Goal: Task Accomplishment & Management: Manage account settings

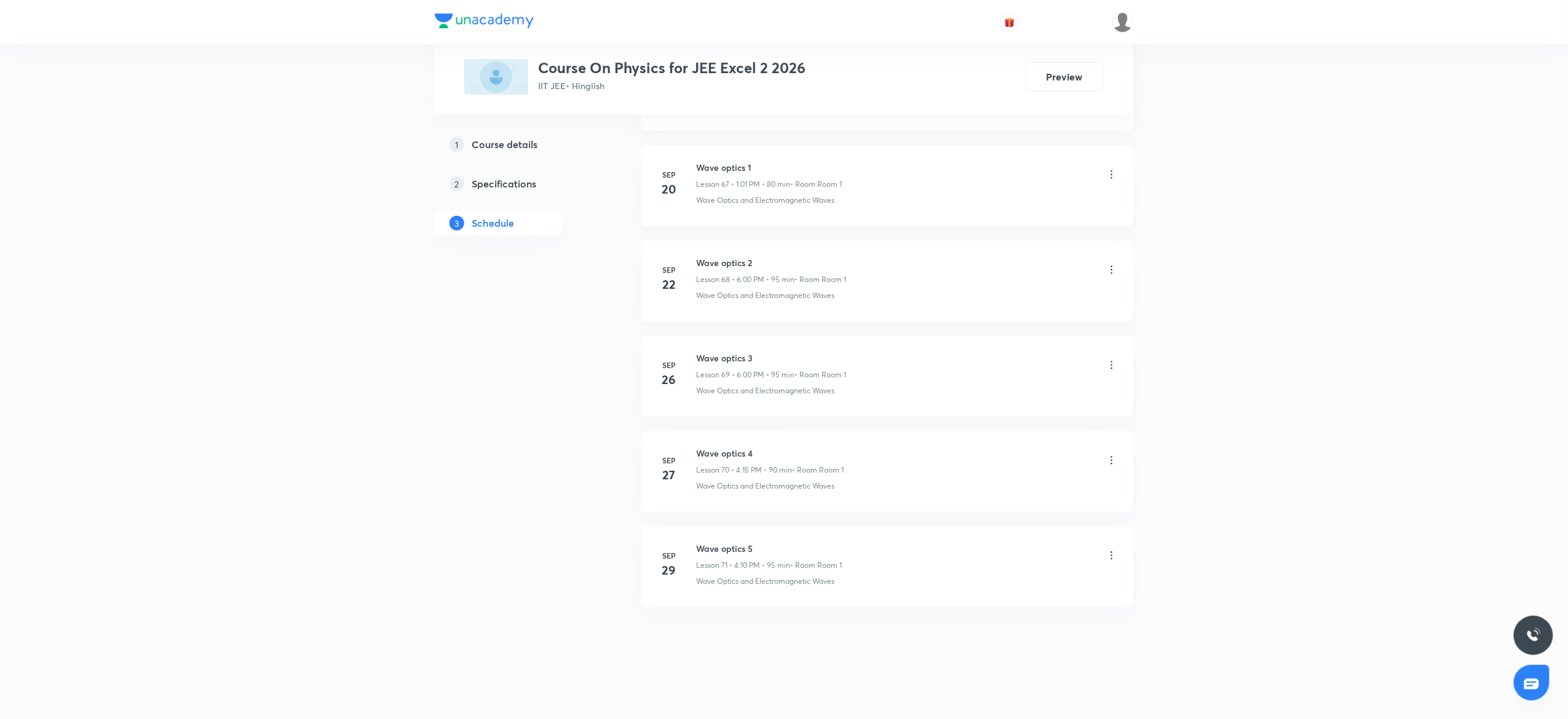
scroll to position [7062, 0]
click at [715, 541] on h6 "Wave optics 5" at bounding box center [769, 544] width 146 height 13
copy h6 "Wave optics 5"
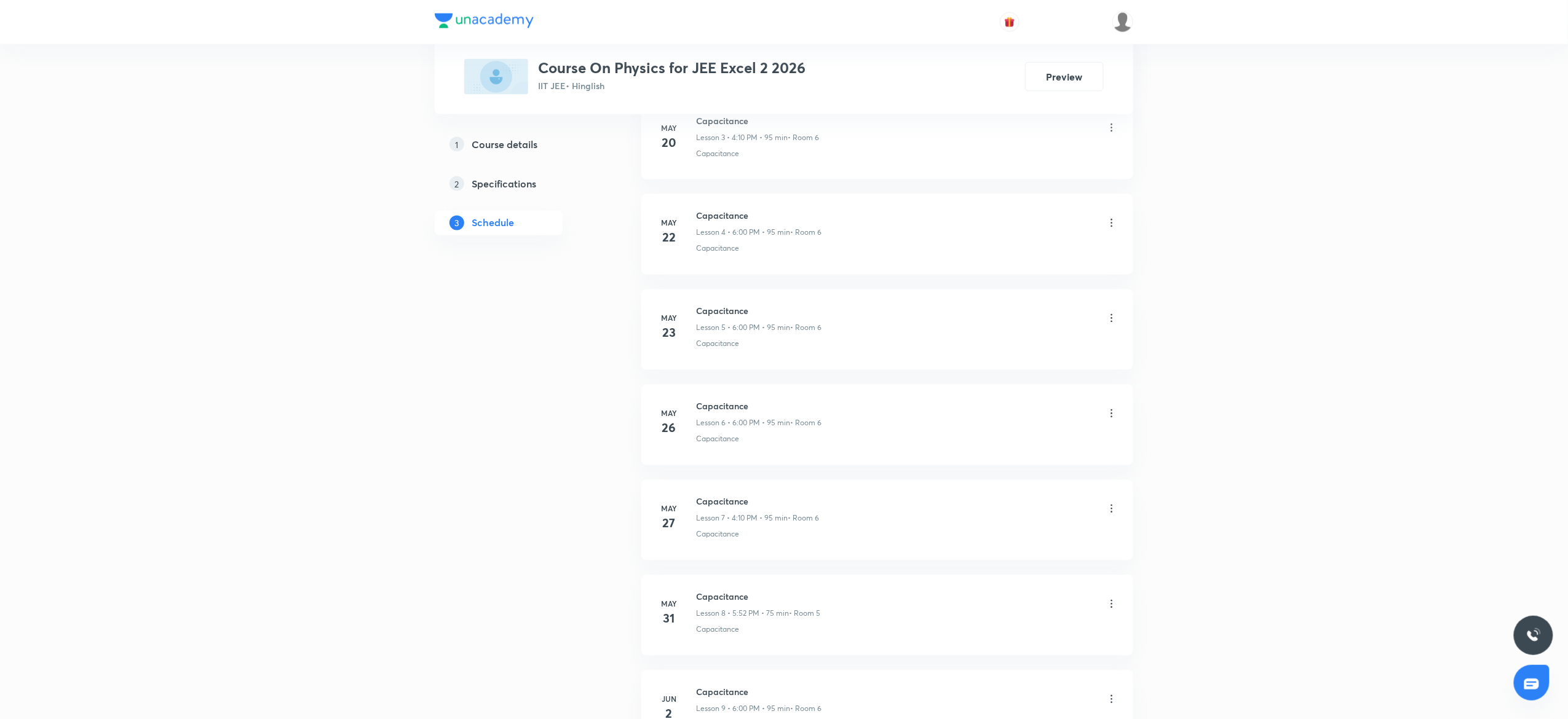
scroll to position [0, 0]
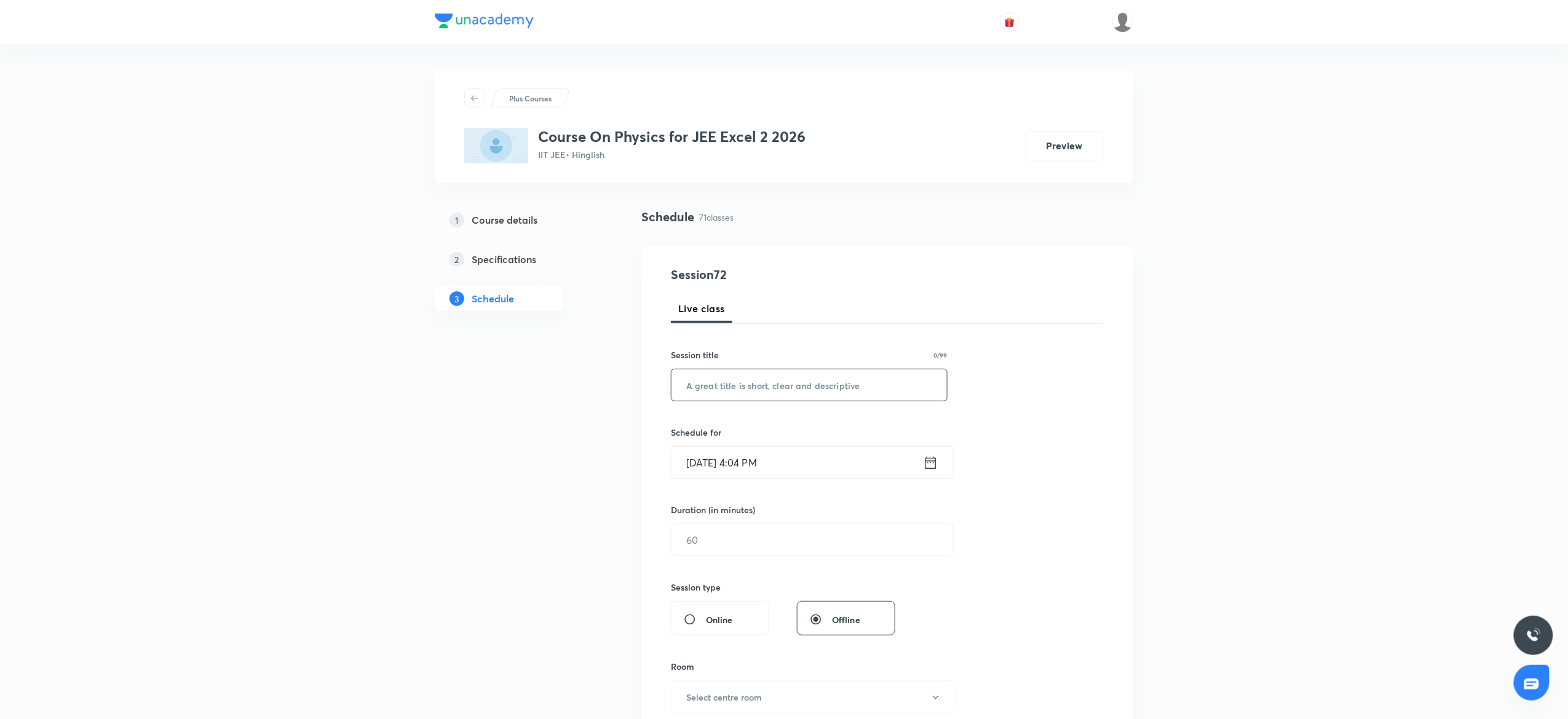
click at [723, 380] on input "text" at bounding box center [809, 385] width 276 height 31
paste input "Wave optics 5"
type input "Wave optics 6"
click at [883, 467] on input "Oct 3, 2025, 4:04 PM" at bounding box center [797, 463] width 252 height 31
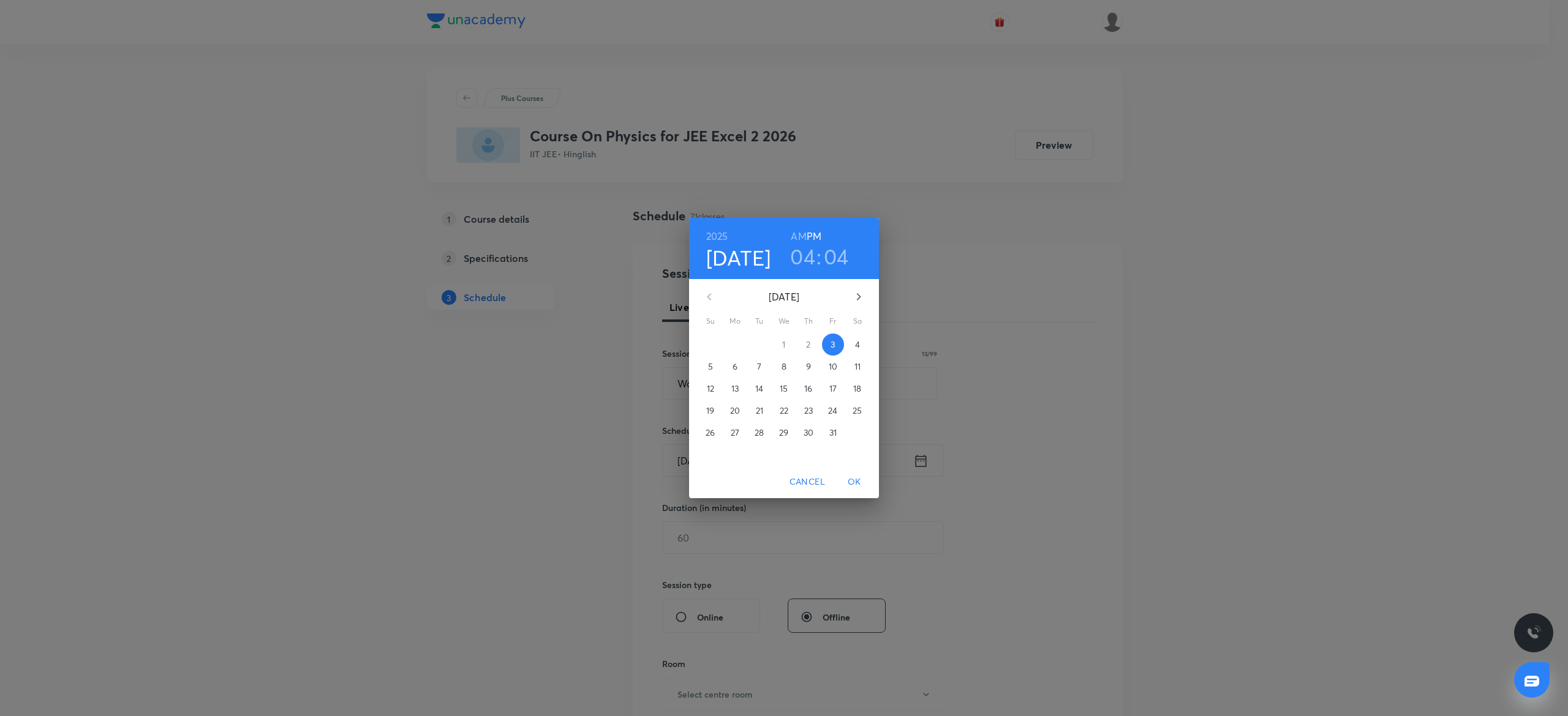
click at [802, 262] on h3 "04" at bounding box center [803, 257] width 25 height 25
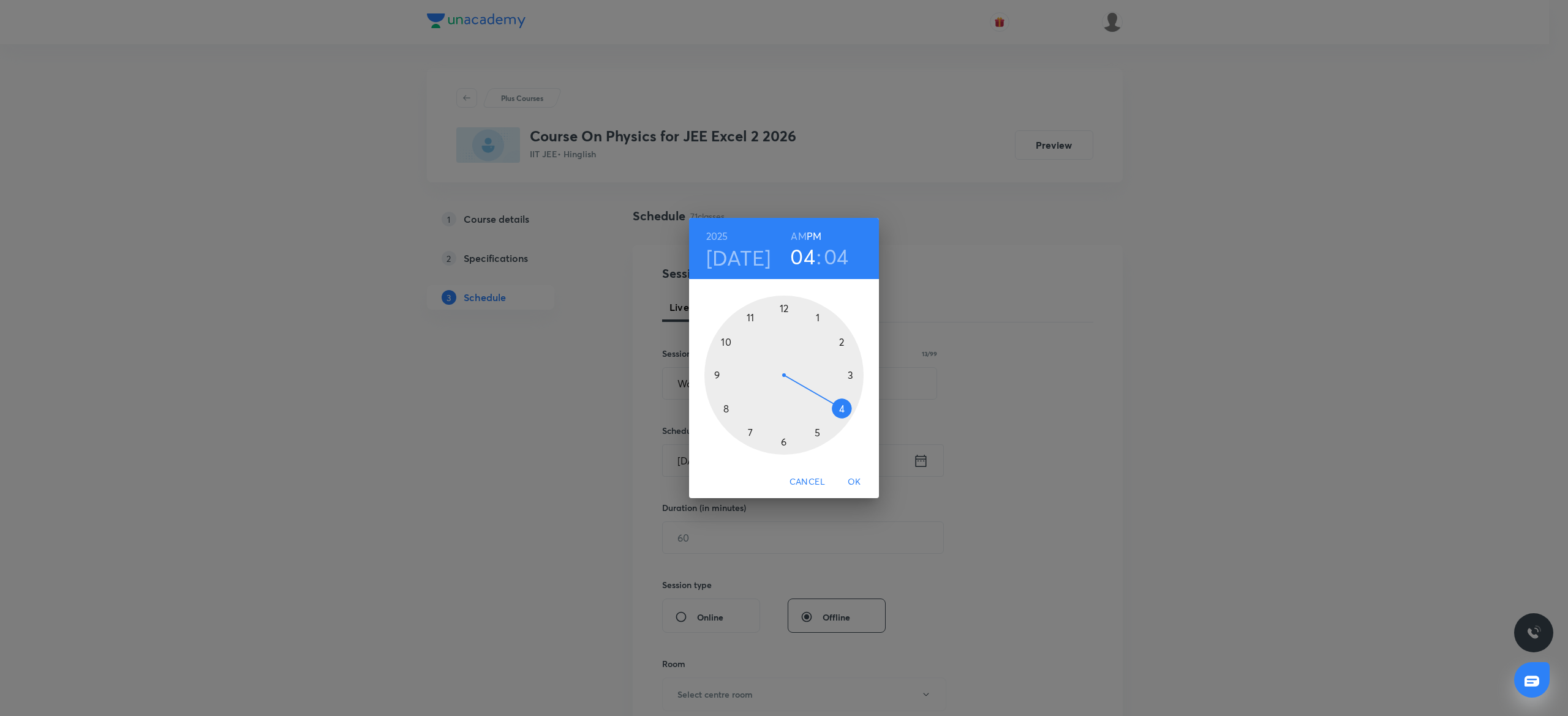
click at [832, 256] on h3 "04" at bounding box center [837, 257] width 25 height 25
click at [848, 336] on div at bounding box center [784, 374] width 159 height 159
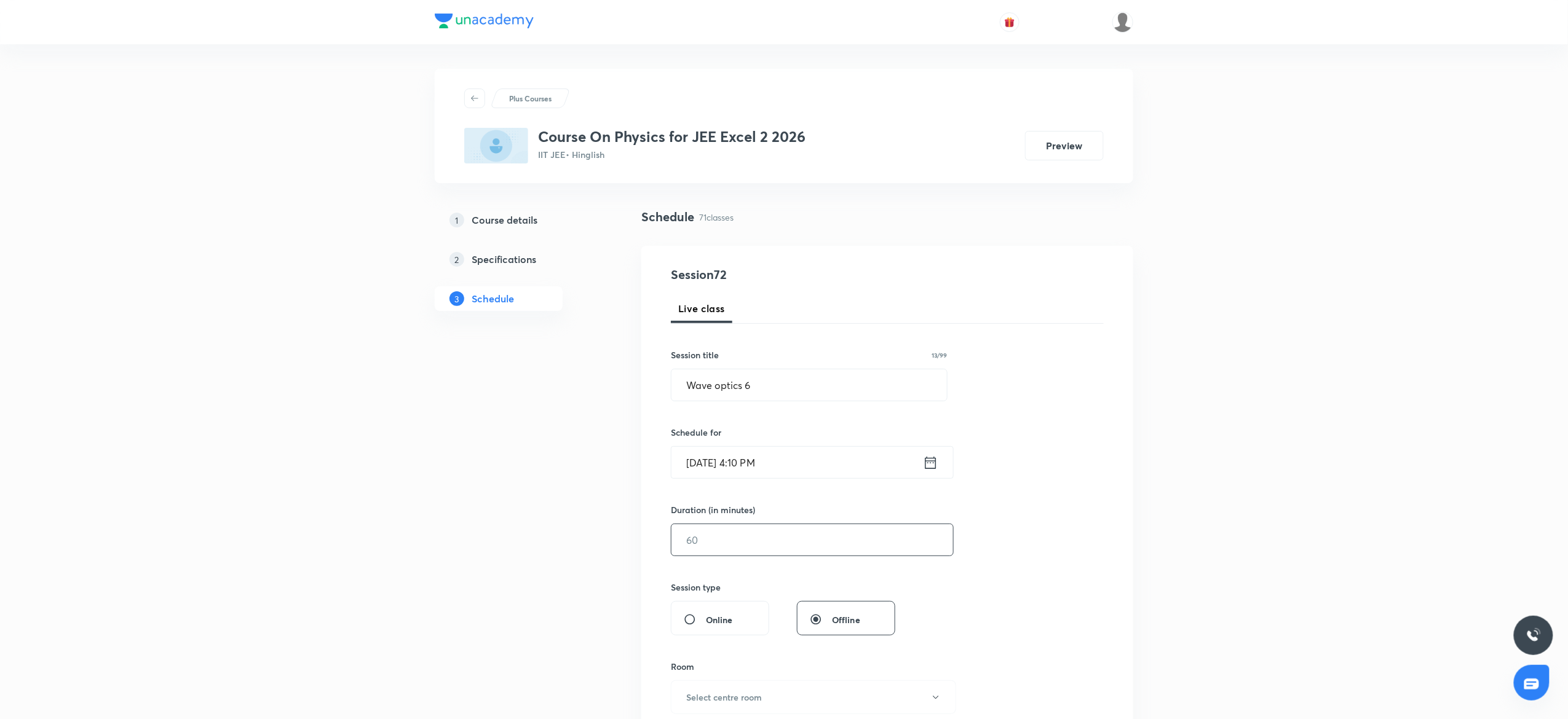
click at [719, 547] on input "text" at bounding box center [812, 540] width 282 height 31
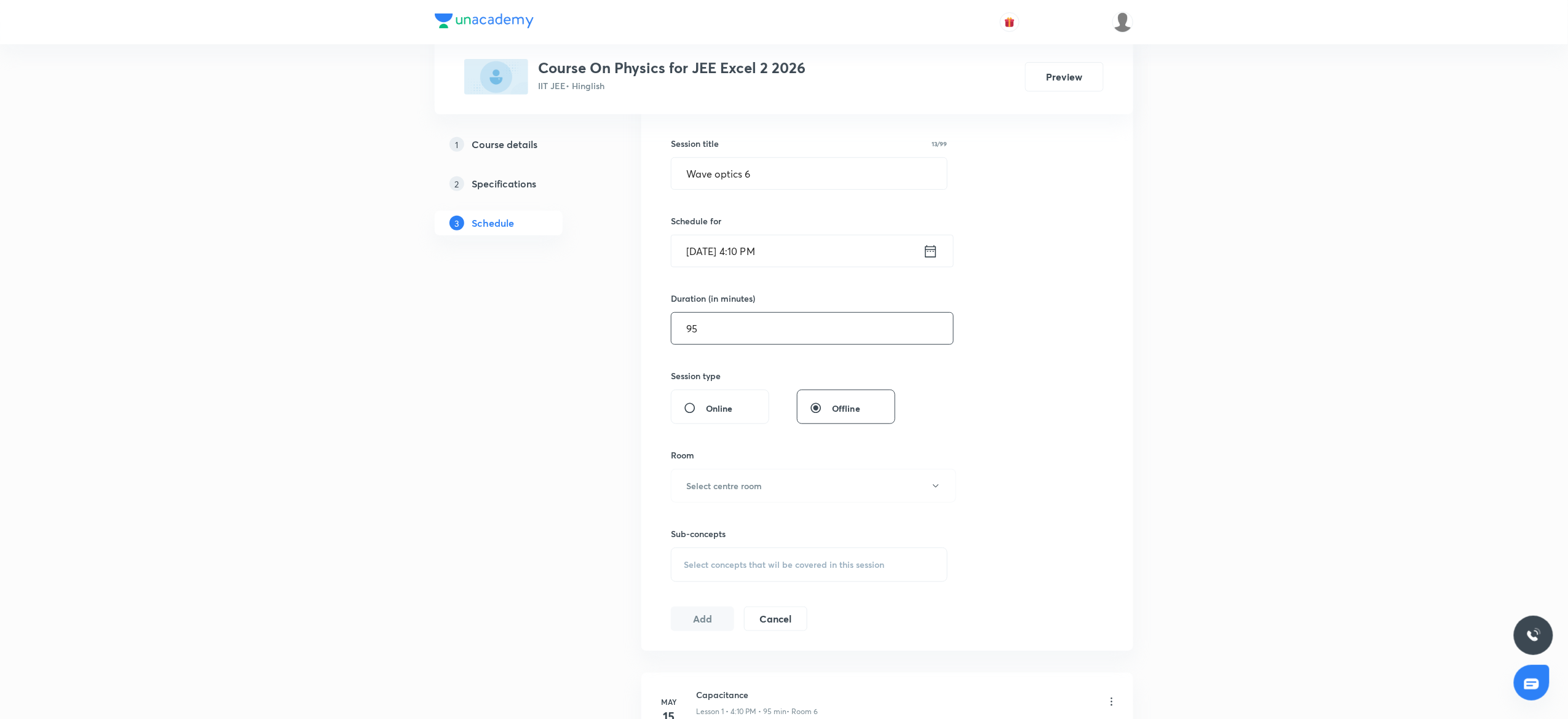
scroll to position [249, 0]
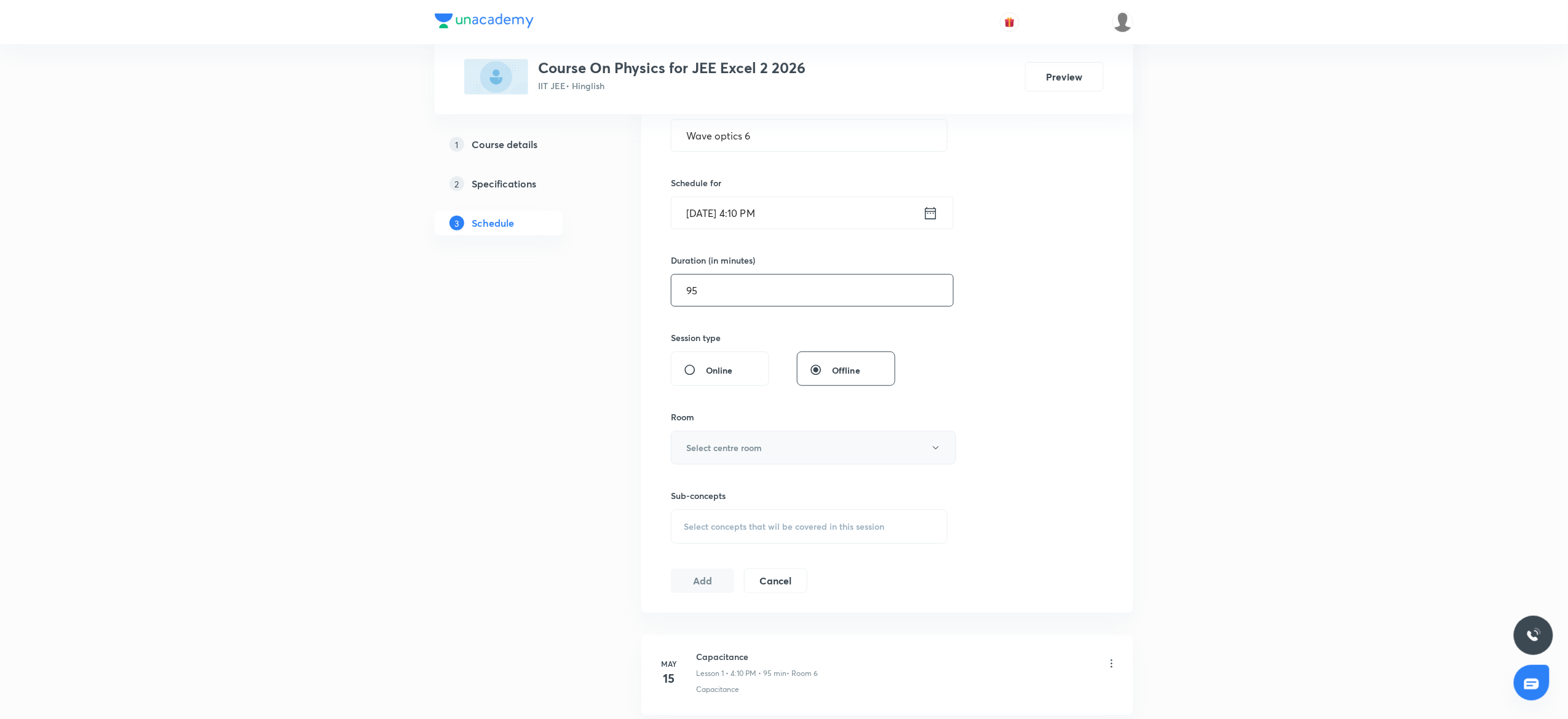
type input "95"
click at [715, 458] on button "Select centre room" at bounding box center [813, 447] width 285 height 34
click at [684, 482] on span "Room 1" at bounding box center [808, 488] width 270 height 13
click at [763, 532] on span "Select concepts that wil be covered in this session" at bounding box center [784, 527] width 201 height 10
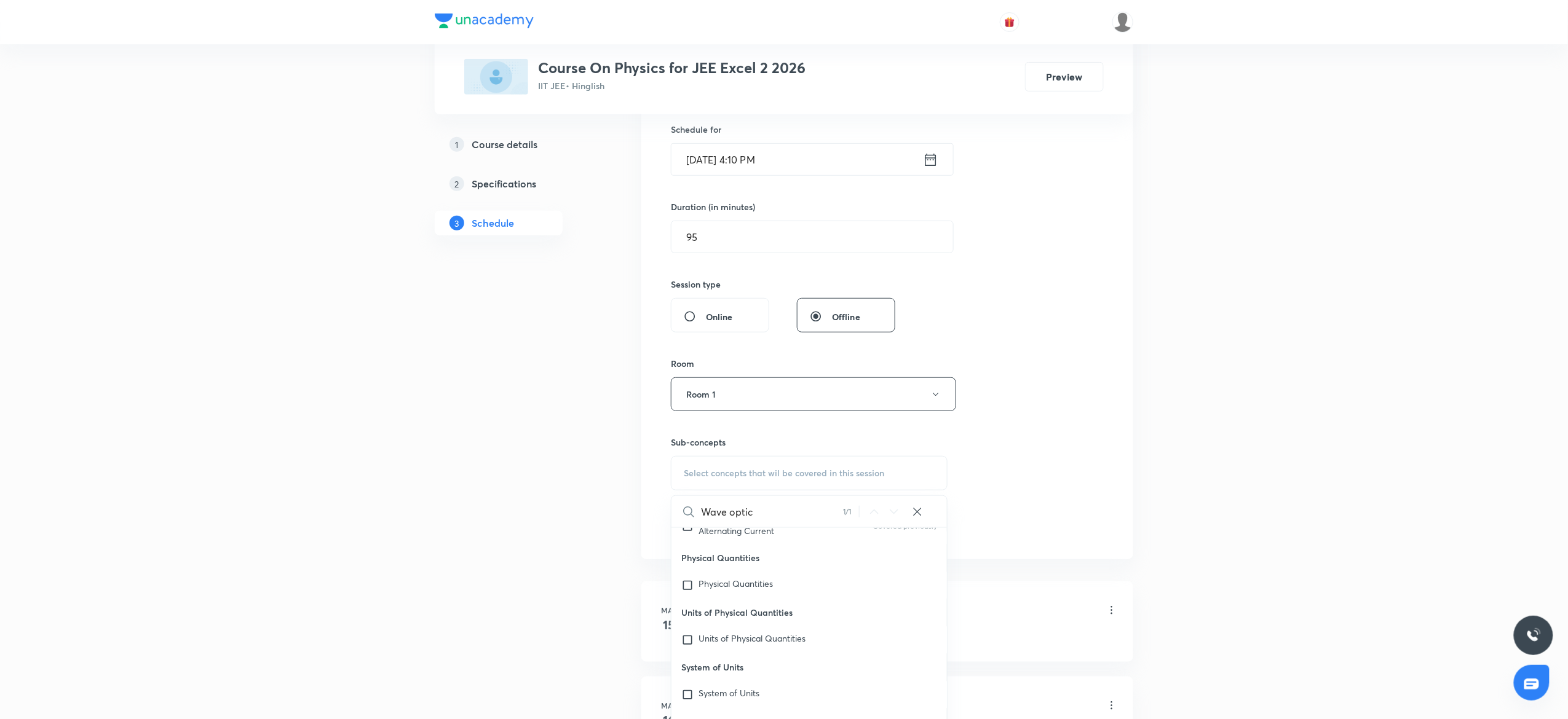
scroll to position [32423, 0]
type input "Wave optic"
click at [724, 448] on div "Wave Optic s and Electromagnetic Waves Covered previously" at bounding box center [809, 431] width 276 height 34
checkbox input "true"
click at [1065, 437] on div "Session 72 Live class Session title 13/99 Wave optics 6 ​ Schedule for Oct 3, 2…" at bounding box center [887, 258] width 433 height 592
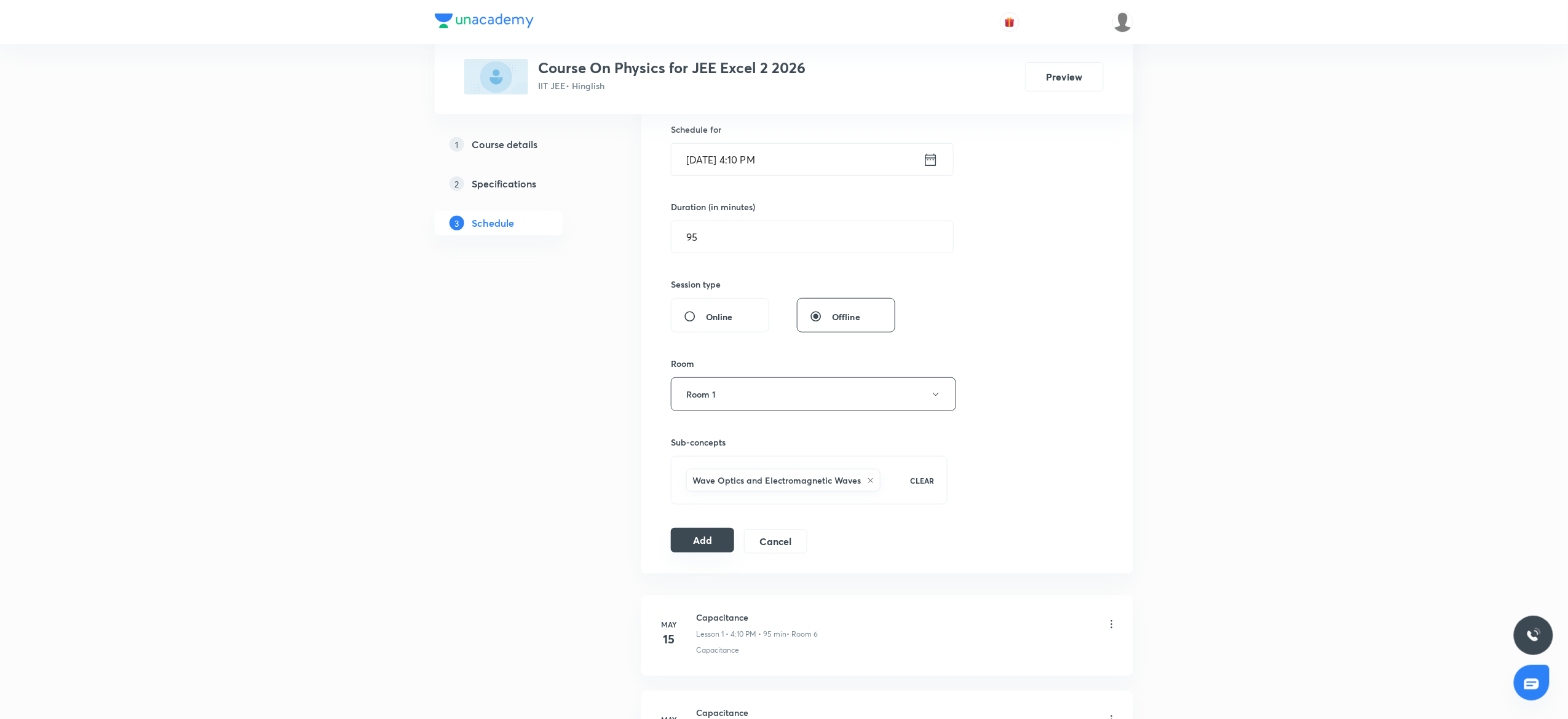
click at [688, 539] on button "Add" at bounding box center [702, 540] width 64 height 25
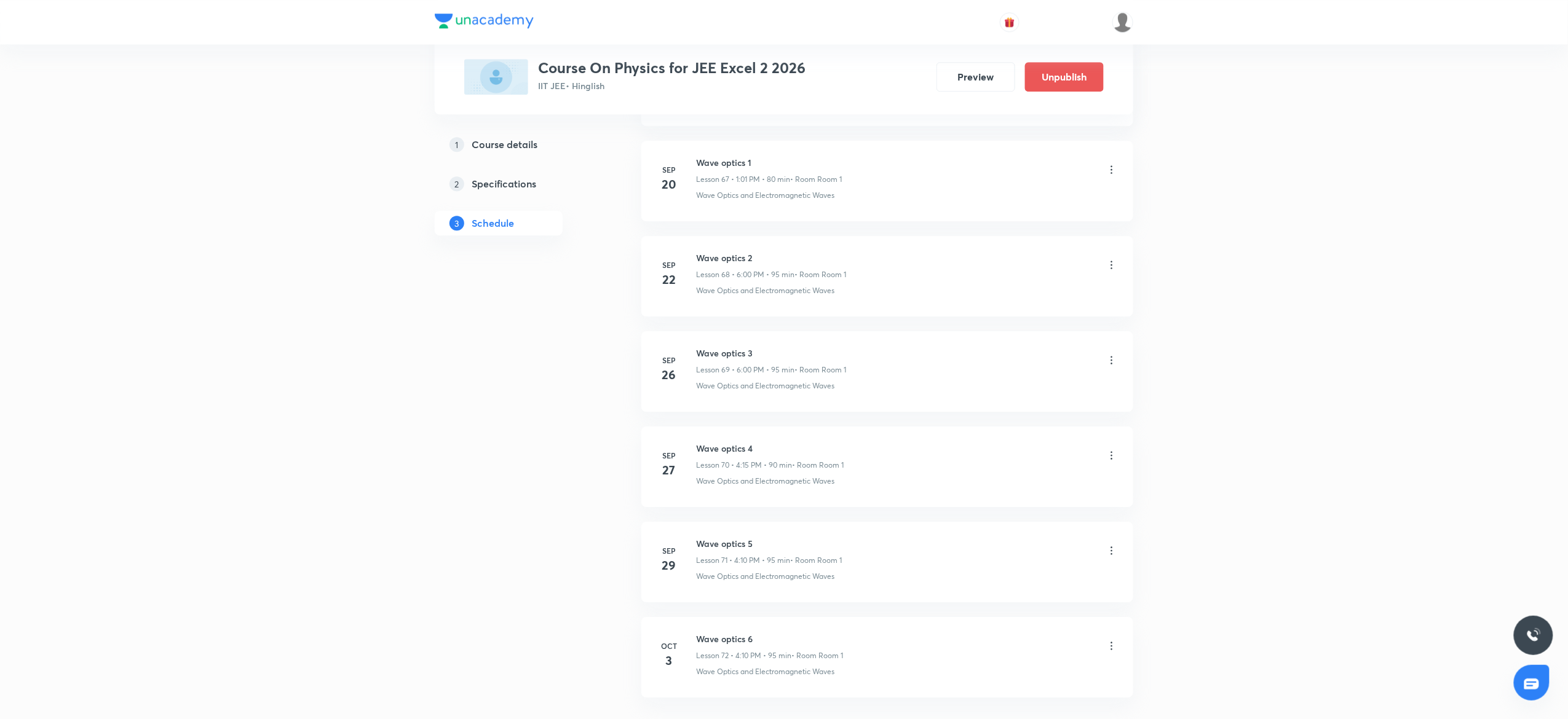
scroll to position [6591, 0]
drag, startPoint x: 712, startPoint y: 550, endPoint x: 707, endPoint y: 544, distance: 7.8
click at [707, 544] on h6 "Chemical Bonding 16" at bounding box center [760, 544] width 130 height 13
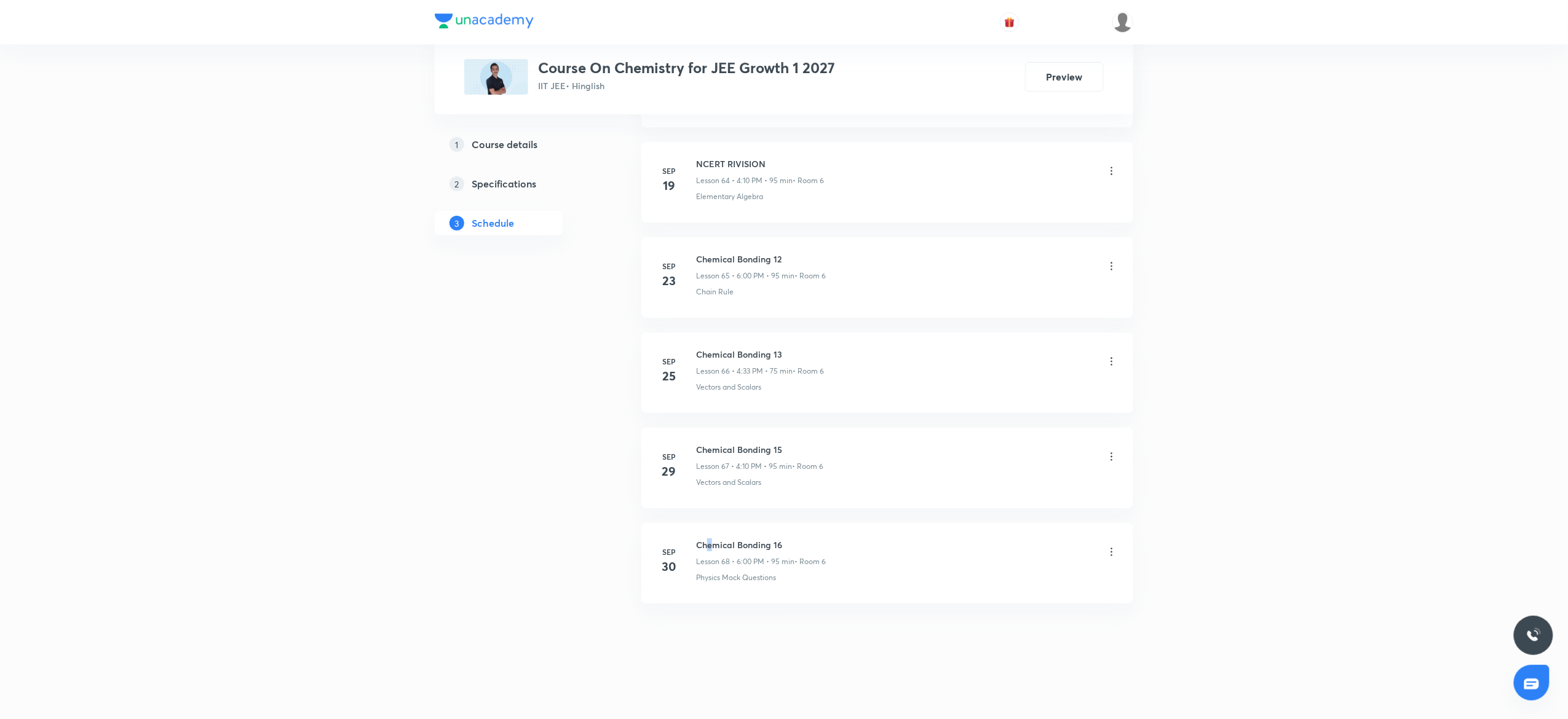
click at [707, 544] on h6 "Chemical Bonding 16" at bounding box center [760, 544] width 130 height 13
copy h6 "Chemical Bonding 16"
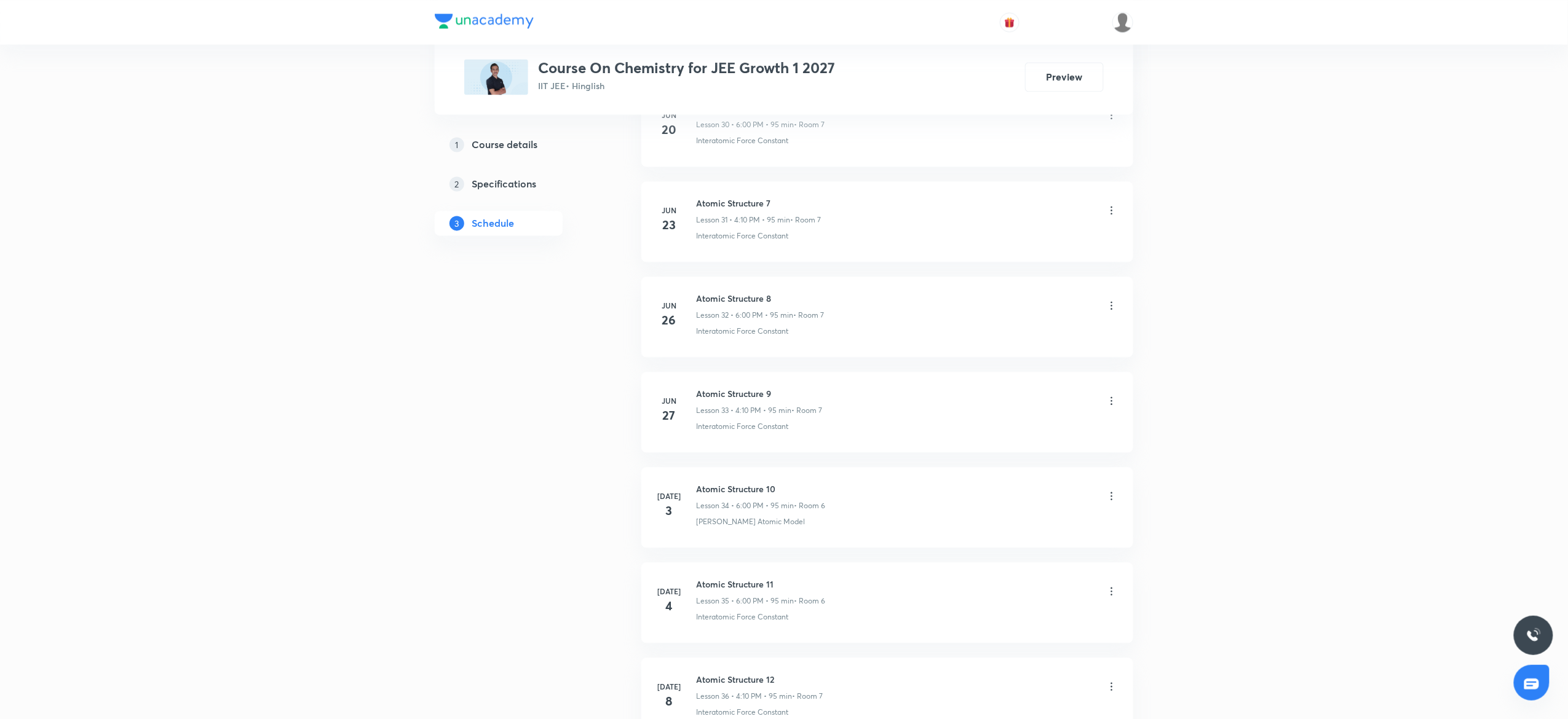
click at [707, 544] on li "Jul 3 Atomic Structure 10 Lesson 34 • 6:00 PM • 95 min • Room 6 Thomson's Atomi…" at bounding box center [887, 508] width 492 height 81
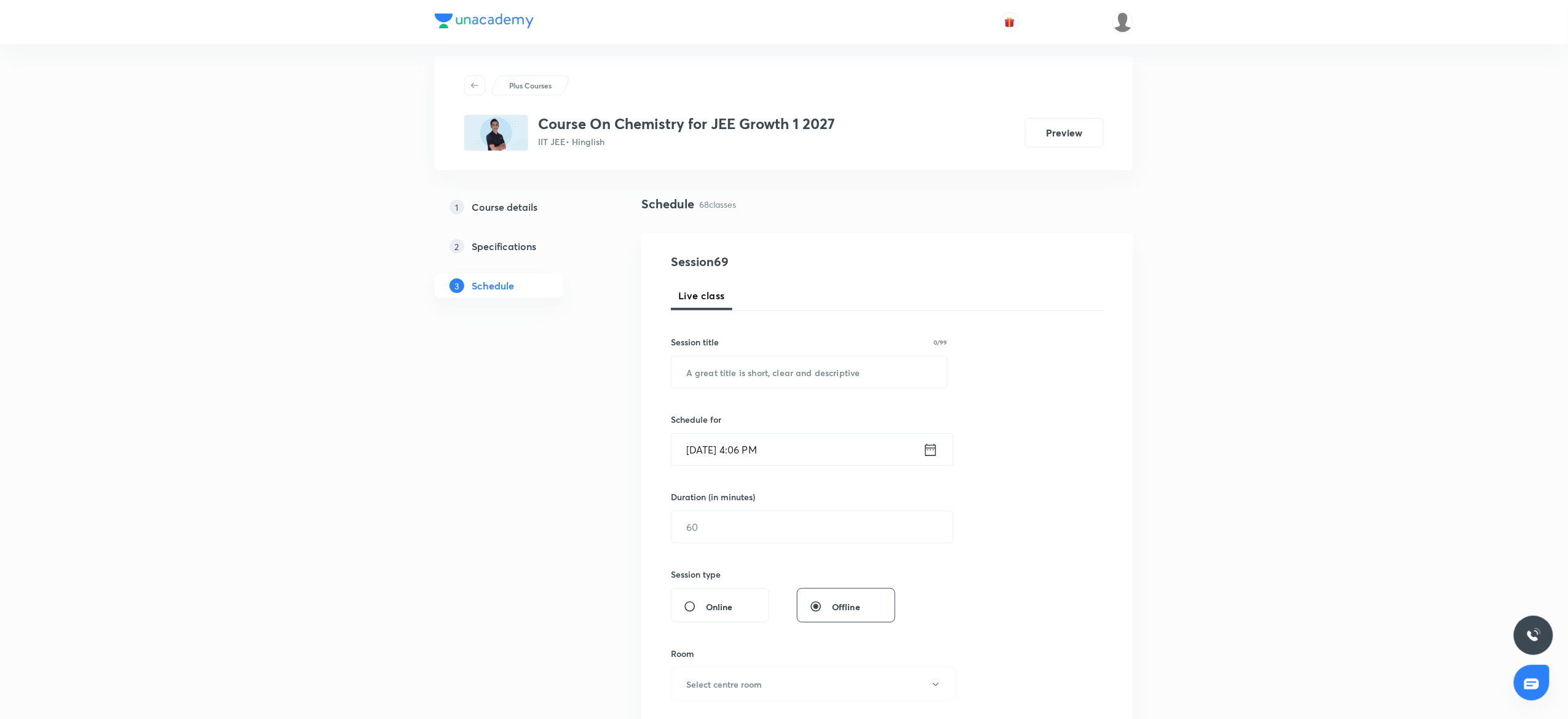
scroll to position [0, 0]
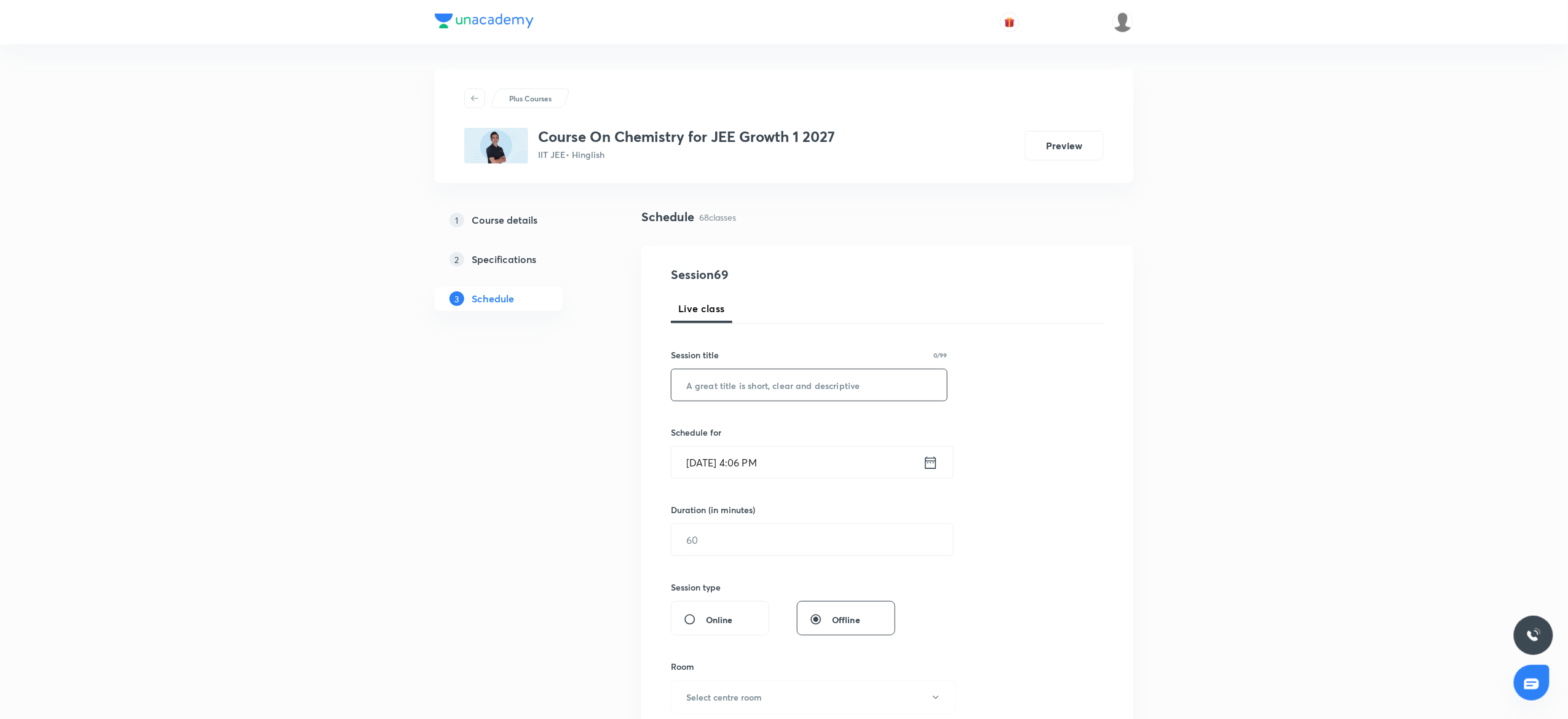
click at [732, 383] on input "text" at bounding box center [809, 385] width 276 height 31
paste input "Chemical Bonding 16"
type input "Chemical Bonding 17"
click at [802, 461] on input "Oct 3, 2025, 4:06 PM" at bounding box center [797, 463] width 252 height 31
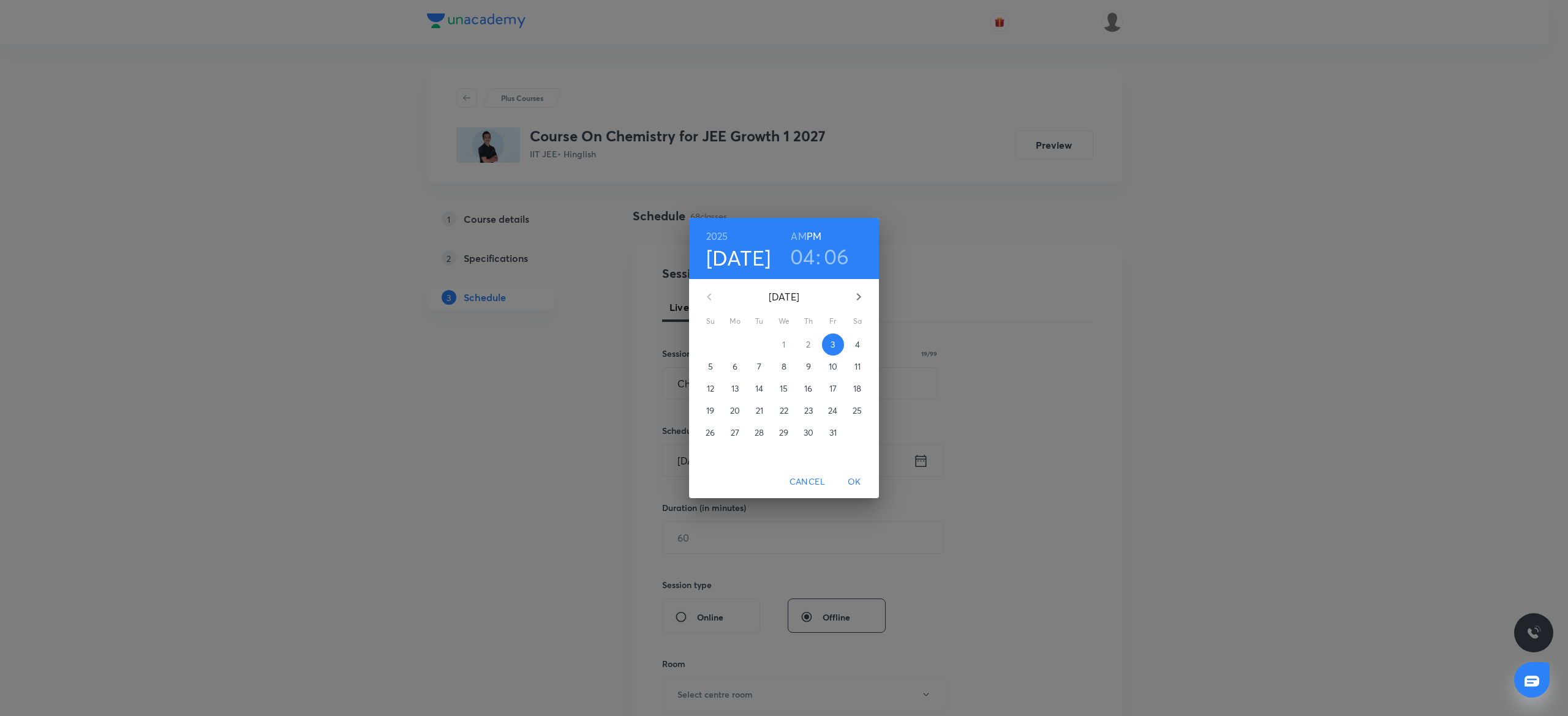
click at [836, 249] on h3 "06" at bounding box center [837, 257] width 25 height 25
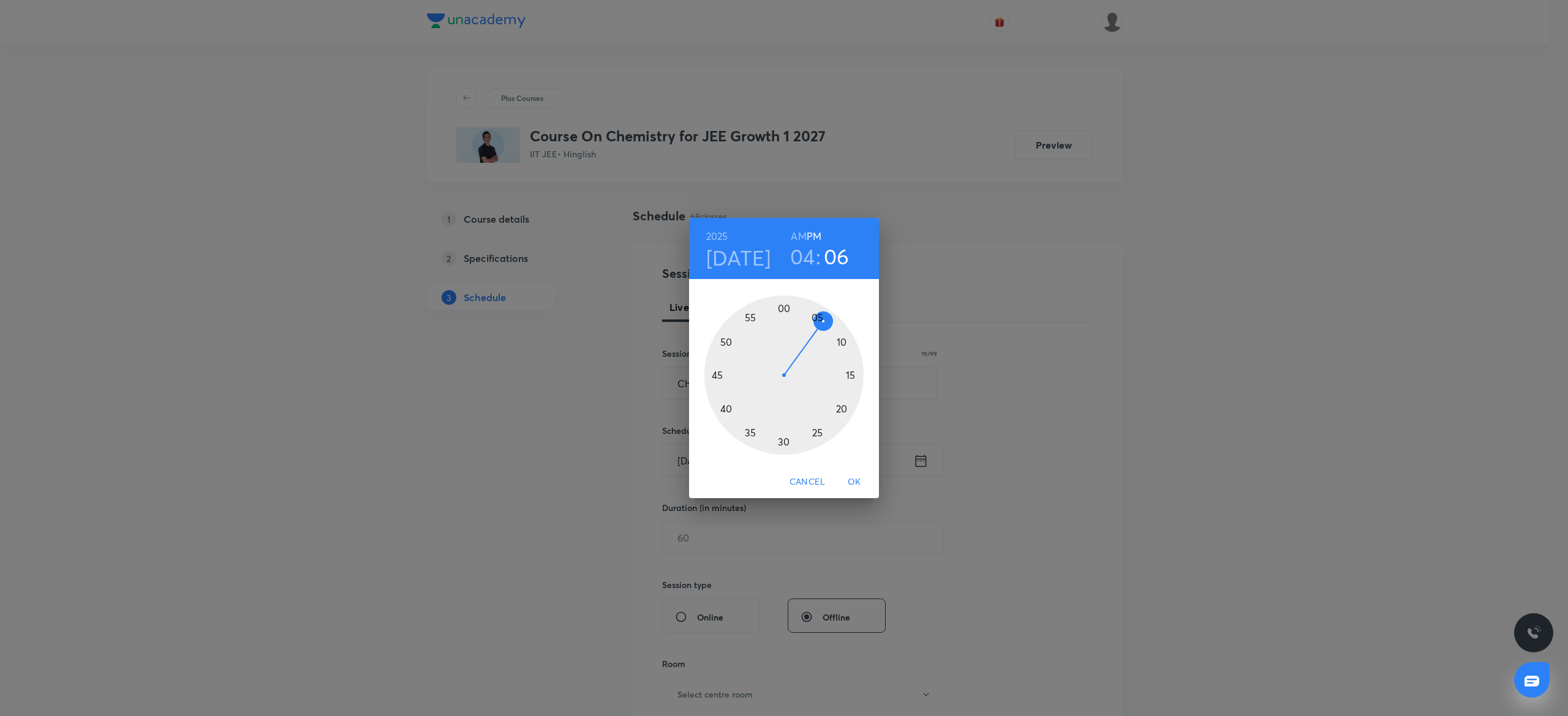
click at [846, 338] on div at bounding box center [784, 374] width 159 height 159
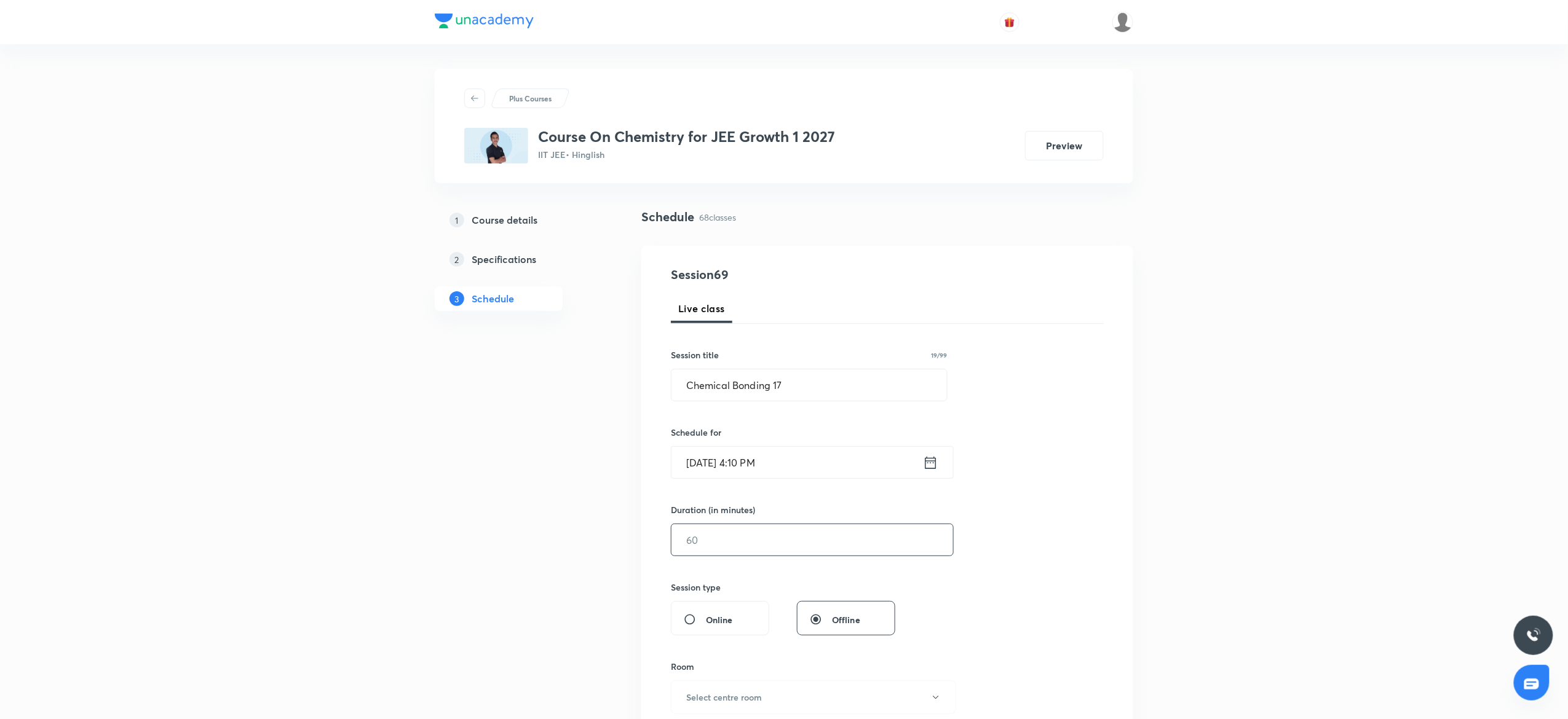
click at [830, 533] on input "text" at bounding box center [812, 540] width 282 height 31
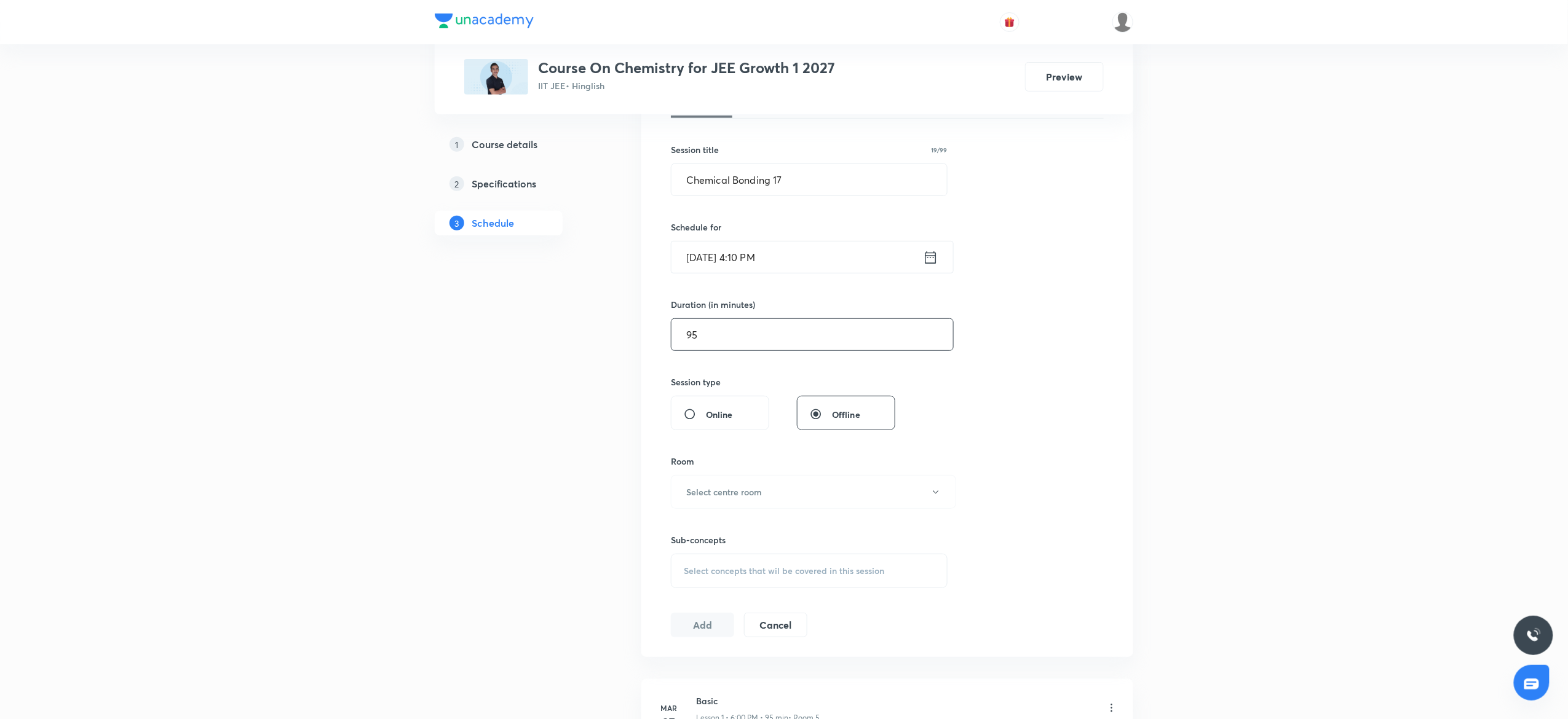
scroll to position [209, 0]
type input "95"
click at [780, 496] on button "Select centre room" at bounding box center [813, 488] width 285 height 34
click at [686, 643] on span "6" at bounding box center [808, 643] width 270 height 13
click at [741, 571] on span "Select concepts that wil be covered in this session" at bounding box center [784, 567] width 201 height 10
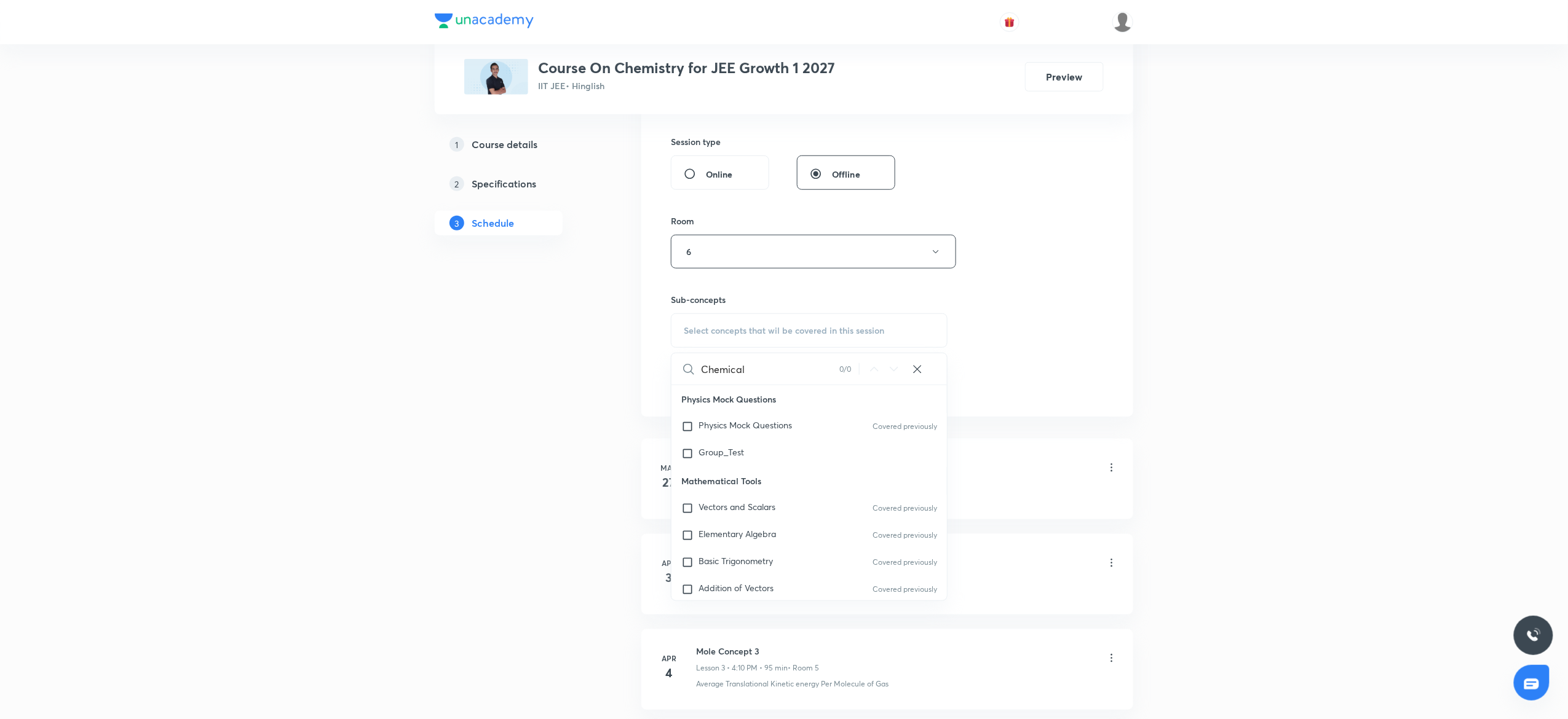
scroll to position [488, 0]
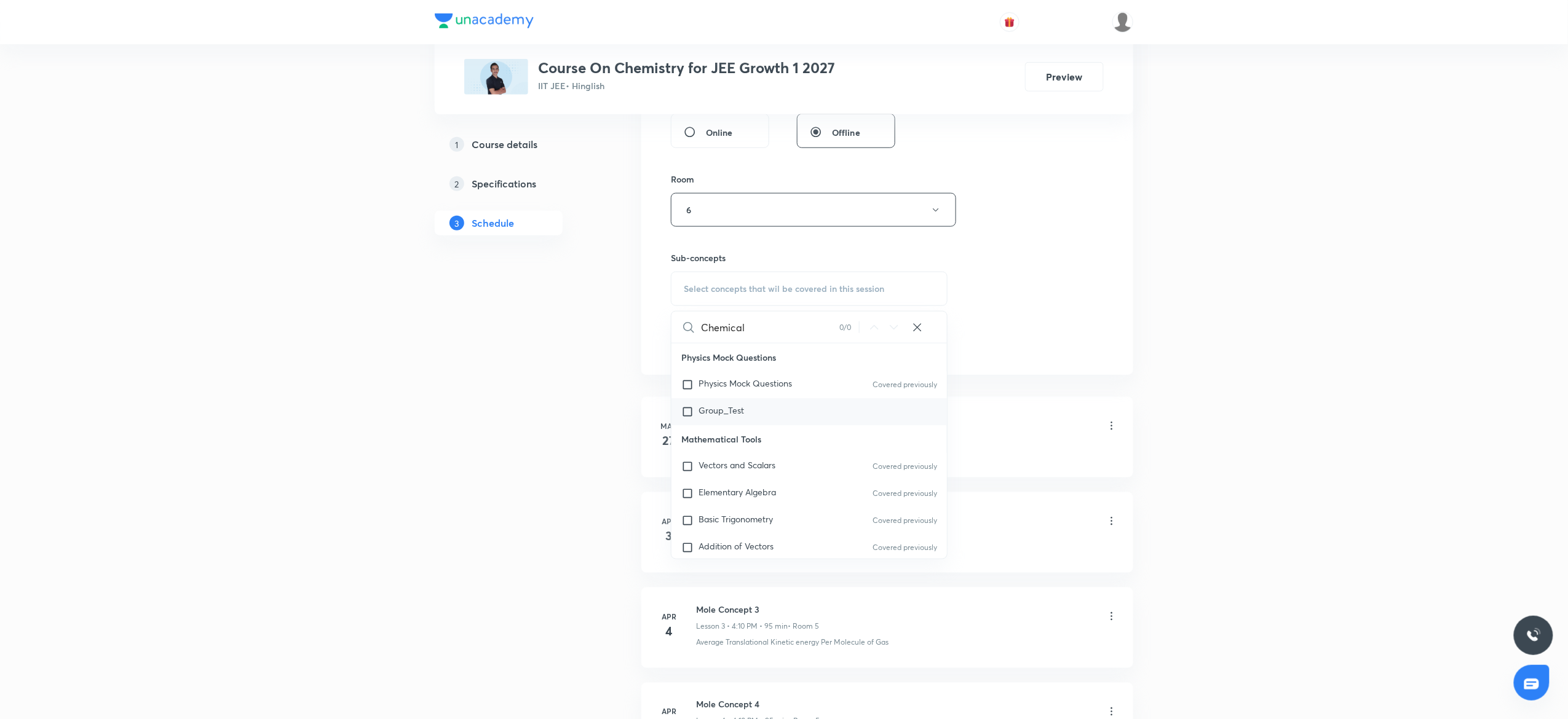
type input "Chemical"
drag, startPoint x: 787, startPoint y: 417, endPoint x: 794, endPoint y: 451, distance: 34.7
click at [794, 451] on div "Physics Mock Questions Physics Mock Questions Covered previously Group_Test Mat…" at bounding box center [809, 451] width 276 height 215
click at [798, 499] on div "Elementary Algebra Covered previously" at bounding box center [809, 494] width 276 height 27
checkbox input "true"
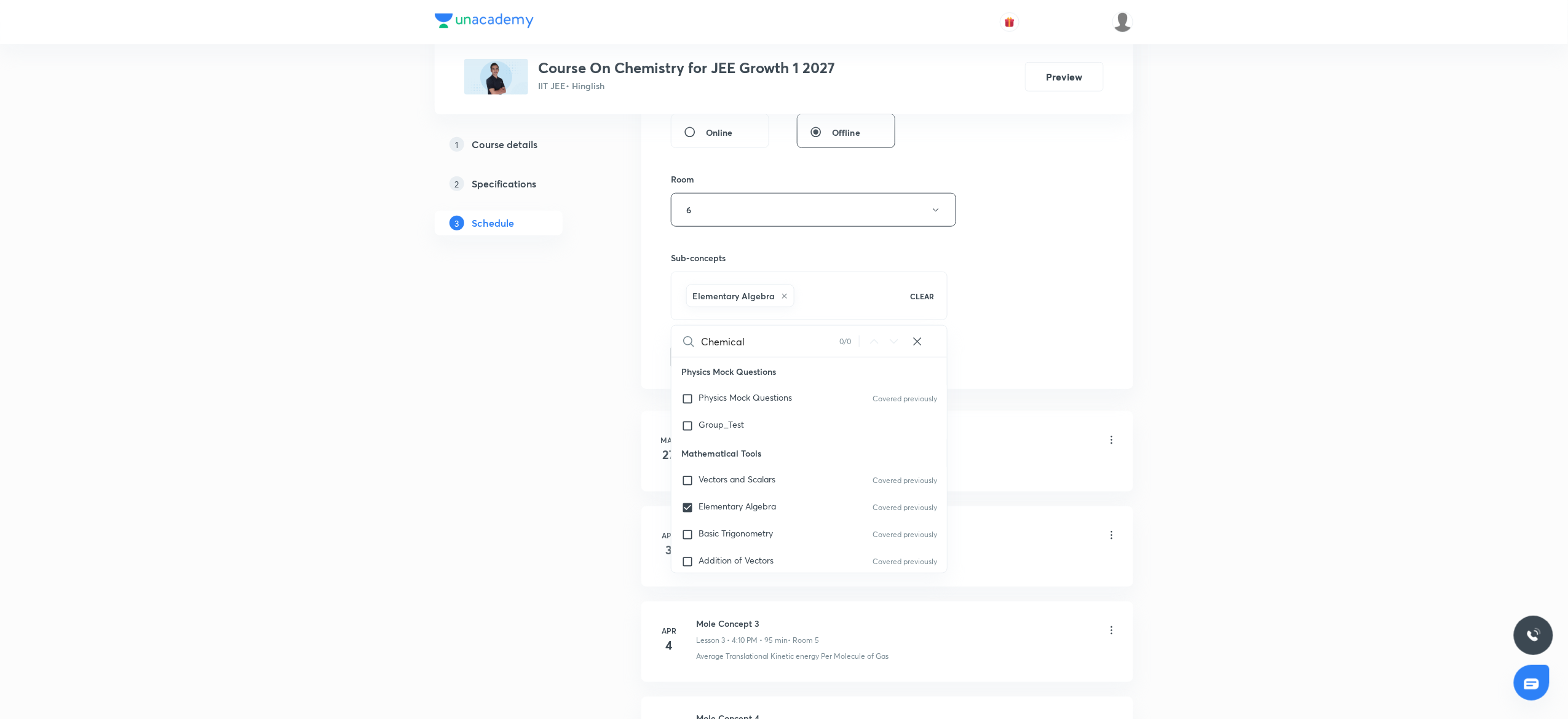
click at [1083, 327] on div "Session 69 Live class Session title 19/99 Chemical Bonding 17 ​ Schedule for Oc…" at bounding box center [887, 74] width 433 height 592
click at [716, 351] on button "Add" at bounding box center [702, 356] width 64 height 25
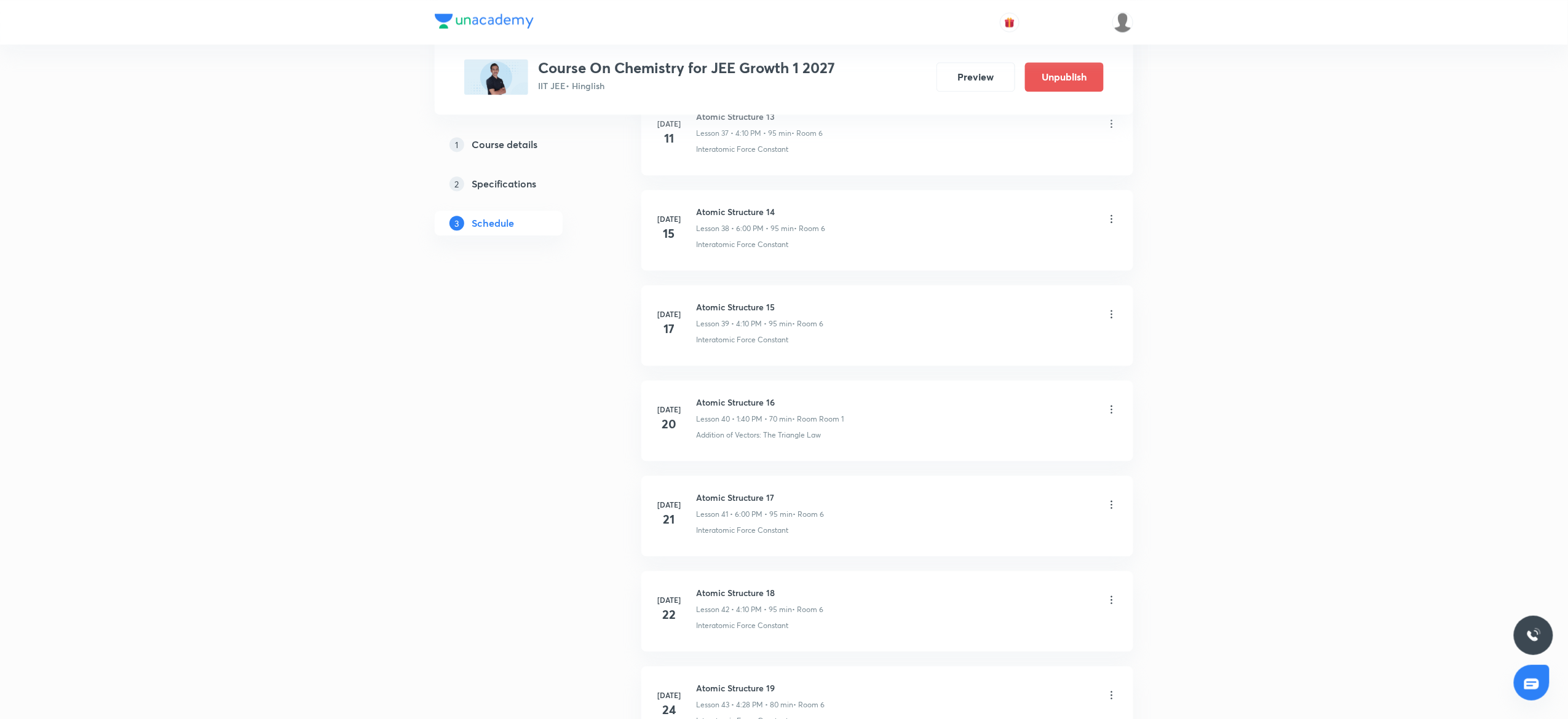
scroll to position [6303, 0]
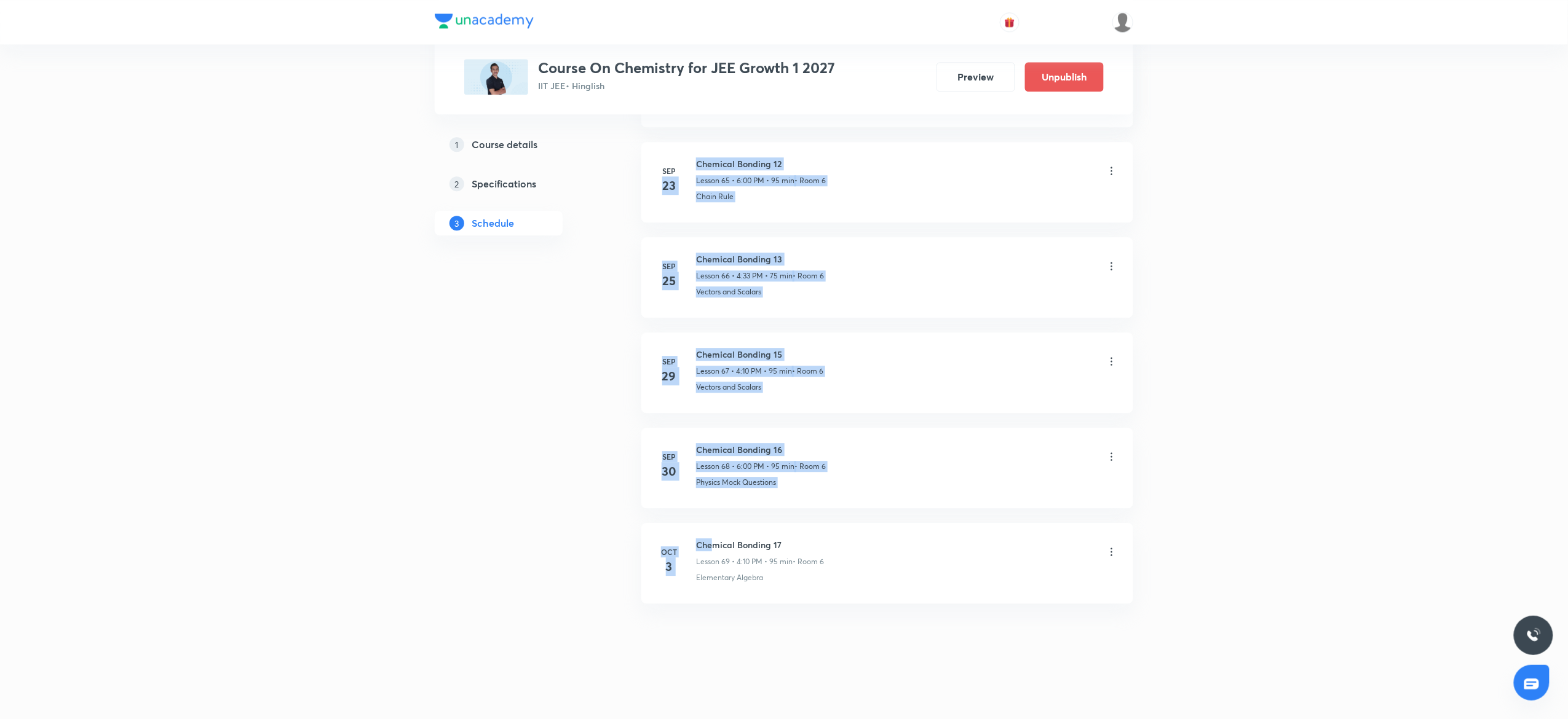
drag, startPoint x: 718, startPoint y: 536, endPoint x: 692, endPoint y: 163, distance: 373.9
click at [707, 167] on h6 "Chemical Bonding 12" at bounding box center [760, 163] width 130 height 13
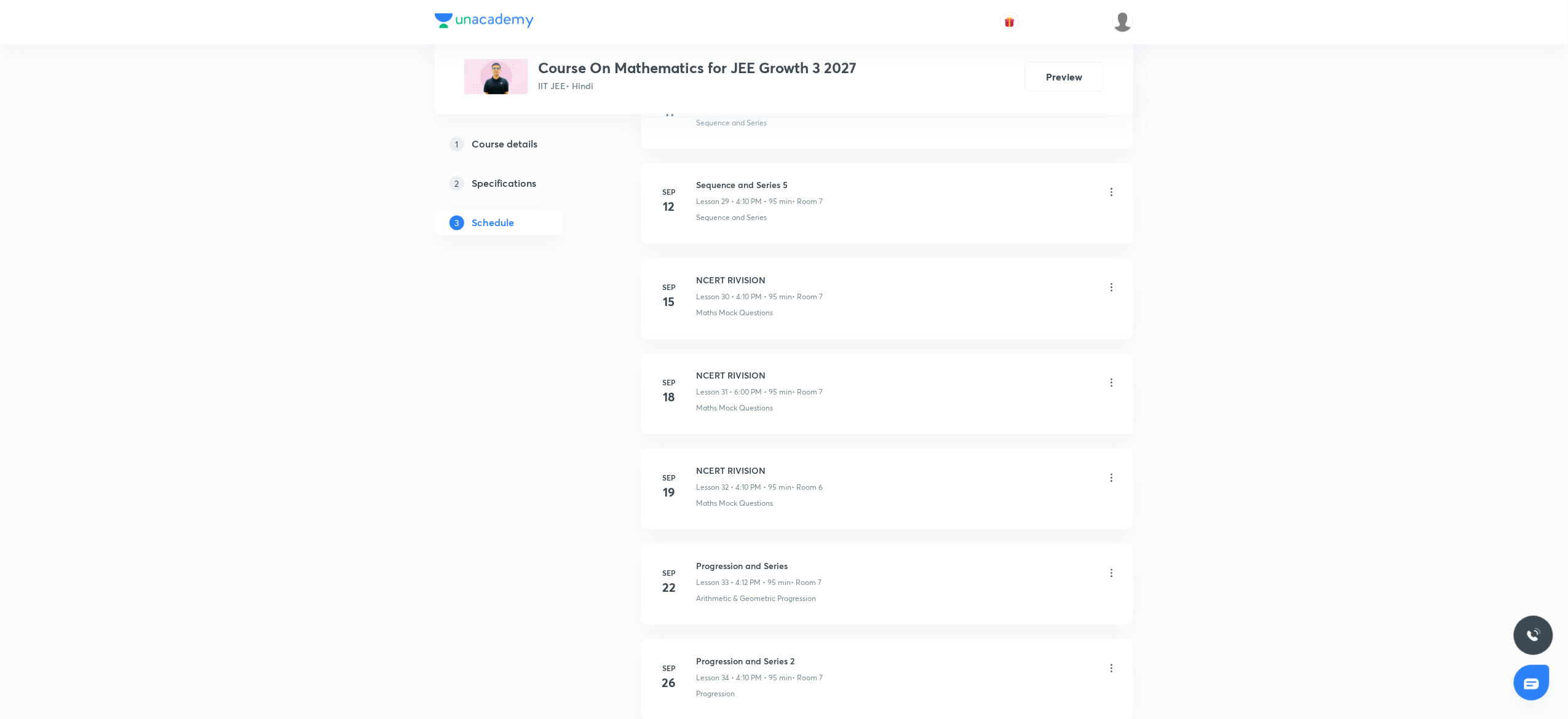
scroll to position [3617, 0]
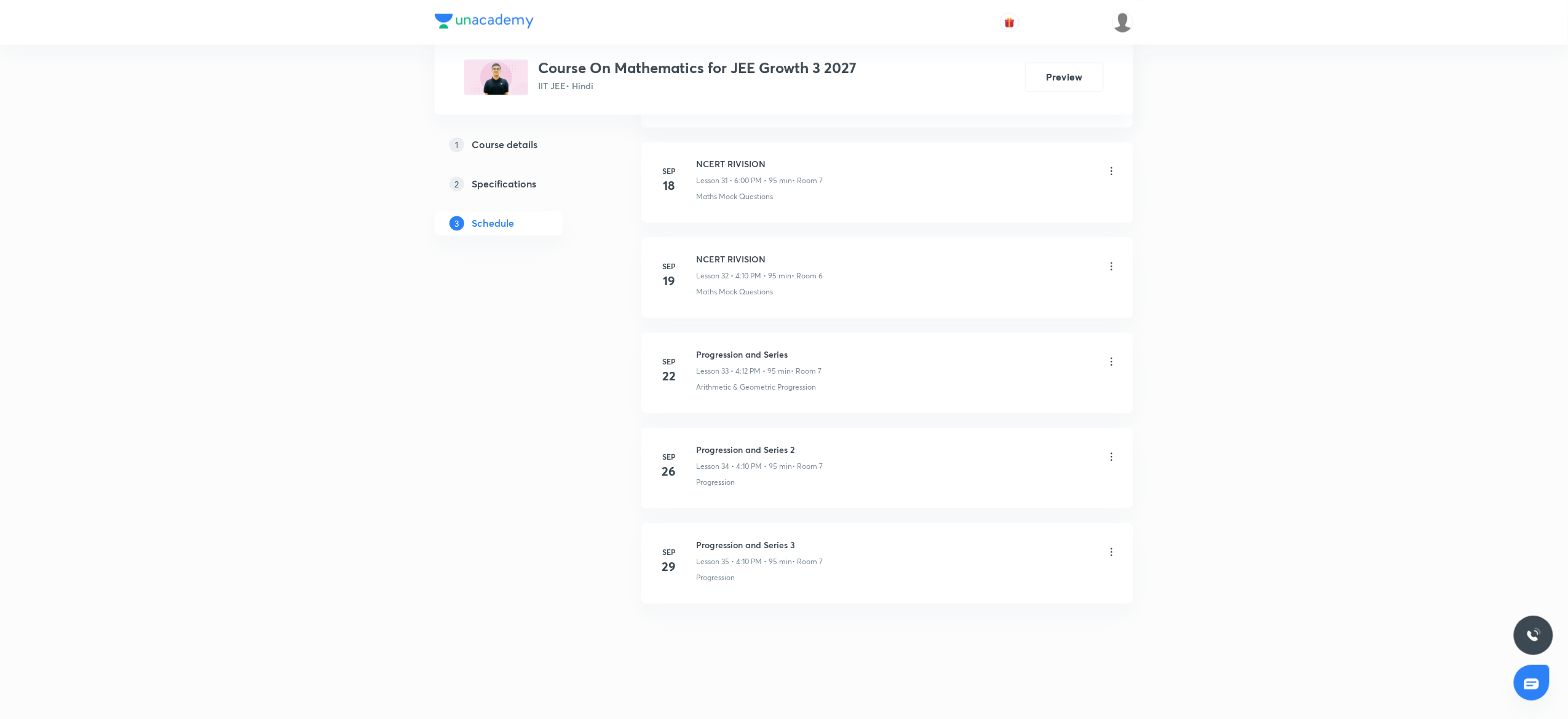
click at [724, 544] on h6 "Progression and Series 3" at bounding box center [759, 544] width 127 height 13
copy h6 "Progression and Series 3"
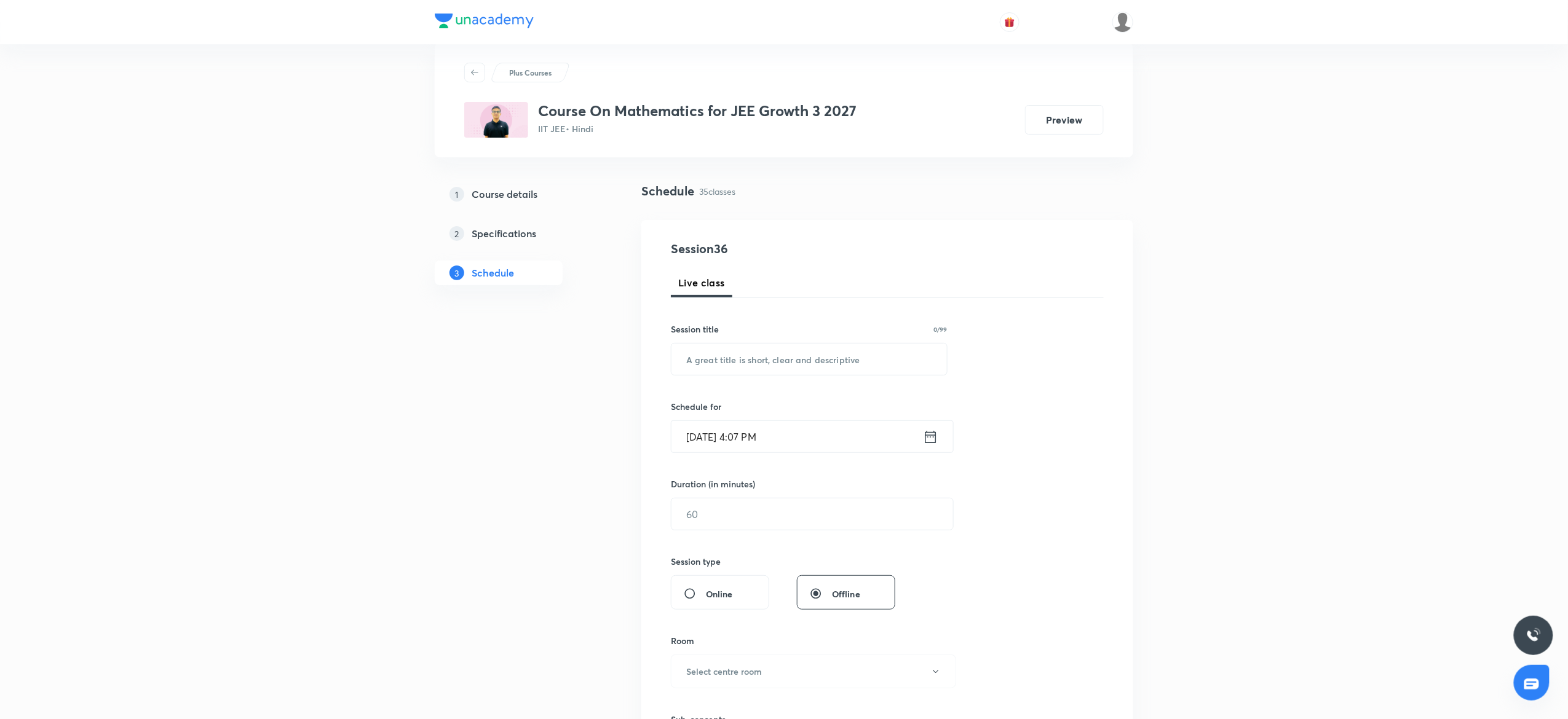
scroll to position [0, 0]
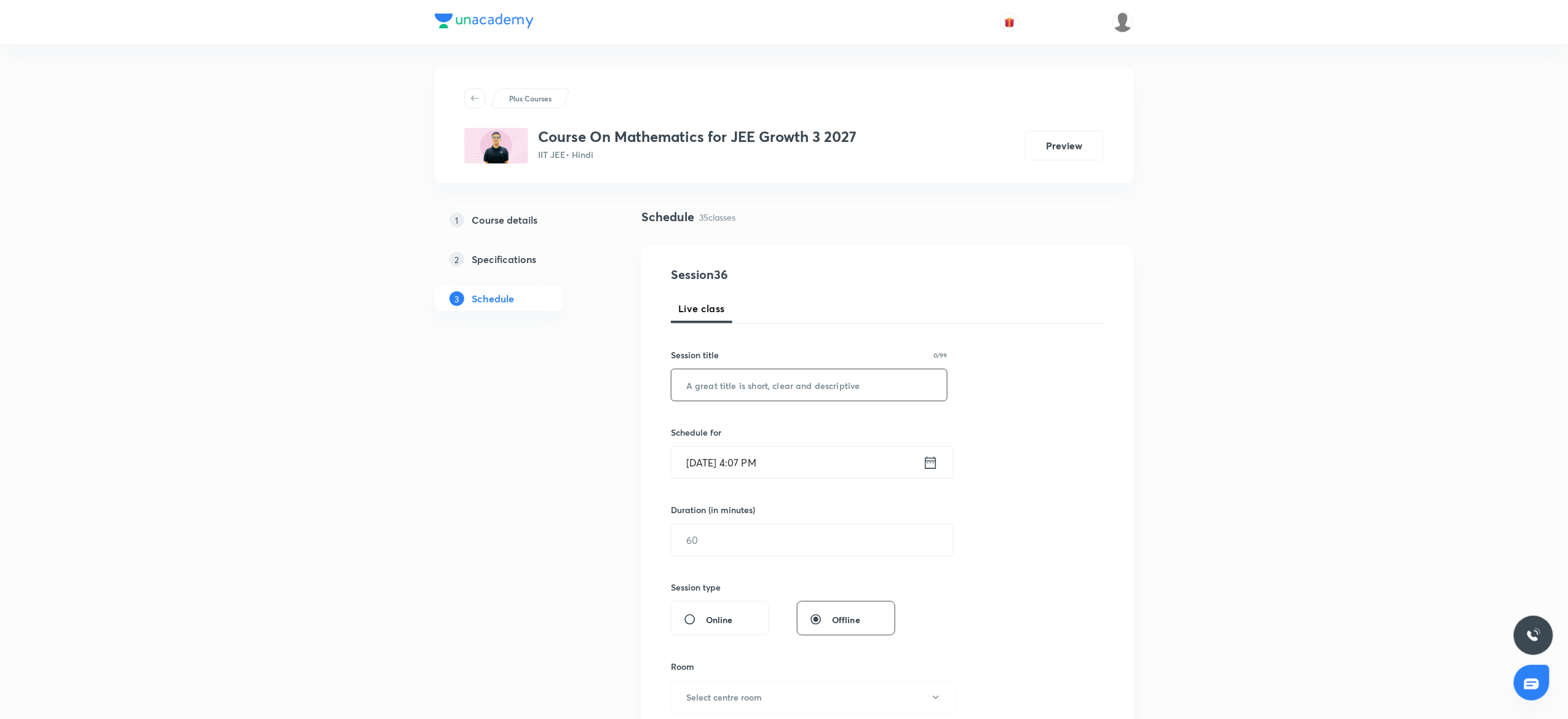
click at [716, 395] on input "text" at bounding box center [809, 385] width 276 height 31
paste input "Progression and Series 3"
type input "Progression and Series 4"
click at [818, 473] on input "Oct 3, 2025, 4:07 PM" at bounding box center [797, 463] width 252 height 31
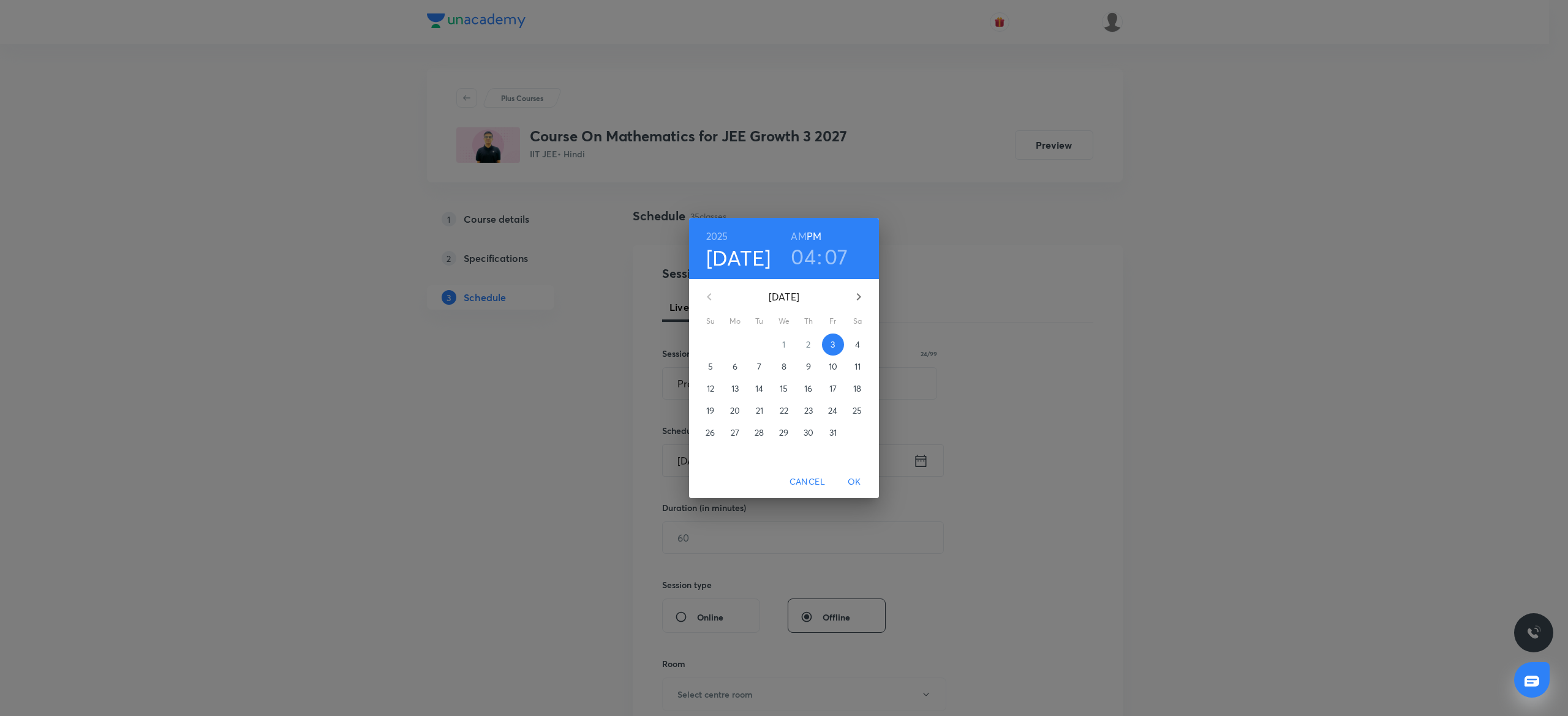
click at [839, 260] on h3 "07" at bounding box center [837, 257] width 24 height 25
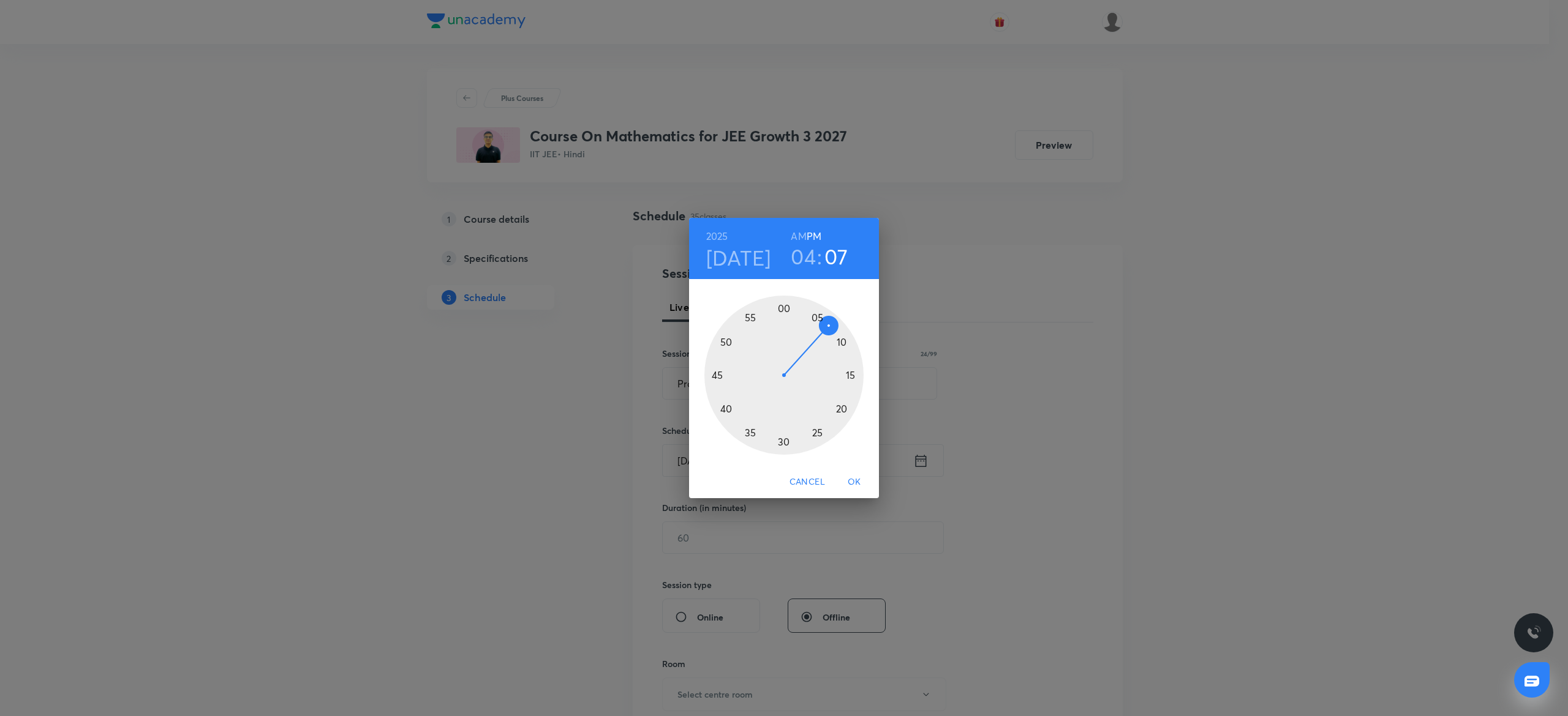
click at [848, 335] on div at bounding box center [784, 374] width 159 height 159
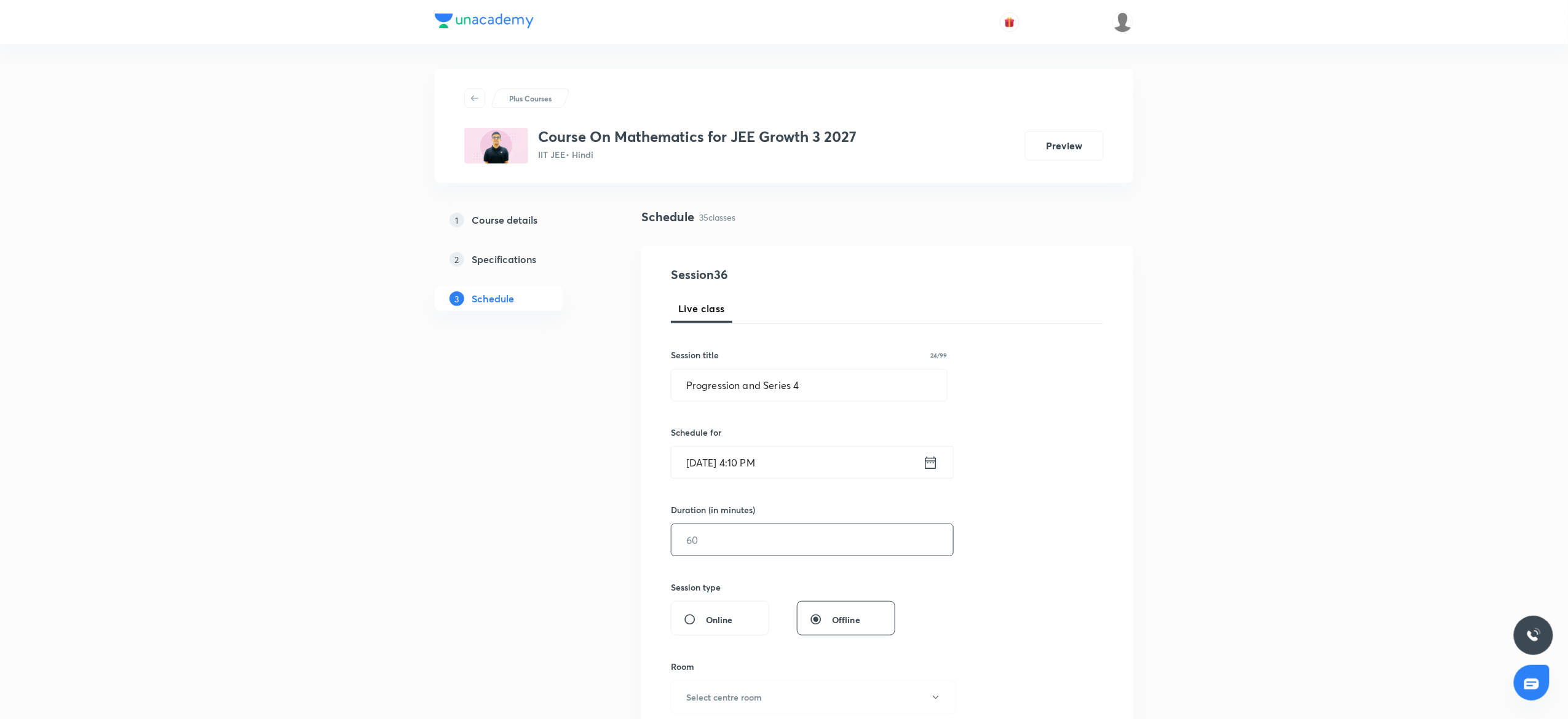
click at [712, 539] on input "text" at bounding box center [812, 540] width 282 height 31
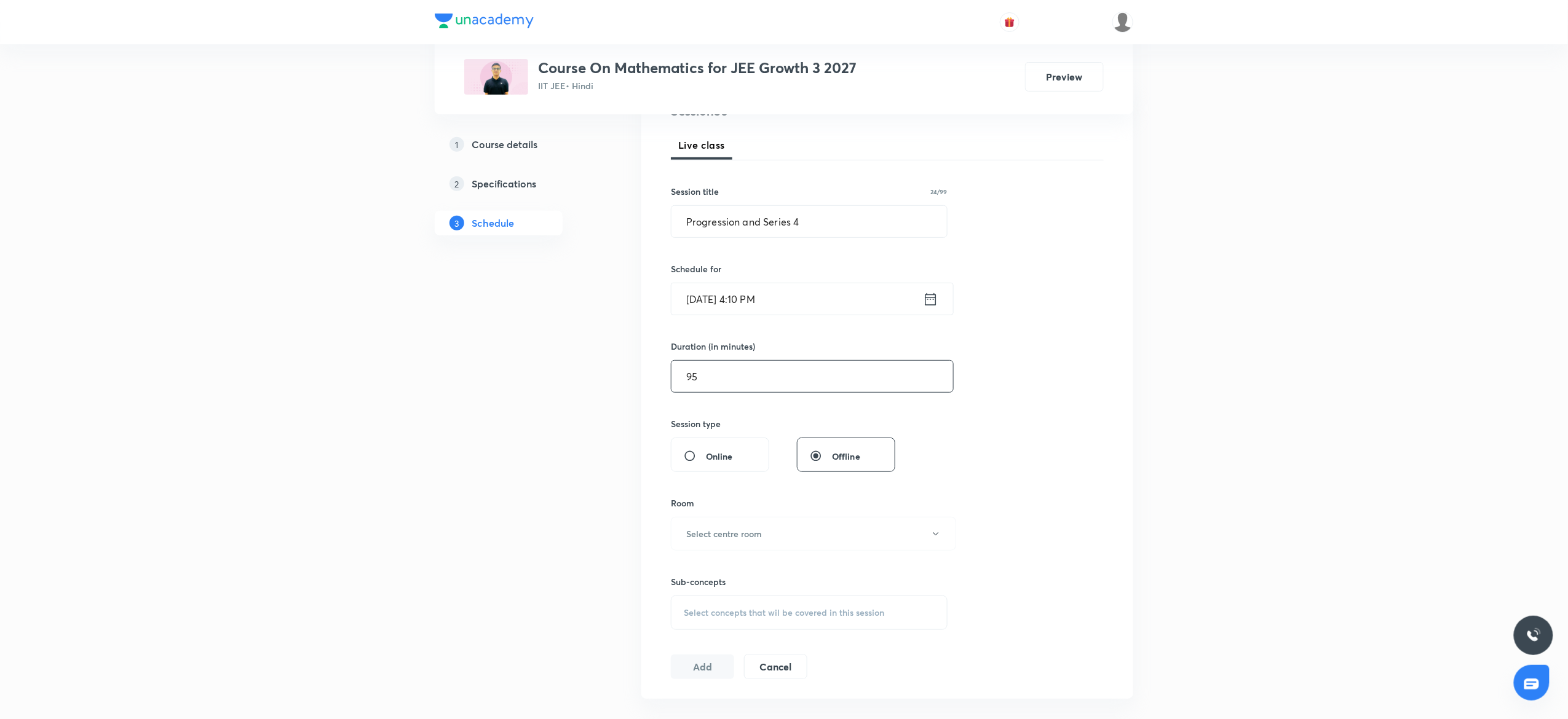
scroll to position [188, 0]
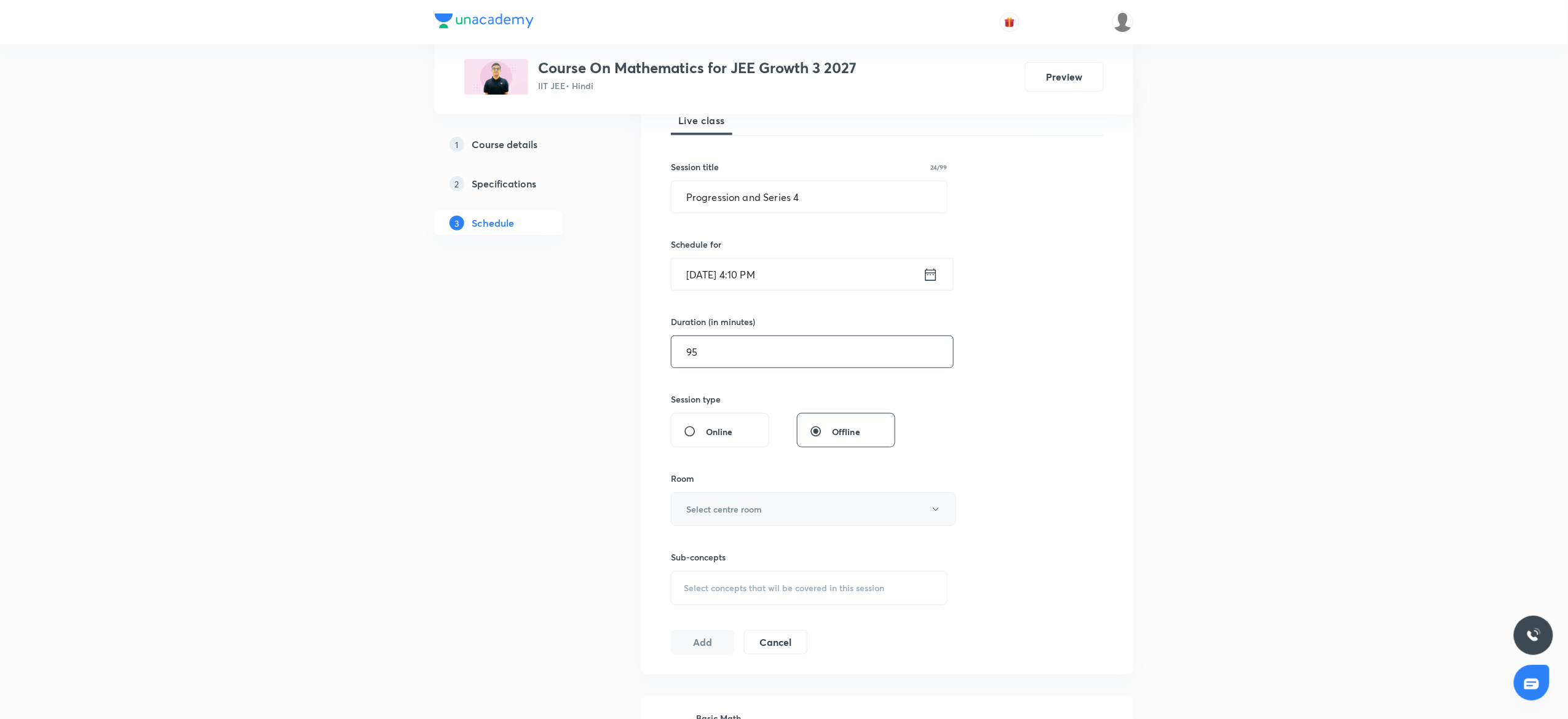
type input "95"
click at [711, 515] on h6 "Select centre room" at bounding box center [724, 509] width 76 height 13
click at [686, 690] on span "7" at bounding box center [808, 687] width 270 height 13
click at [738, 592] on span "Select concepts that wil be covered in this session" at bounding box center [784, 588] width 201 height 10
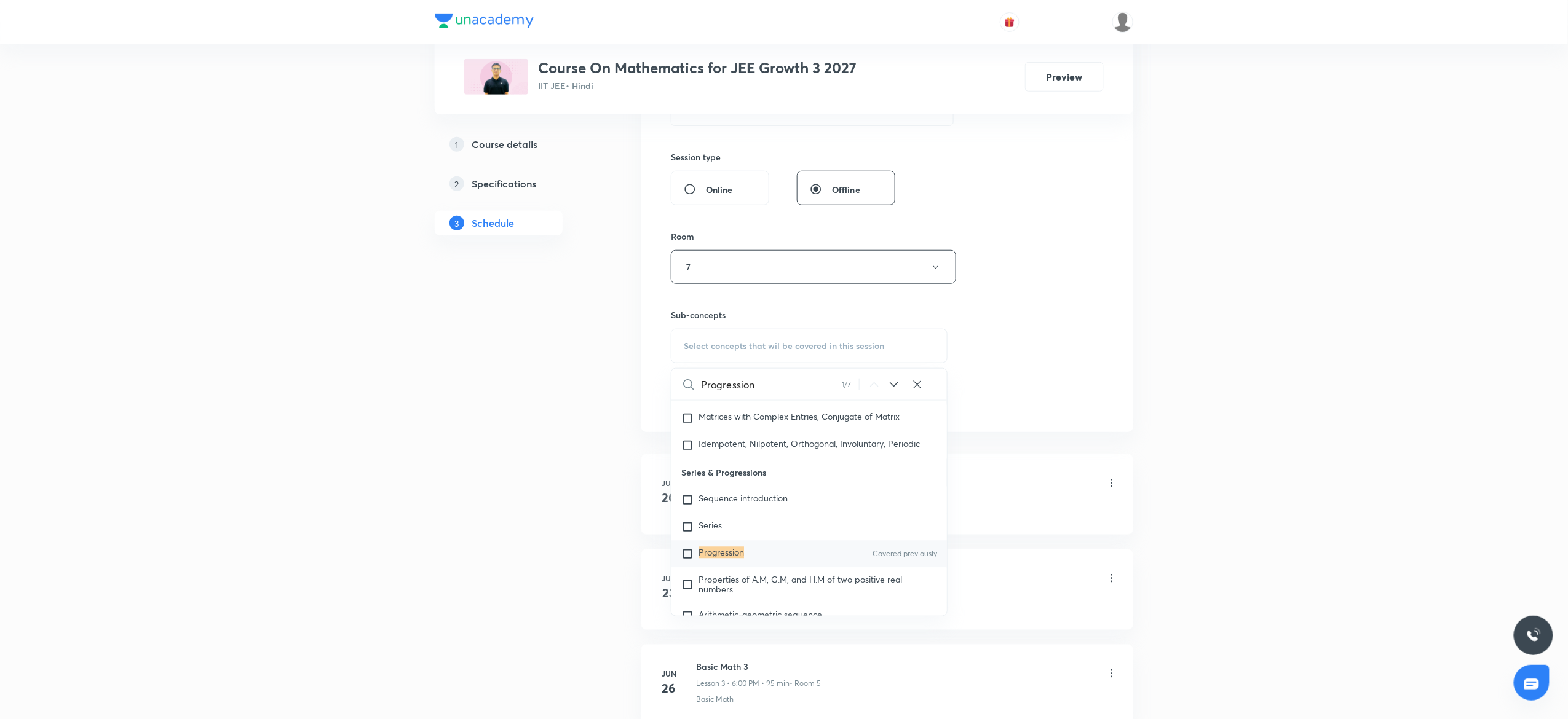
scroll to position [1585, 0]
type input "Progression"
click at [728, 539] on div "Series" at bounding box center [809, 525] width 276 height 27
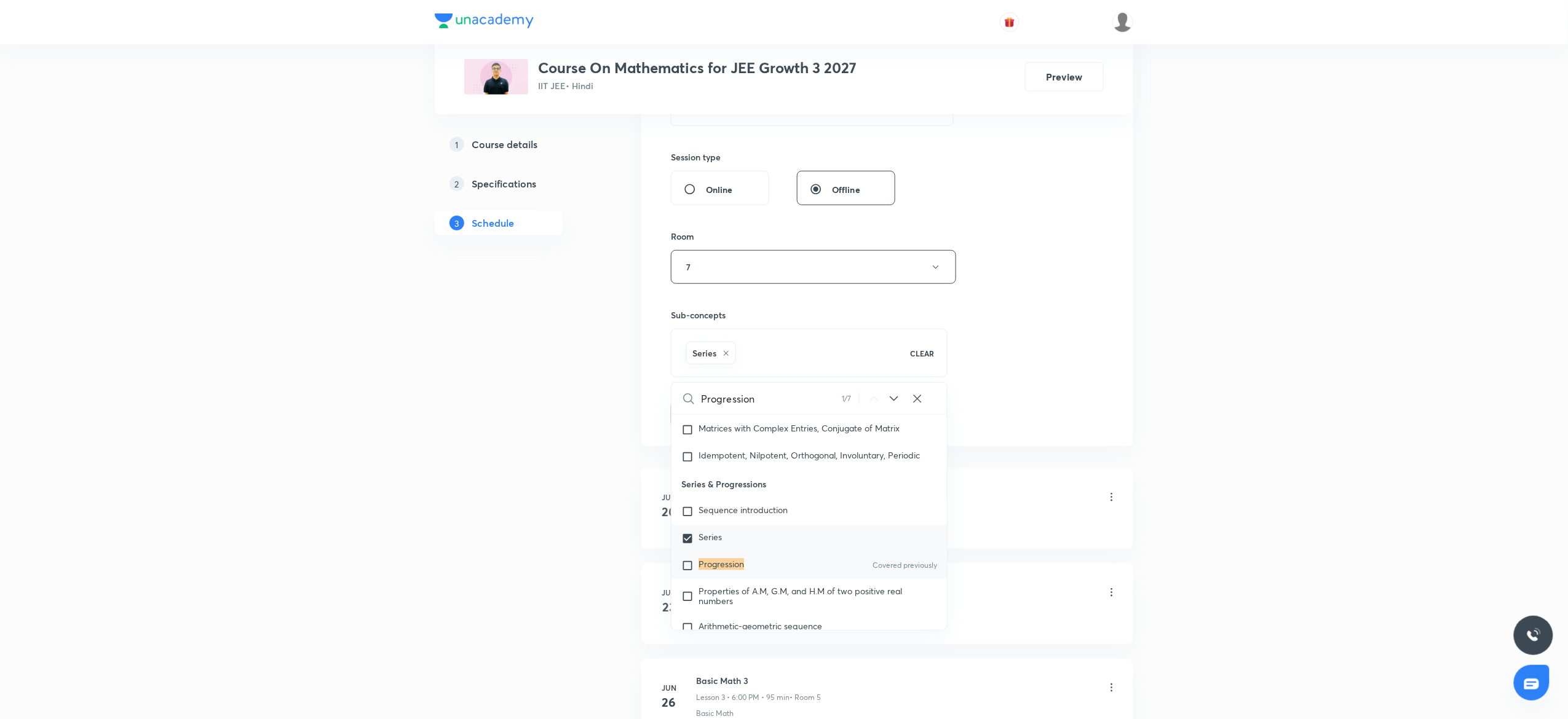
click at [729, 562] on div "Progression Covered previously" at bounding box center [809, 566] width 276 height 27
checkbox input "true"
click at [977, 375] on div "Session 36 Live class Session title 24/99 Progression and Series 4 ​ Schedule f…" at bounding box center [887, 131] width 433 height 592
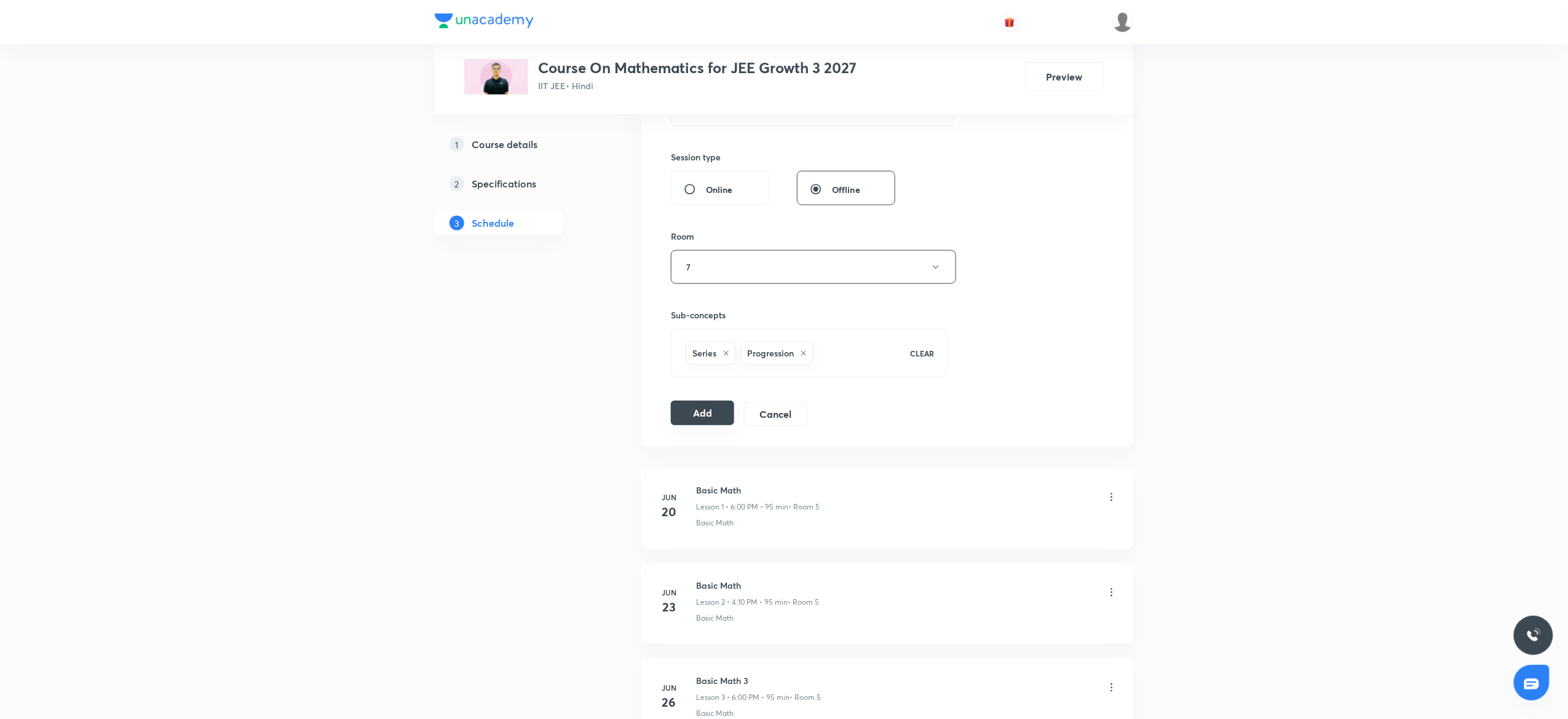
click at [682, 418] on button "Add" at bounding box center [702, 413] width 64 height 25
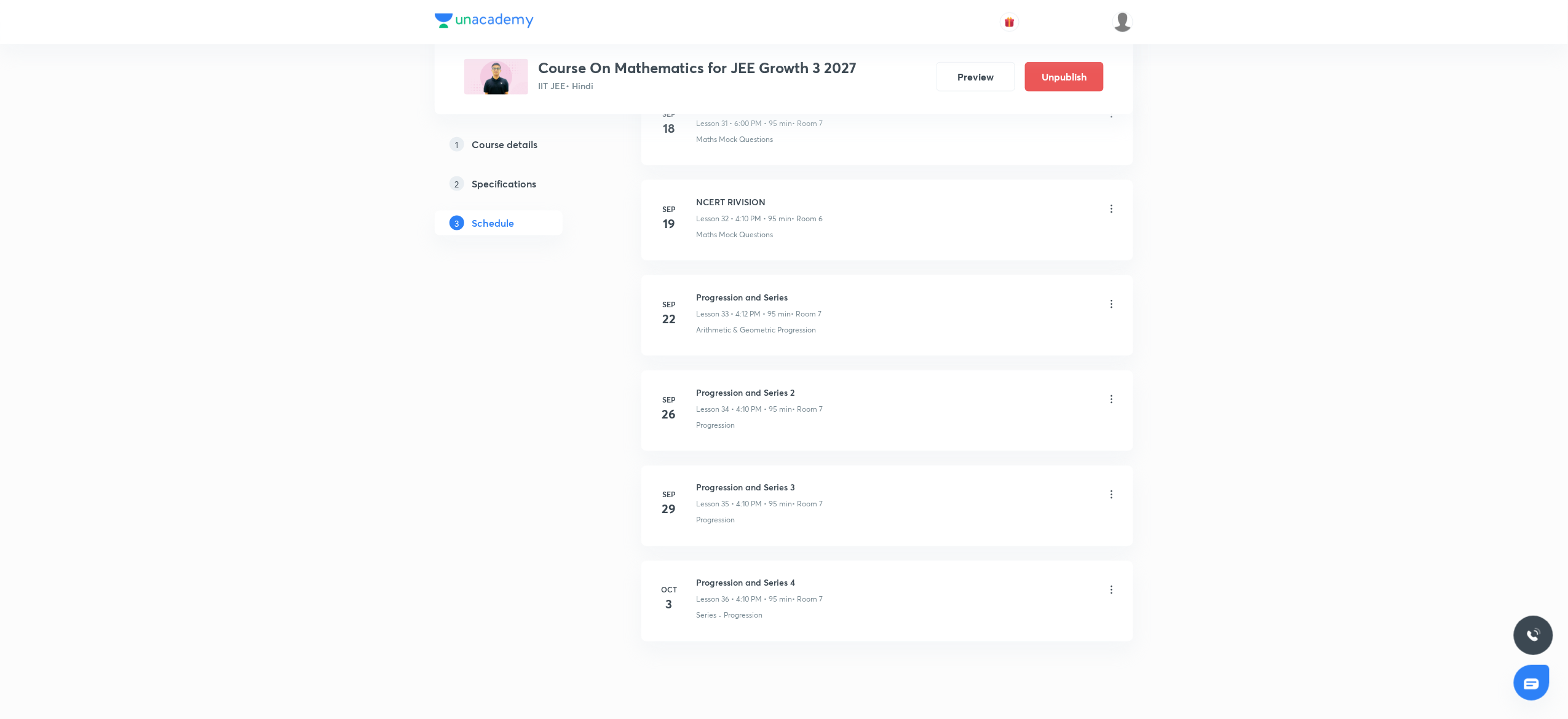
scroll to position [3146, 0]
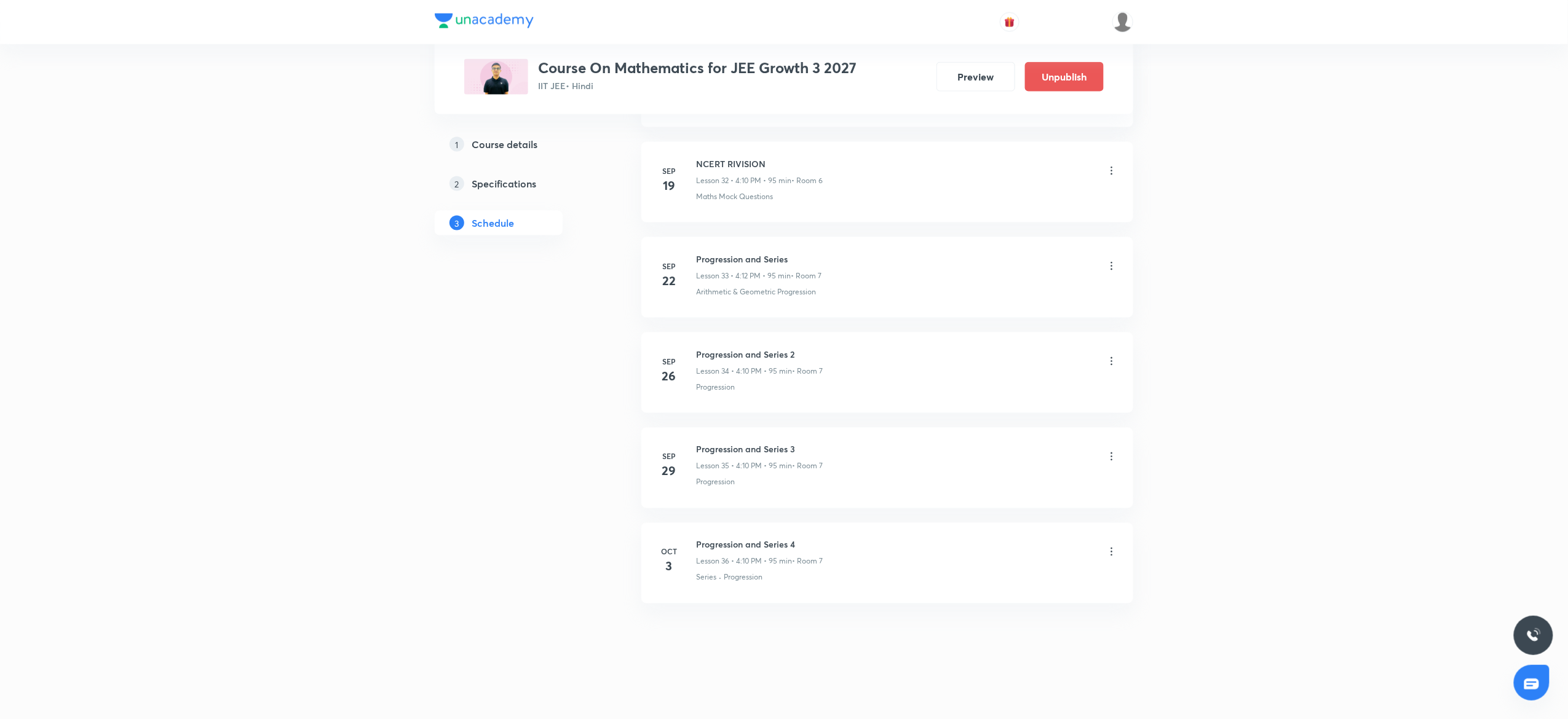
click at [1113, 546] on icon at bounding box center [1112, 552] width 12 height 12
click at [1017, 565] on div at bounding box center [787, 360] width 1574 height 719
click at [1107, 550] on icon at bounding box center [1112, 552] width 12 height 12
click at [996, 580] on p "Edit" at bounding box center [993, 583] width 16 height 13
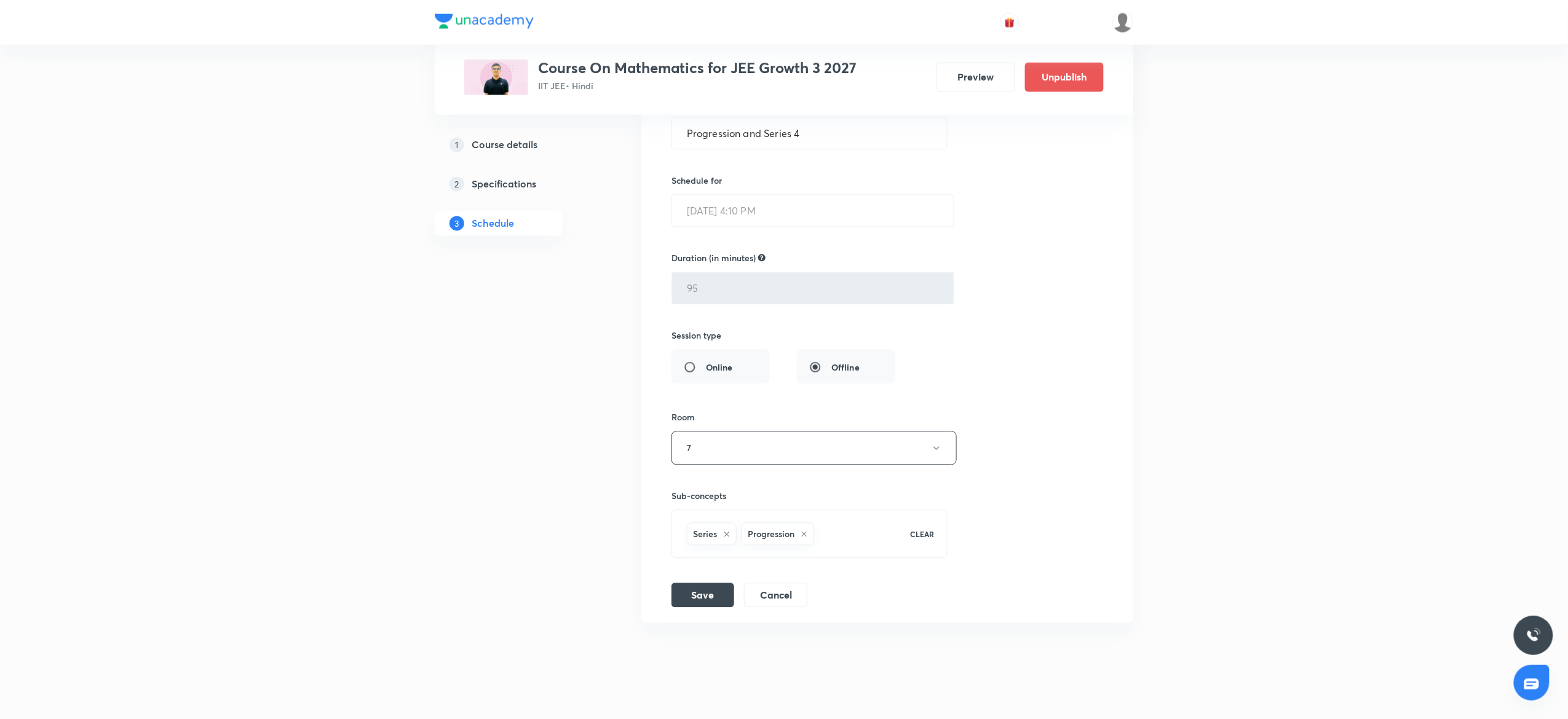
scroll to position [3620, 0]
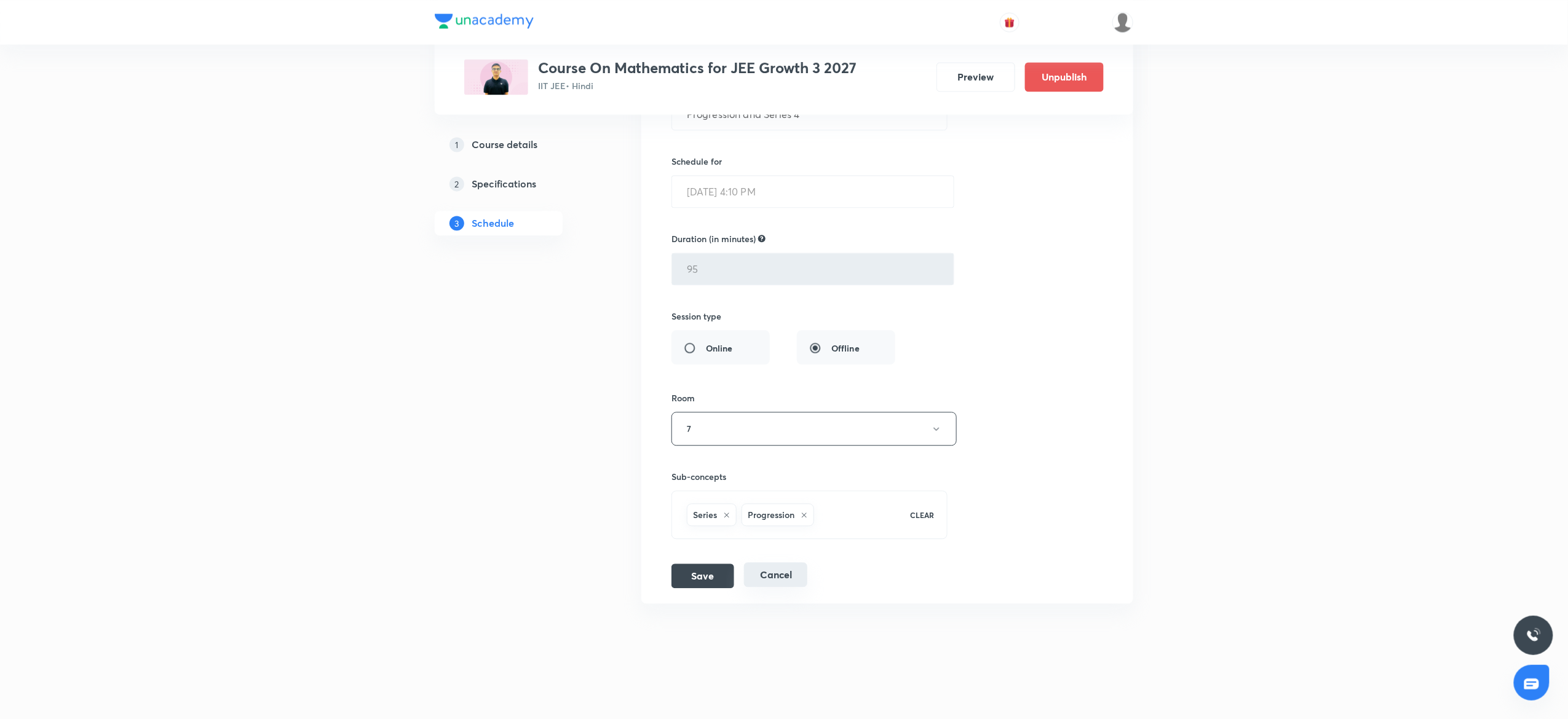
click at [774, 574] on button "Cancel" at bounding box center [775, 574] width 64 height 25
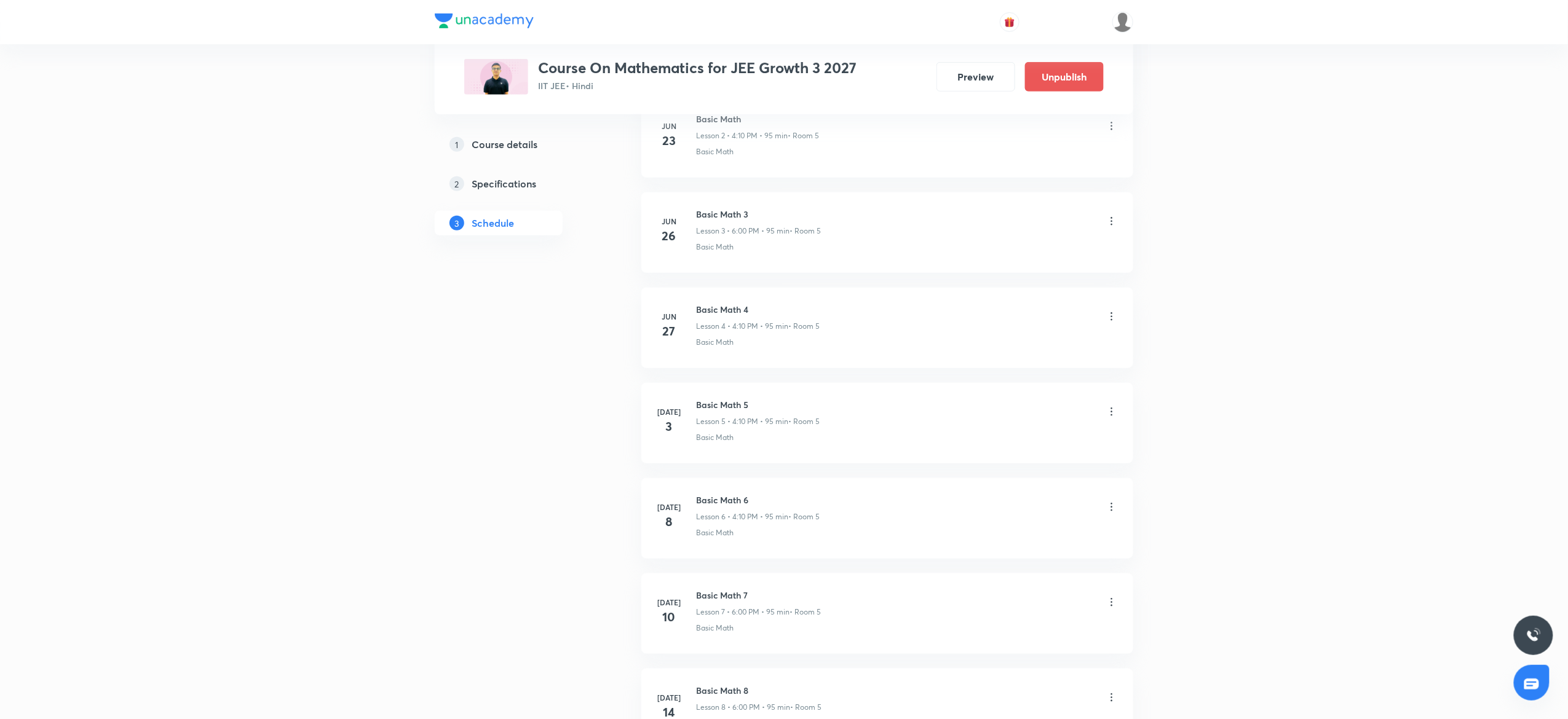
scroll to position [0, 0]
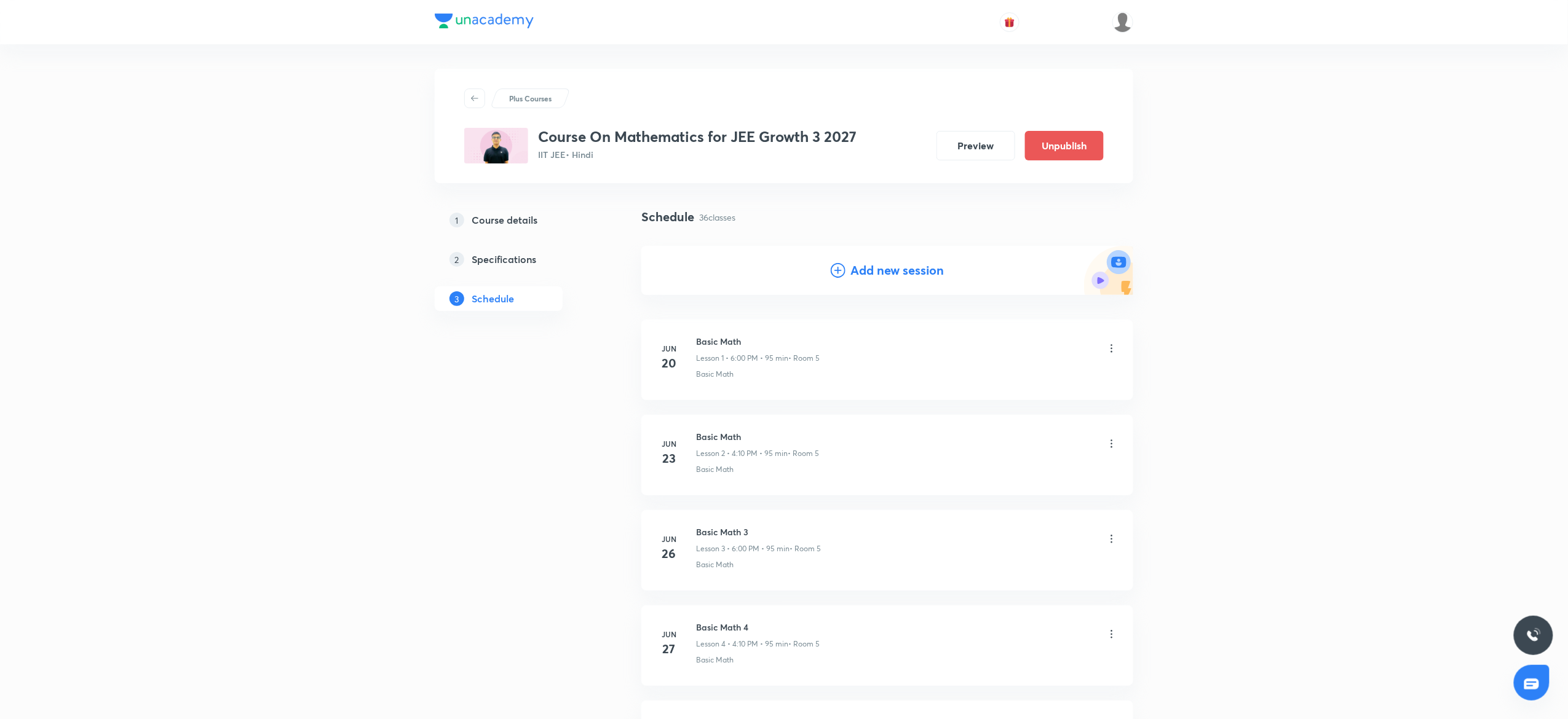
click at [895, 268] on h4 "Add new session" at bounding box center [897, 270] width 94 height 19
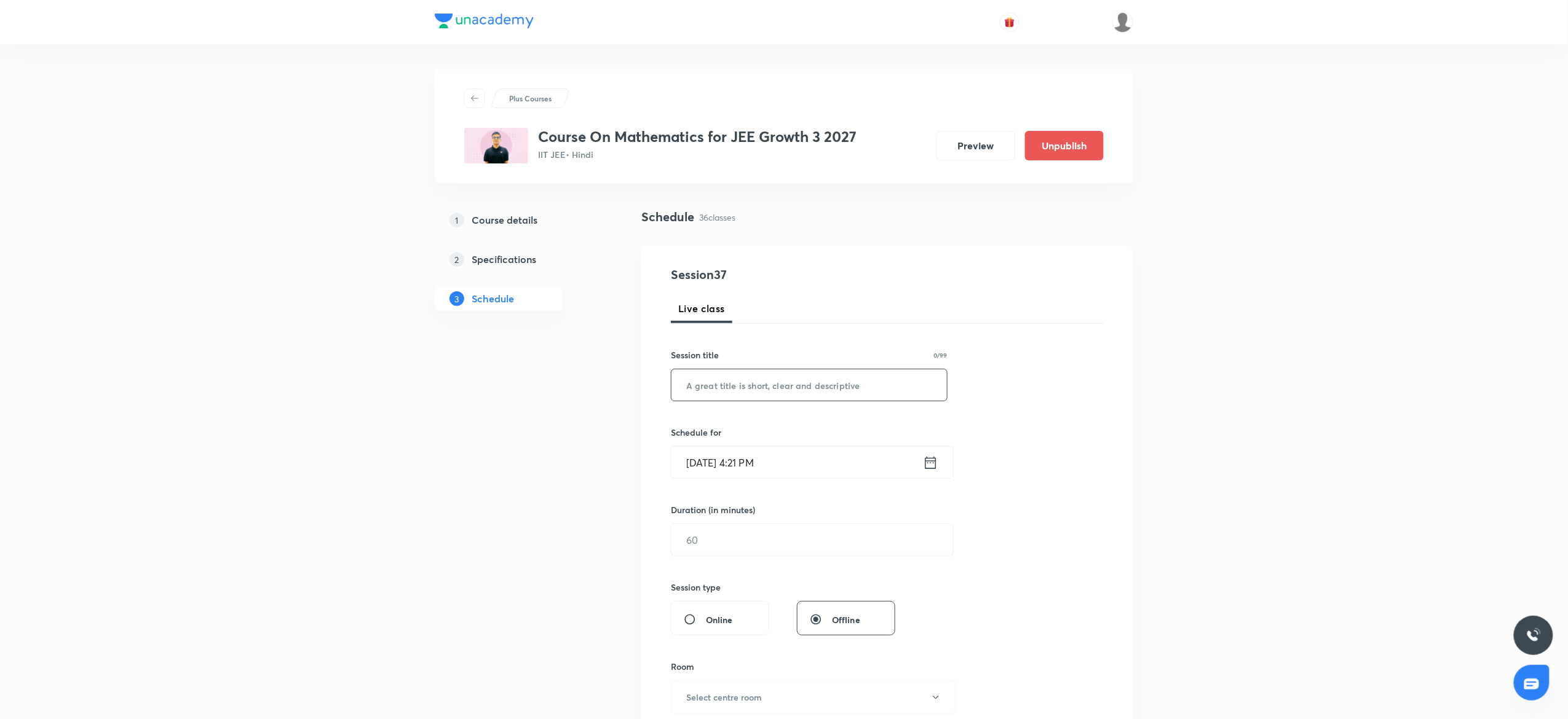
click at [824, 385] on input "text" at bounding box center [809, 385] width 276 height 31
paste input "Trigonometry"
type input "Trigonometry"
click at [825, 468] on input "Oct 3, 2025, 4:21 PM" at bounding box center [797, 463] width 252 height 31
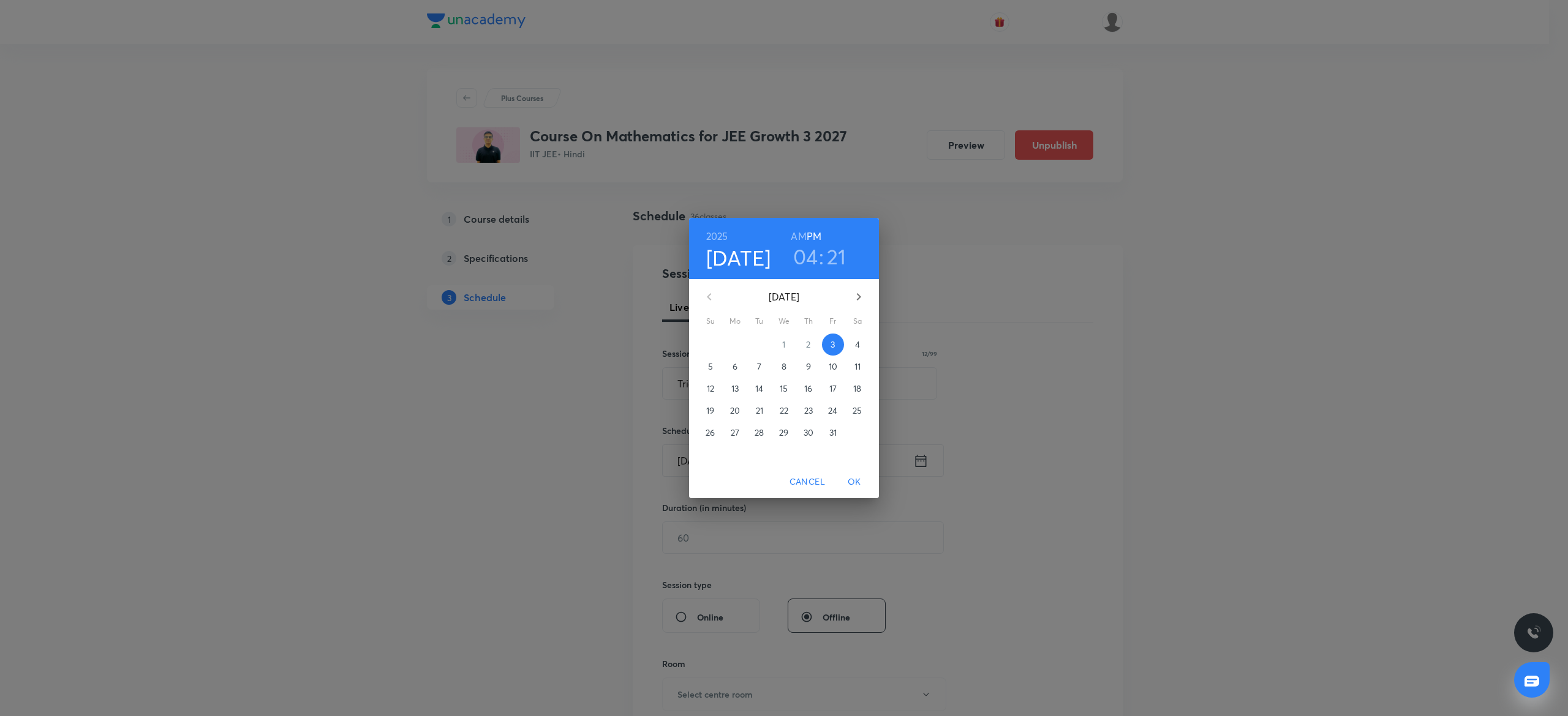
click at [842, 257] on h3 "21" at bounding box center [837, 257] width 19 height 25
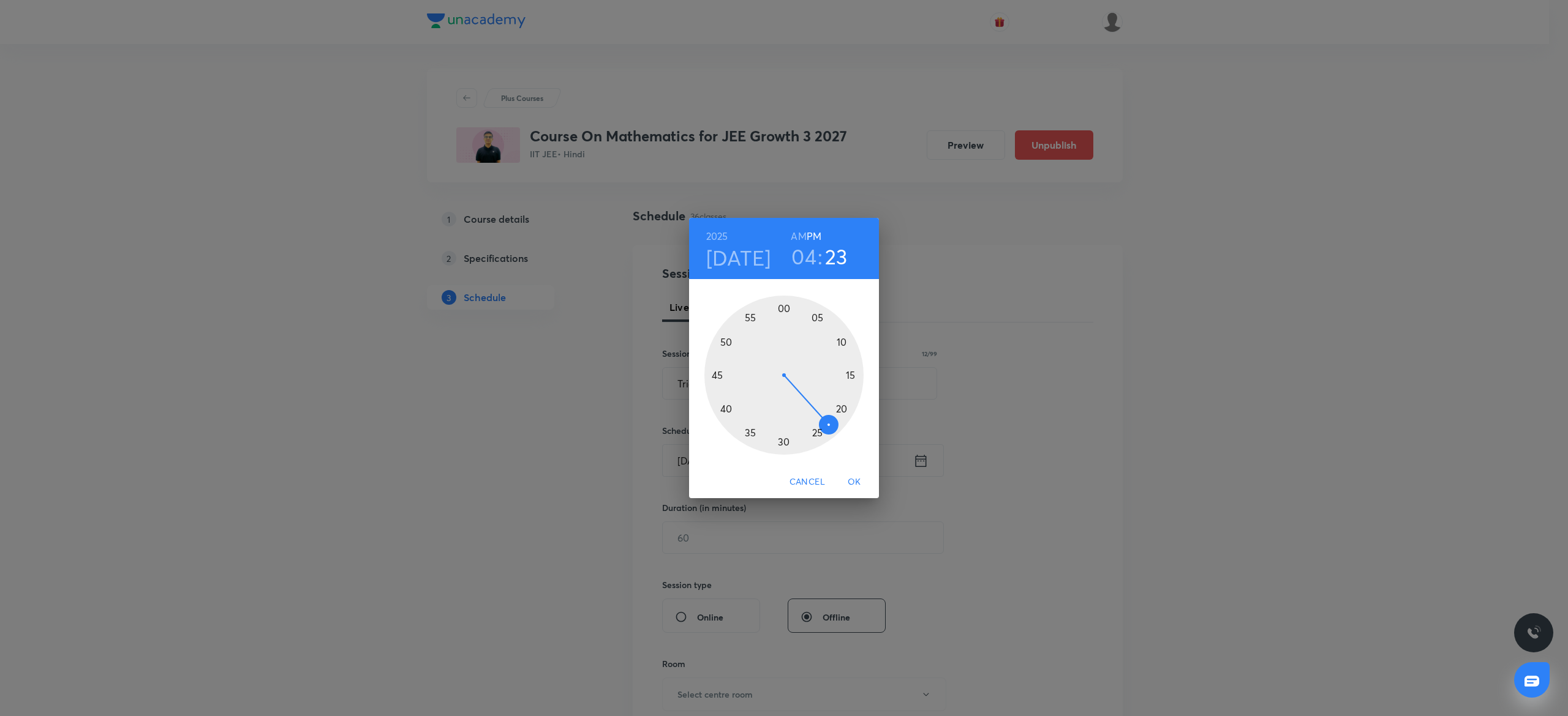
drag, startPoint x: 839, startPoint y: 415, endPoint x: 831, endPoint y: 423, distance: 11.3
click at [831, 423] on div at bounding box center [784, 374] width 159 height 159
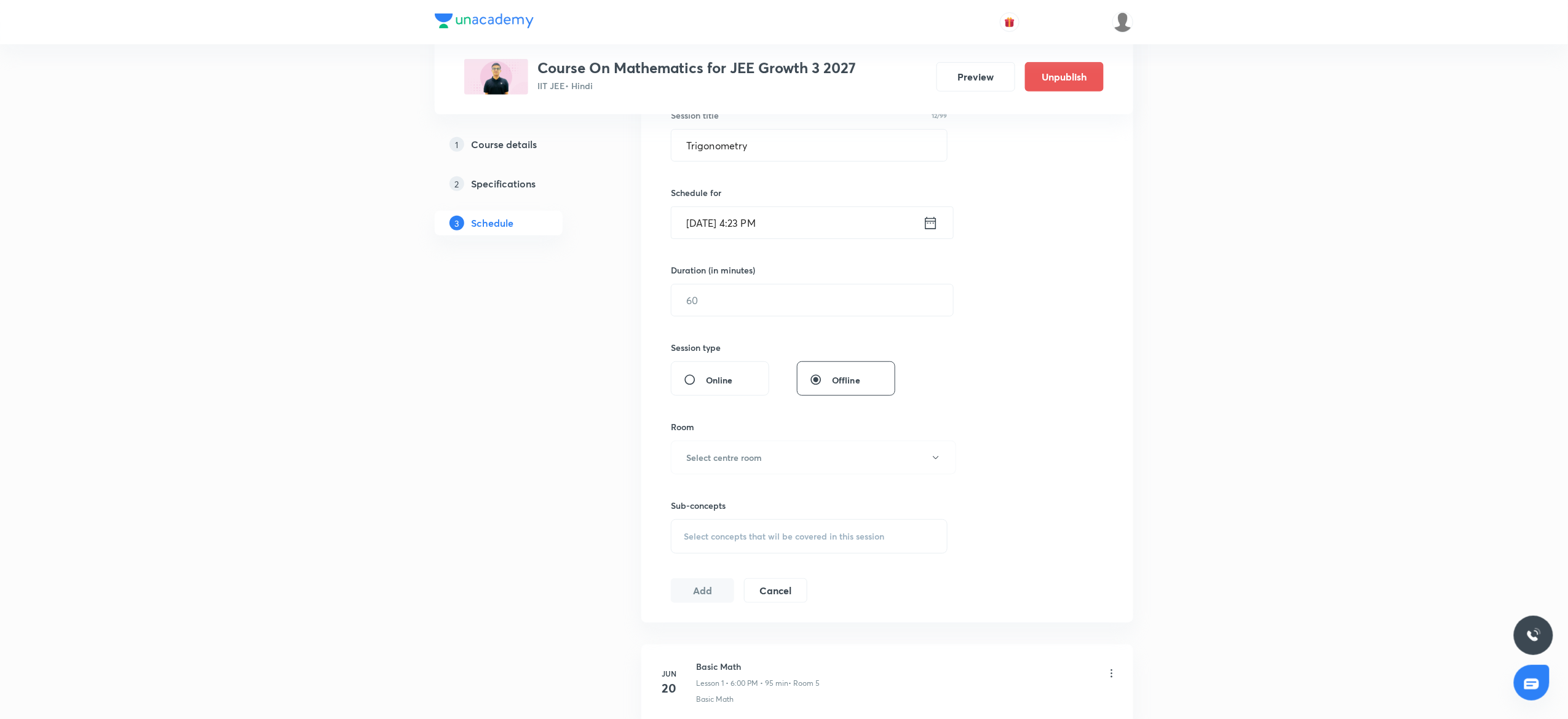
scroll to position [246, 0]
click at [763, 300] on input "text" at bounding box center [812, 294] width 282 height 31
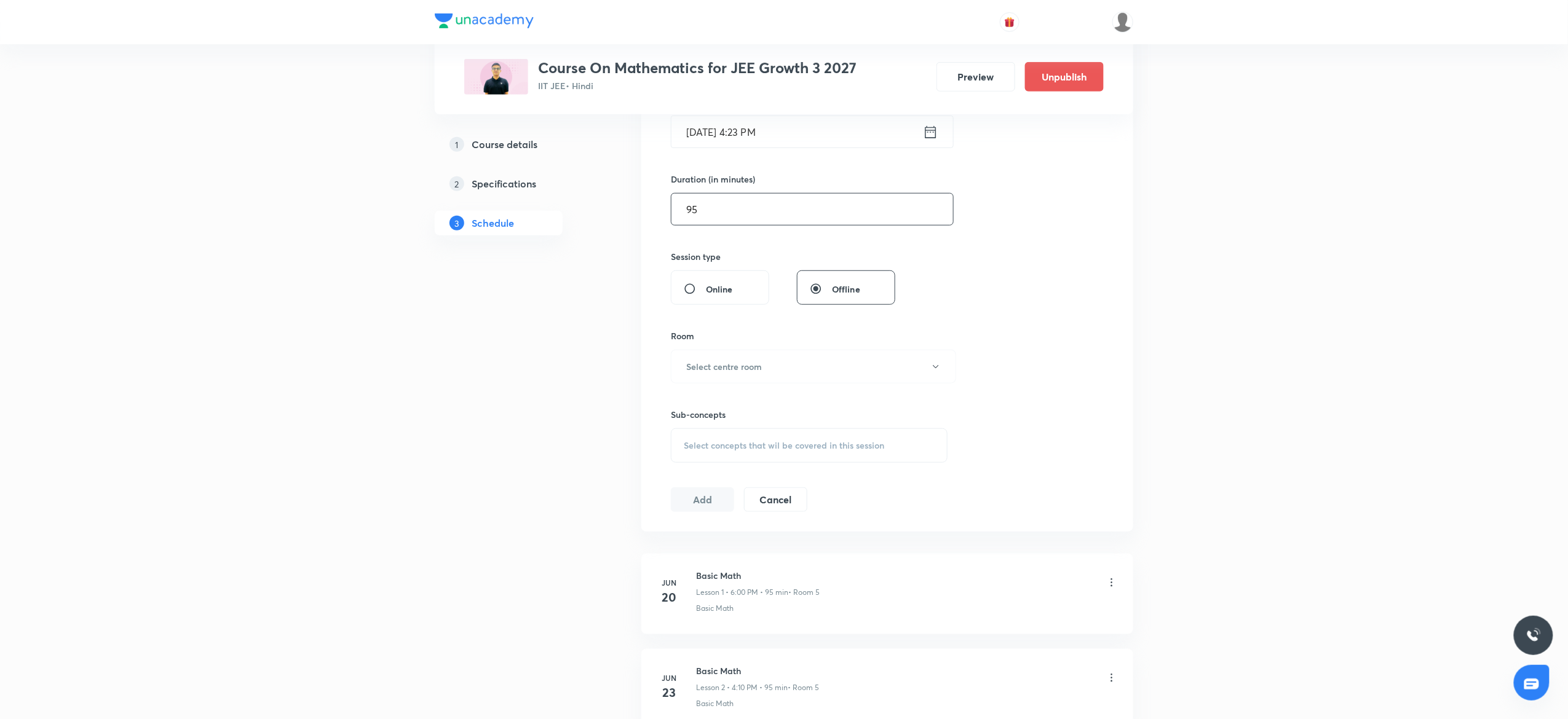
scroll to position [368, 0]
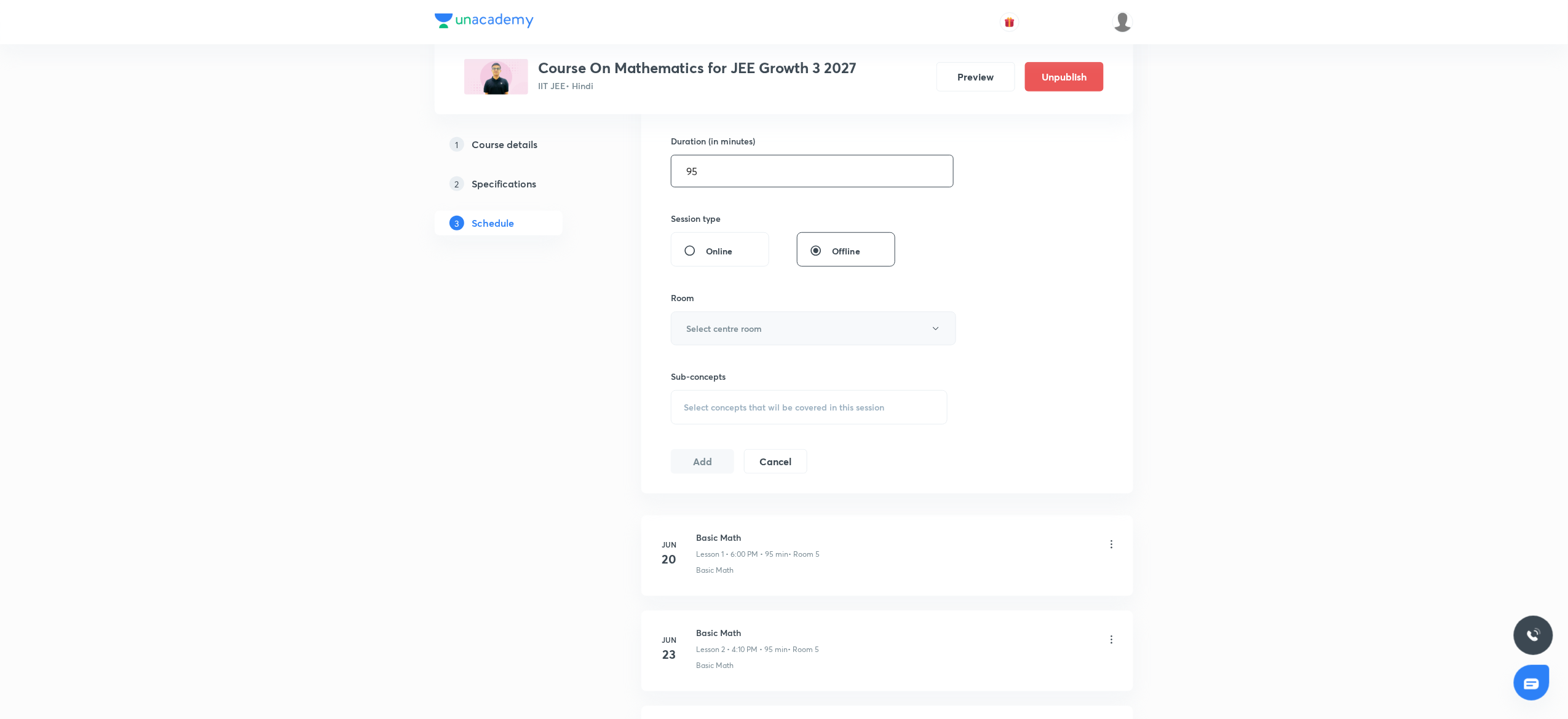
type input "95"
click at [760, 322] on button "Select centre room" at bounding box center [813, 328] width 285 height 34
click at [699, 504] on span "7" at bounding box center [808, 506] width 270 height 13
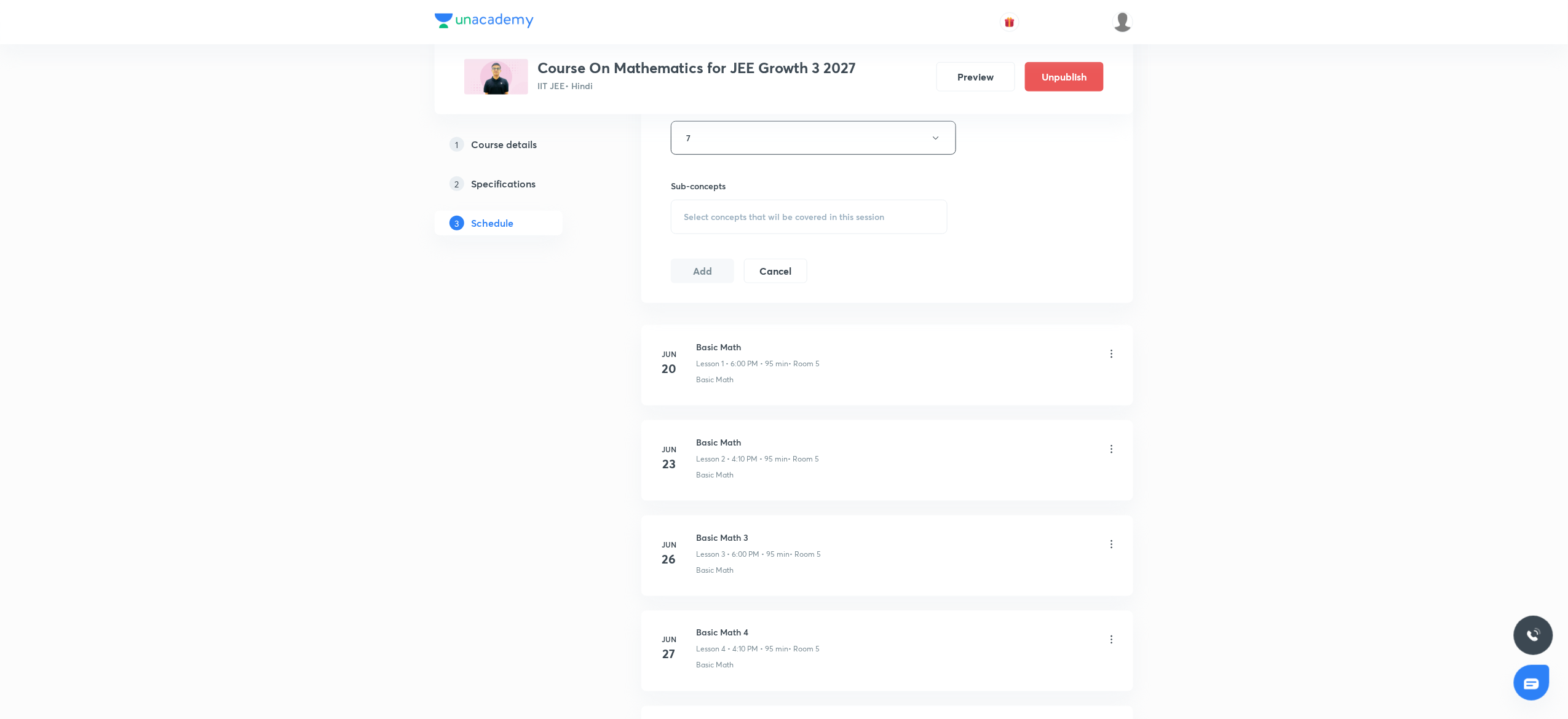
scroll to position [492, 0]
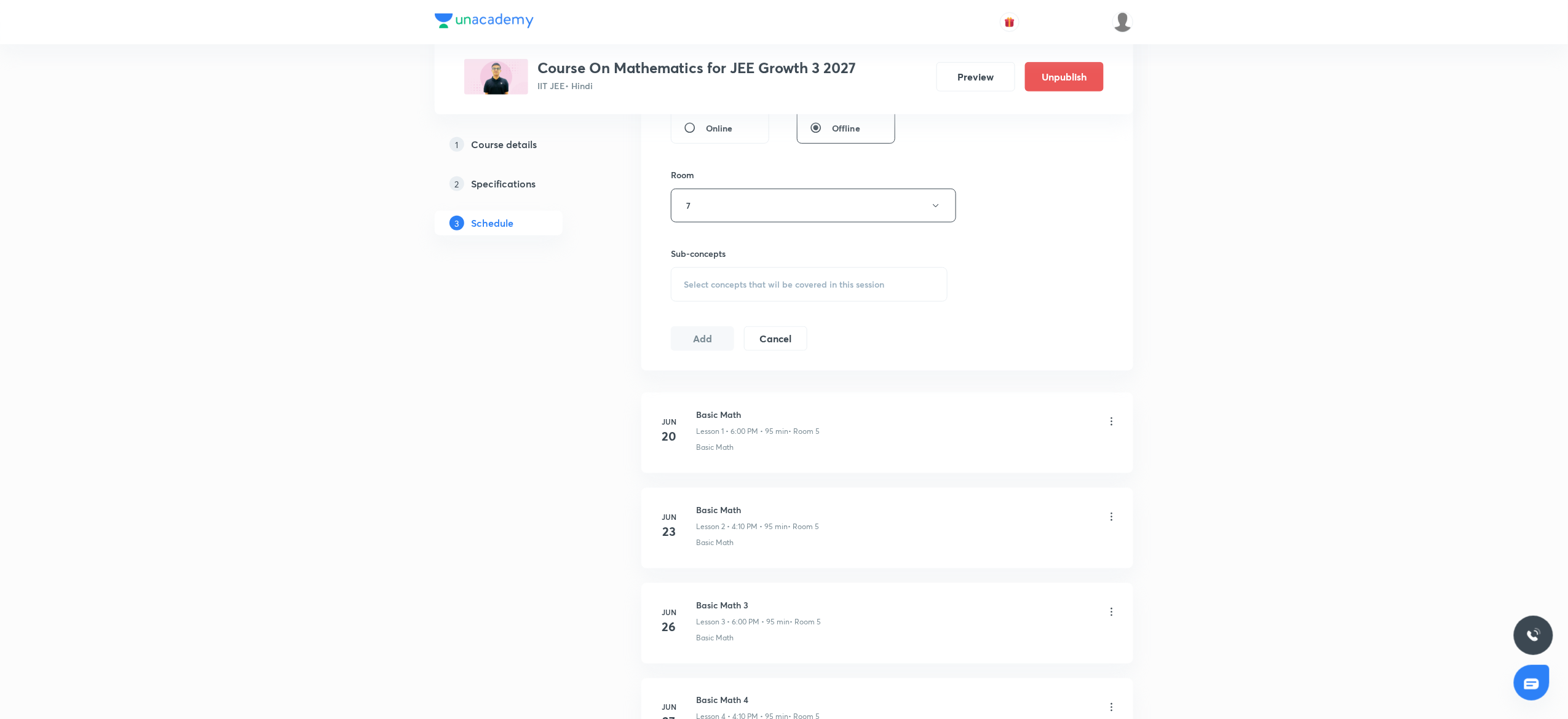
click at [772, 284] on span "Select concepts that wil be covered in this session" at bounding box center [784, 284] width 201 height 10
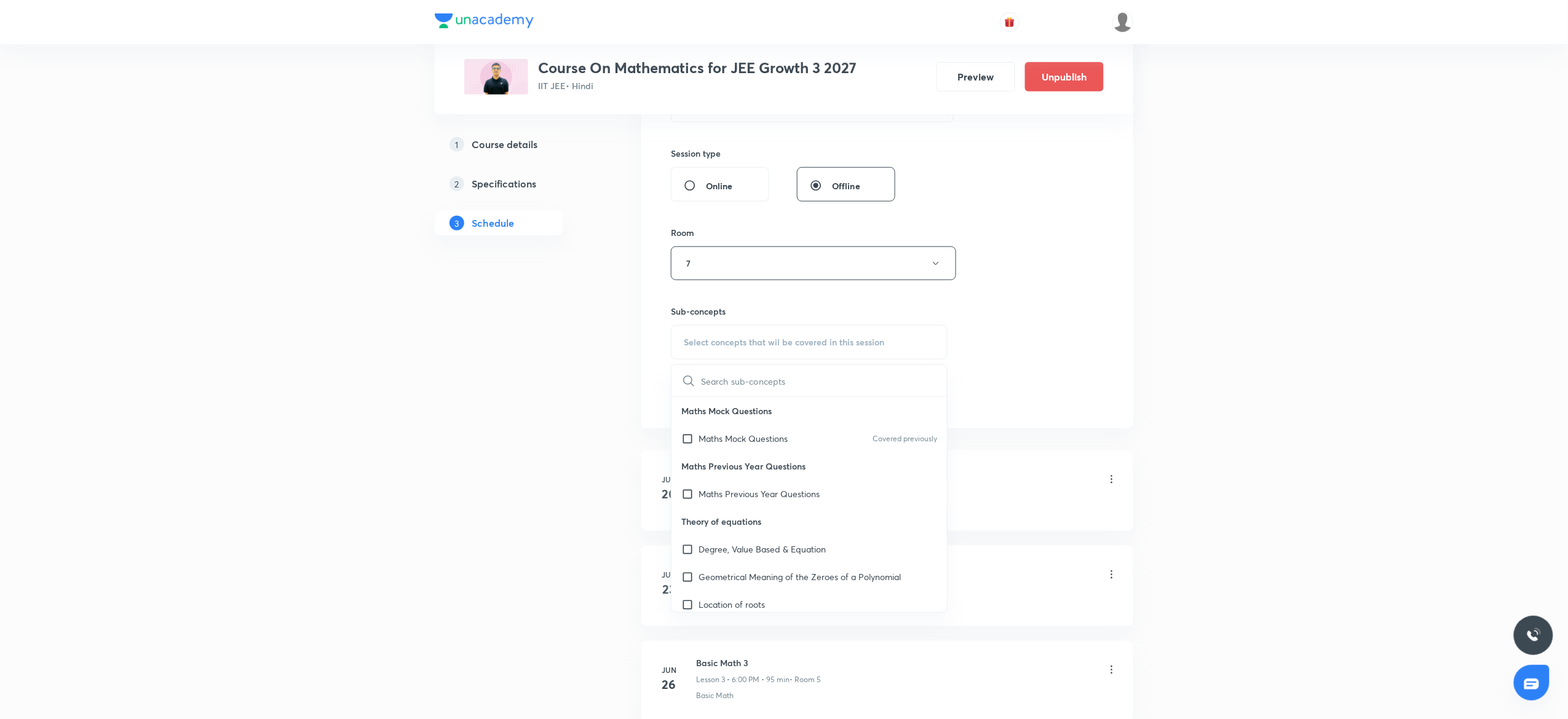
scroll to position [444, 0]
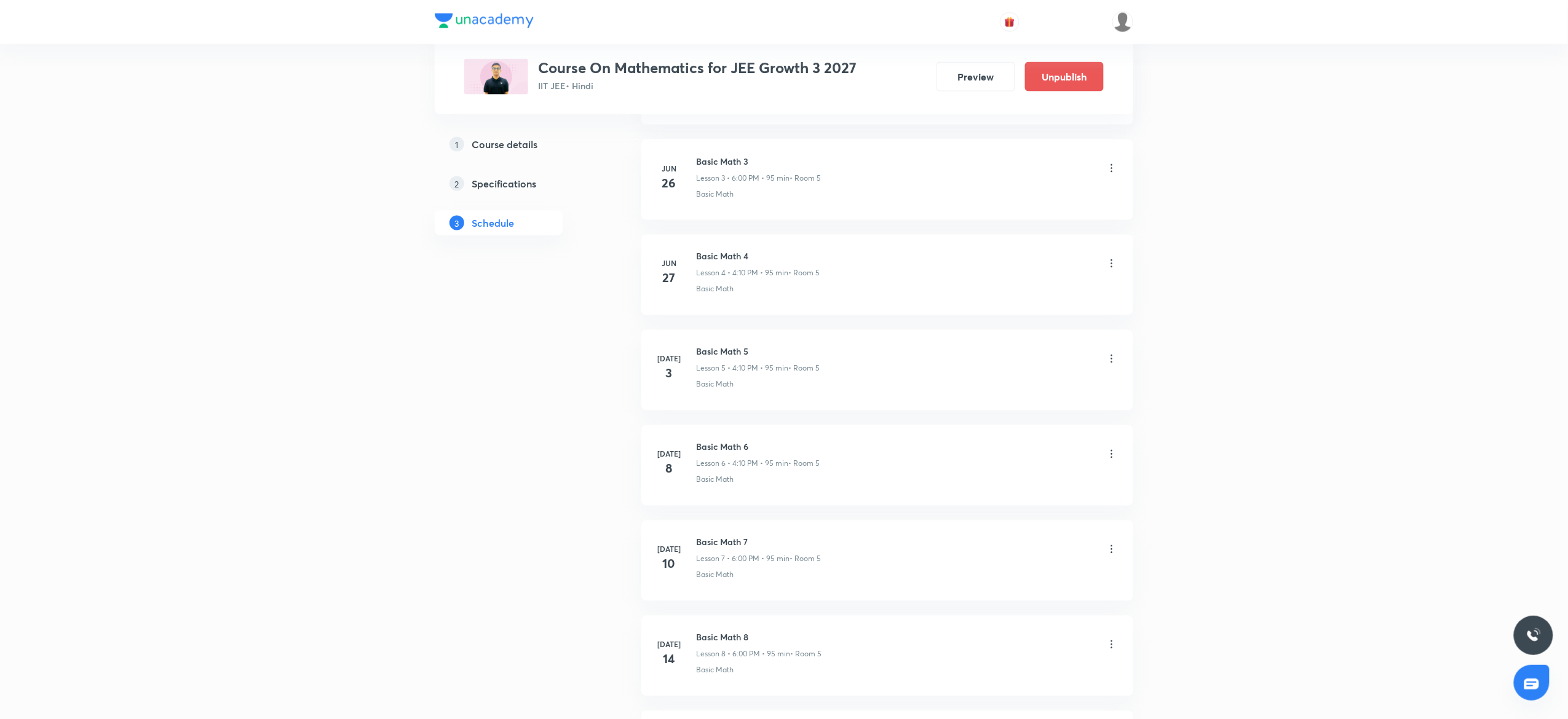
scroll to position [3713, 0]
click at [1110, 544] on div "Progression and Series 4 Lesson 36 • 4:10 PM • 95 min • Room 7" at bounding box center [906, 553] width 422 height 29
click at [1108, 550] on icon at bounding box center [1112, 552] width 12 height 12
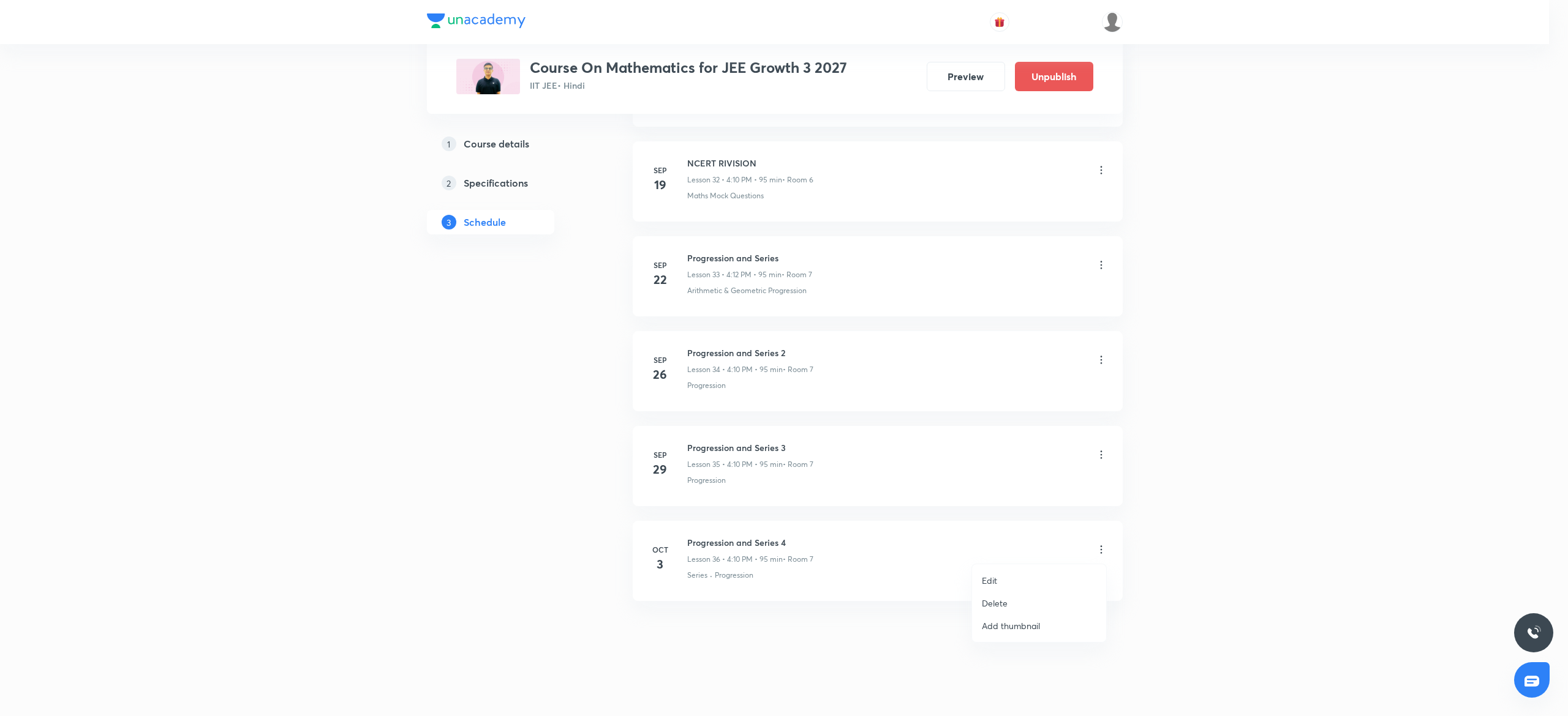
click at [996, 596] on li "Delete" at bounding box center [1040, 603] width 134 height 22
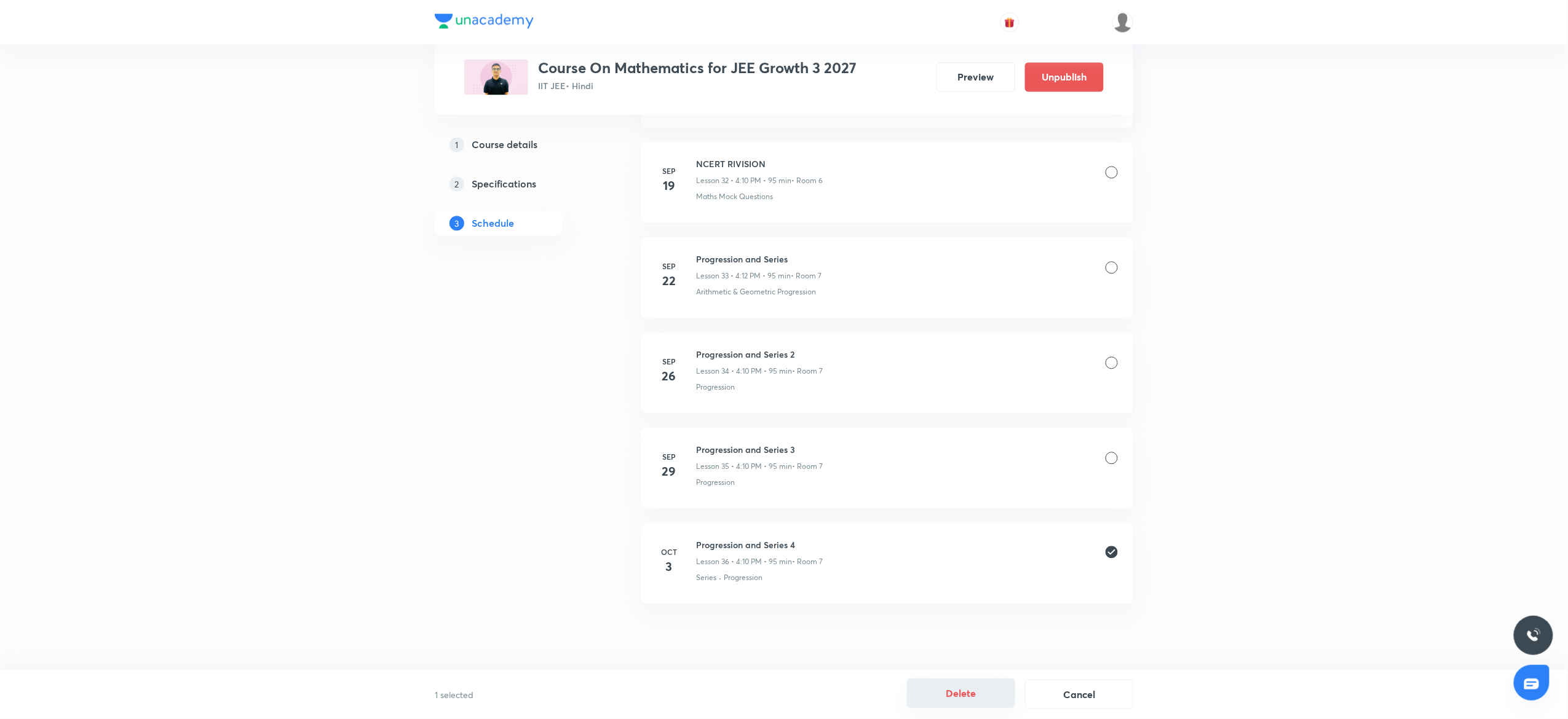
click at [965, 691] on button "Delete" at bounding box center [961, 693] width 108 height 29
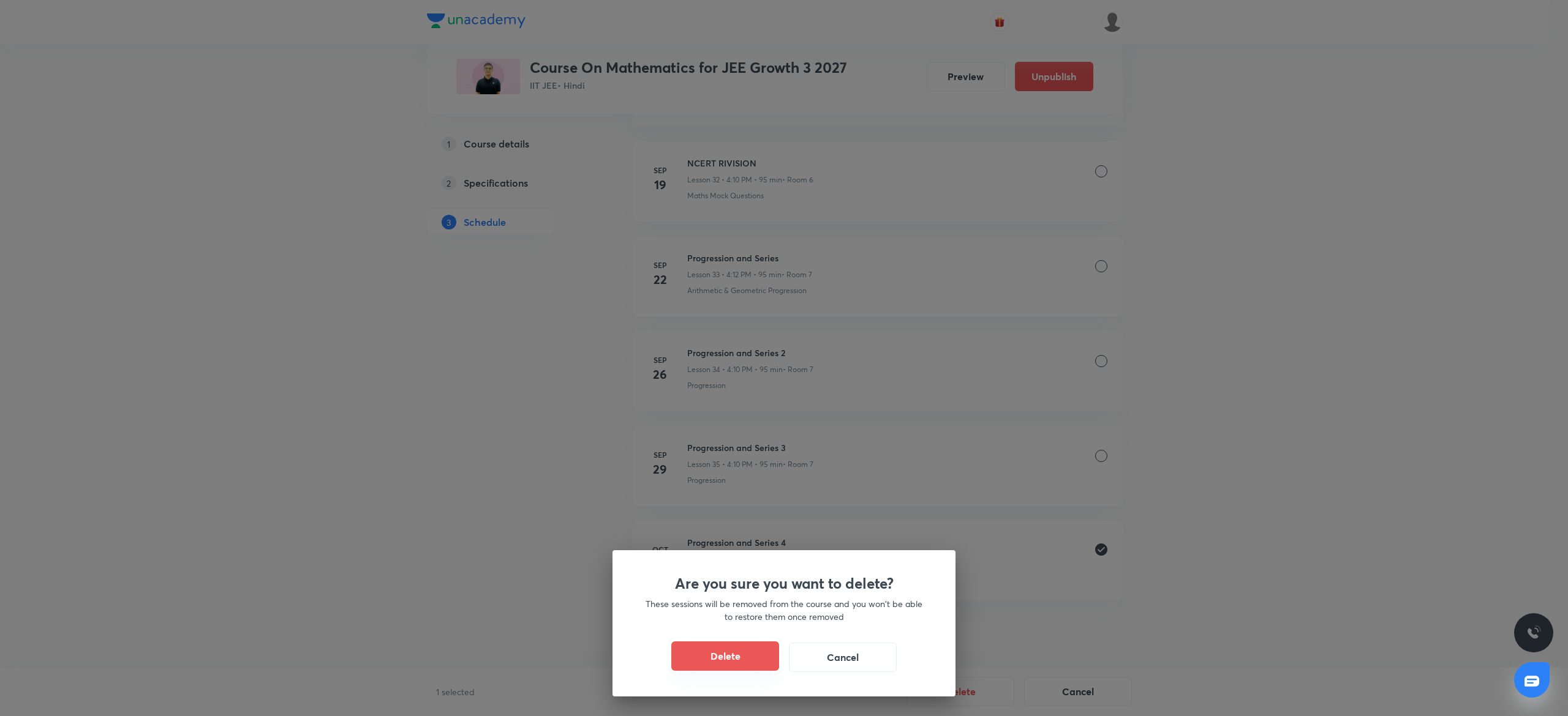
click at [740, 659] on button "Delete" at bounding box center [725, 656] width 107 height 29
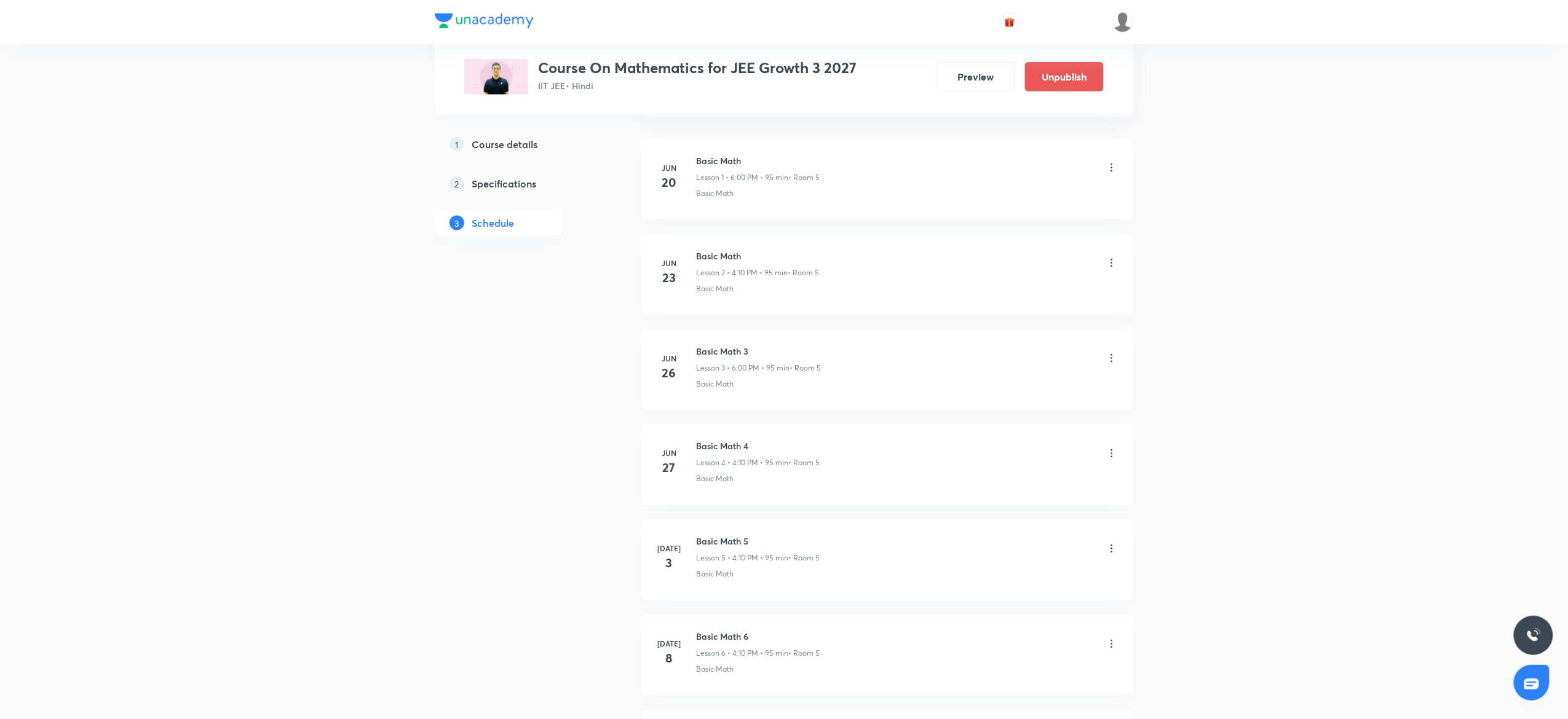
scroll to position [0, 0]
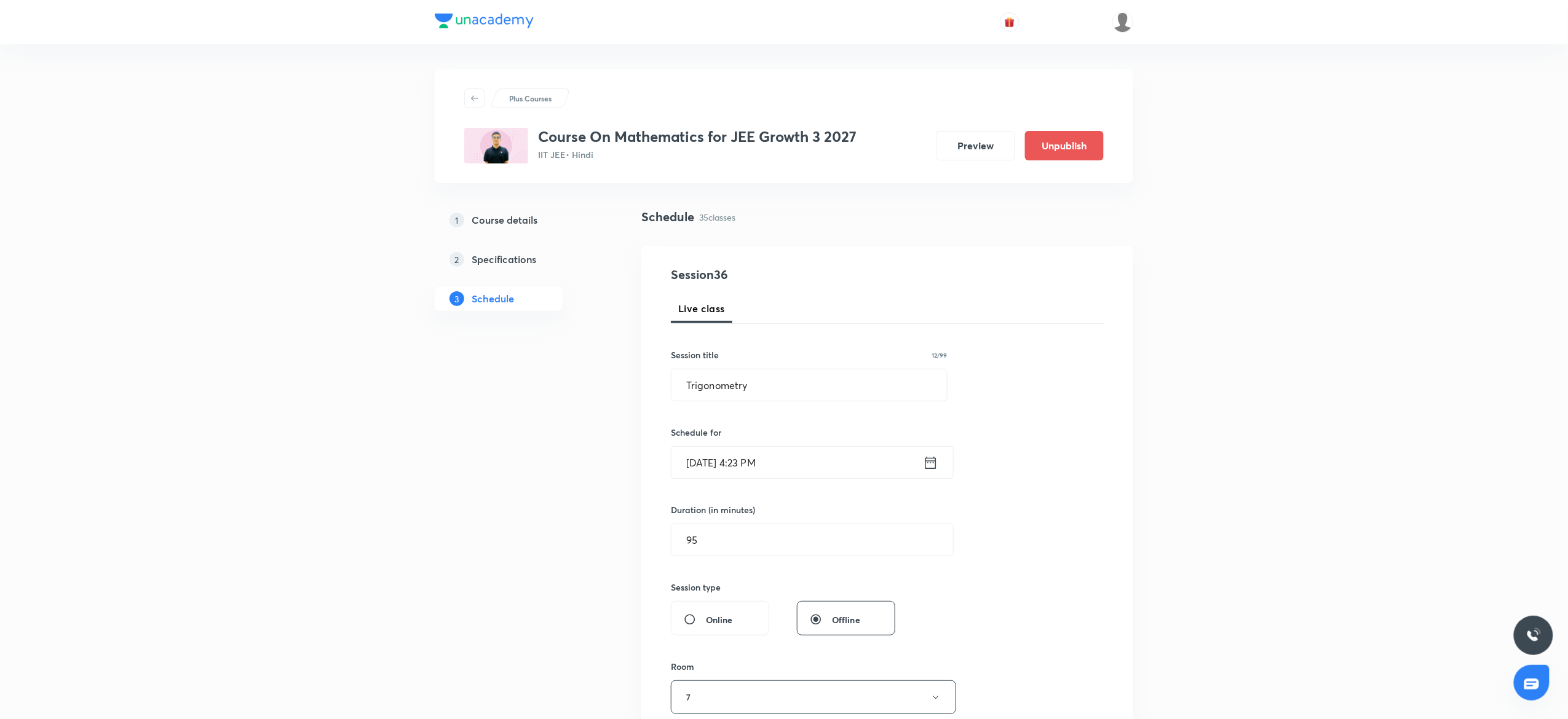
drag, startPoint x: 1573, startPoint y: 678, endPoint x: 1567, endPoint y: -13, distance: 691.0
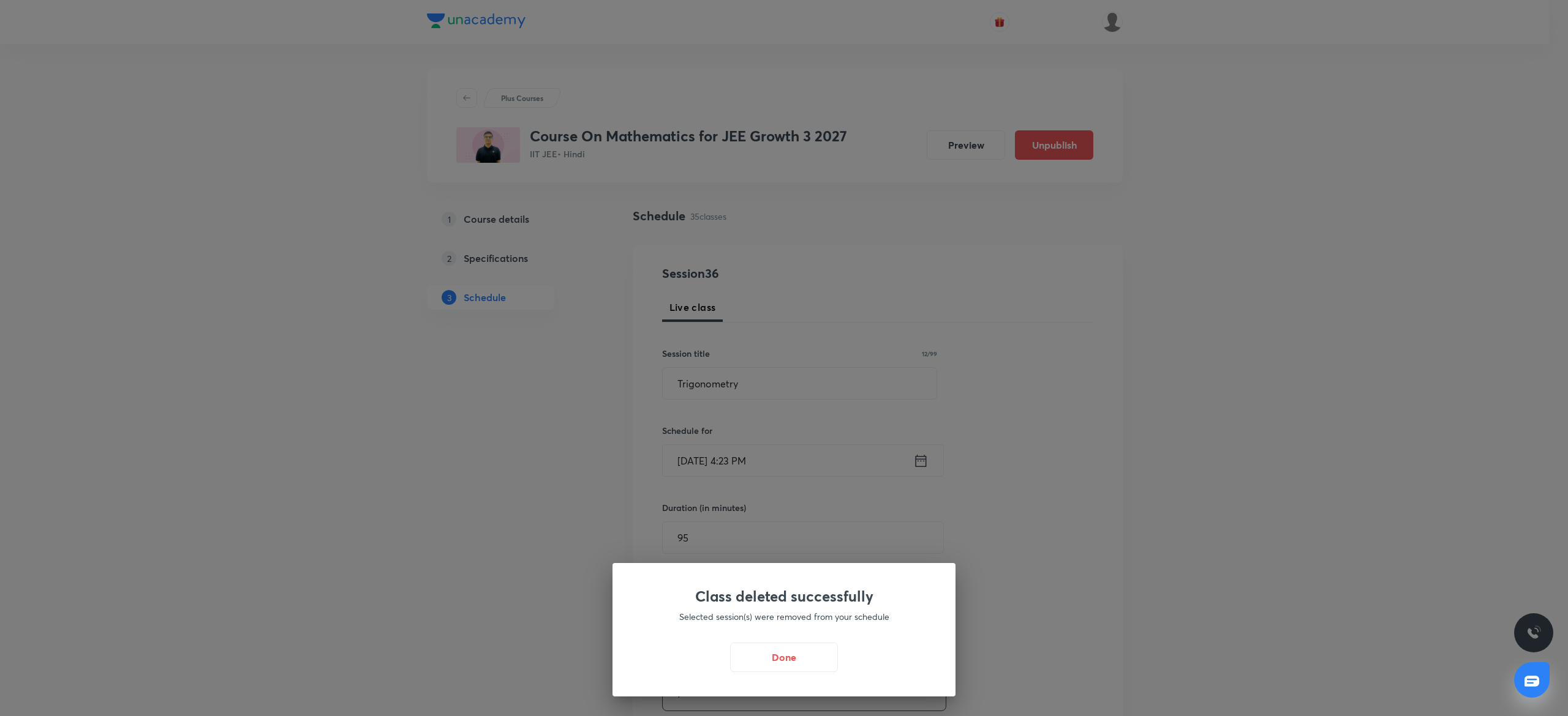
click at [815, 661] on button "Done" at bounding box center [784, 657] width 107 height 29
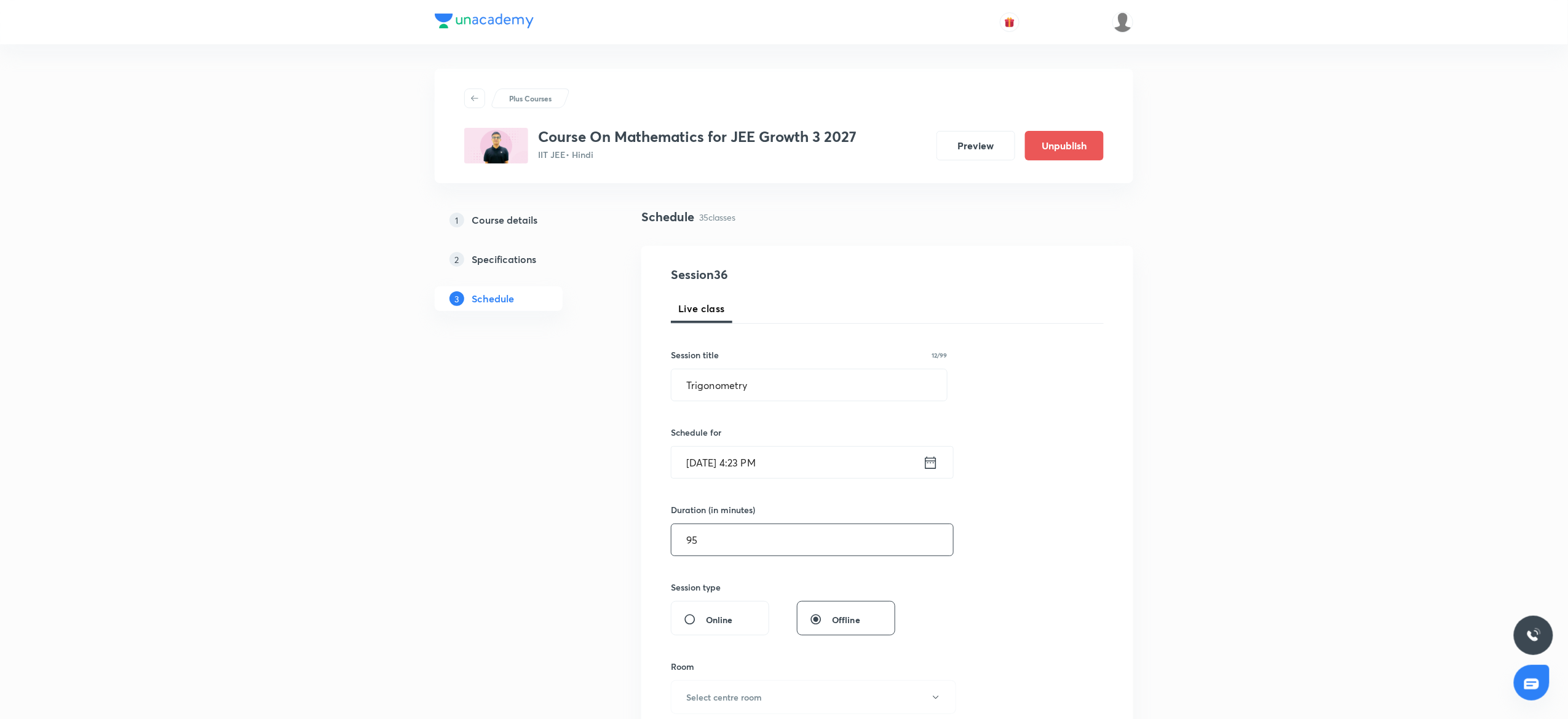
scroll to position [246, 0]
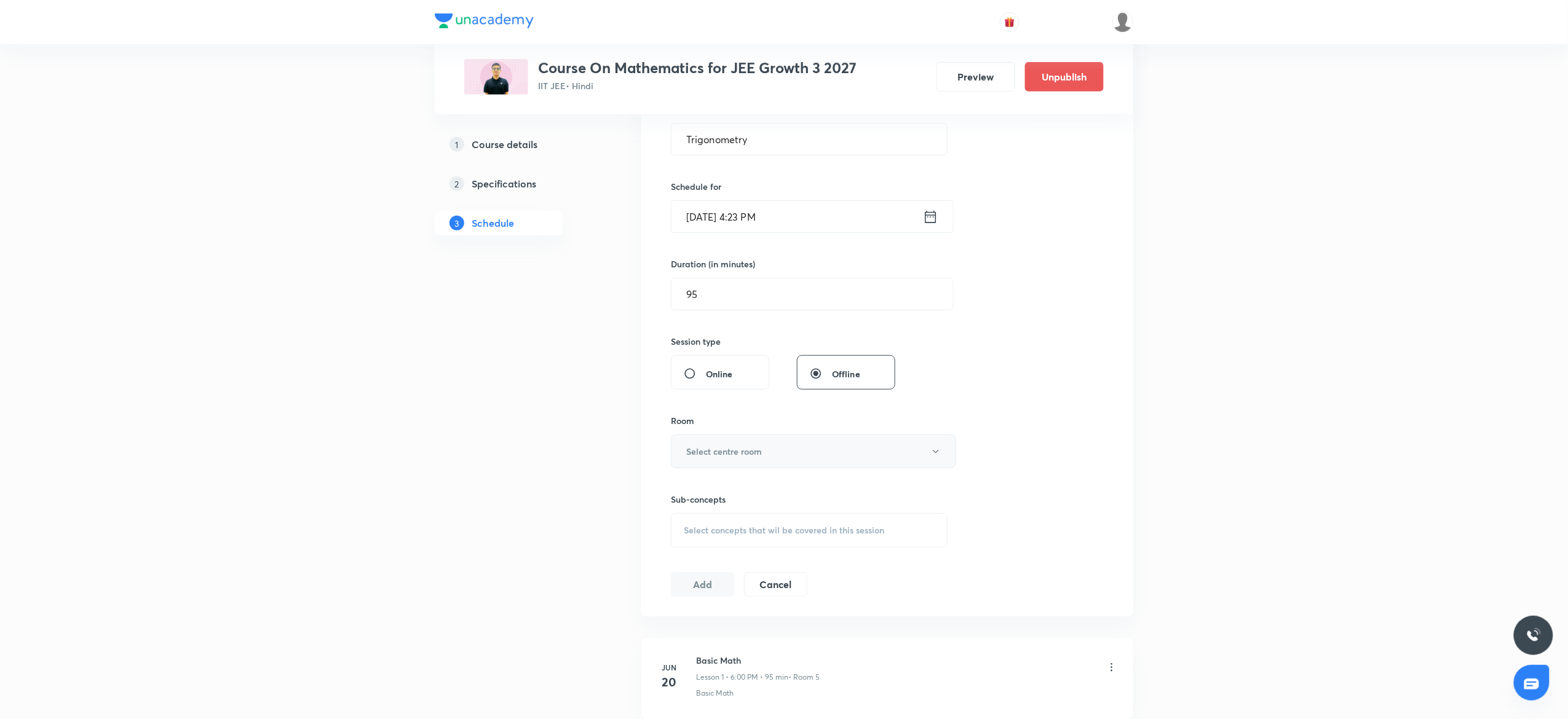
click at [760, 462] on button "Select centre room" at bounding box center [813, 451] width 285 height 34
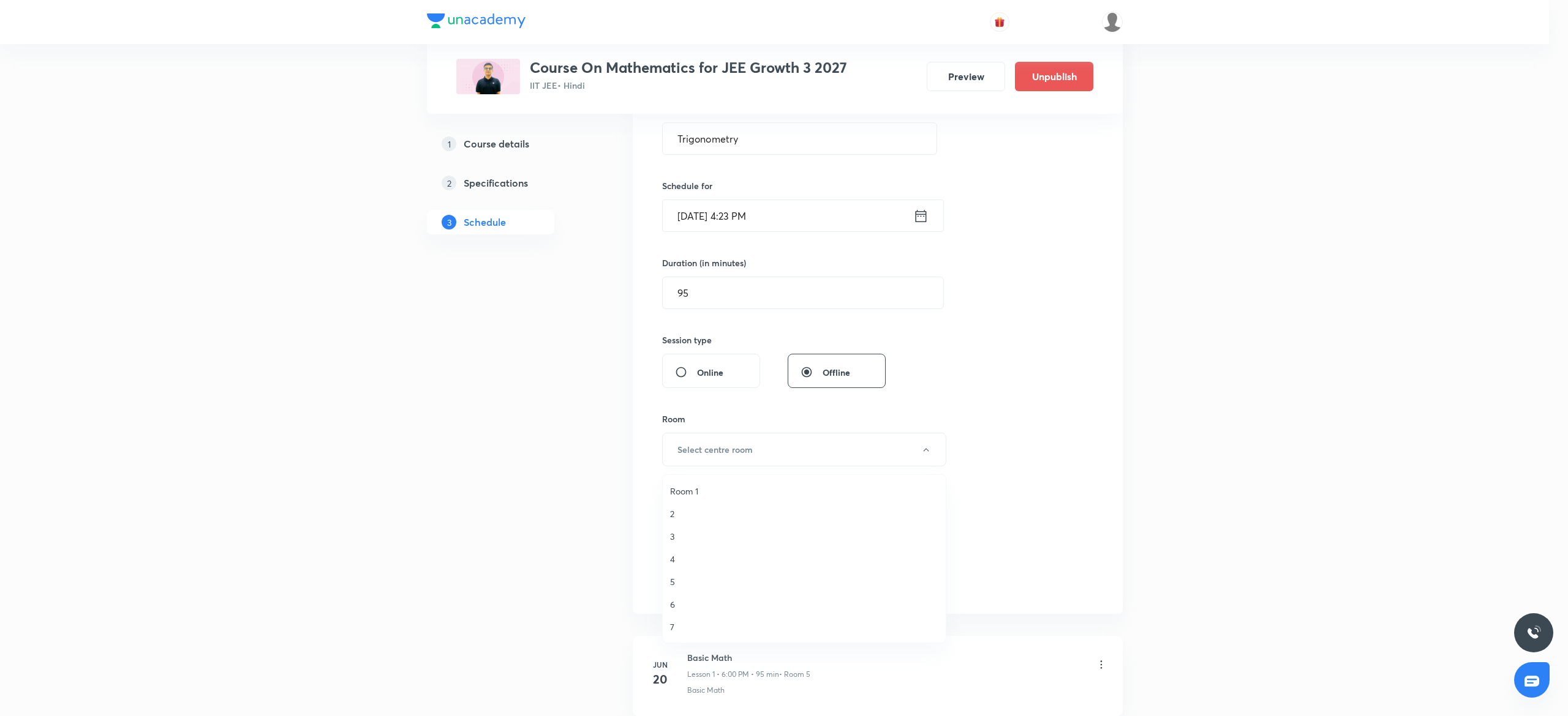
click at [684, 629] on span "7" at bounding box center [805, 626] width 269 height 13
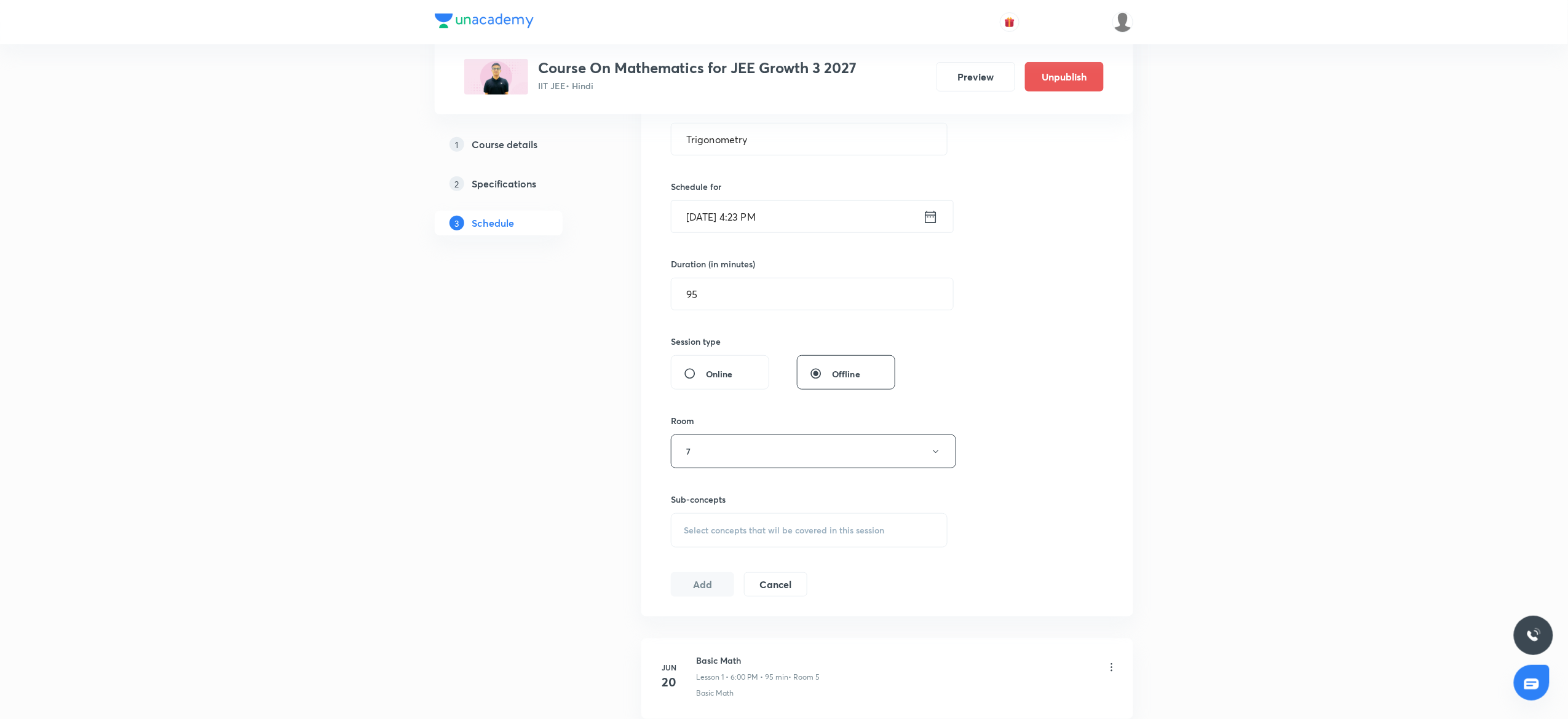
click at [736, 536] on span "Select concepts that wil be covered in this session" at bounding box center [784, 530] width 201 height 10
click at [763, 625] on p "Maths Mock Questions" at bounding box center [742, 626] width 89 height 13
checkbox input "true"
click at [1064, 474] on div "Session 36 Live class Session title 12/99 Trigonometry ​ Schedule for Oct 3, 20…" at bounding box center [887, 315] width 433 height 592
click at [689, 606] on button "Add" at bounding box center [702, 597] width 64 height 25
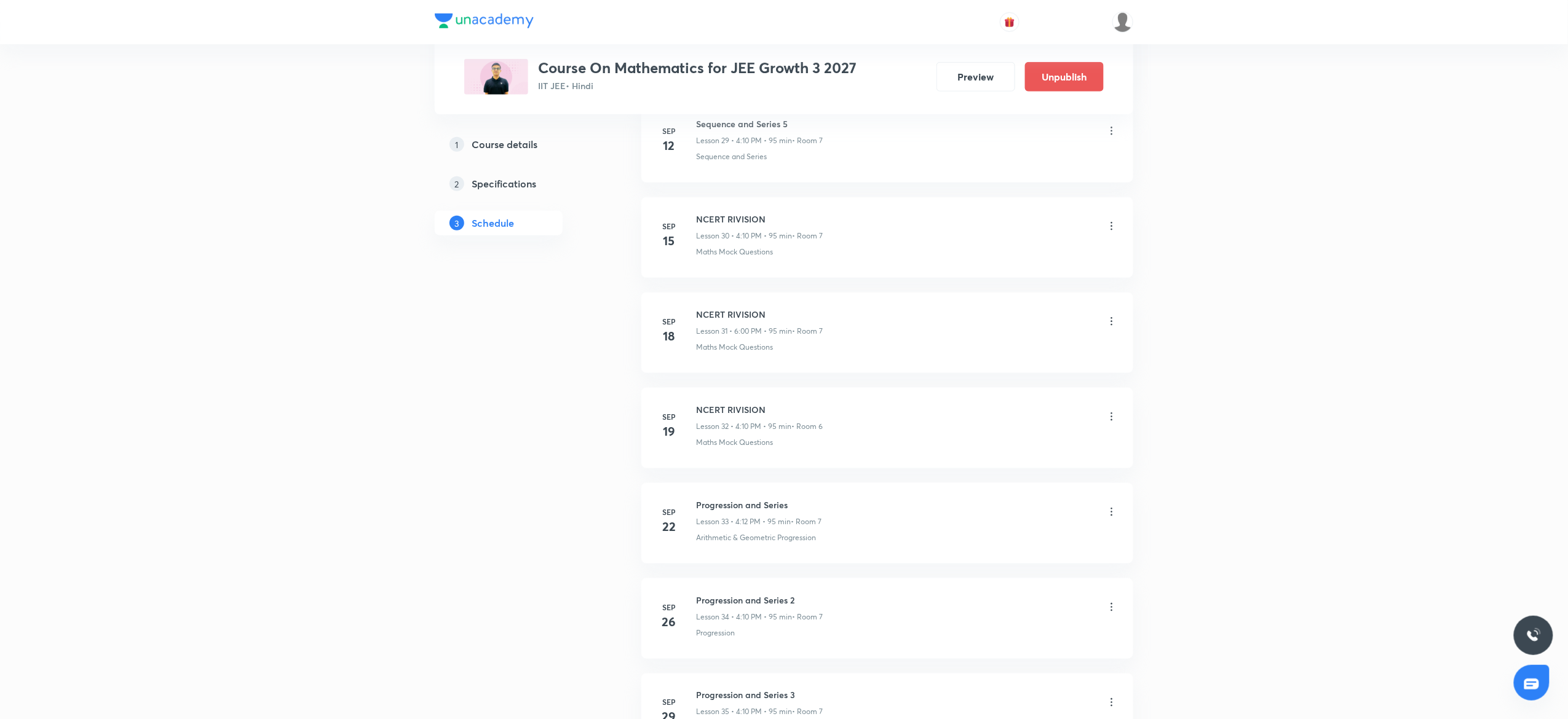
scroll to position [3146, 0]
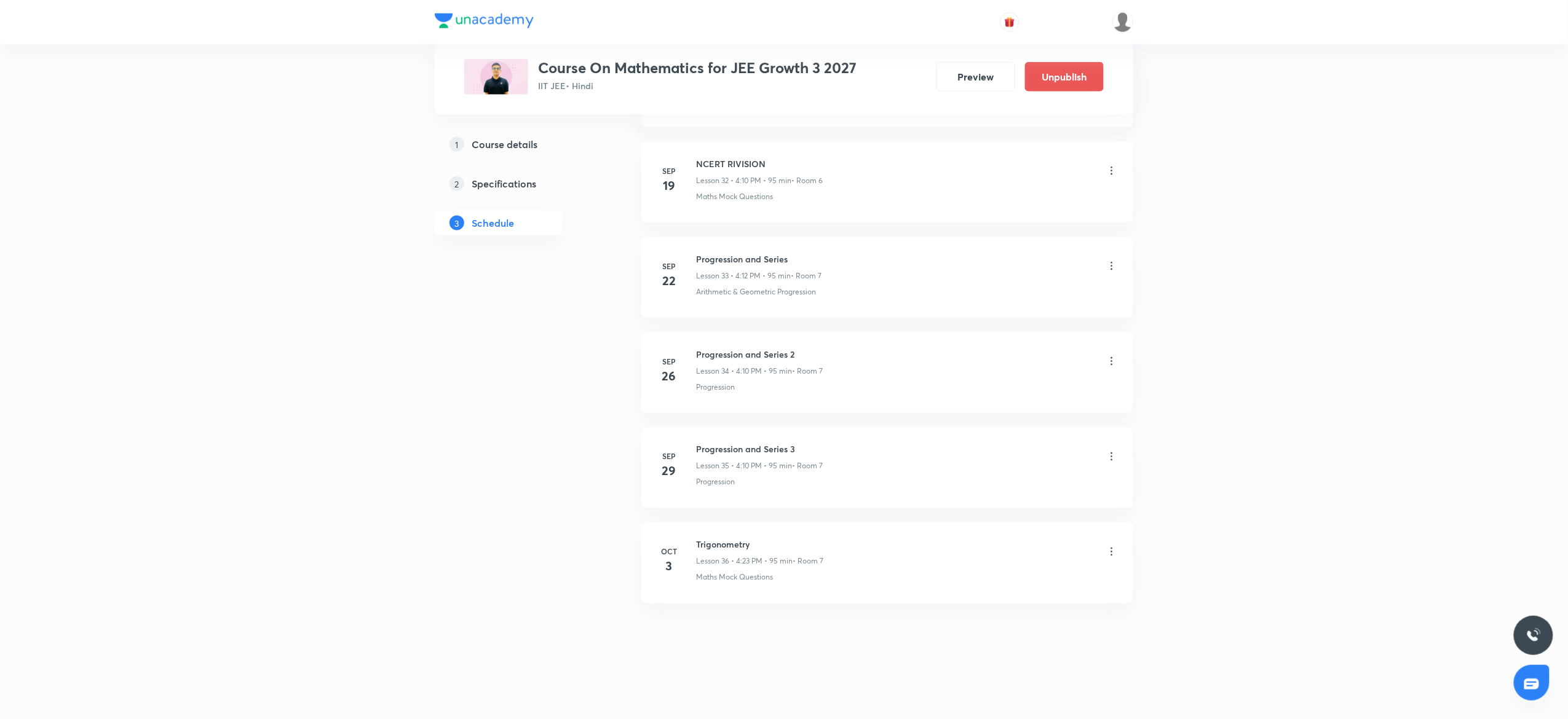
click at [1113, 550] on icon at bounding box center [1112, 552] width 12 height 12
click at [1002, 595] on li "Delete" at bounding box center [1044, 607] width 135 height 22
click at [990, 676] on div "1 selected Delete Cancel" at bounding box center [784, 695] width 1568 height 49
click at [977, 681] on button "Delete" at bounding box center [961, 693] width 108 height 29
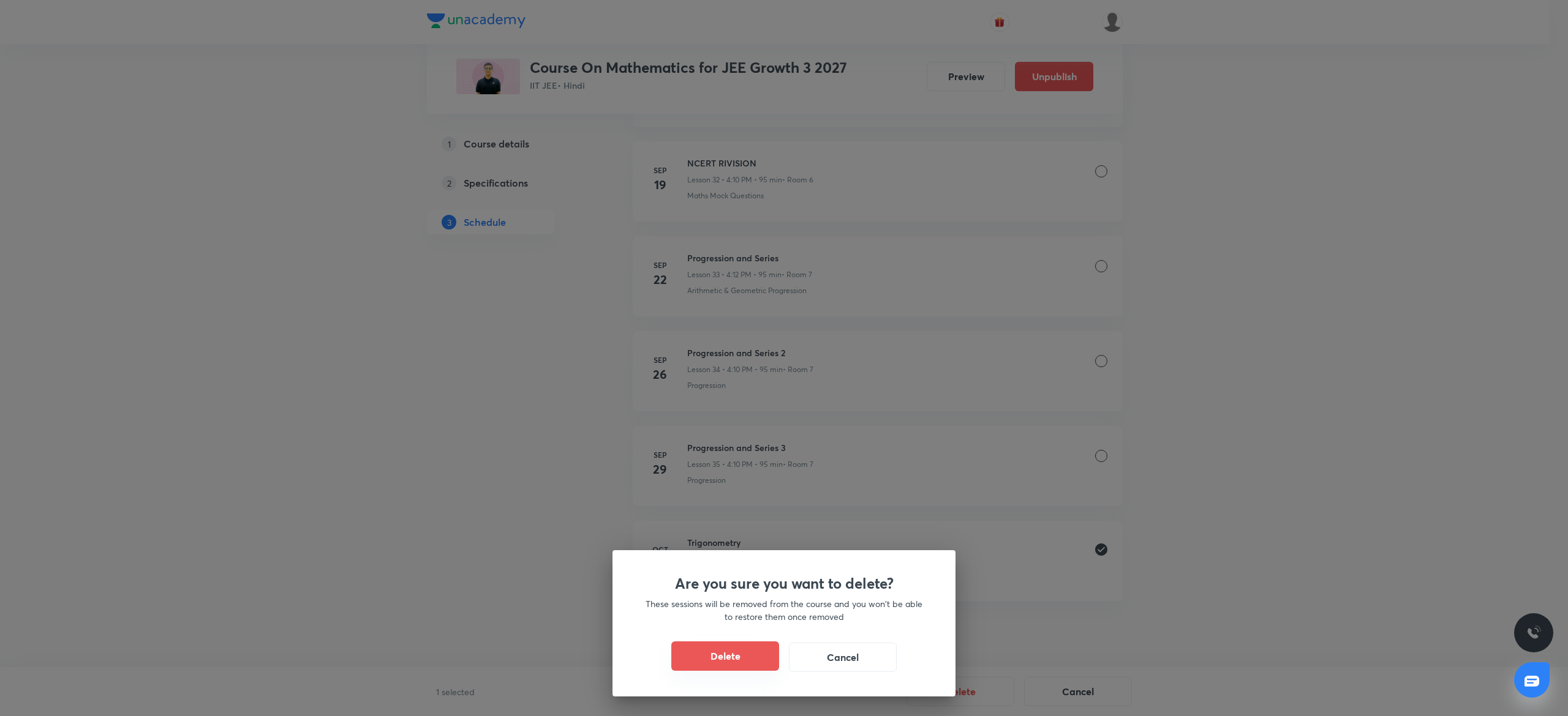
click at [751, 650] on button "Delete" at bounding box center [725, 656] width 107 height 29
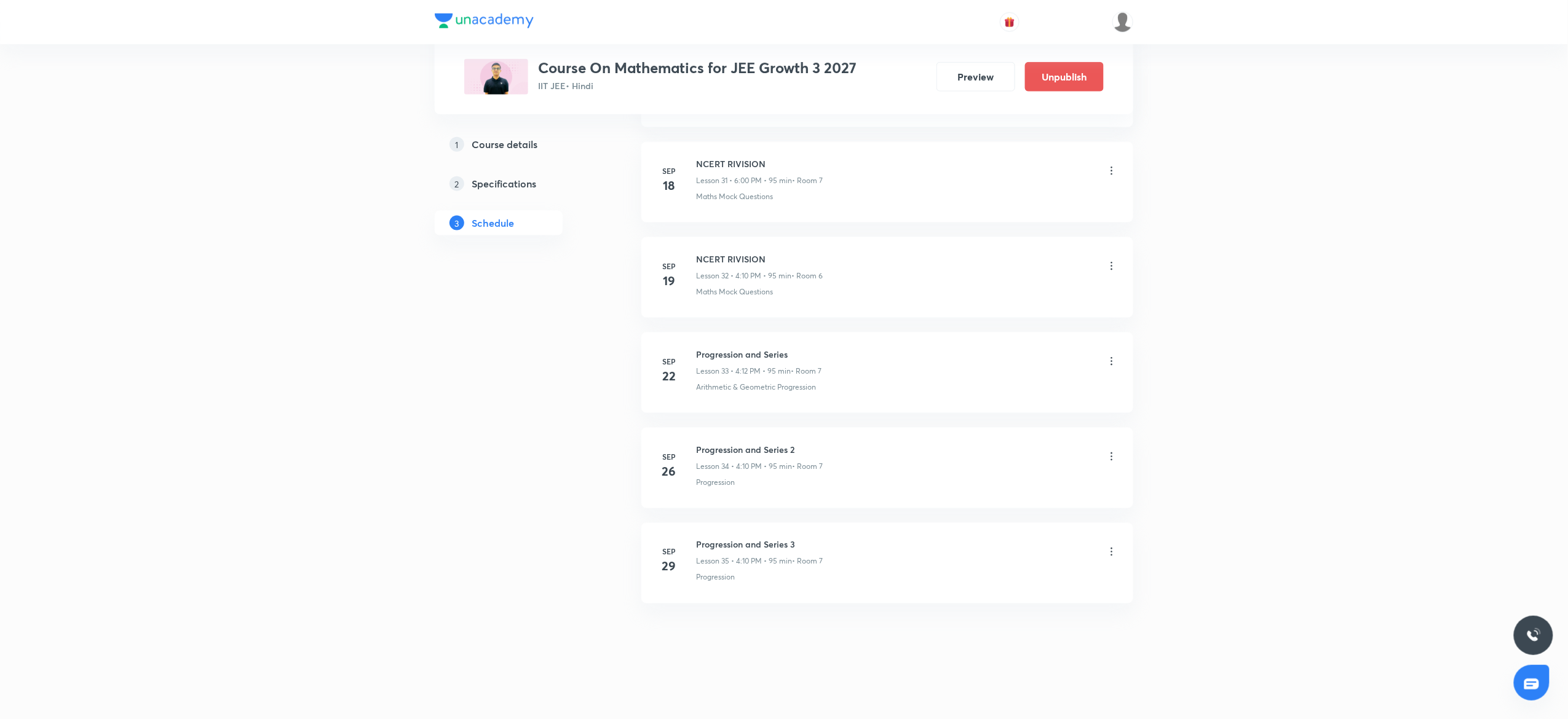
scroll to position [3050, 0]
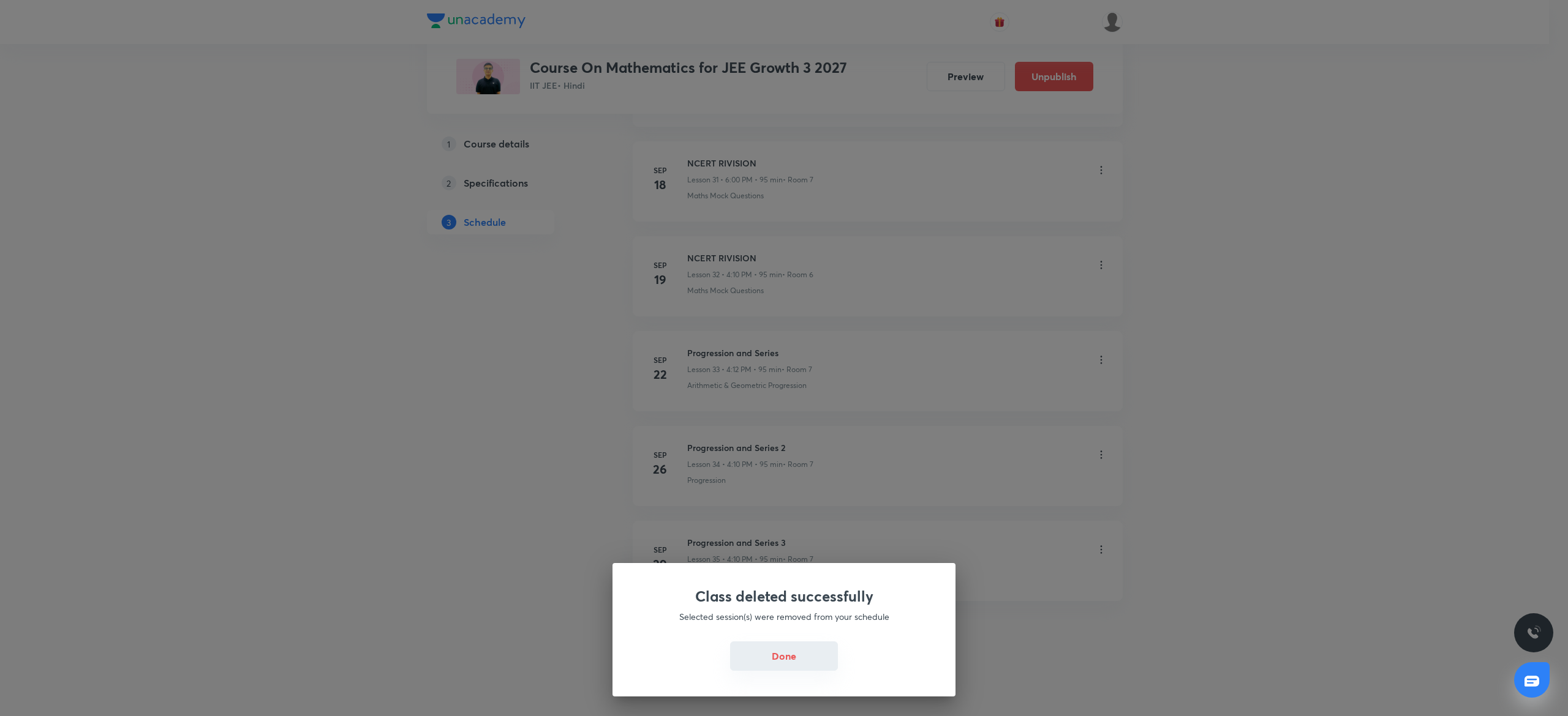
click at [798, 666] on button "Done" at bounding box center [784, 656] width 107 height 29
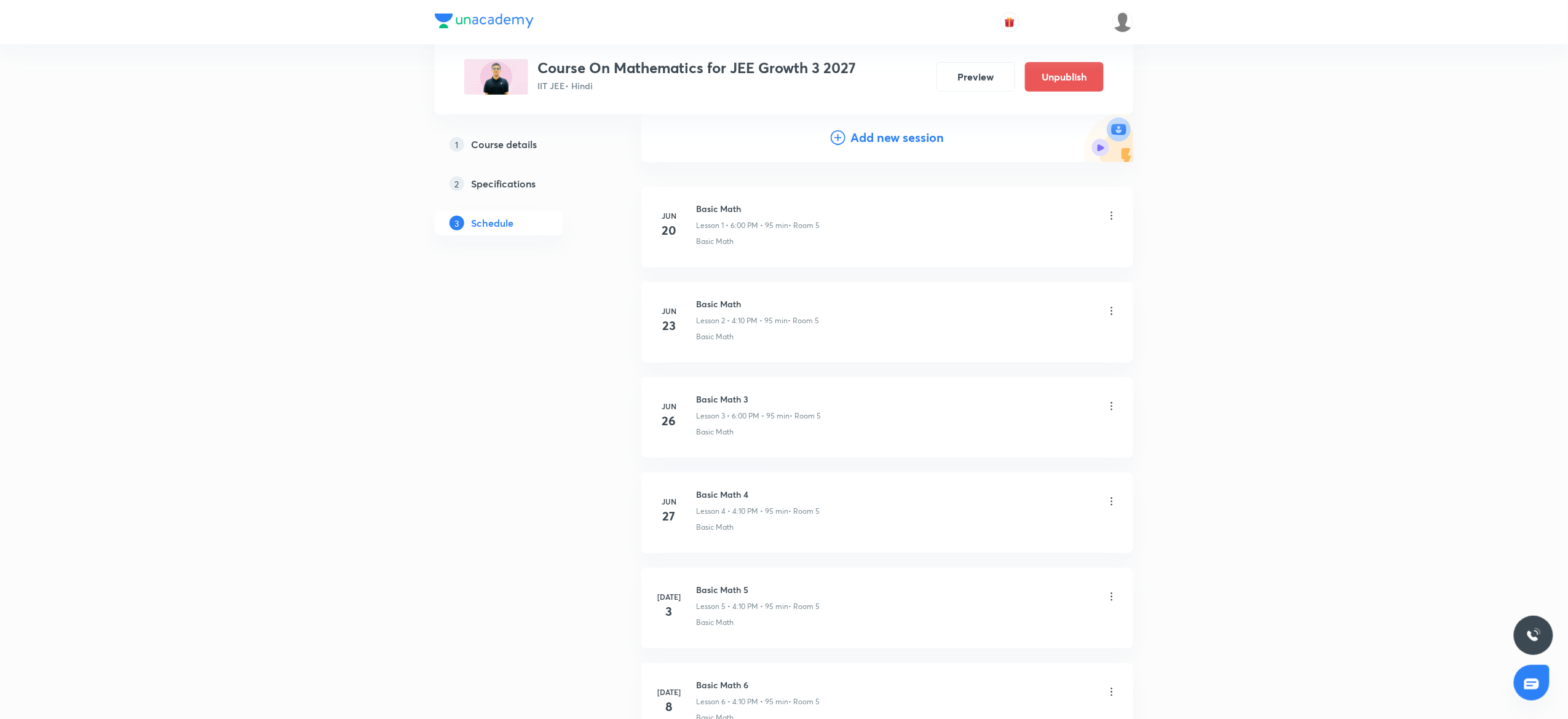
scroll to position [0, 0]
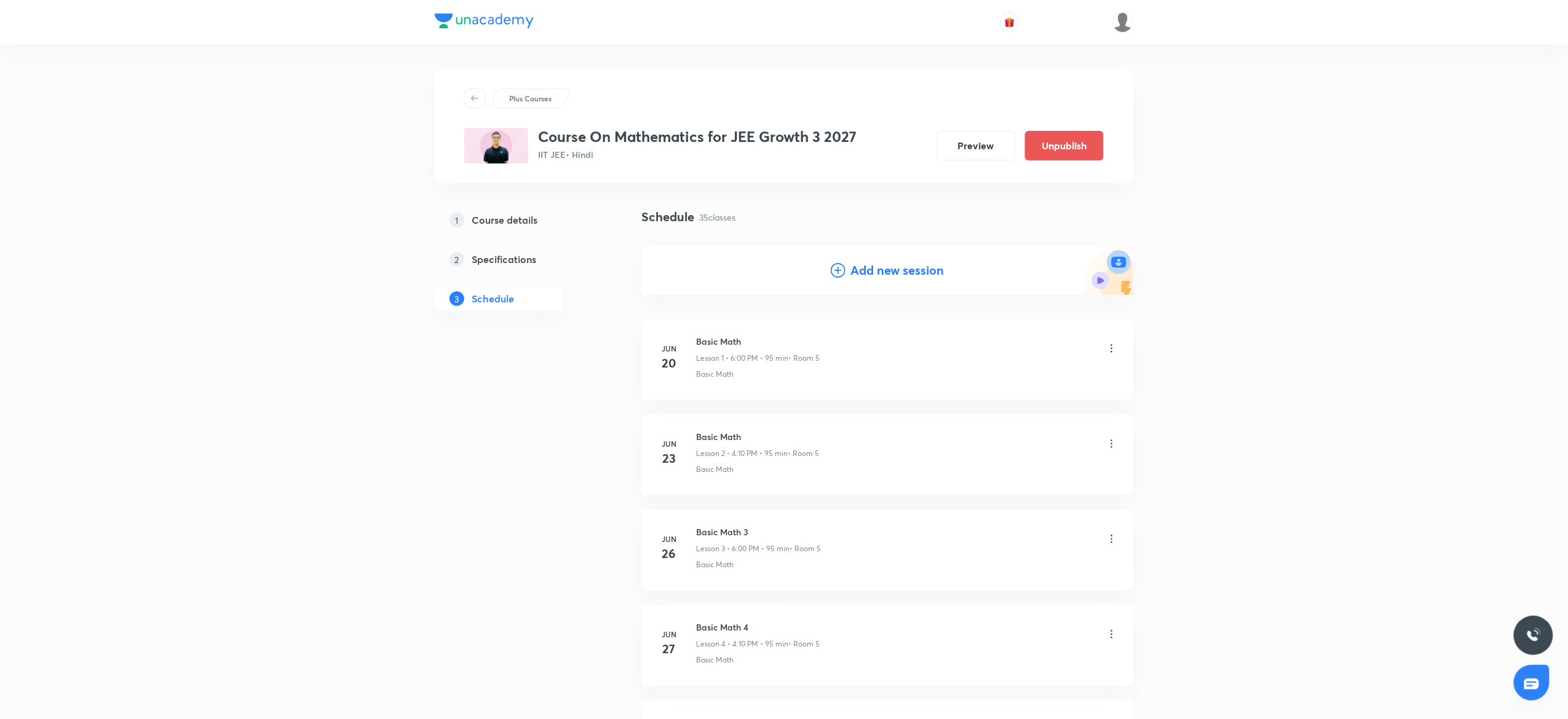
click at [874, 270] on h4 "Add new session" at bounding box center [897, 270] width 94 height 19
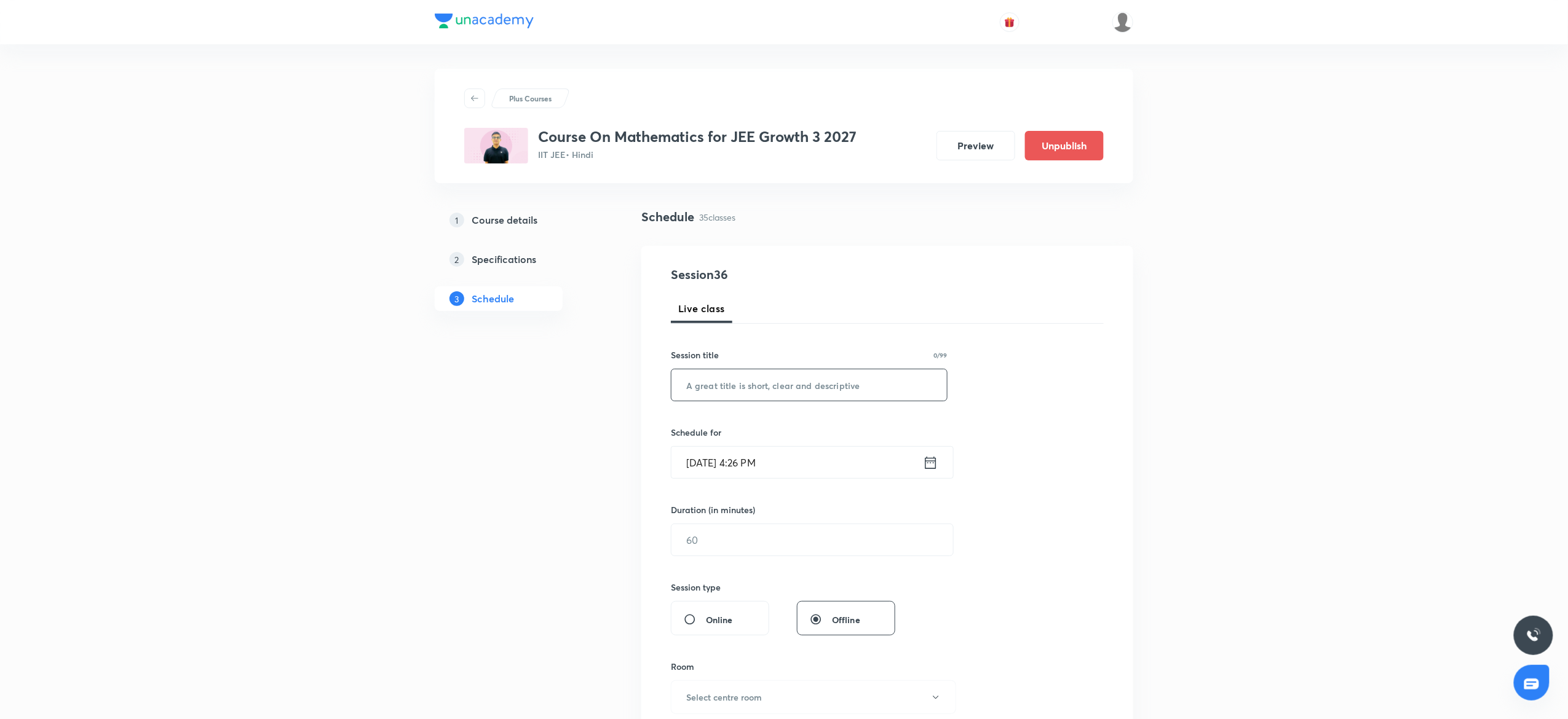
click at [765, 390] on input "text" at bounding box center [809, 385] width 276 height 31
paste input "Trigonometry"
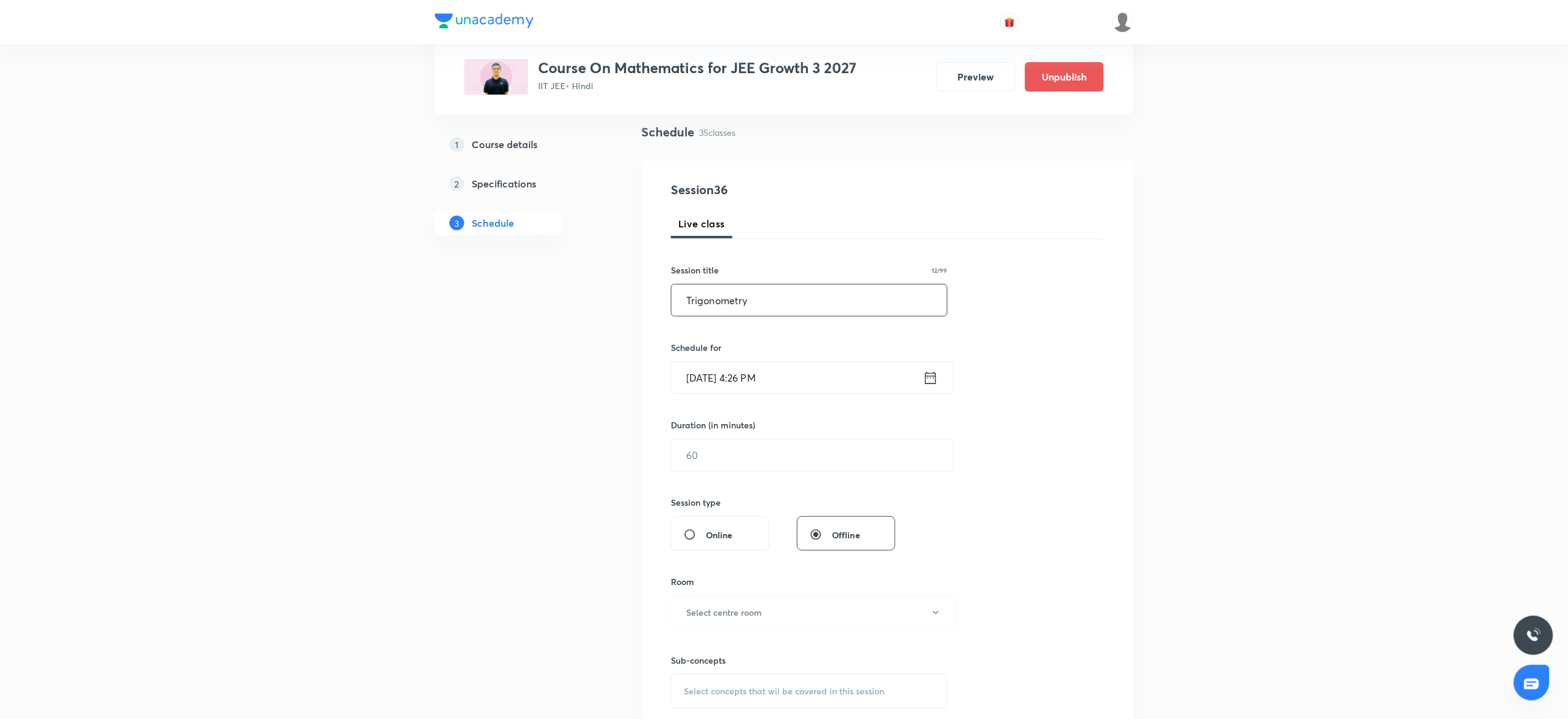
scroll to position [123, 0]
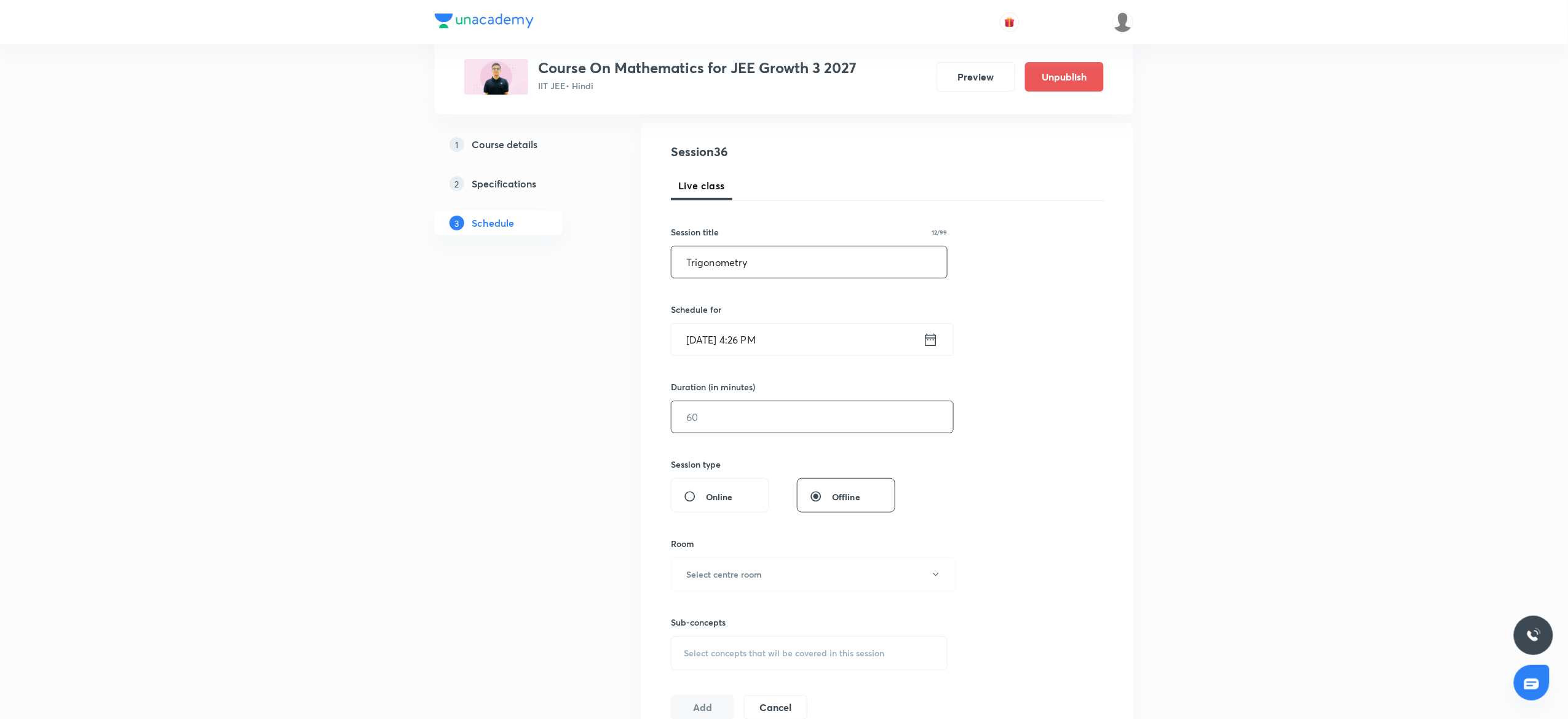
type input "Trigonometry"
click at [763, 430] on input "text" at bounding box center [812, 417] width 282 height 31
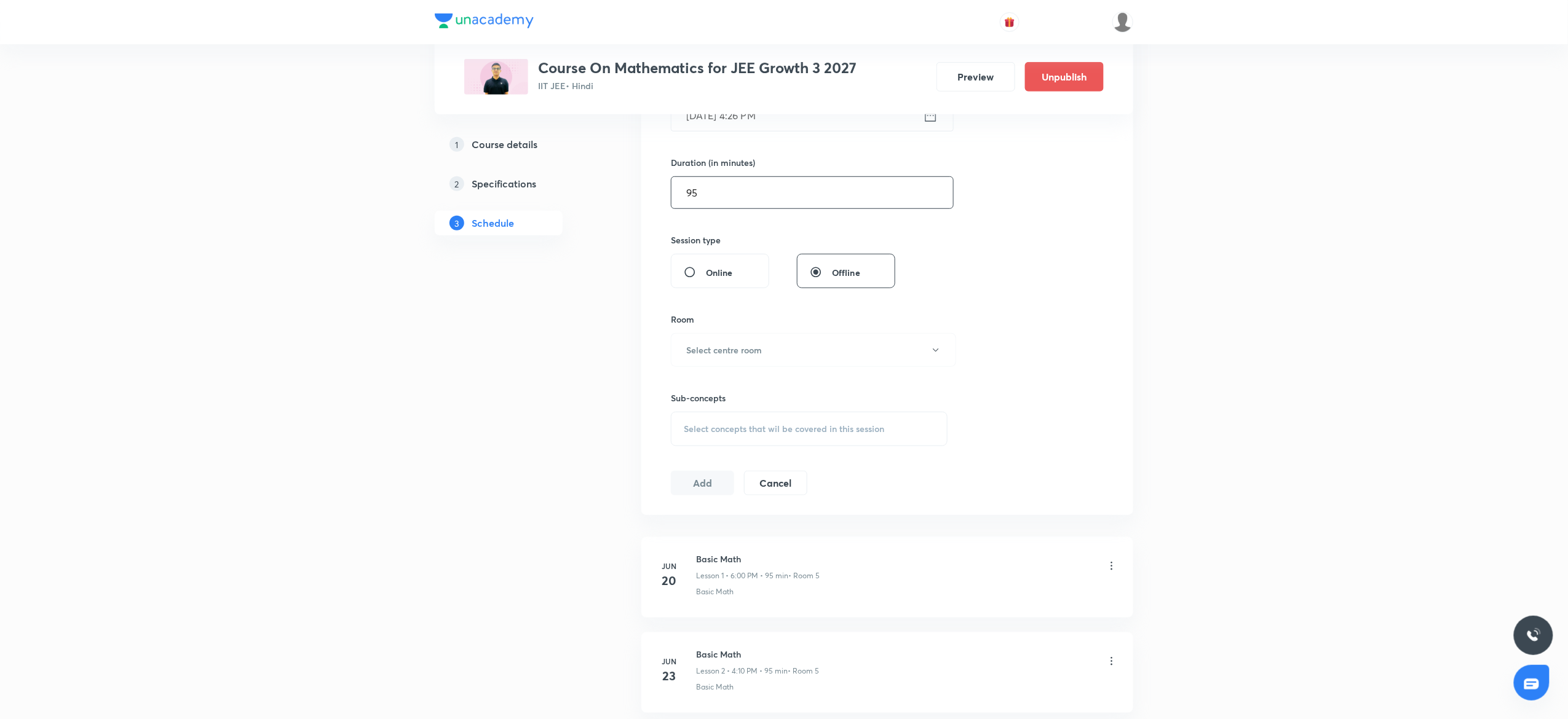
scroll to position [368, 0]
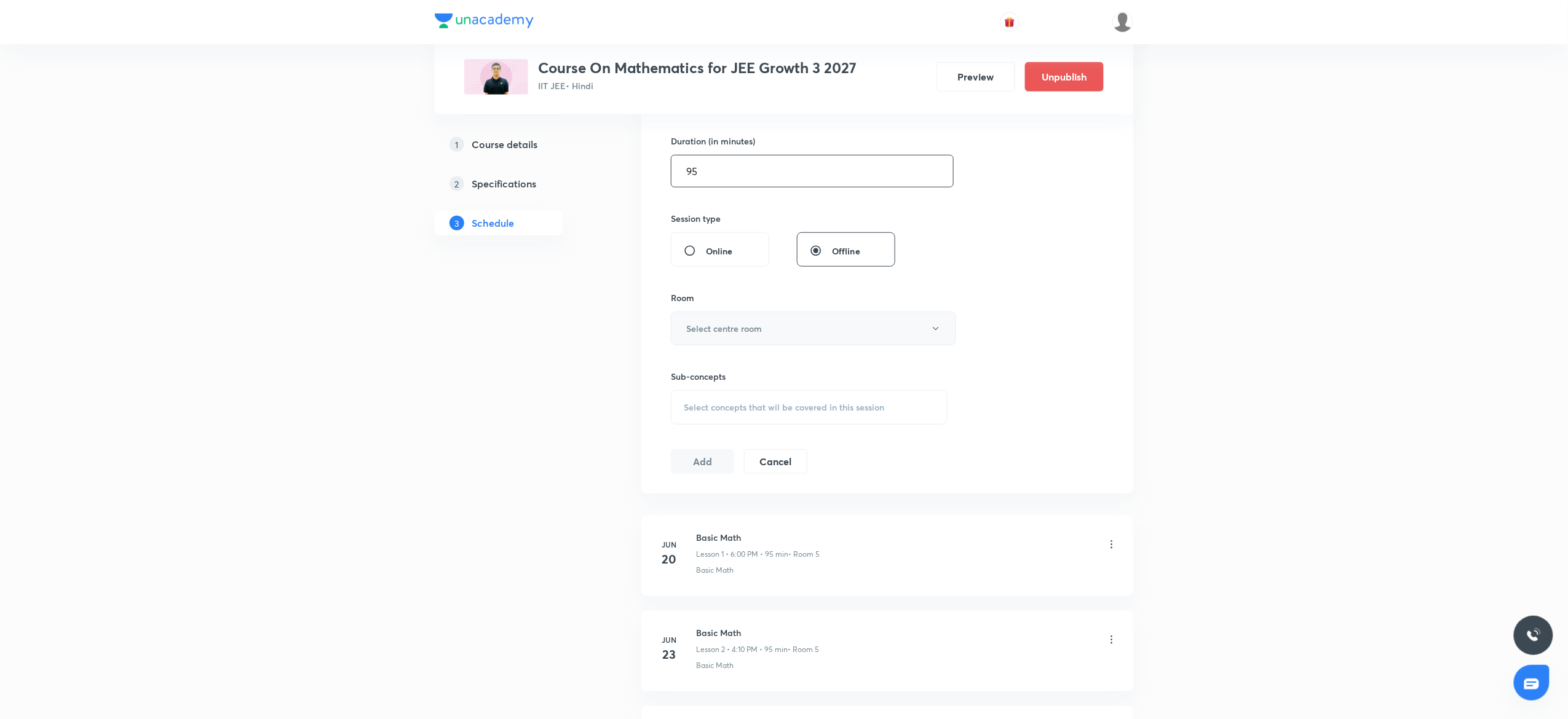
type input "95"
click at [732, 331] on h6 "Select centre room" at bounding box center [724, 328] width 76 height 13
click at [686, 502] on span "7" at bounding box center [808, 506] width 270 height 13
click at [724, 417] on div "Select concepts that wil be covered in this session" at bounding box center [808, 407] width 276 height 34
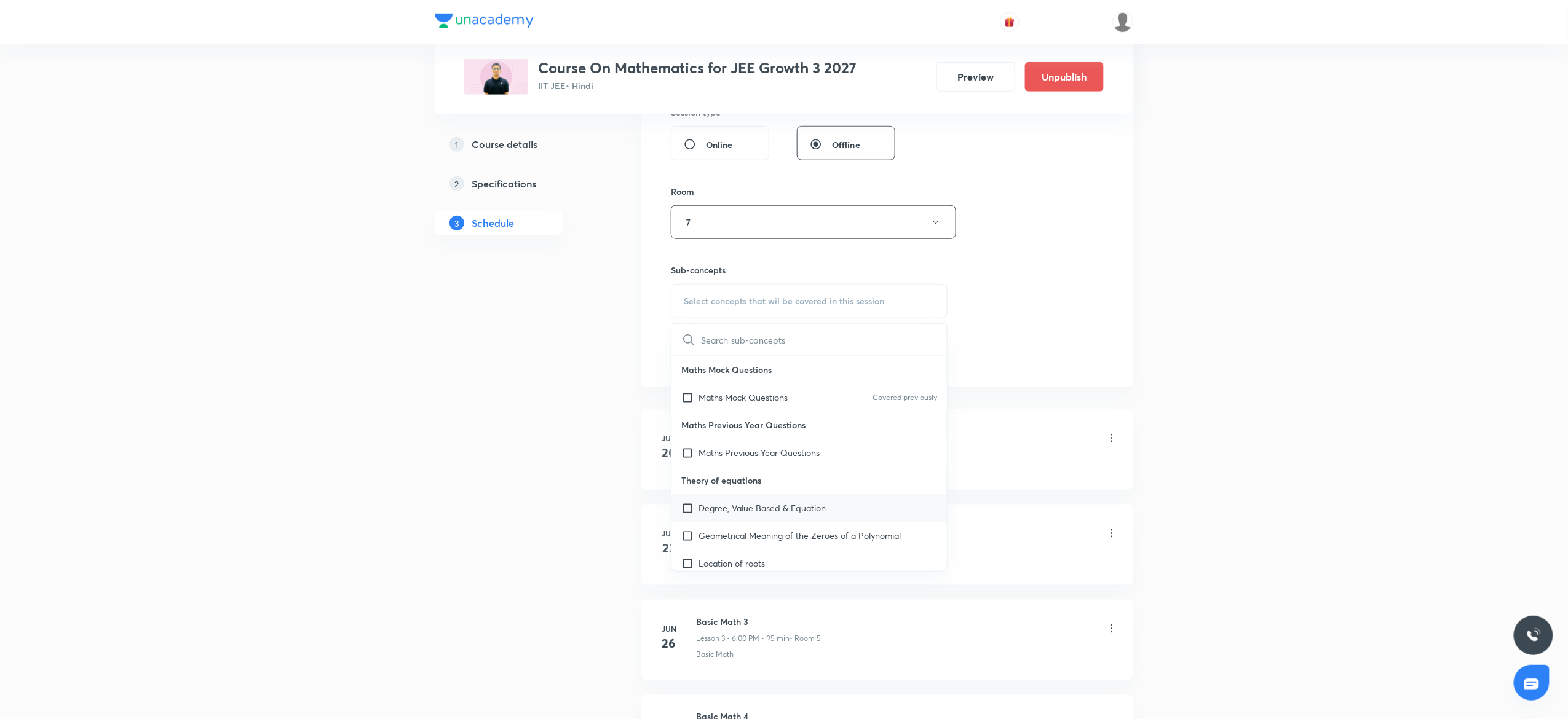
scroll to position [492, 0]
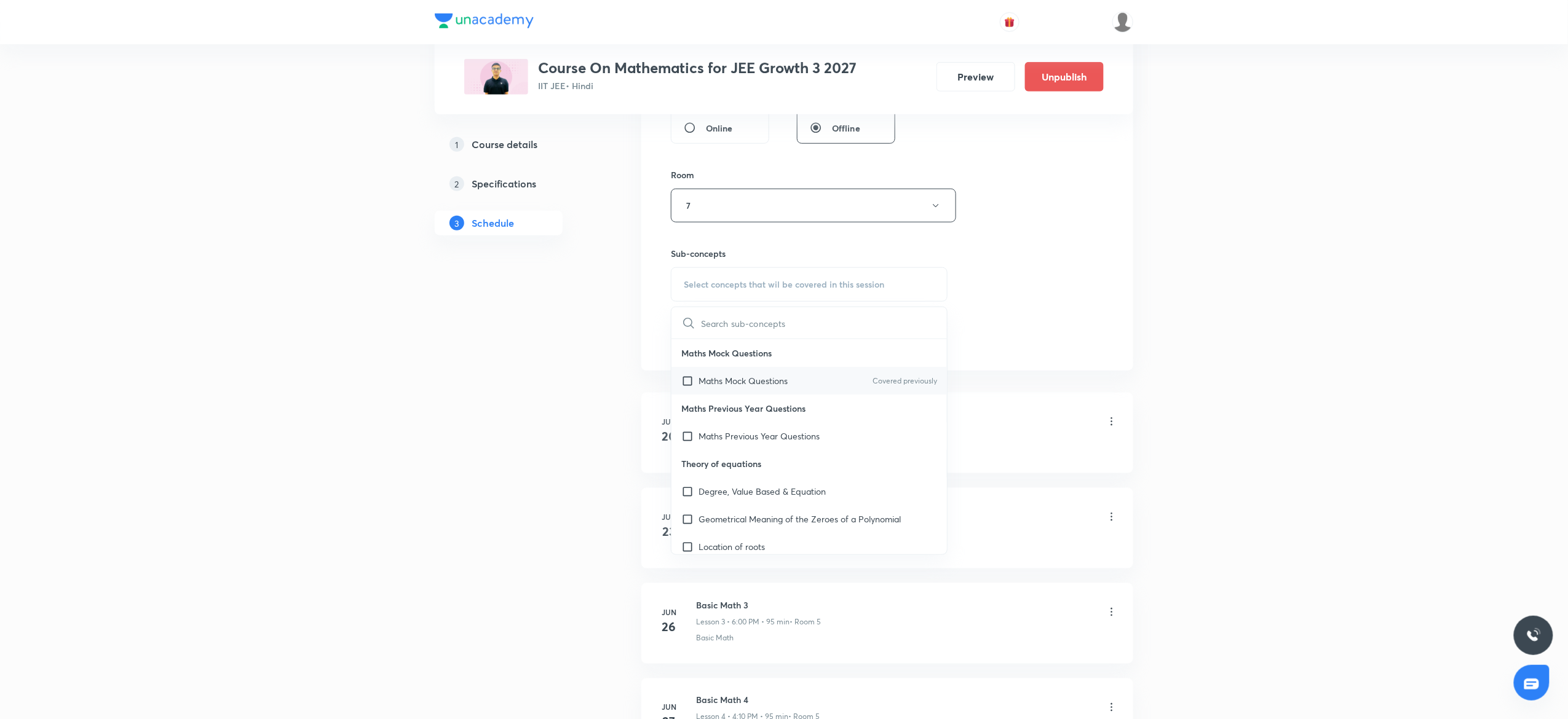
click at [760, 387] on p "Maths Mock Questions" at bounding box center [742, 380] width 89 height 13
checkbox input "true"
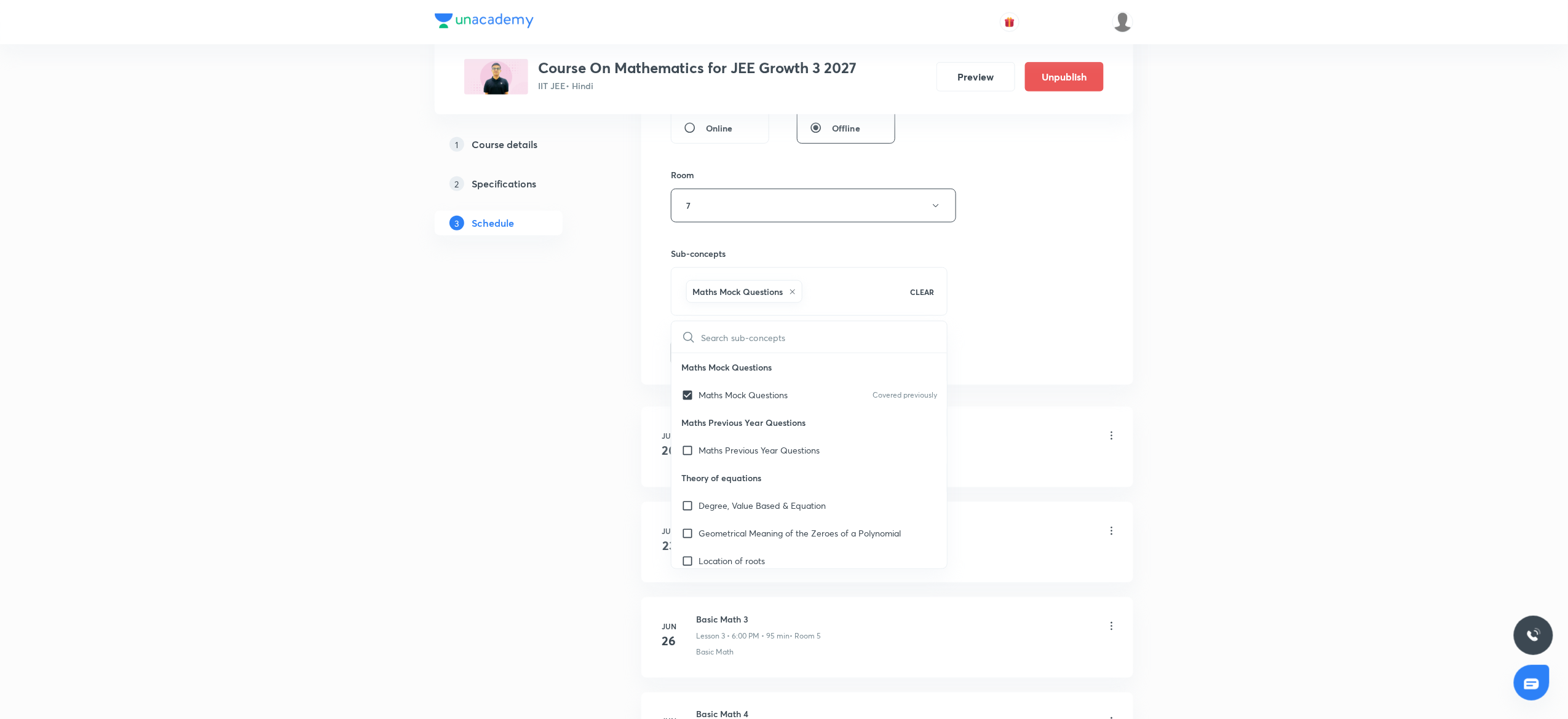
click at [989, 248] on div "Session 36 Live class Session title 12/99 Trigonometry ​ Schedule for Oct 3, 20…" at bounding box center [887, 70] width 433 height 592
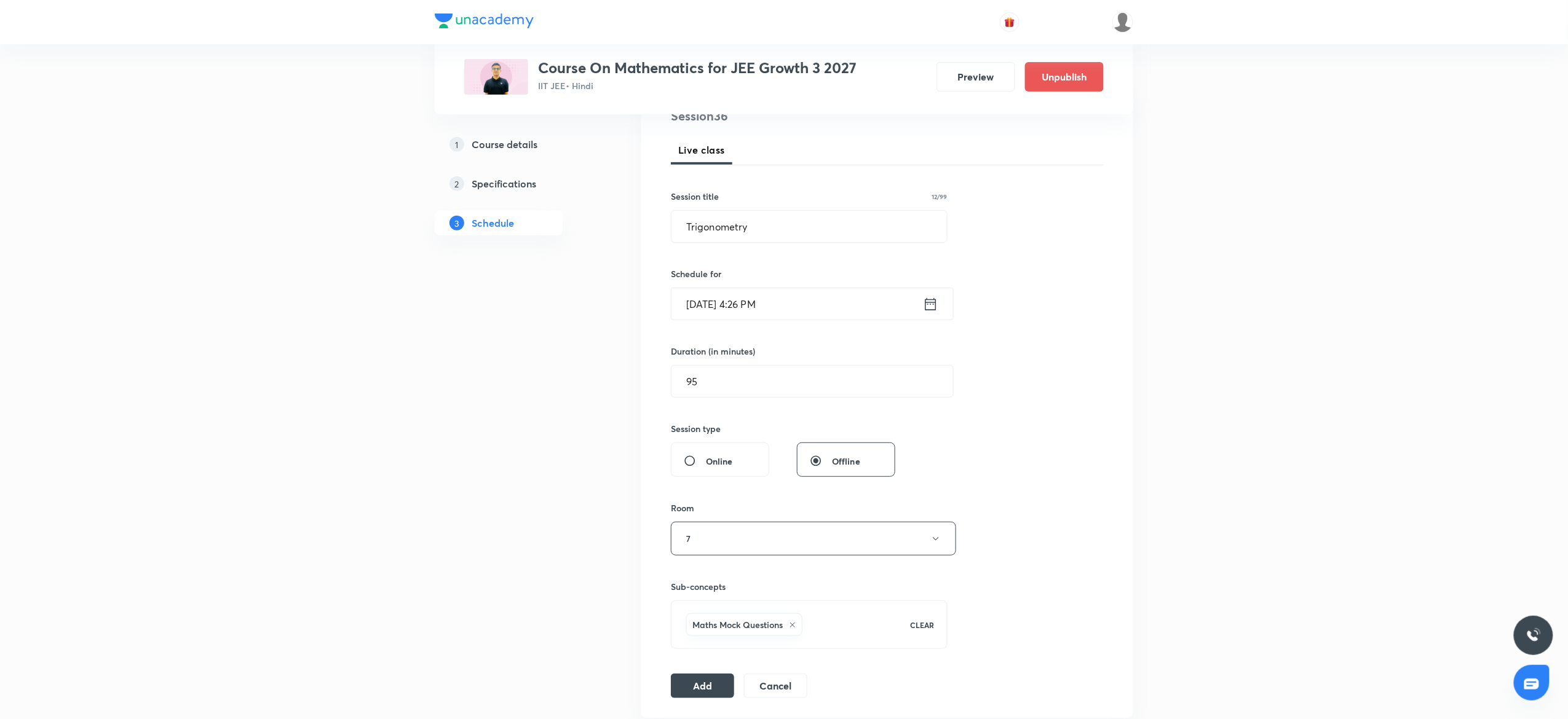
scroll to position [123, 0]
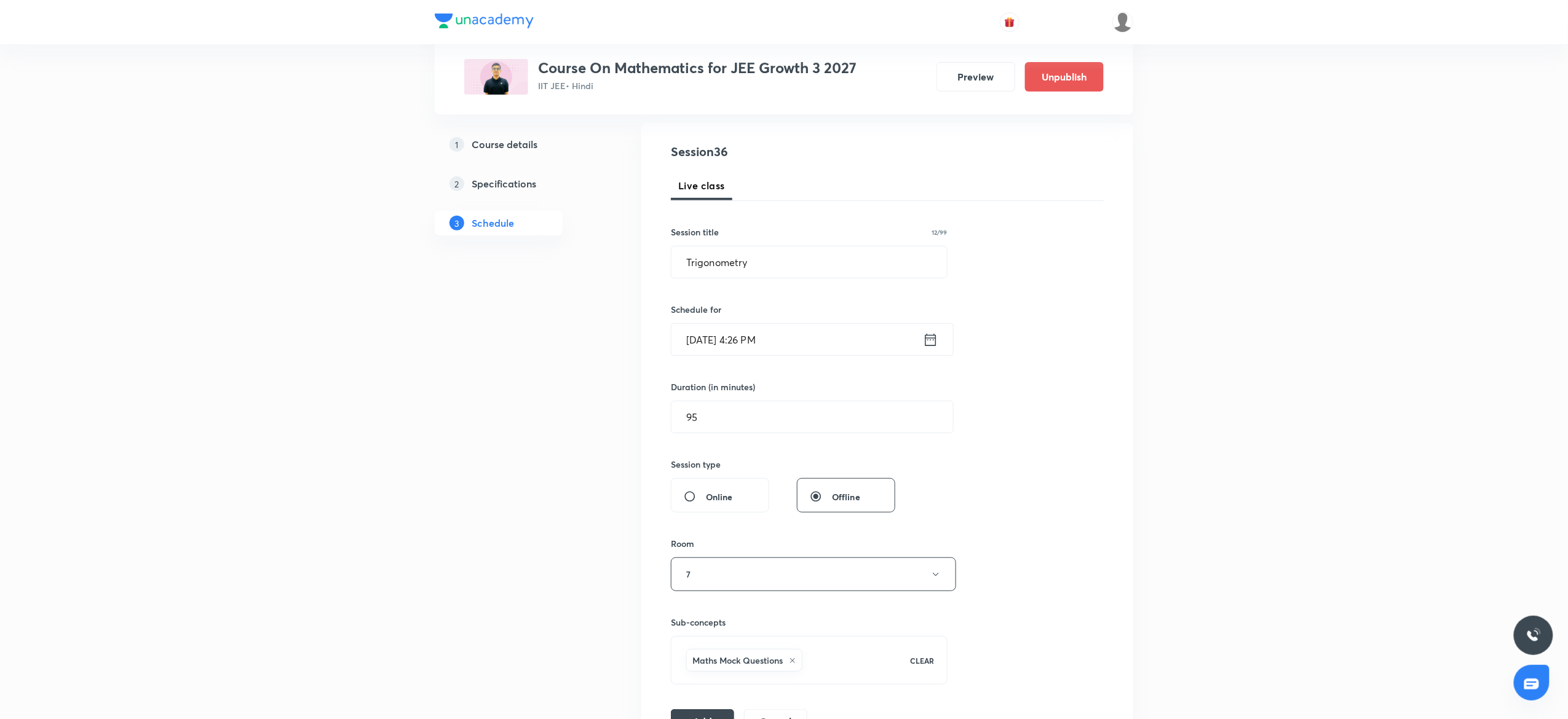
click at [817, 336] on input "Oct 3, 2025, 4:26 PM" at bounding box center [797, 340] width 252 height 31
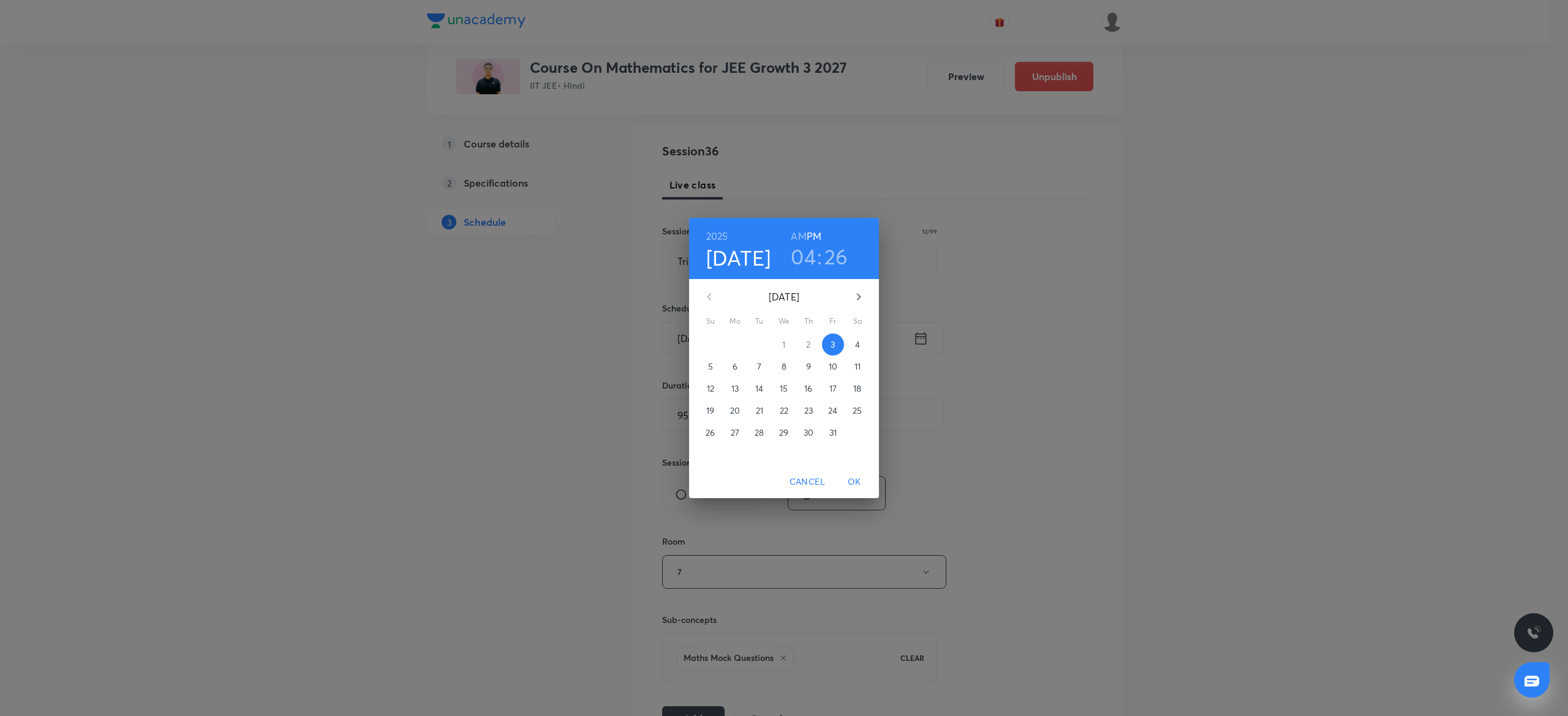
drag, startPoint x: 825, startPoint y: 239, endPoint x: 831, endPoint y: 269, distance: 30.6
click at [825, 239] on div "2025 Oct 3 04 : 26 AM PM" at bounding box center [784, 248] width 170 height 42
click at [832, 278] on div "2025 Oct 3 04 : 26 AM PM" at bounding box center [784, 248] width 190 height 61
click at [840, 261] on h3 "26" at bounding box center [837, 257] width 24 height 25
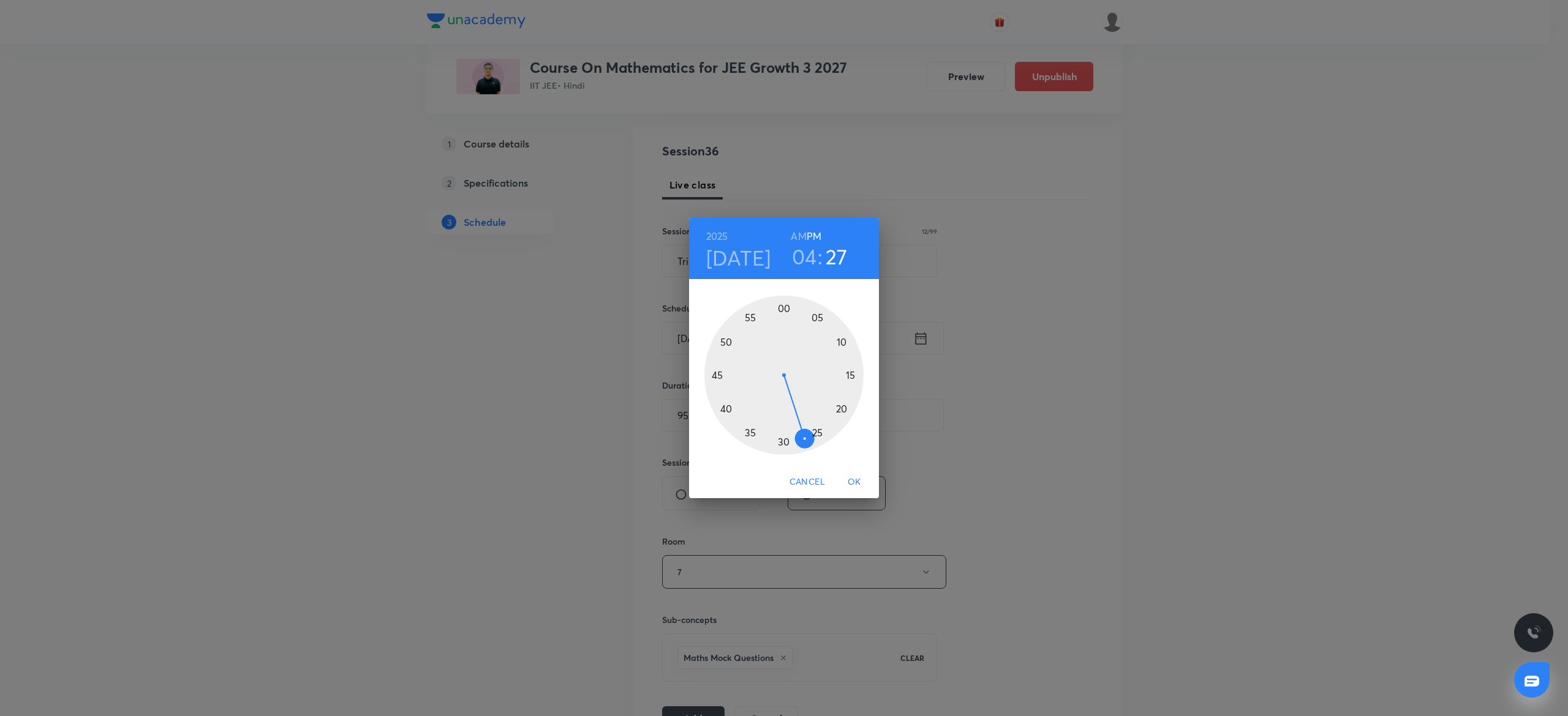
drag, startPoint x: 814, startPoint y: 437, endPoint x: 802, endPoint y: 445, distance: 14.4
click at [802, 445] on div at bounding box center [784, 374] width 159 height 159
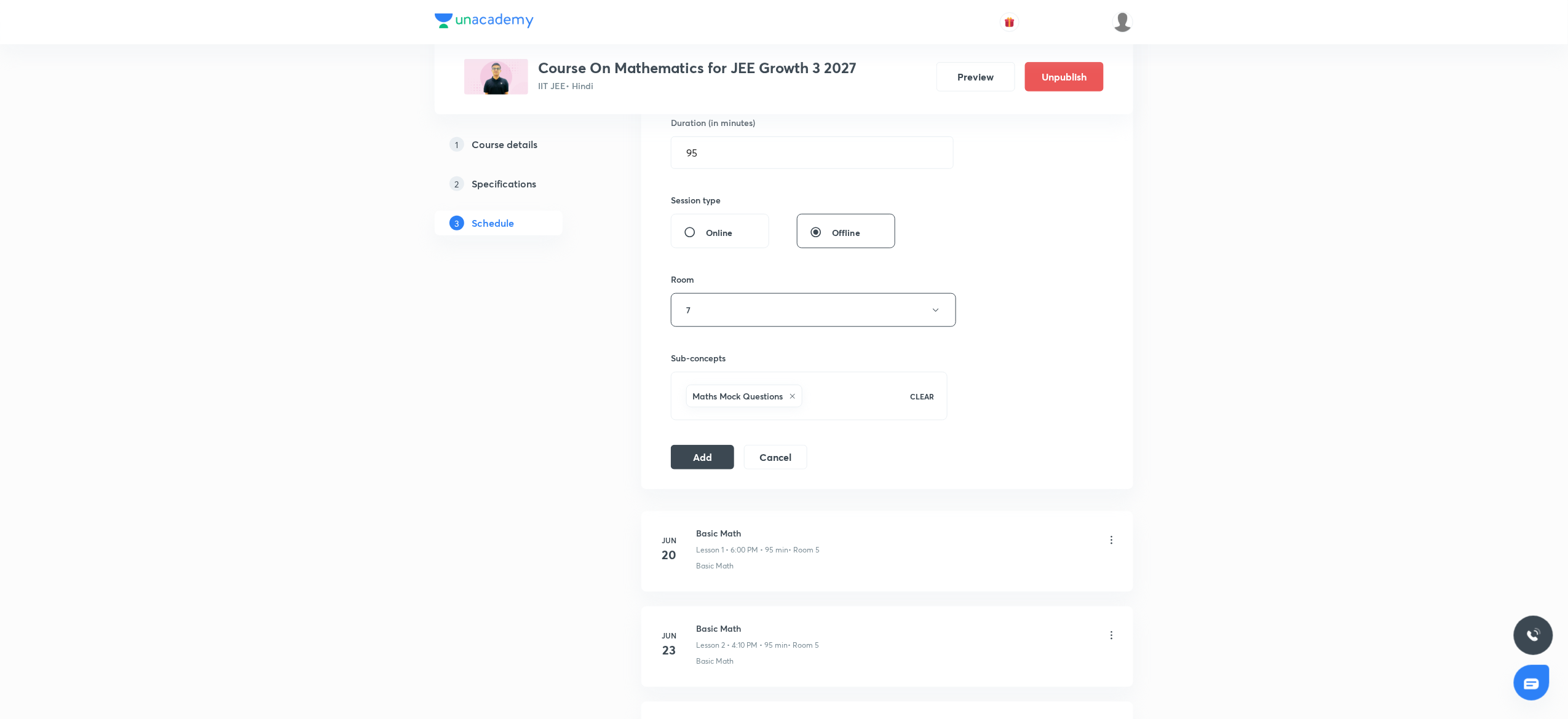
scroll to position [492, 0]
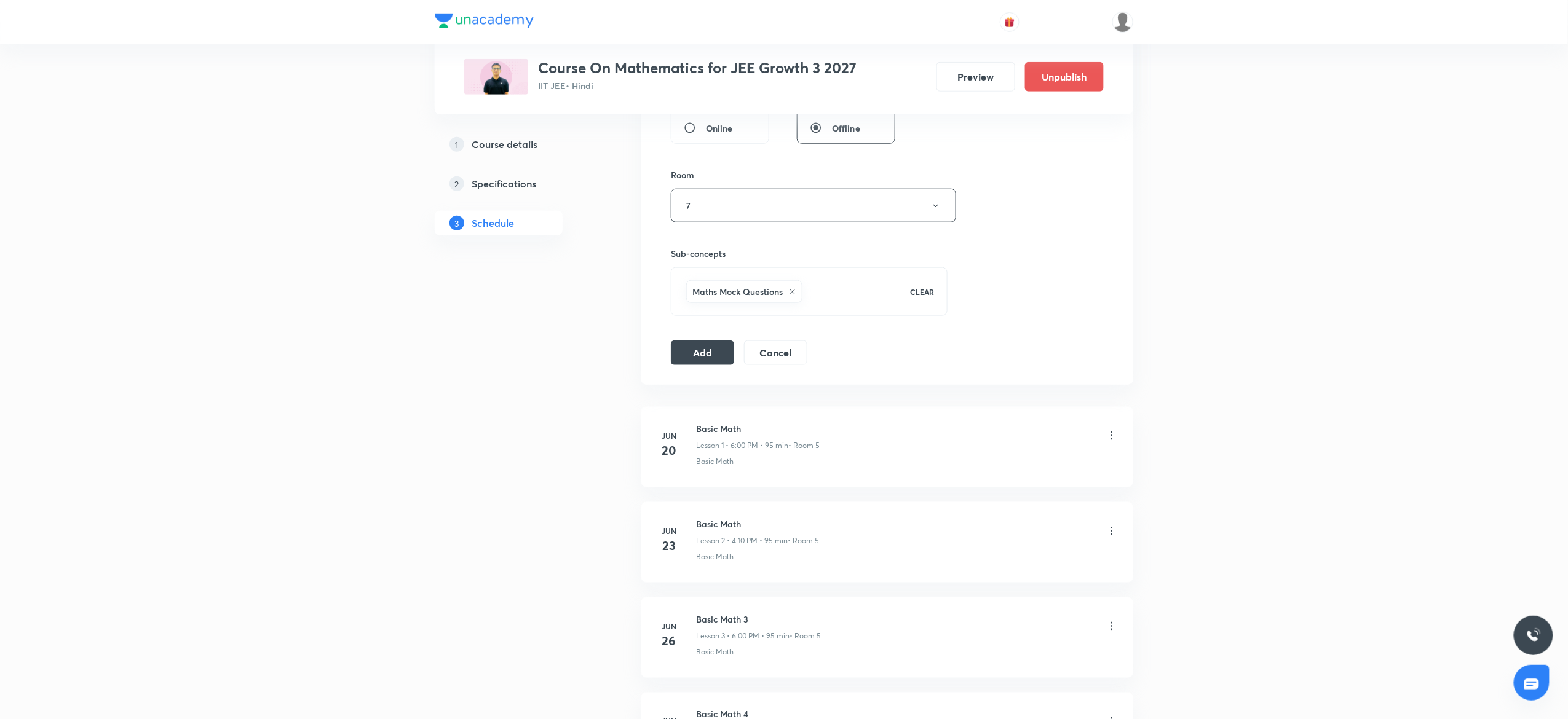
click at [850, 302] on div "Maths Mock Questions" at bounding box center [790, 291] width 214 height 28
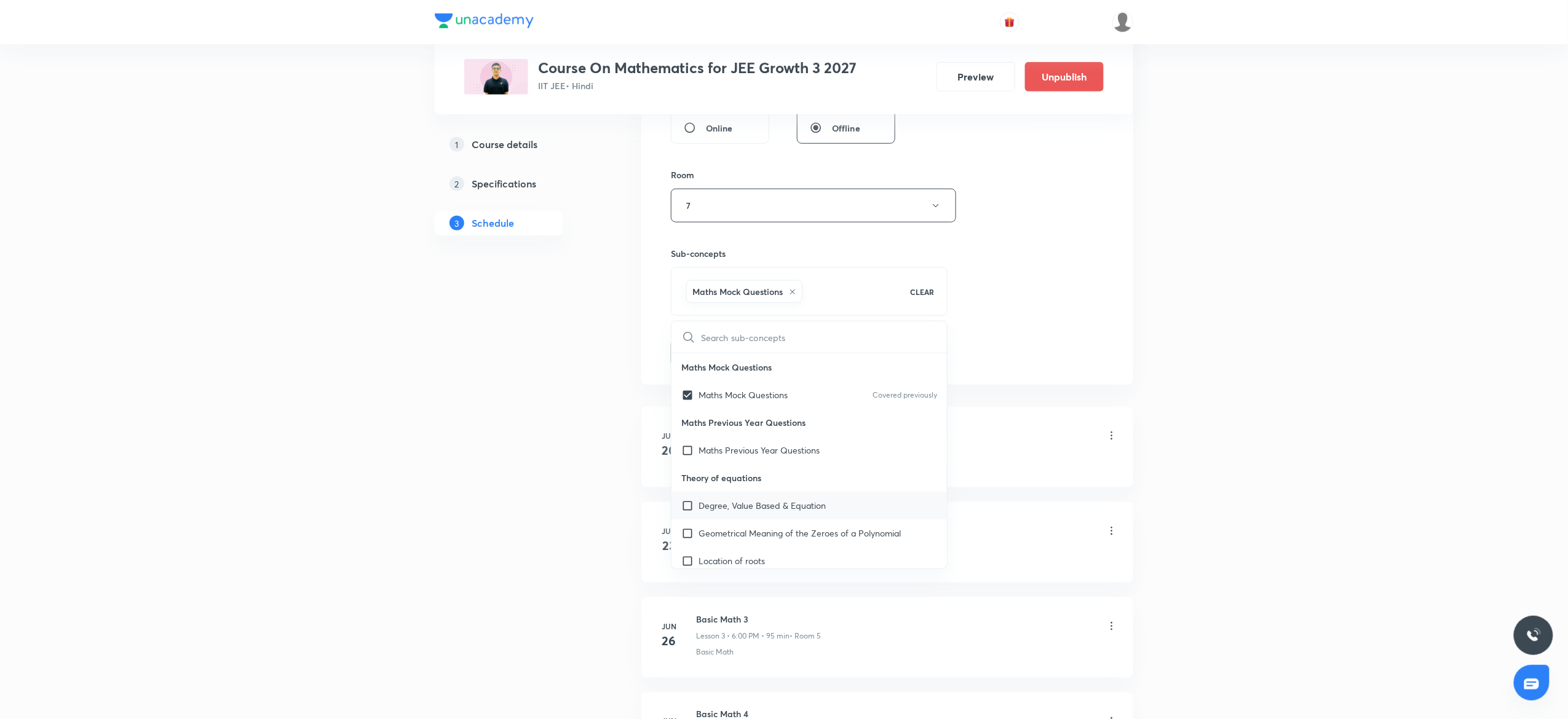
click at [768, 516] on div "Degree, Value Based & Equation" at bounding box center [809, 506] width 276 height 28
checkbox input "true"
click at [791, 286] on div "Maths Mock Questions" at bounding box center [744, 291] width 116 height 22
click at [1037, 351] on div "Session 36 Live class Session title 12/99 Trigonometry ​ Schedule for Oct 3, 20…" at bounding box center [887, 83] width 433 height 619
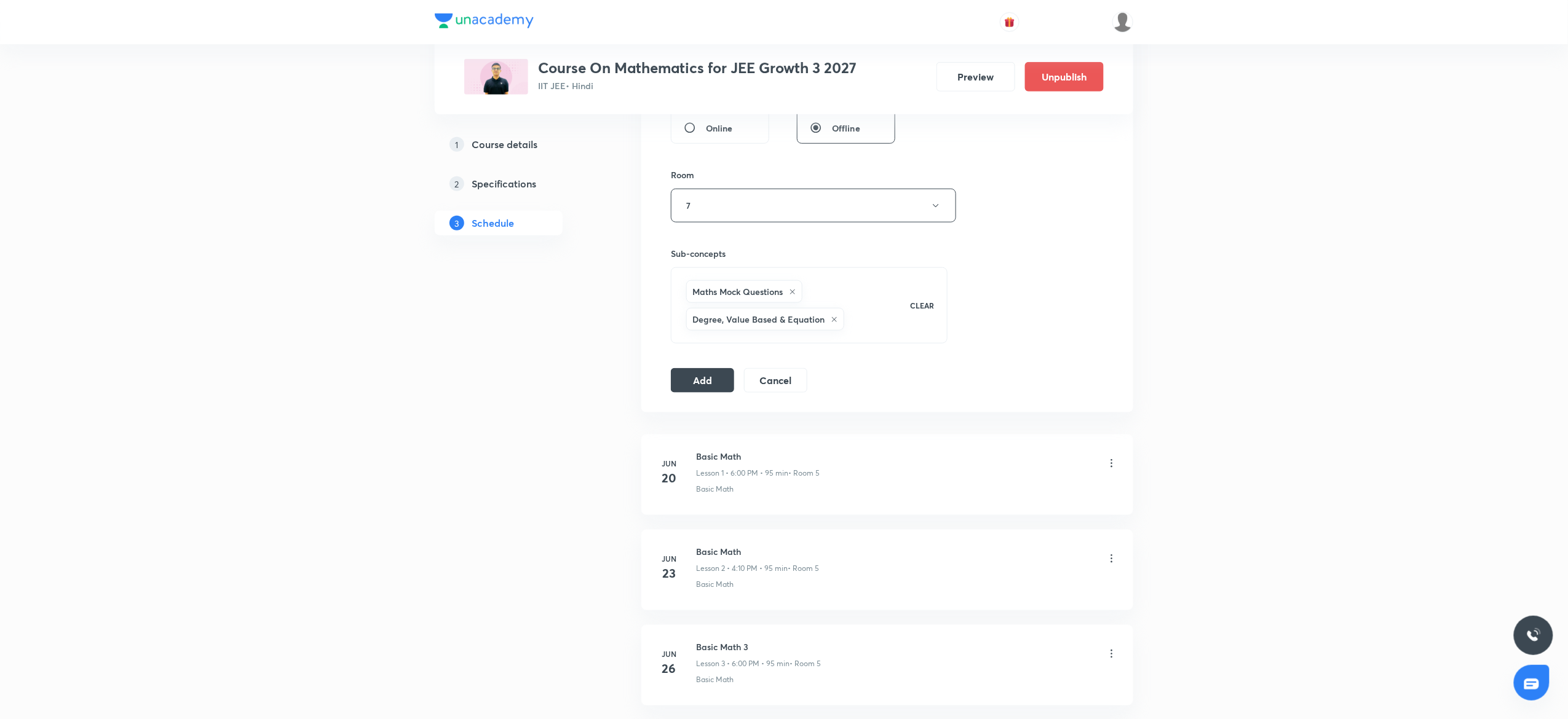
click at [792, 293] on icon at bounding box center [793, 292] width 7 height 7
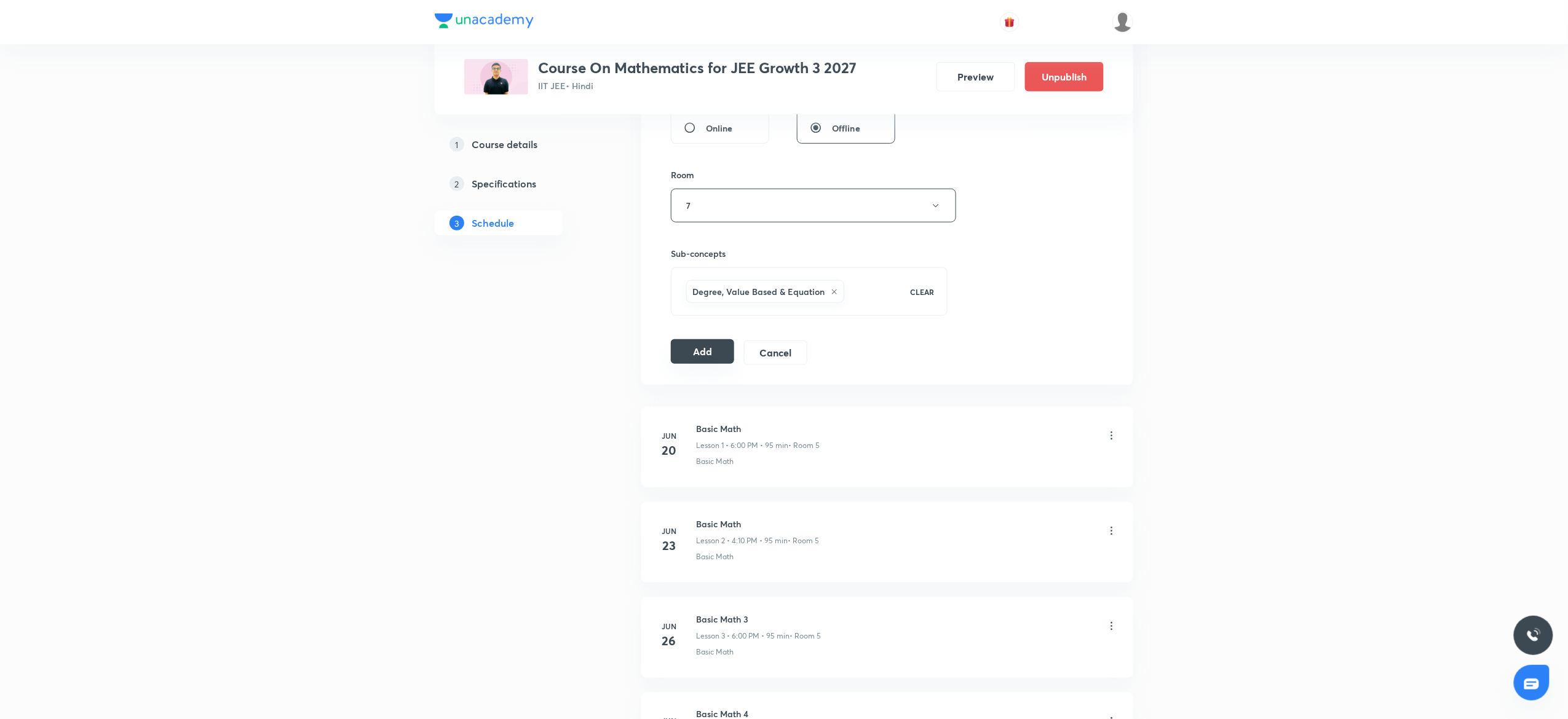
click at [705, 359] on button "Add" at bounding box center [702, 351] width 64 height 25
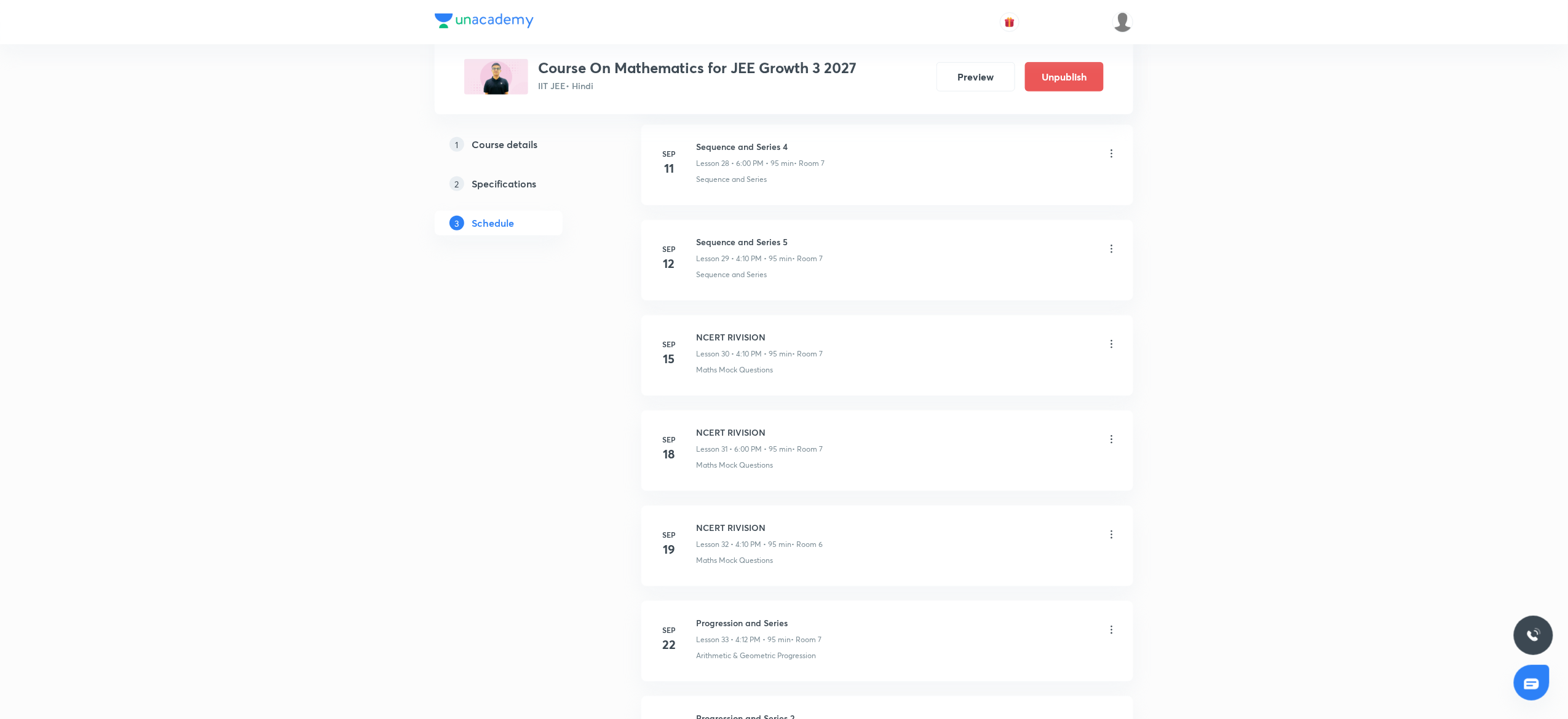
scroll to position [3146, 0]
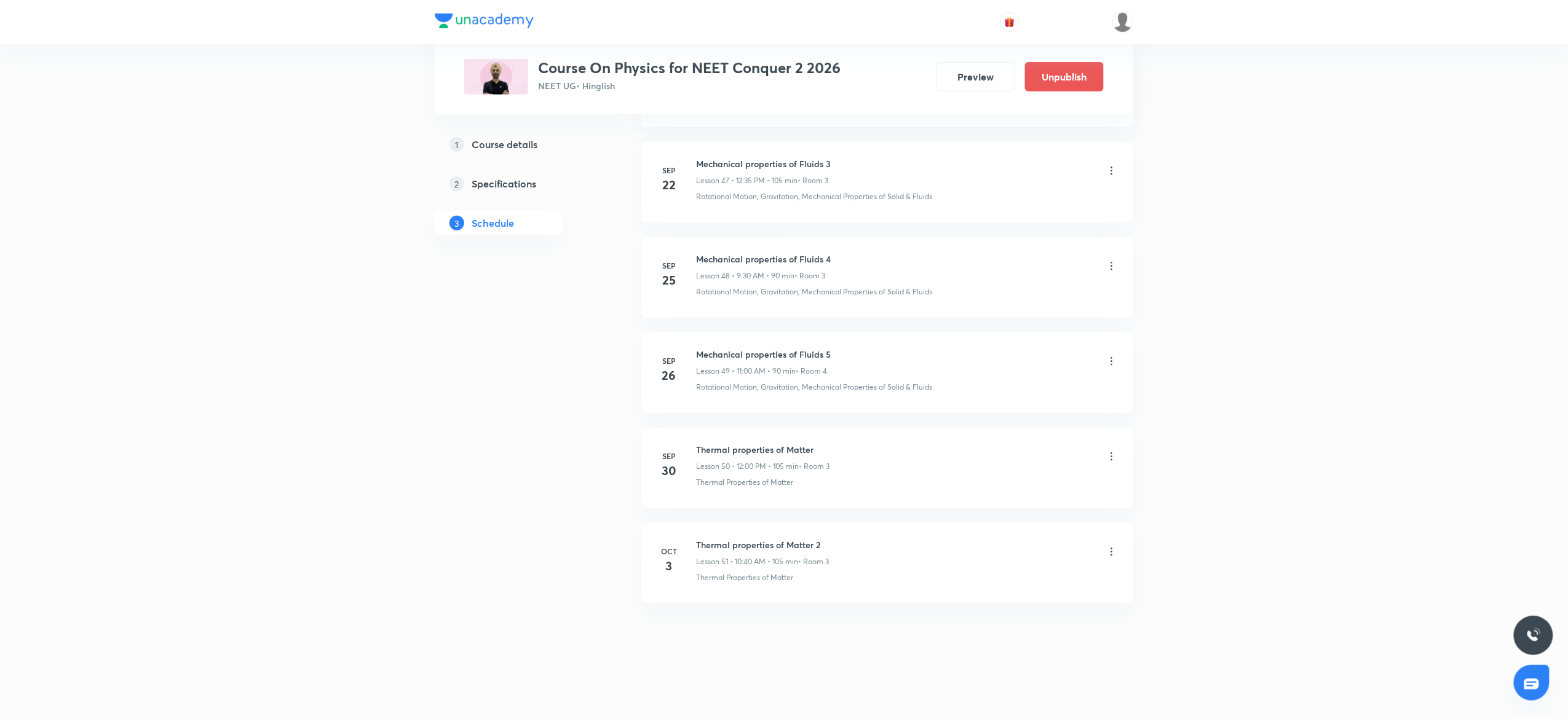
scroll to position [5148, 0]
click at [763, 544] on h6 "Thermal properties of Matter 2" at bounding box center [762, 544] width 133 height 13
copy h6 "Thermal properties of Matter 2"
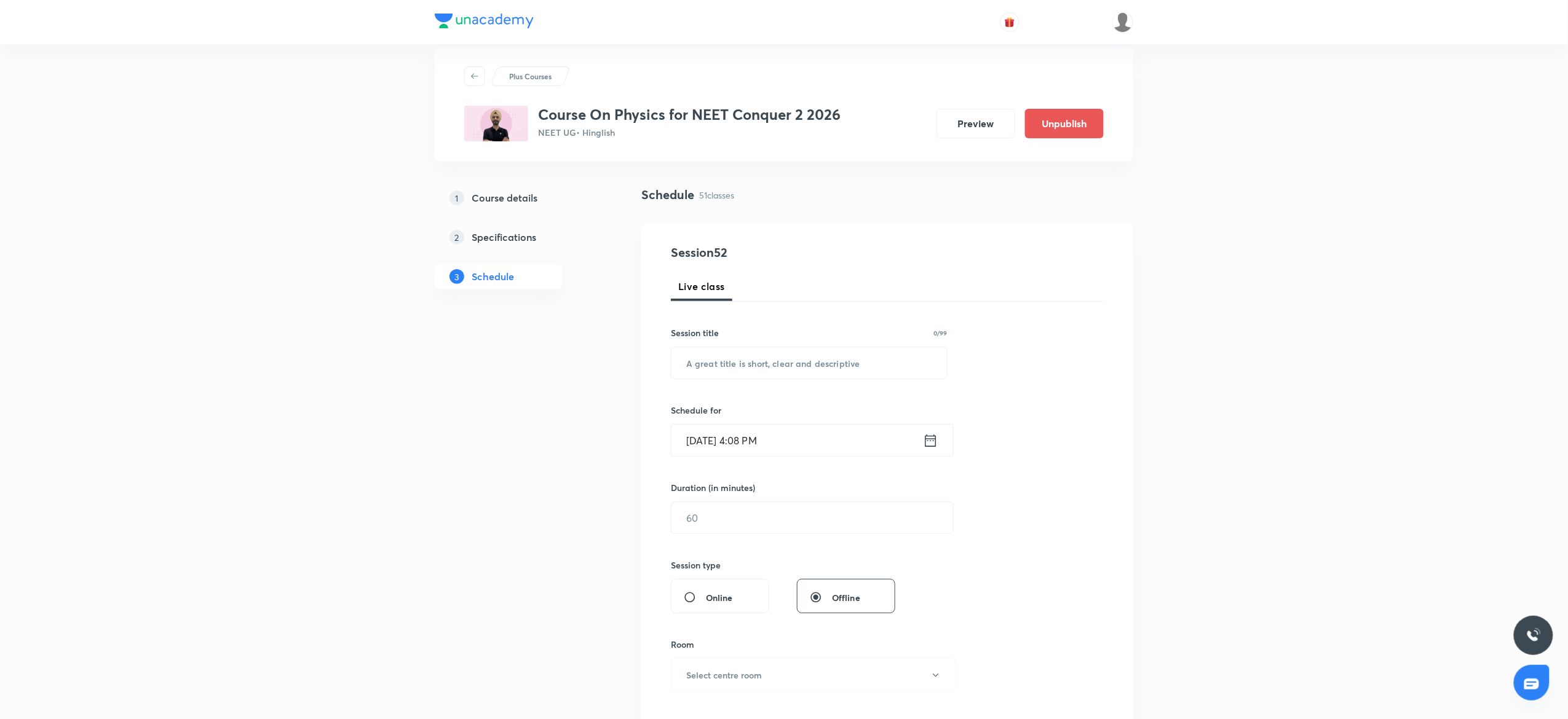
scroll to position [0, 0]
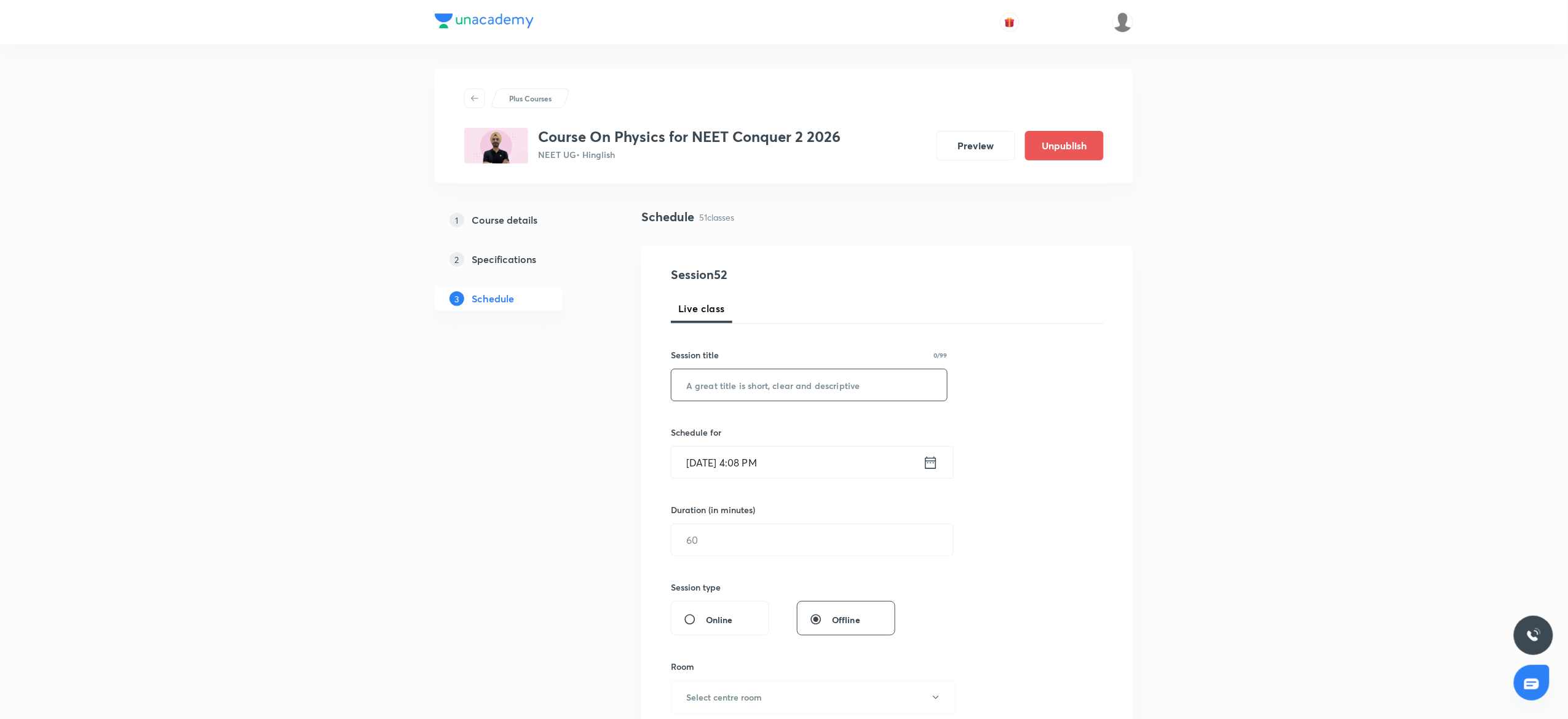
click at [711, 390] on input "text" at bounding box center [809, 385] width 276 height 31
paste input "Thermal properties of Matter 2"
type input "Thermal properties of Matter 2"
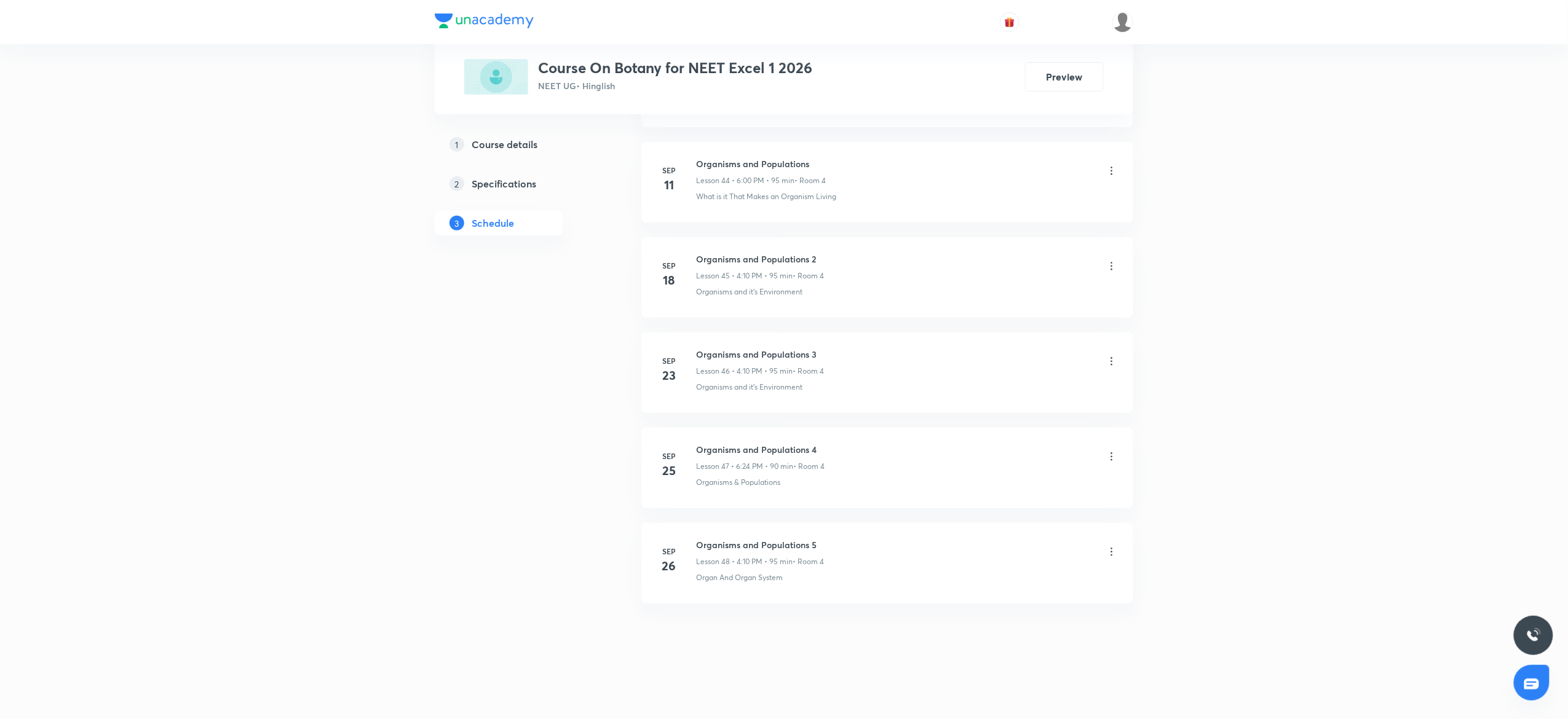
click at [728, 547] on h6 "Organisms and Populations 5" at bounding box center [760, 544] width 128 height 13
copy h6 "Organisms and Populations 5"
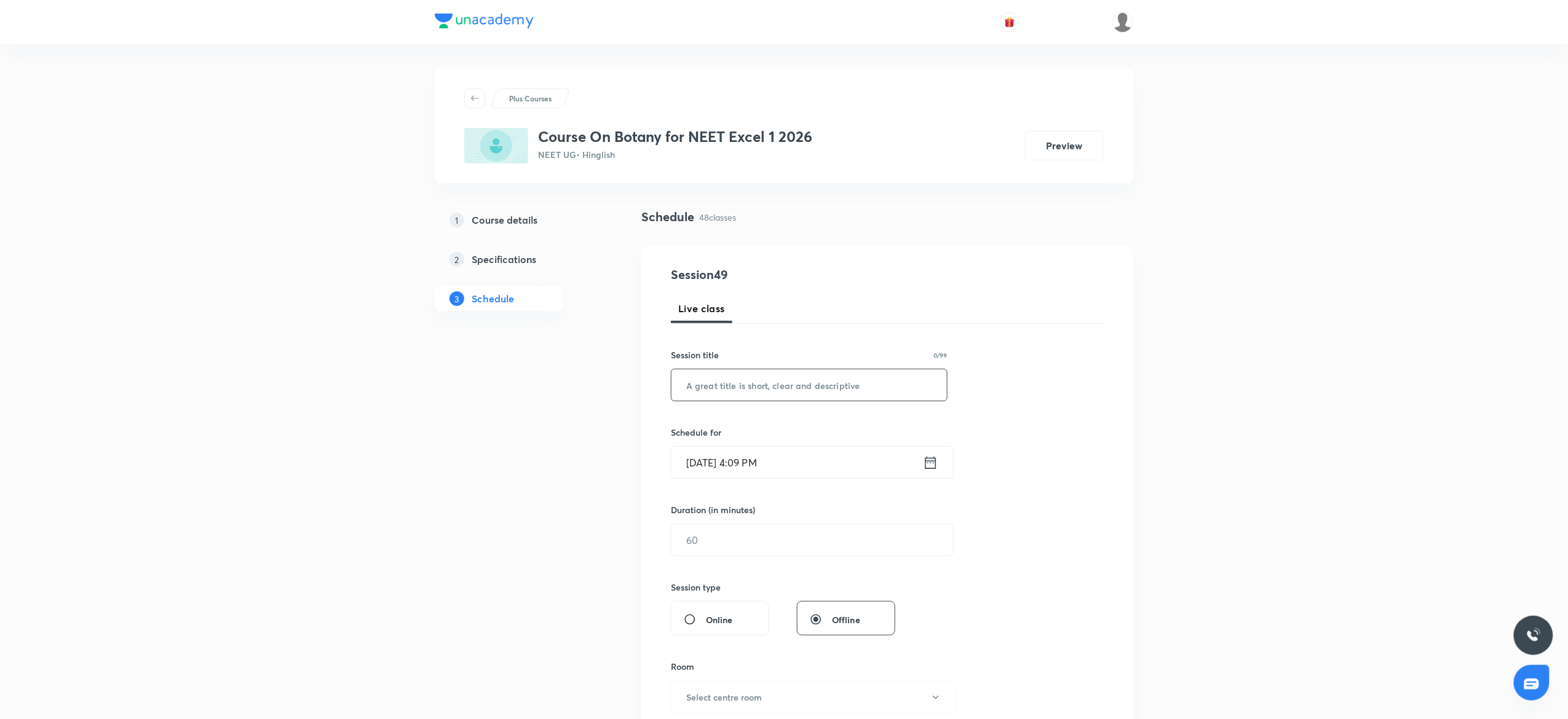
click at [739, 386] on input "text" at bounding box center [809, 385] width 276 height 31
paste input "Organisms and Populations 5"
click at [711, 395] on input "Organisms and Populations 5" at bounding box center [809, 385] width 276 height 31
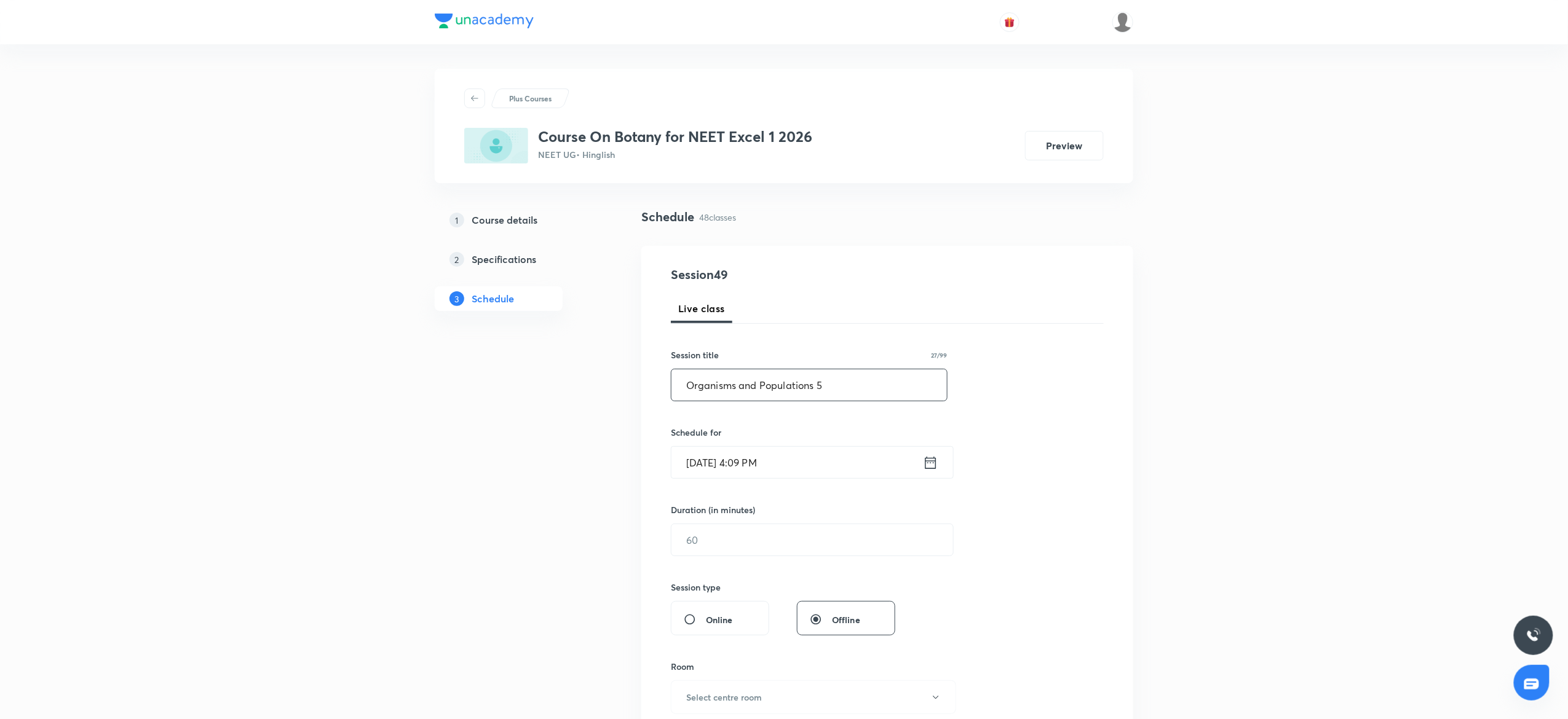
paste input "ecosystem"
click at [692, 383] on input "ecosystem" at bounding box center [809, 385] width 276 height 31
type input "Ecosystem"
click at [834, 464] on input "[DATE] 4:09 PM" at bounding box center [797, 463] width 252 height 31
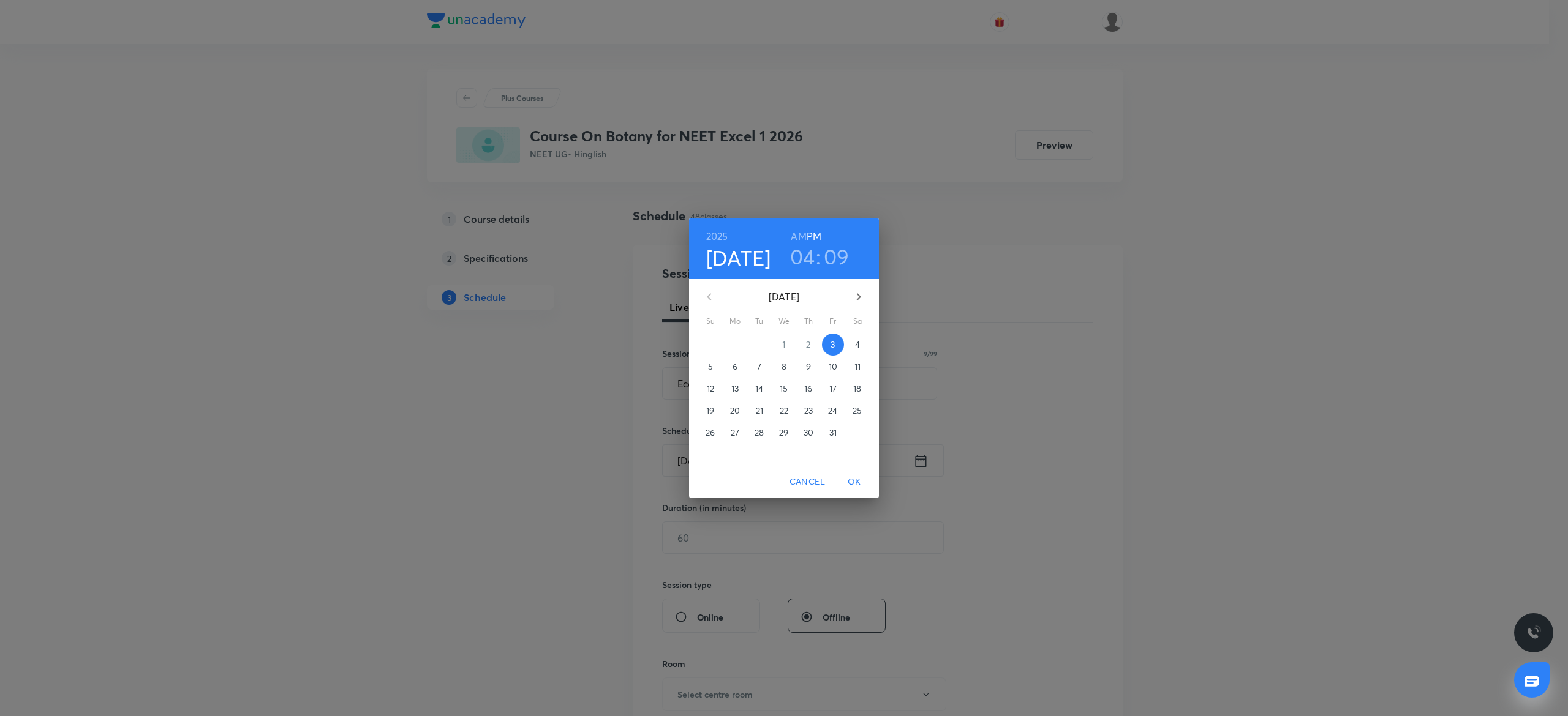
click at [838, 265] on h3 "09" at bounding box center [837, 257] width 25 height 25
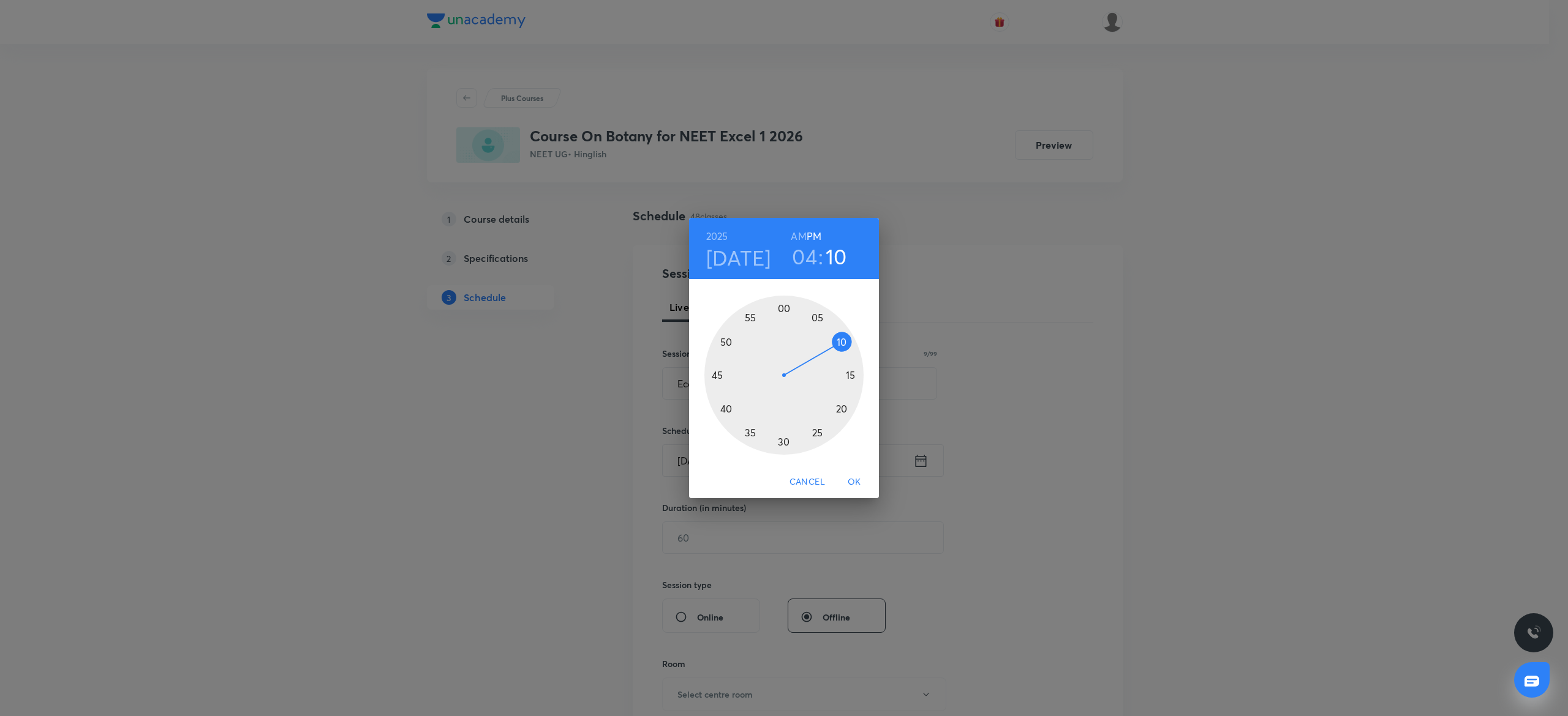
drag, startPoint x: 843, startPoint y: 333, endPoint x: 846, endPoint y: 340, distance: 7.6
click at [846, 340] on div at bounding box center [784, 374] width 159 height 159
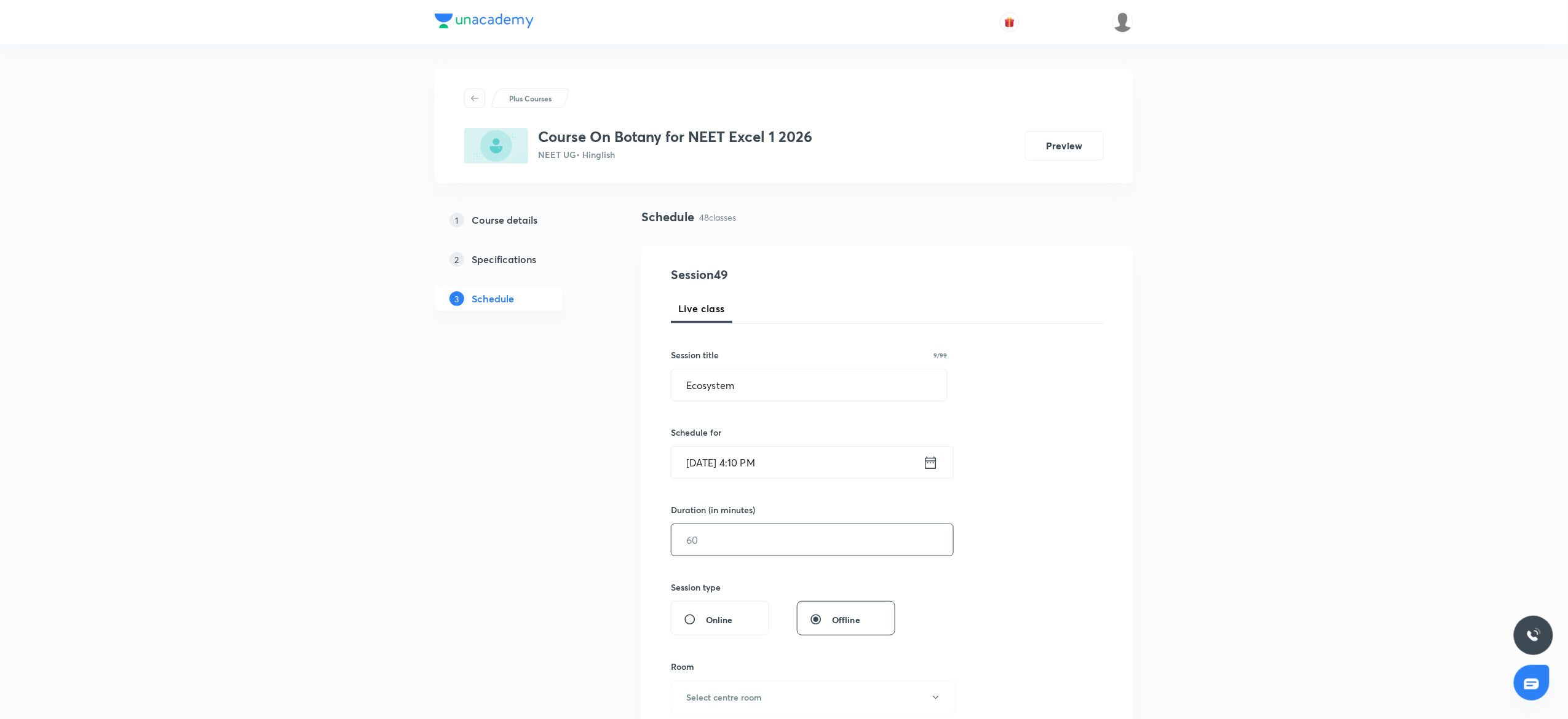
click at [730, 550] on input "text" at bounding box center [812, 540] width 282 height 31
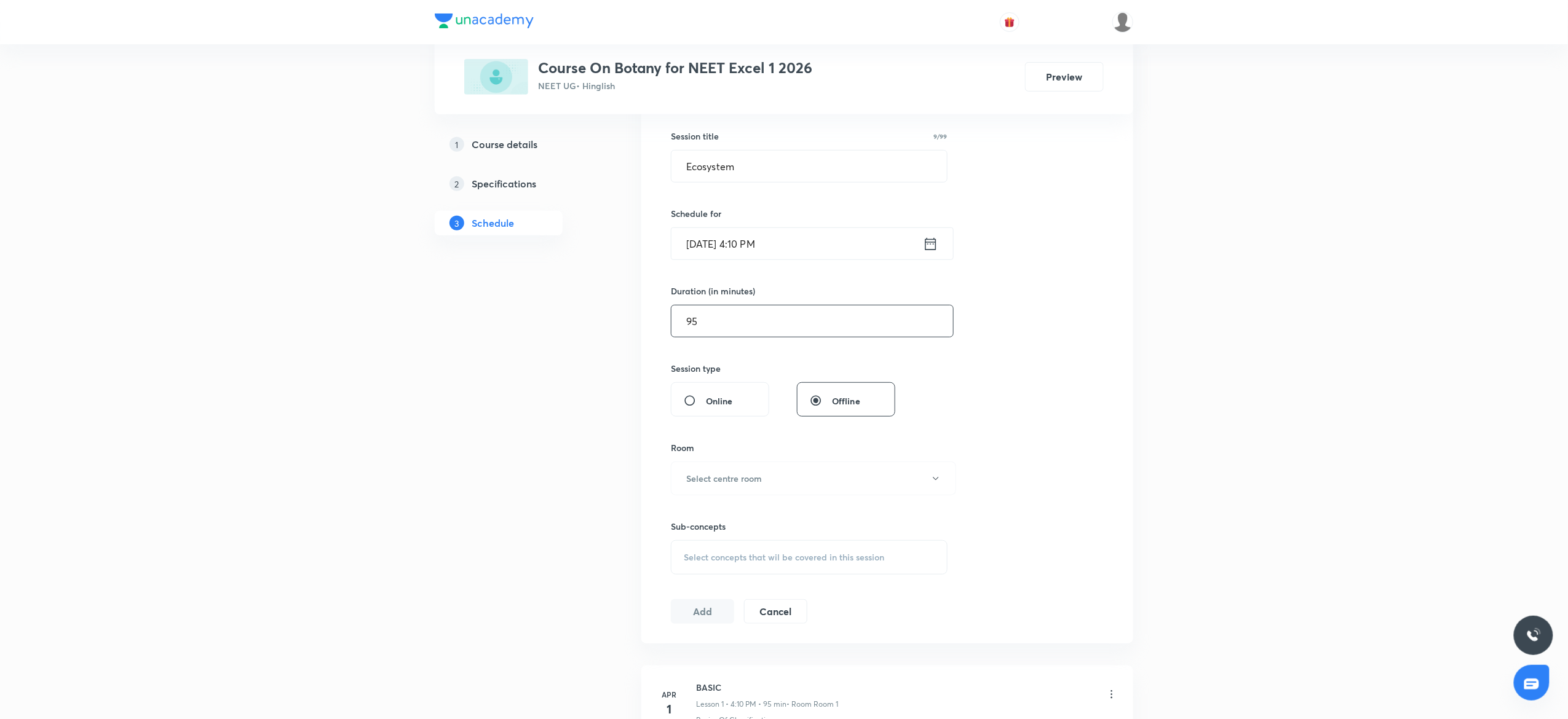
scroll to position [225, 0]
type input "95"
click at [732, 475] on h6 "Select centre room" at bounding box center [724, 472] width 76 height 13
click at [685, 579] on span "4" at bounding box center [808, 581] width 270 height 13
click at [824, 541] on div "Select concepts that wil be covered in this session" at bounding box center [808, 551] width 276 height 34
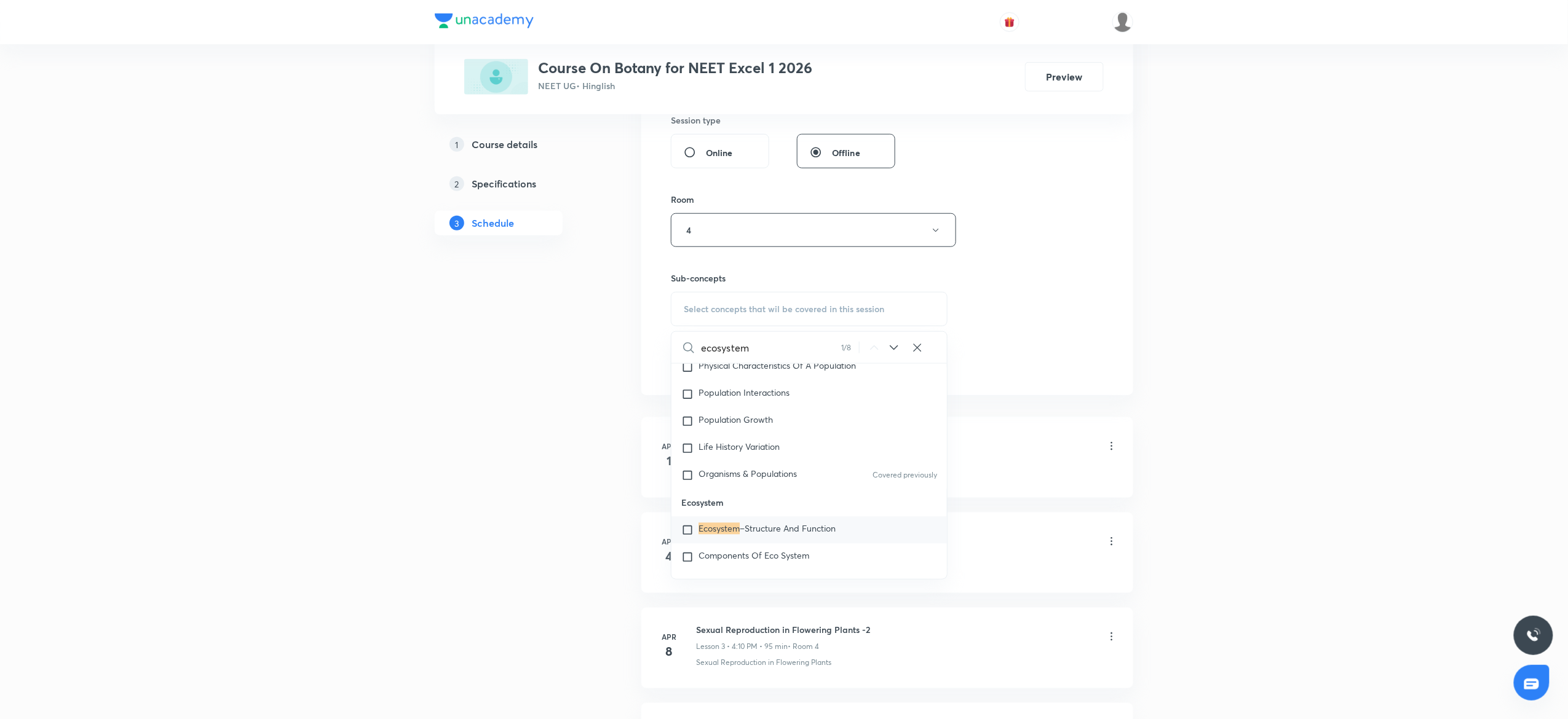
scroll to position [10845, 0]
type input "ecosystem"
click at [805, 514] on div "Ecosystem –Structure And Function" at bounding box center [809, 508] width 276 height 27
checkbox input "true"
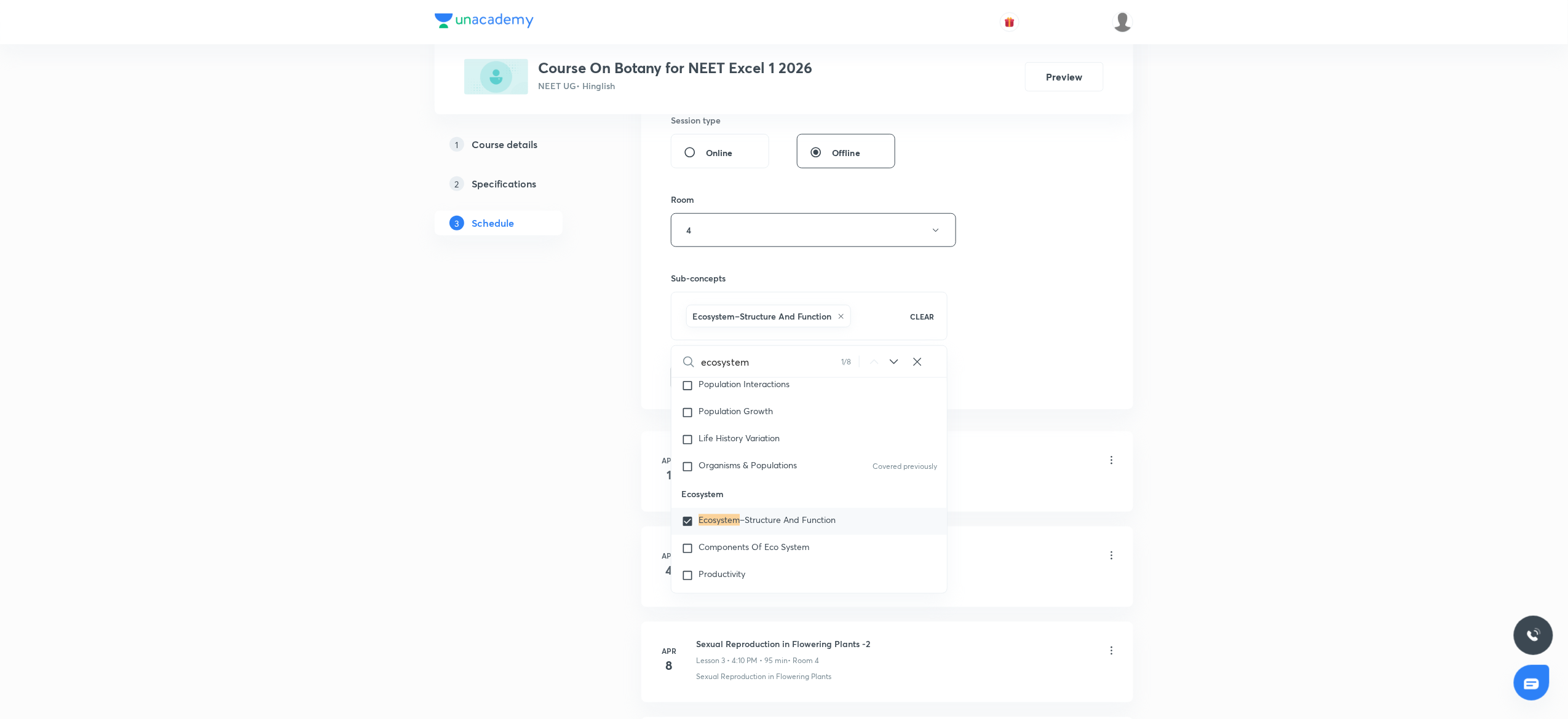
click at [1120, 319] on div "Session 49 Live class Session title 9/99 Ecosystem ​ Schedule for Oct 3, 2025, …" at bounding box center [887, 94] width 492 height 631
click at [709, 375] on button "Add" at bounding box center [702, 376] width 64 height 25
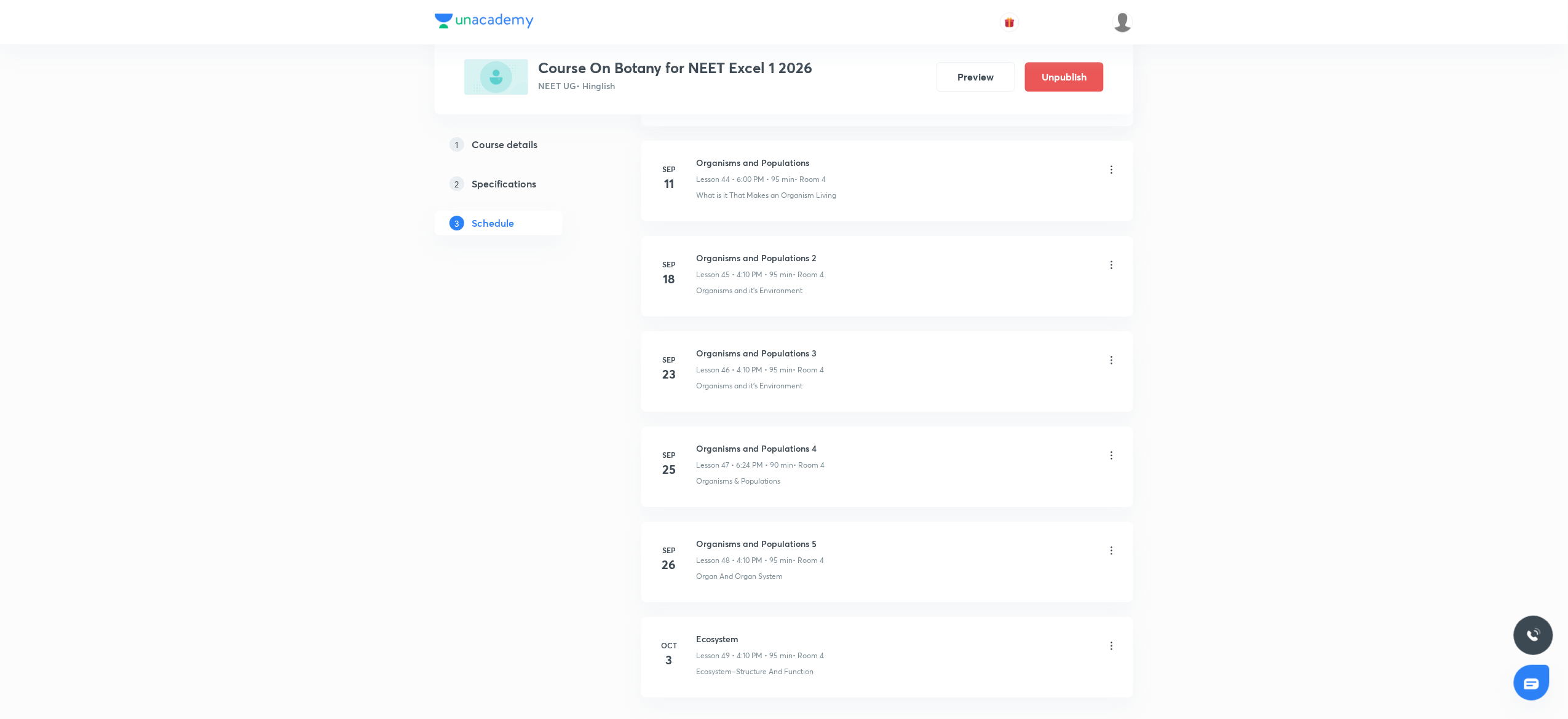
scroll to position [4390, 0]
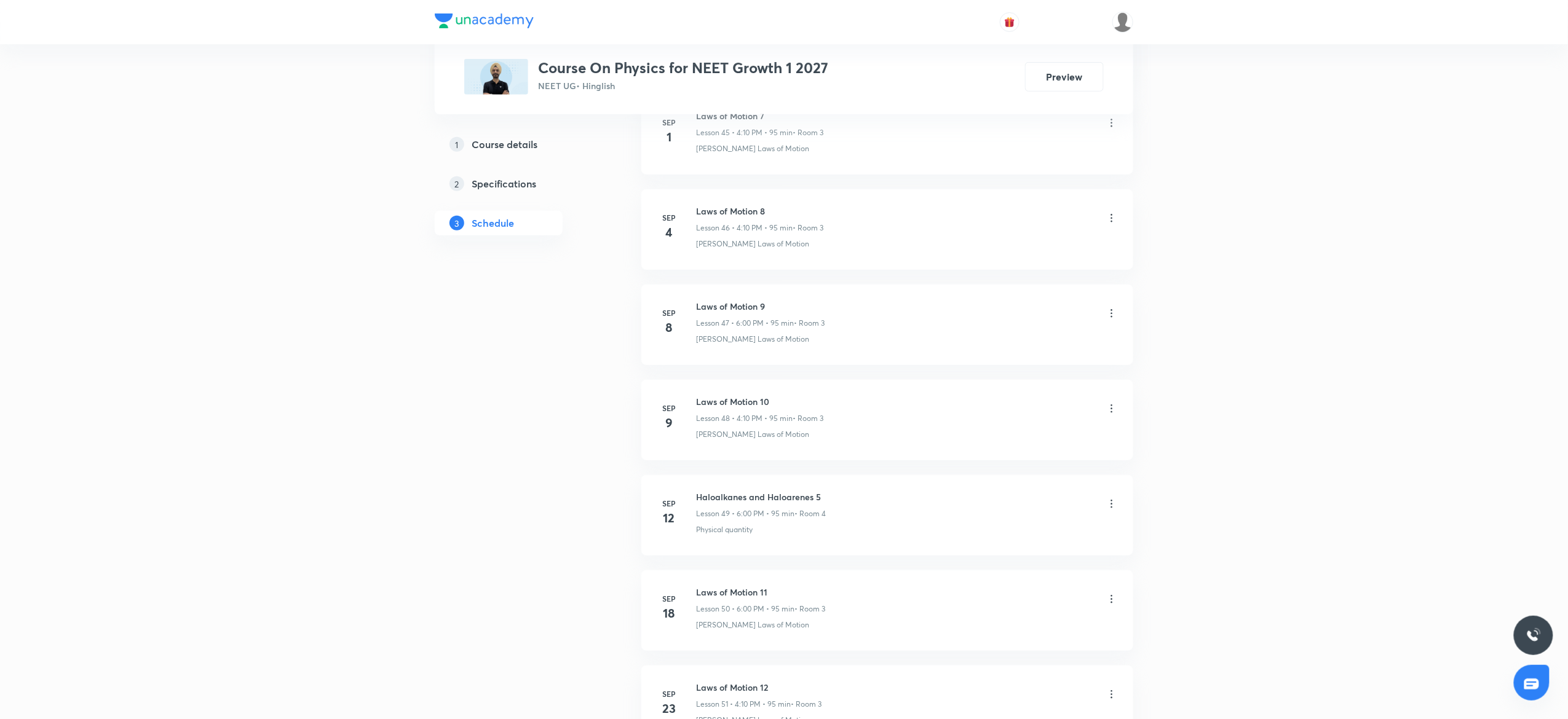
scroll to position [5341, 0]
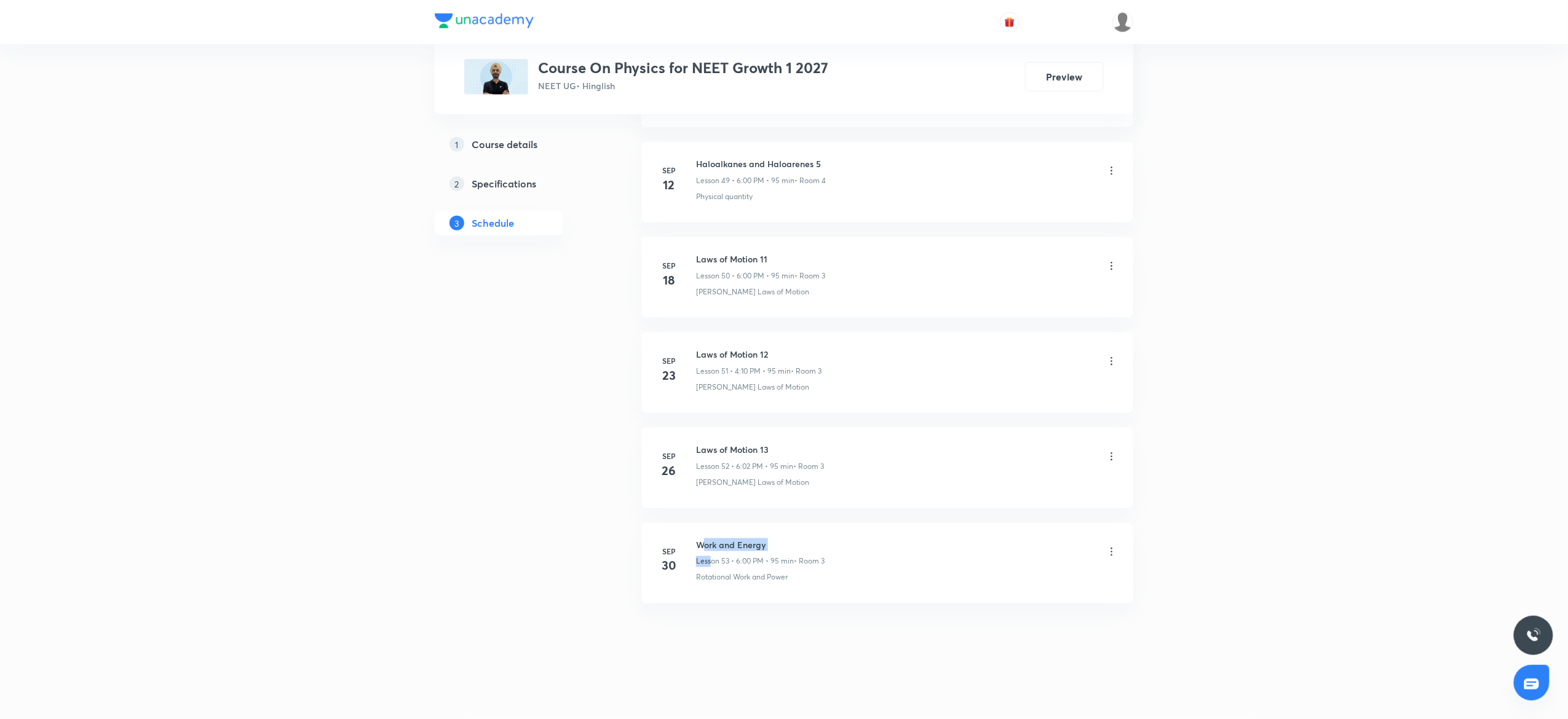
drag, startPoint x: 713, startPoint y: 554, endPoint x: 703, endPoint y: 540, distance: 17.2
click at [703, 540] on div "Work and Energy Lesson 53 • 6:00 PM • 95 min • Room 3" at bounding box center [760, 553] width 129 height 29
click at [703, 540] on h6 "Work and Energy" at bounding box center [760, 544] width 129 height 13
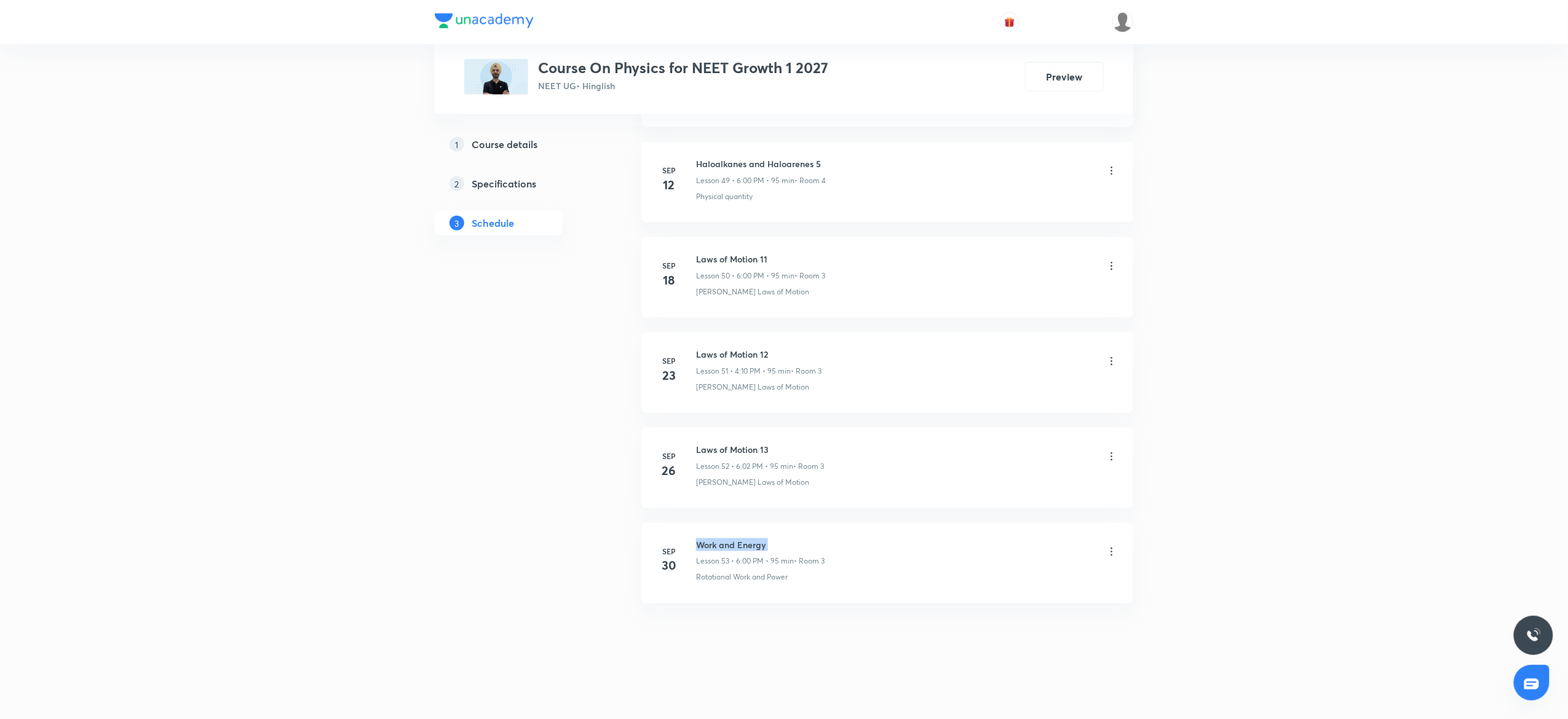
click at [703, 540] on h6 "Work and Energy" at bounding box center [760, 544] width 129 height 13
copy h6 "Work and Energy"
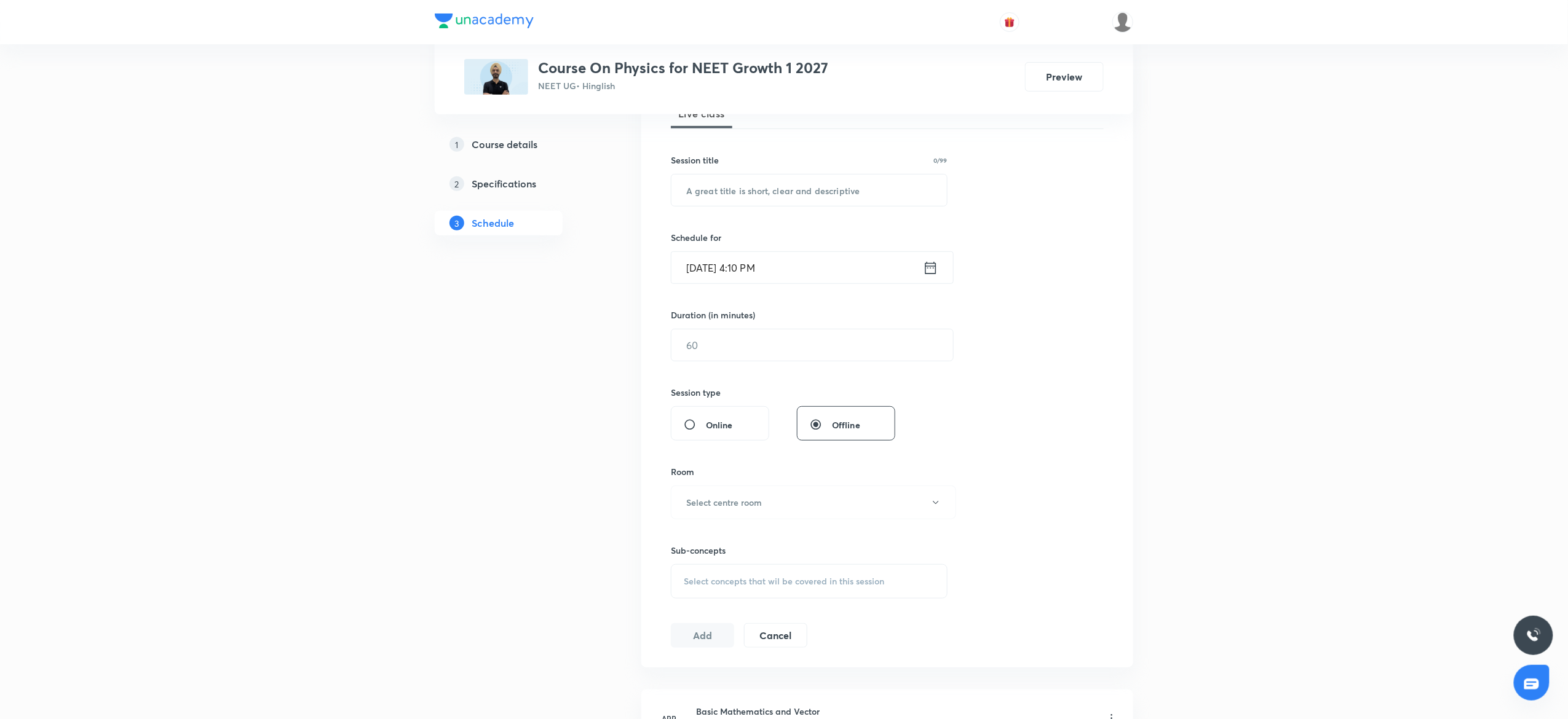
scroll to position [0, 0]
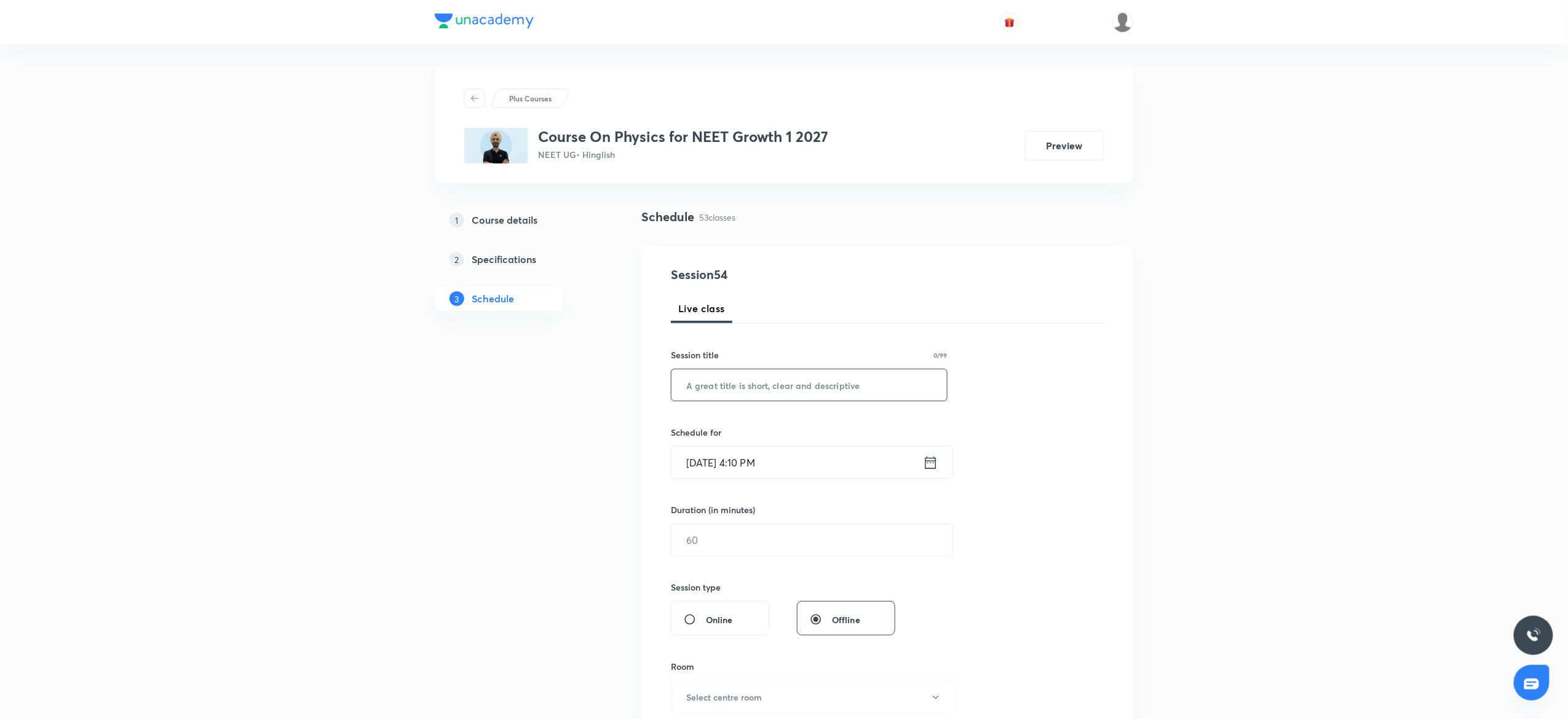
click at [695, 387] on input "text" at bounding box center [809, 385] width 276 height 31
paste input "Work and Energy"
type input "Work and Energy 2"
click at [805, 455] on input "Oct 3, 2025, 4:10 PM" at bounding box center [797, 463] width 252 height 31
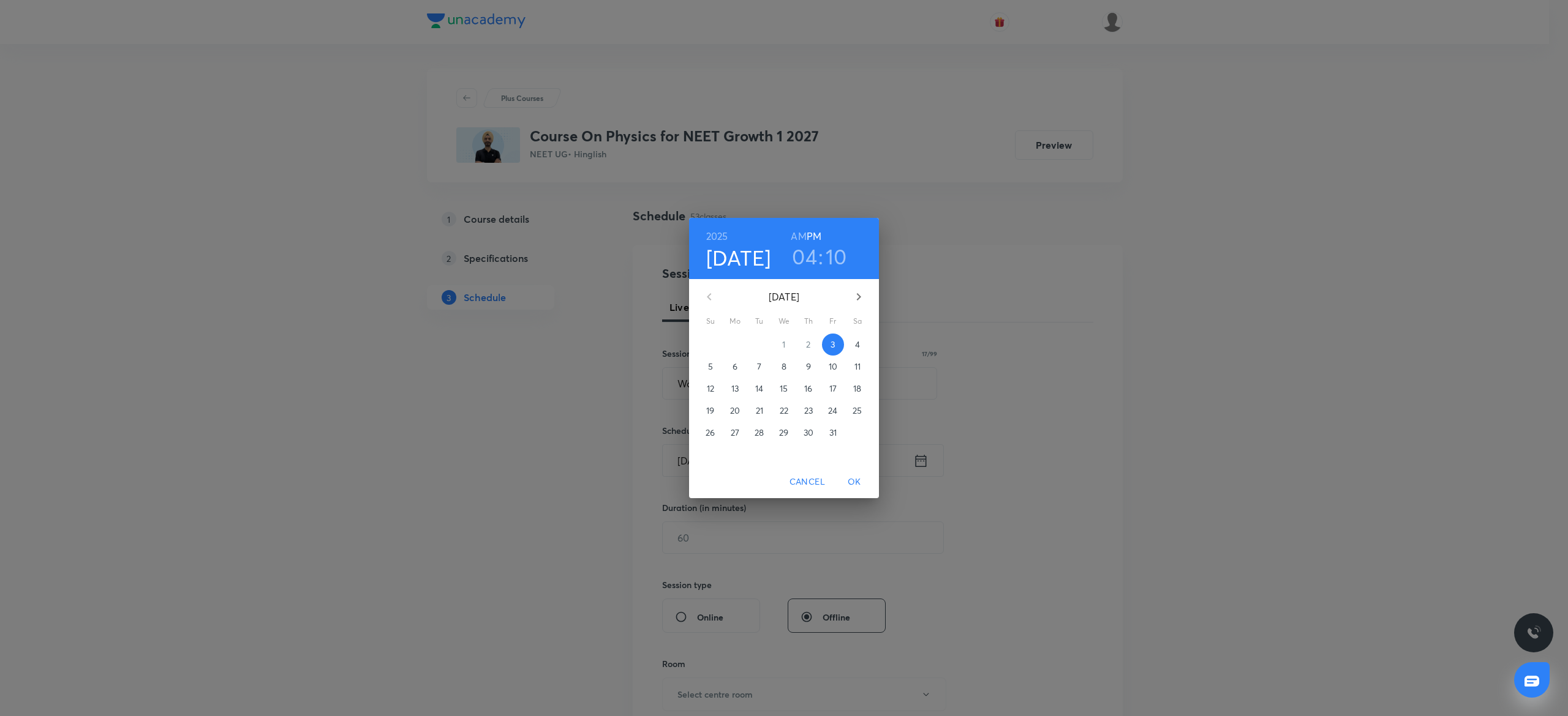
click at [836, 247] on h3 "10" at bounding box center [836, 257] width 22 height 25
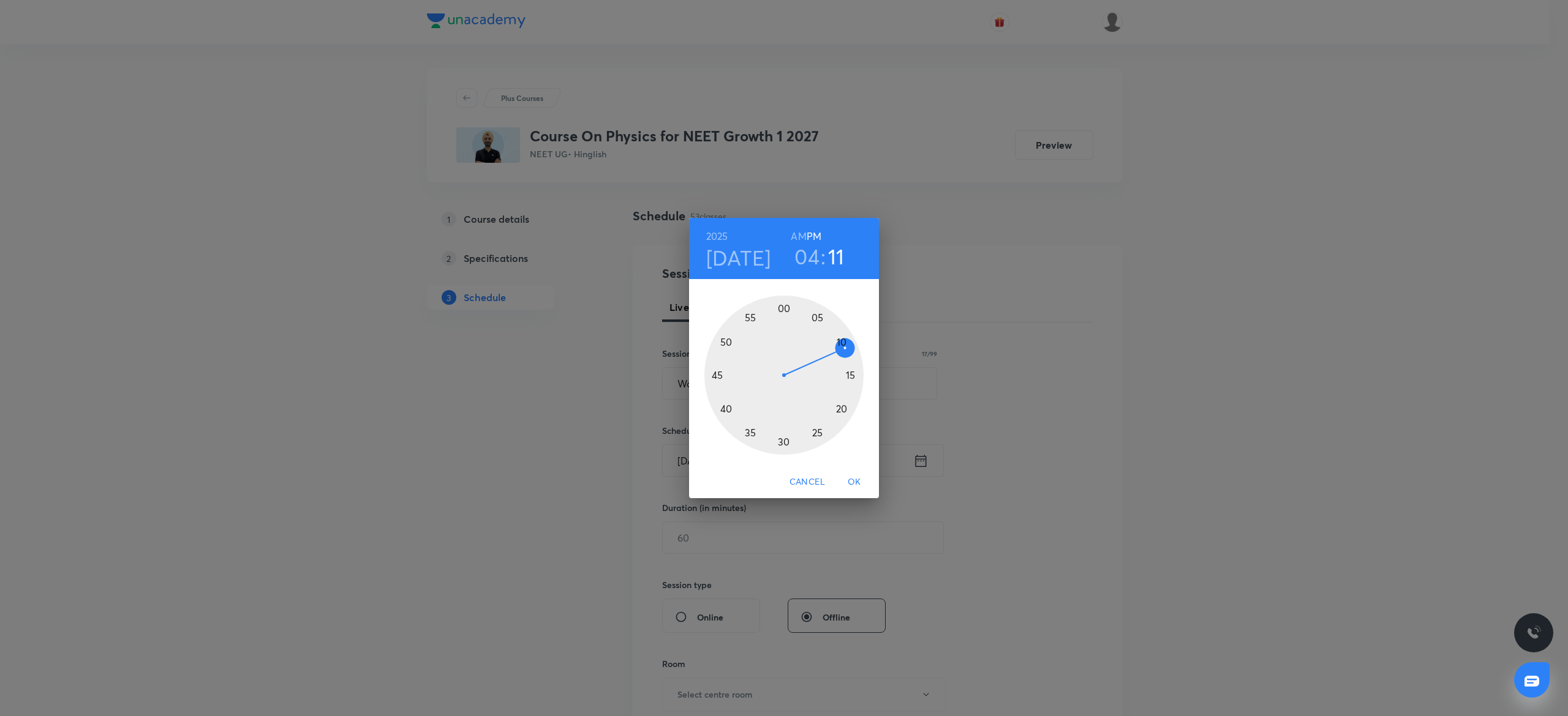
drag, startPoint x: 840, startPoint y: 342, endPoint x: 846, endPoint y: 349, distance: 9.2
click at [846, 349] on div at bounding box center [784, 374] width 159 height 159
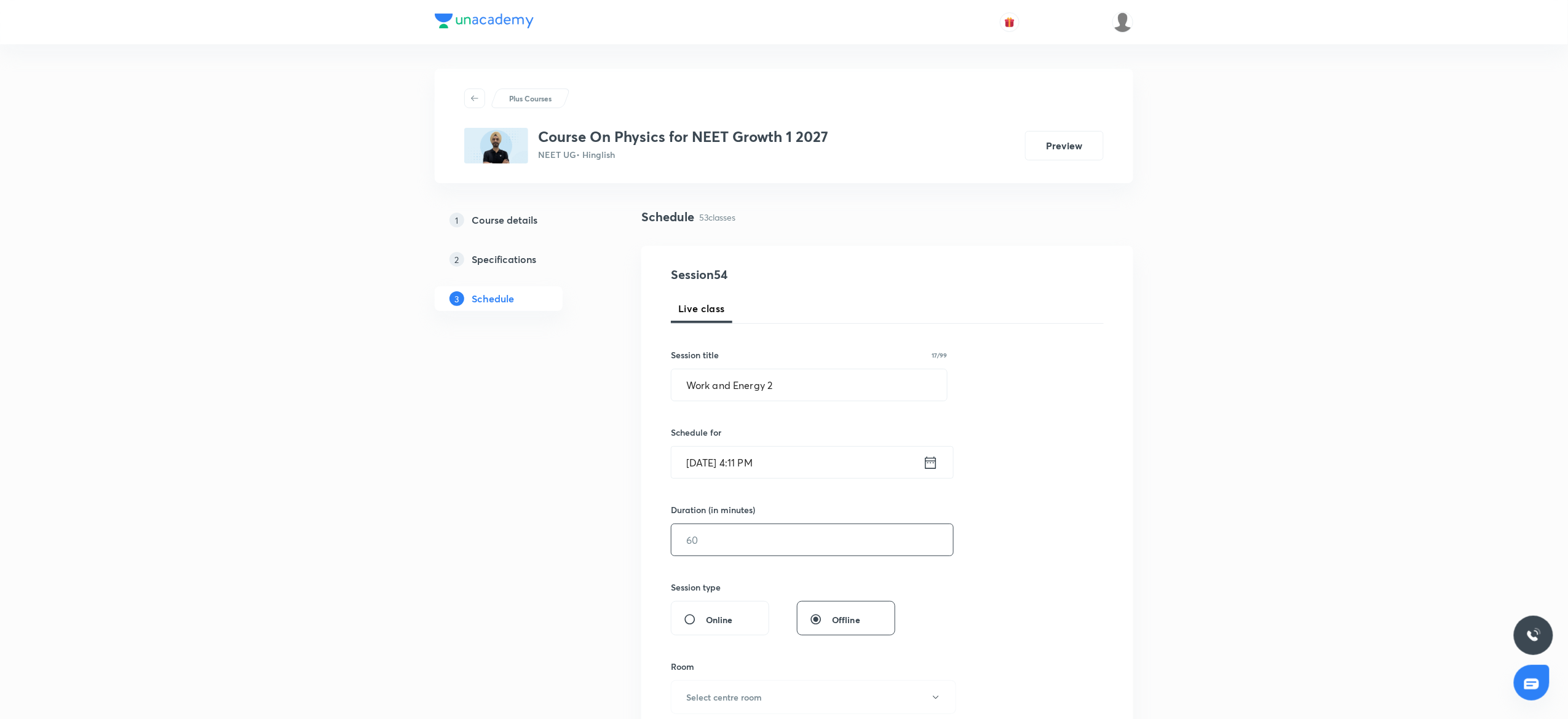
click at [713, 539] on input "text" at bounding box center [812, 540] width 282 height 31
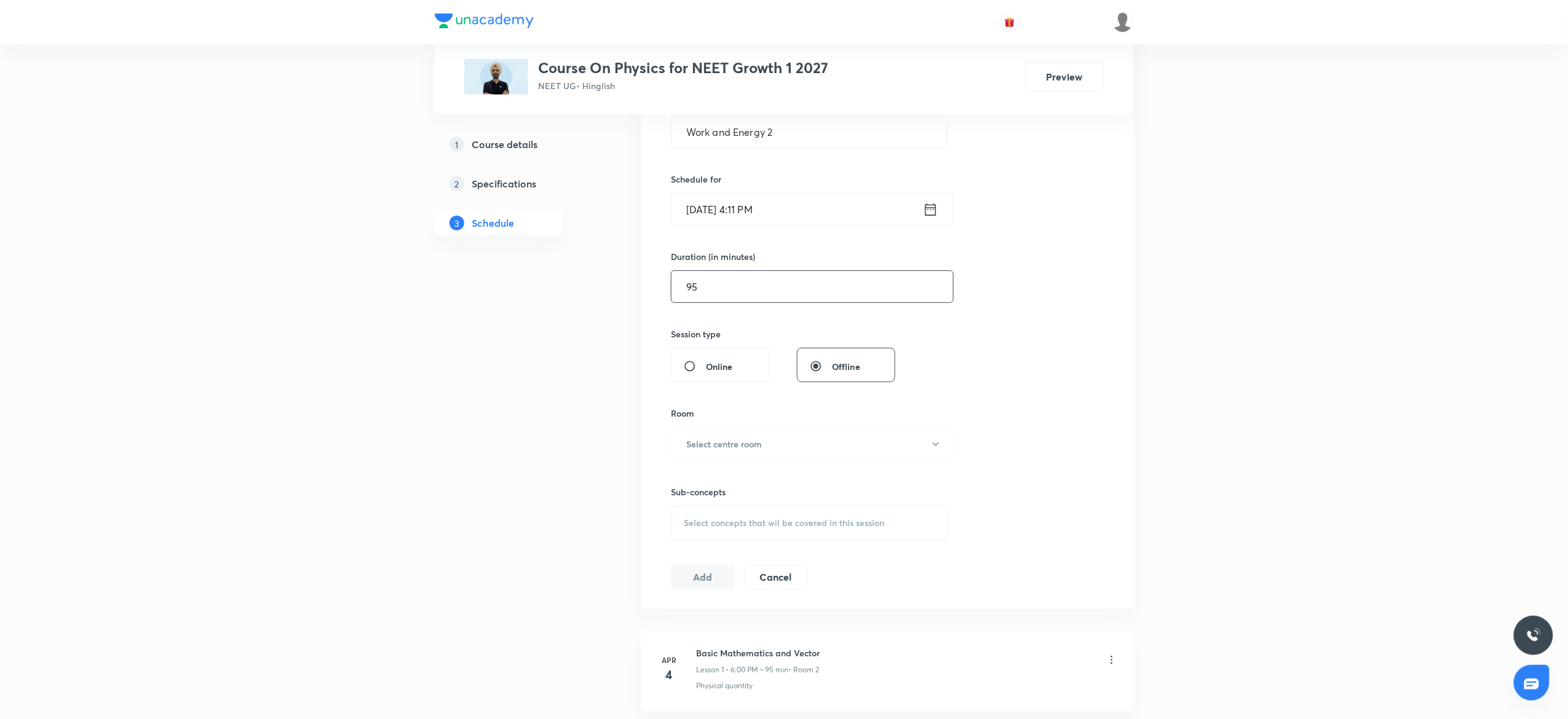
scroll to position [258, 0]
type input "95"
click at [721, 443] on h6 "Select centre room" at bounding box center [724, 439] width 76 height 13
click at [685, 541] on li "4" at bounding box center [807, 549] width 284 height 22
click at [810, 521] on span "Select concepts that wil be covered in this session" at bounding box center [784, 518] width 201 height 10
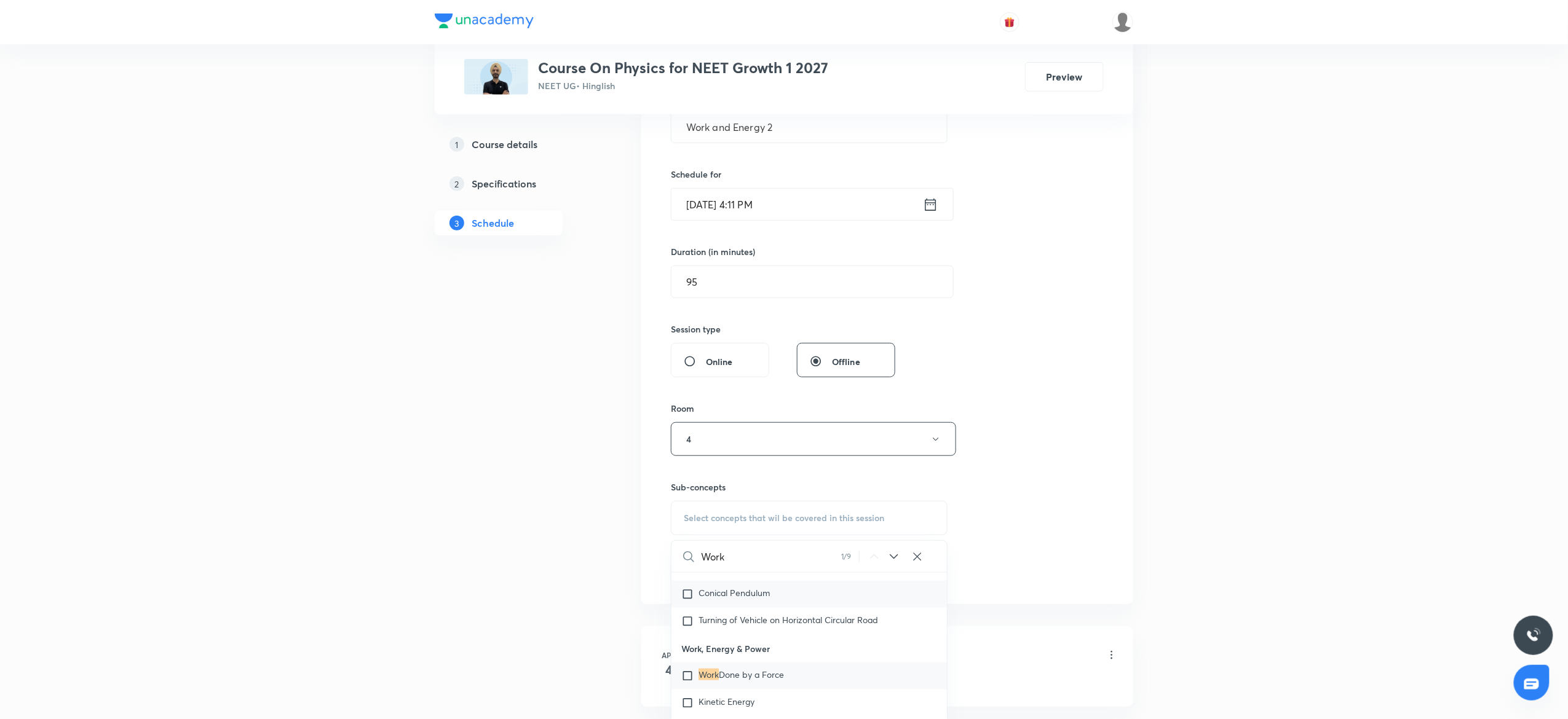
scroll to position [3161, 0]
type input "Work"
click at [760, 658] on span "Done by a Force" at bounding box center [751, 653] width 65 height 12
checkbox input "true"
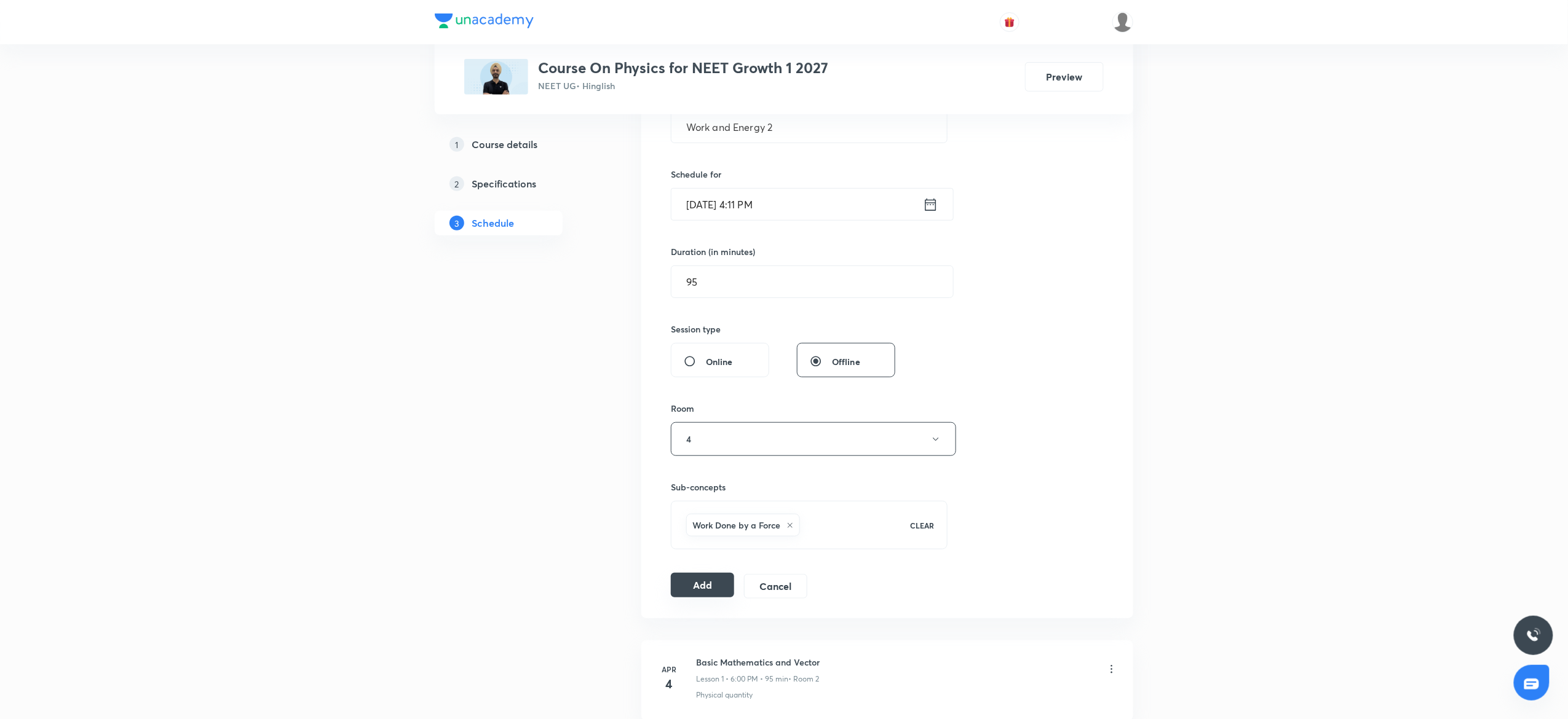
click at [709, 580] on button "Add" at bounding box center [702, 585] width 64 height 25
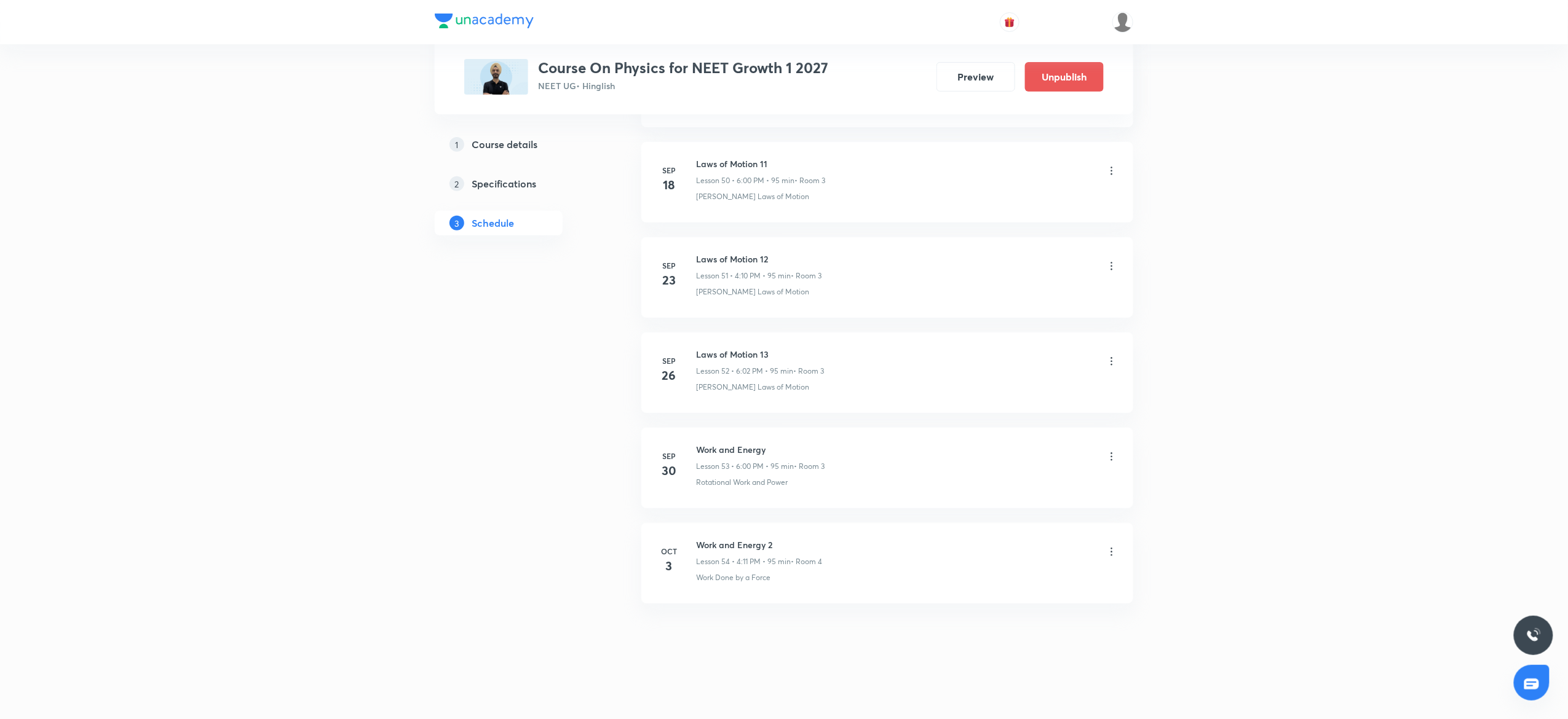
scroll to position [4870, 0]
click at [1071, 44] on div "Plus Courses Course On Physics for NEET Growth 1 2027 NEET UG • Hinglish Previe…" at bounding box center [784, 57] width 640 height 75
click at [1071, 43] on div at bounding box center [784, 22] width 698 height 44
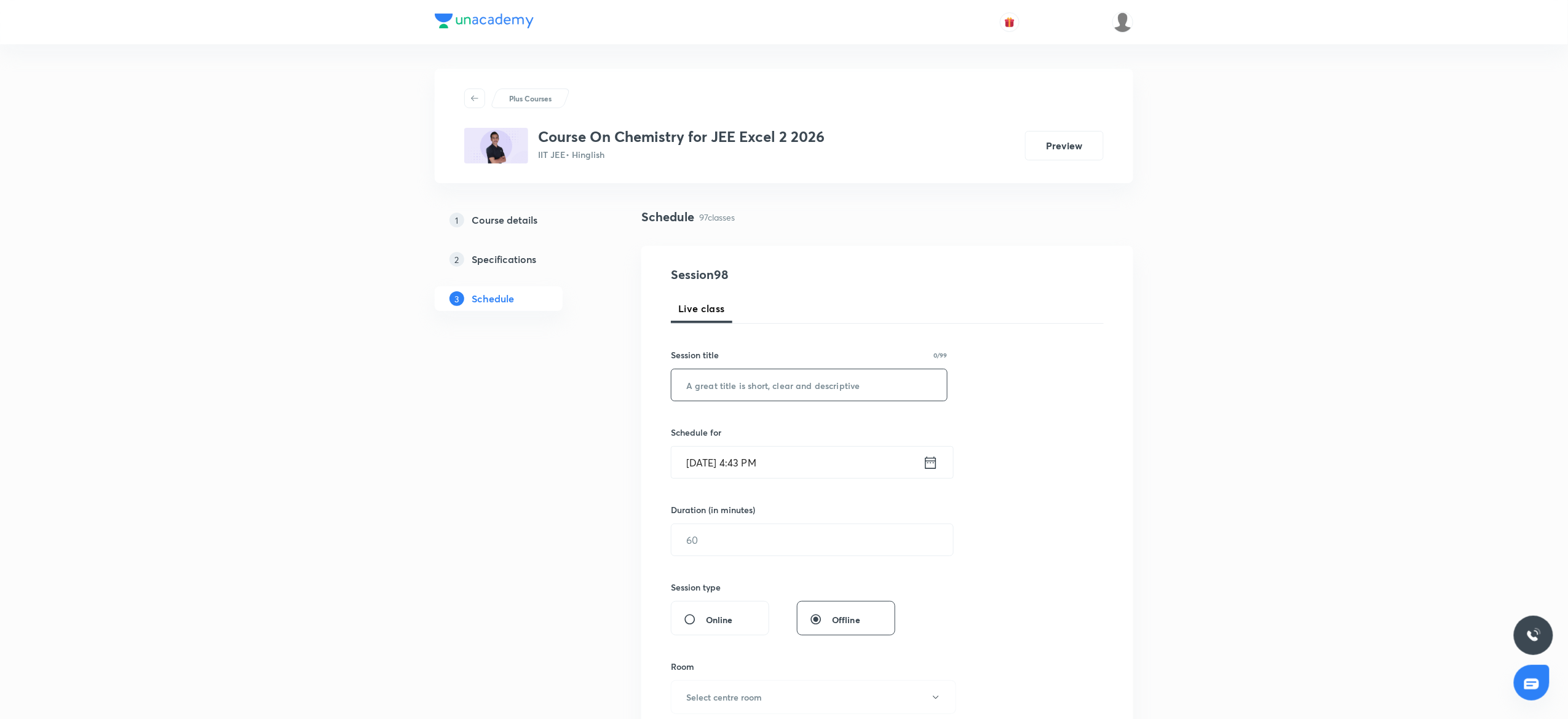
click at [777, 376] on input "text" at bounding box center [809, 385] width 276 height 31
paste input "Oxidation"
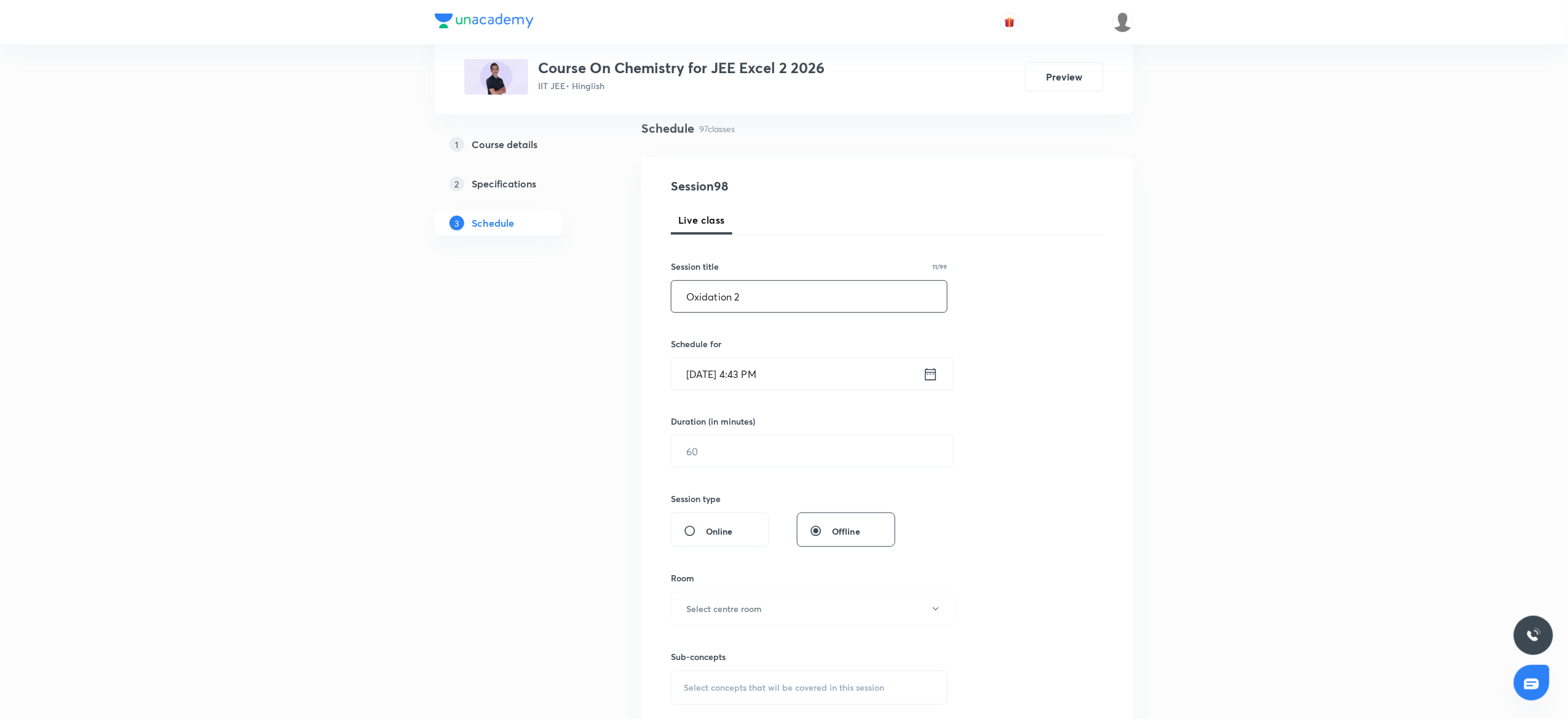
scroll to position [123, 0]
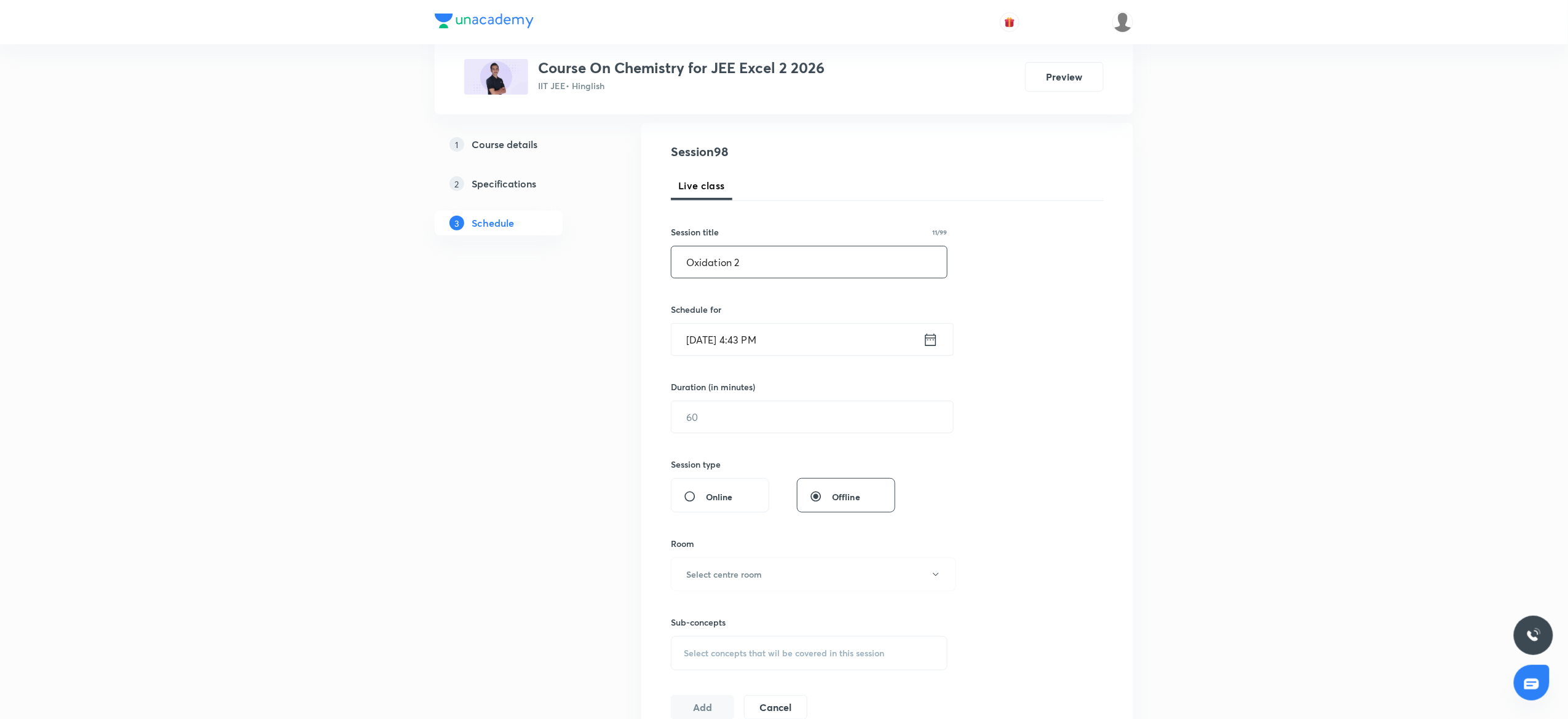
type input "Oxidation 2"
click at [815, 343] on input "[DATE] 4:43 PM" at bounding box center [797, 340] width 252 height 31
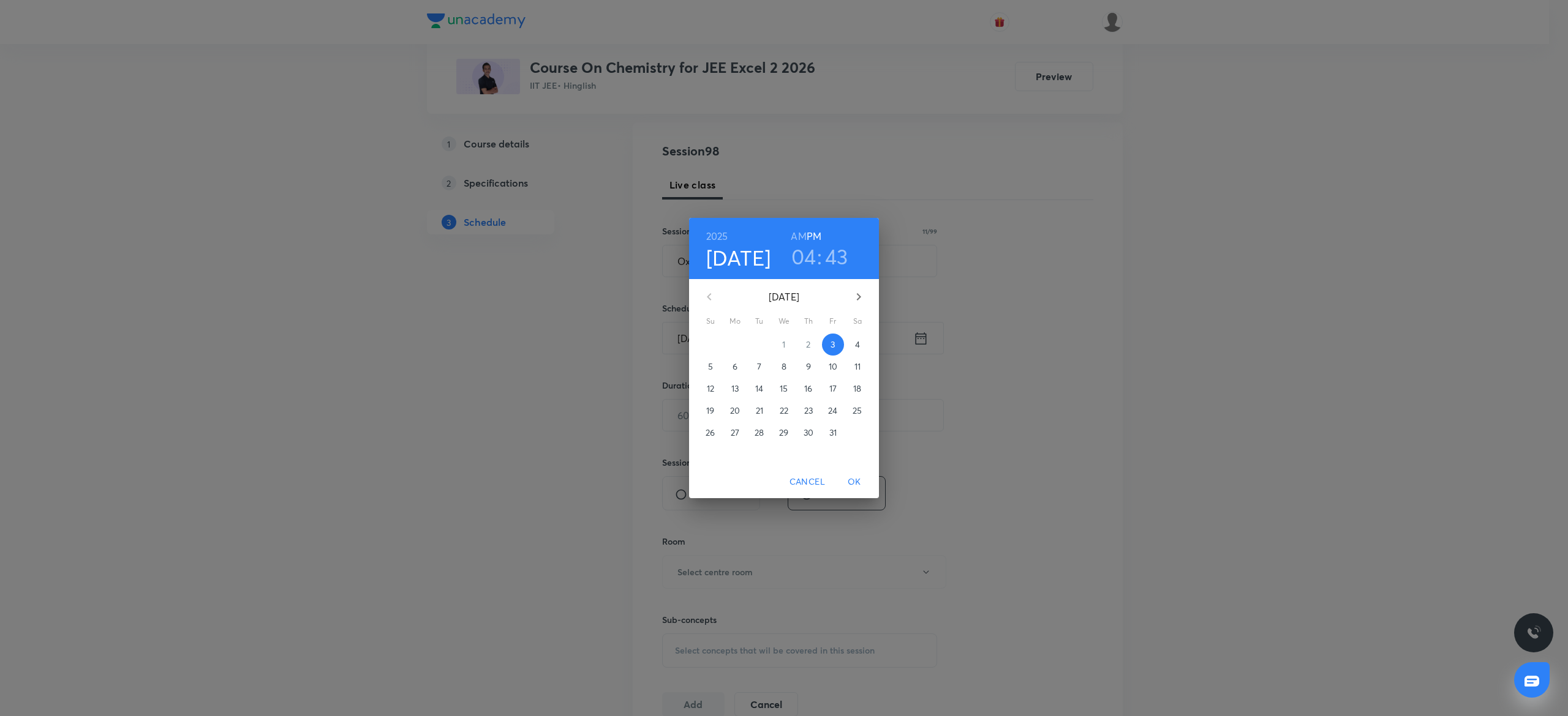
drag, startPoint x: 809, startPoint y: 257, endPoint x: 832, endPoint y: 291, distance: 41.0
click at [809, 256] on h3 "04" at bounding box center [804, 257] width 25 height 25
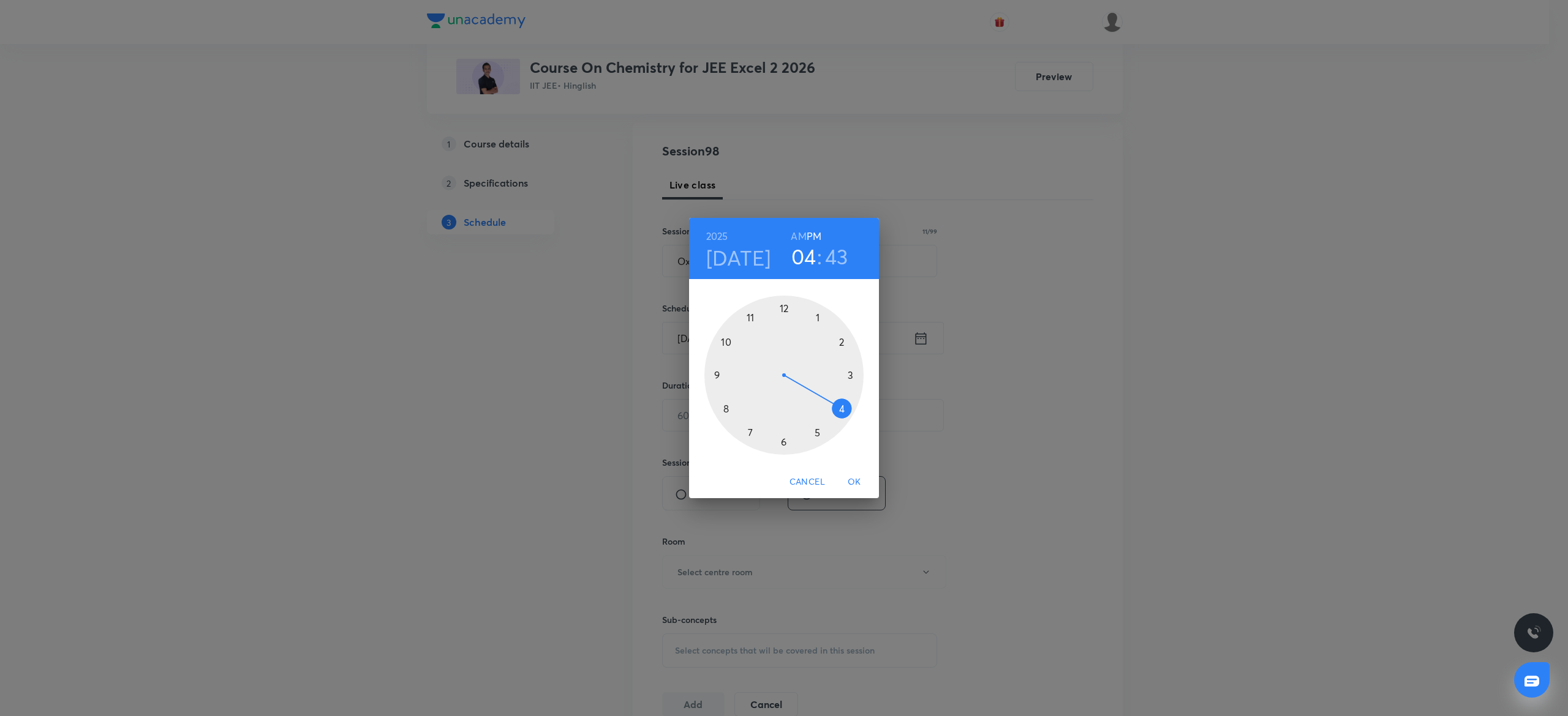
click at [787, 442] on div at bounding box center [784, 374] width 159 height 159
click at [781, 308] on div at bounding box center [784, 374] width 159 height 159
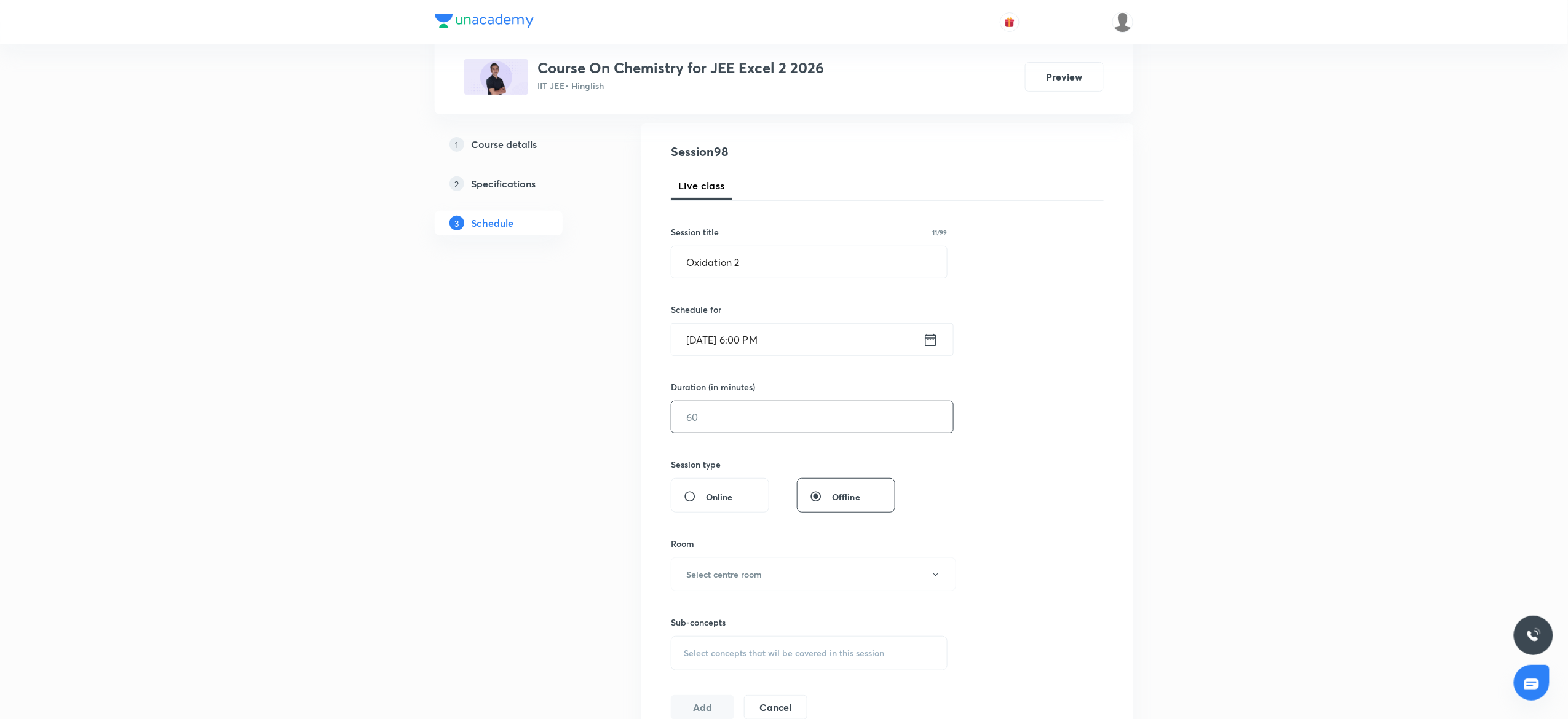
click at [778, 427] on input "text" at bounding box center [812, 417] width 282 height 31
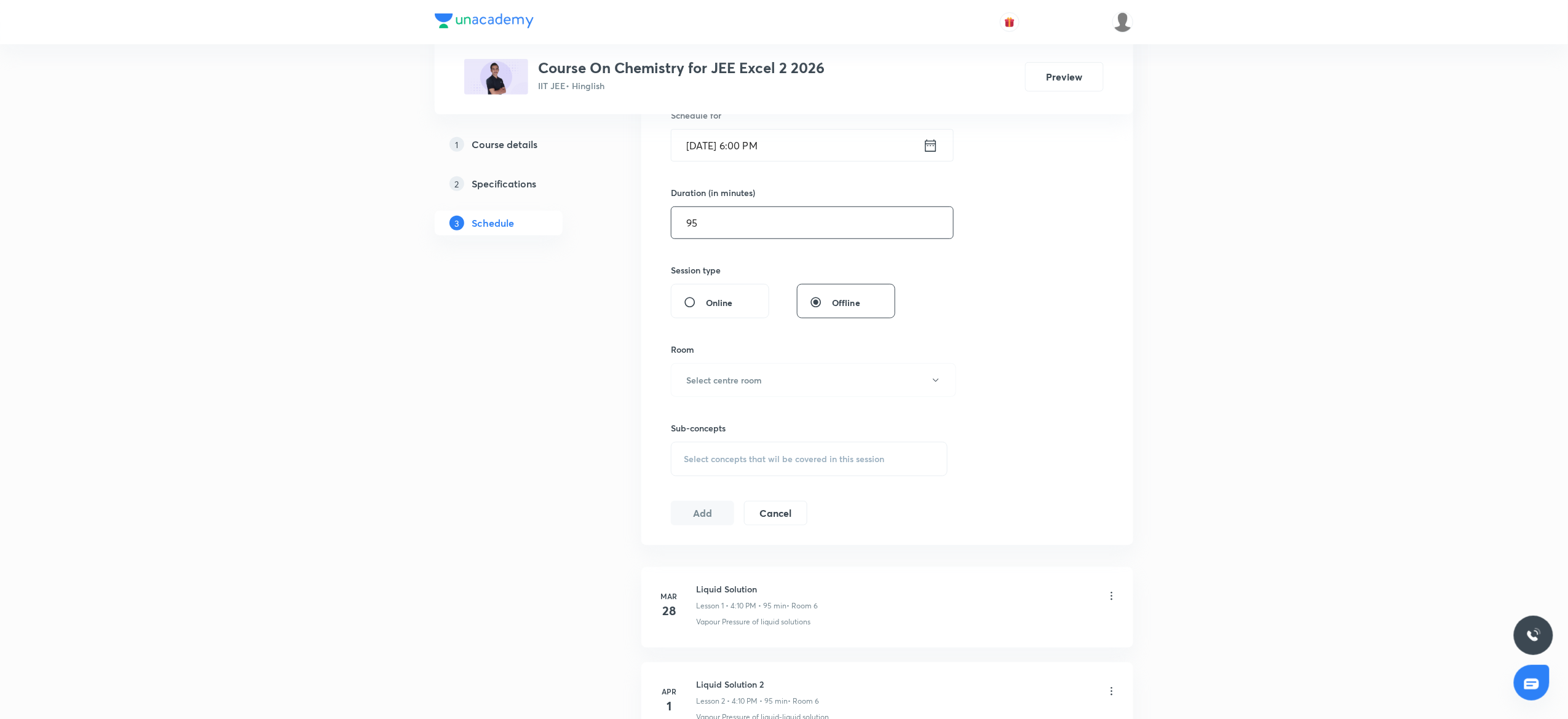
scroll to position [368, 0]
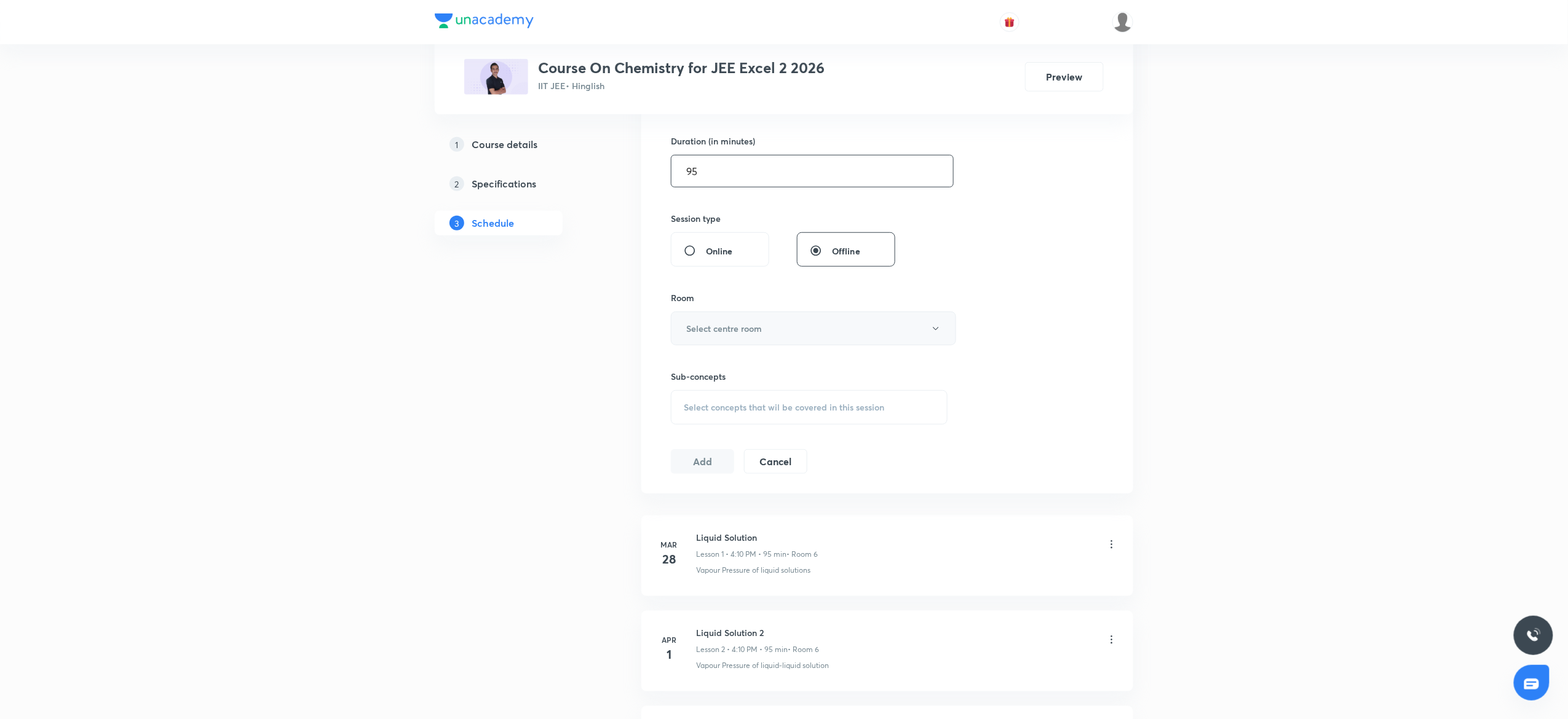
type input "95"
click at [748, 337] on button "Select centre room" at bounding box center [813, 328] width 285 height 34
click at [689, 359] on li "Room 1" at bounding box center [807, 370] width 284 height 22
click at [757, 398] on div "Select concepts that wil be covered in this session" at bounding box center [808, 407] width 276 height 34
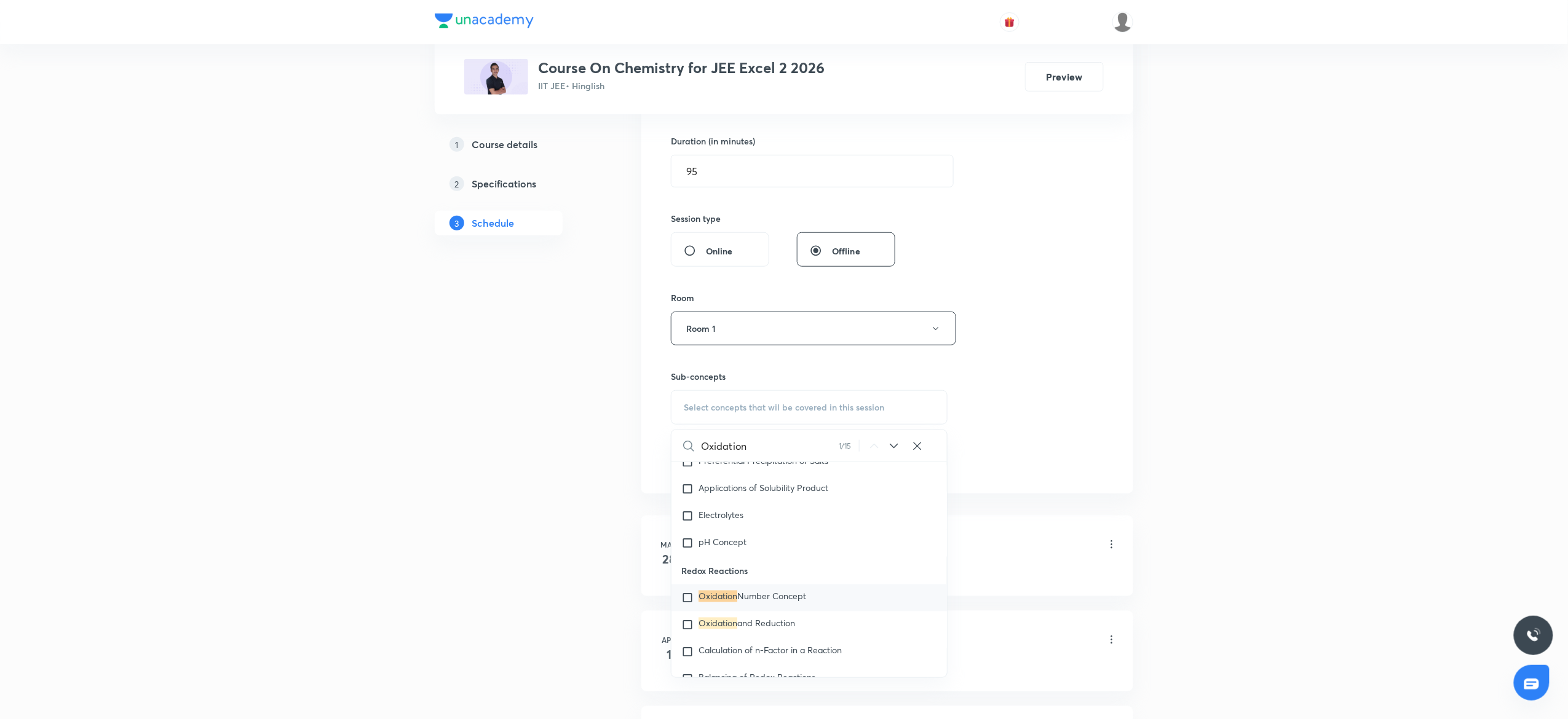
type input "Oxidation"
click at [760, 609] on div "Oxidation Number Concept" at bounding box center [809, 598] width 276 height 27
checkbox input "true"
click at [1014, 419] on div "Session 98 Live class Session title 11/99 Oxidation 2 ​ Schedule for [DATE] 6:0…" at bounding box center [887, 192] width 433 height 592
click at [691, 472] on button "Add" at bounding box center [702, 474] width 64 height 25
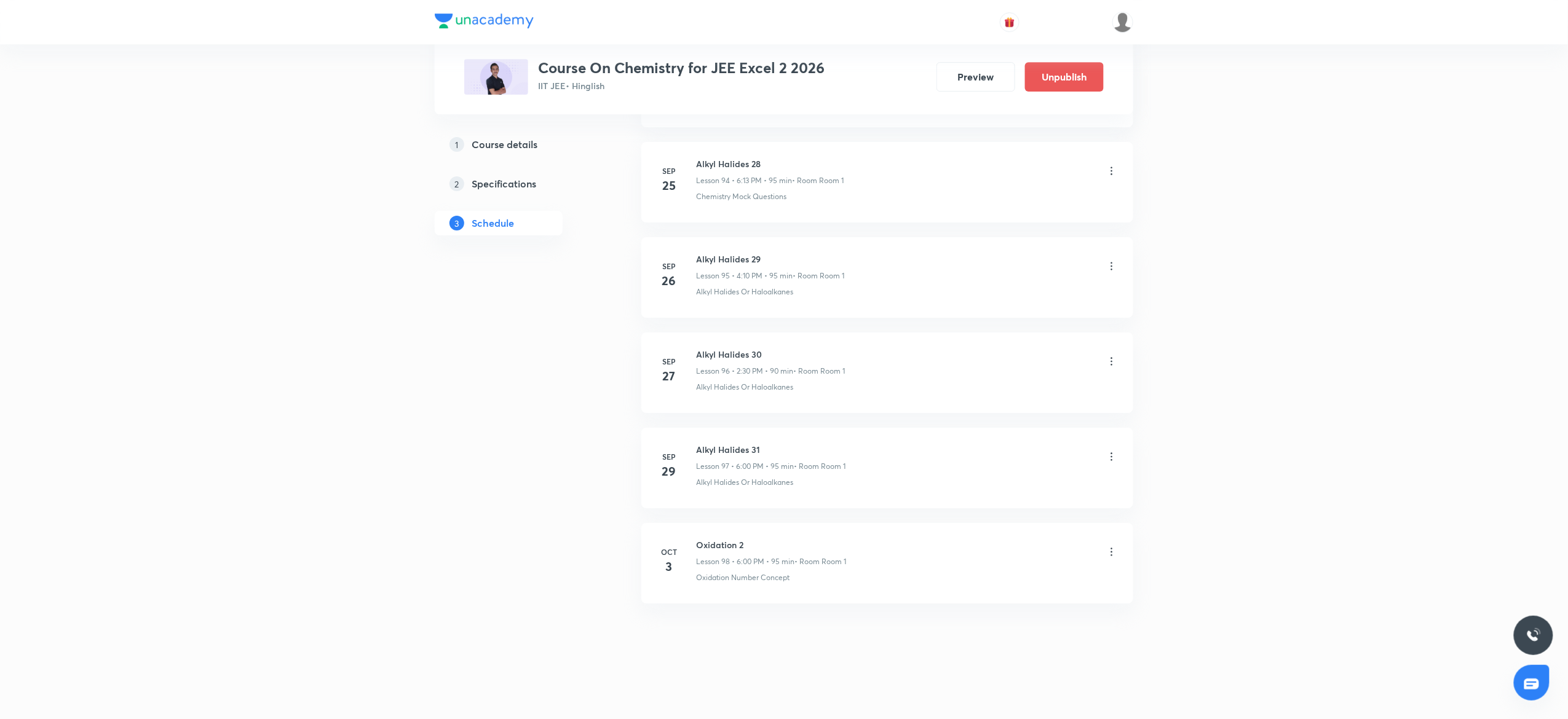
scroll to position [9079, 0]
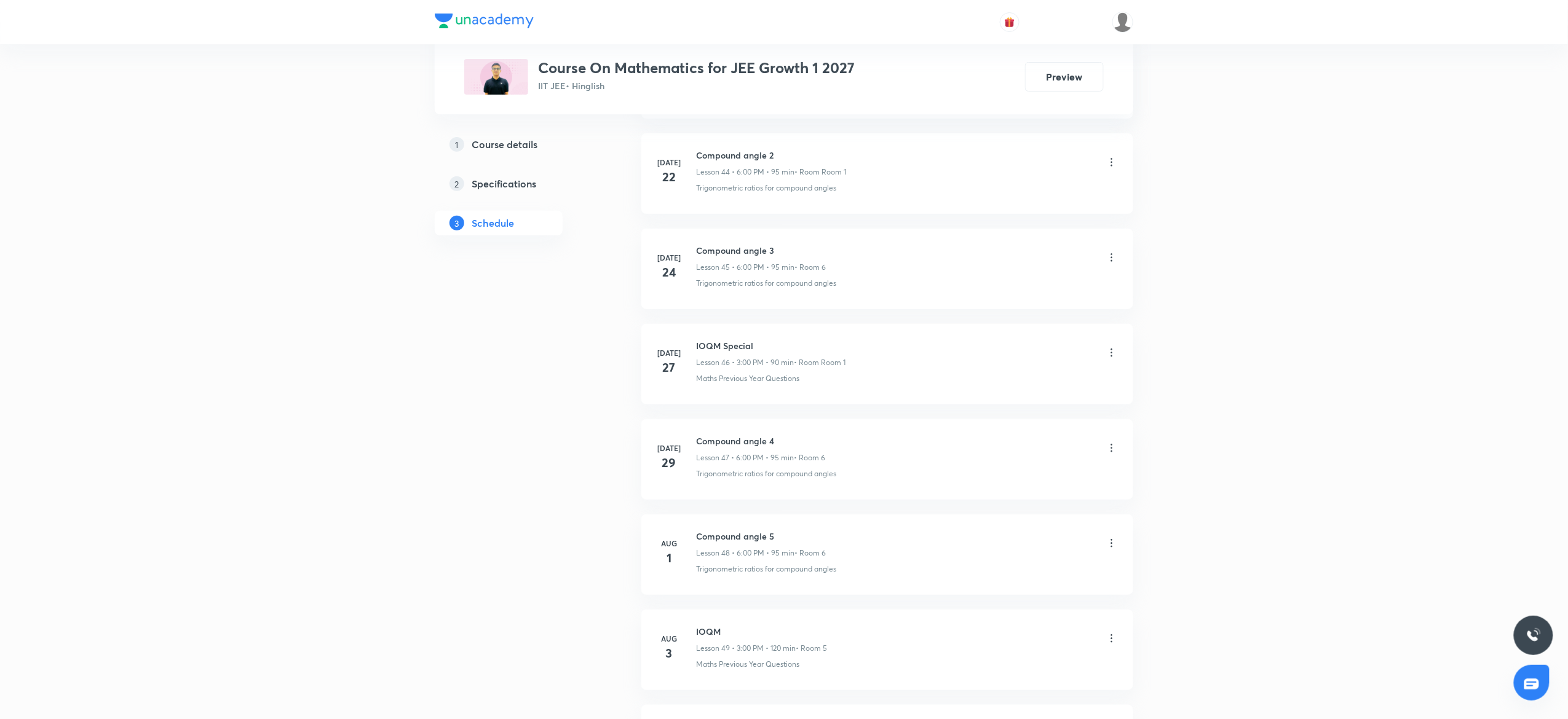
scroll to position [6871, 0]
click at [721, 544] on h6 "Straight lines 4" at bounding box center [760, 544] width 130 height 13
copy h6 "Straight lines 4"
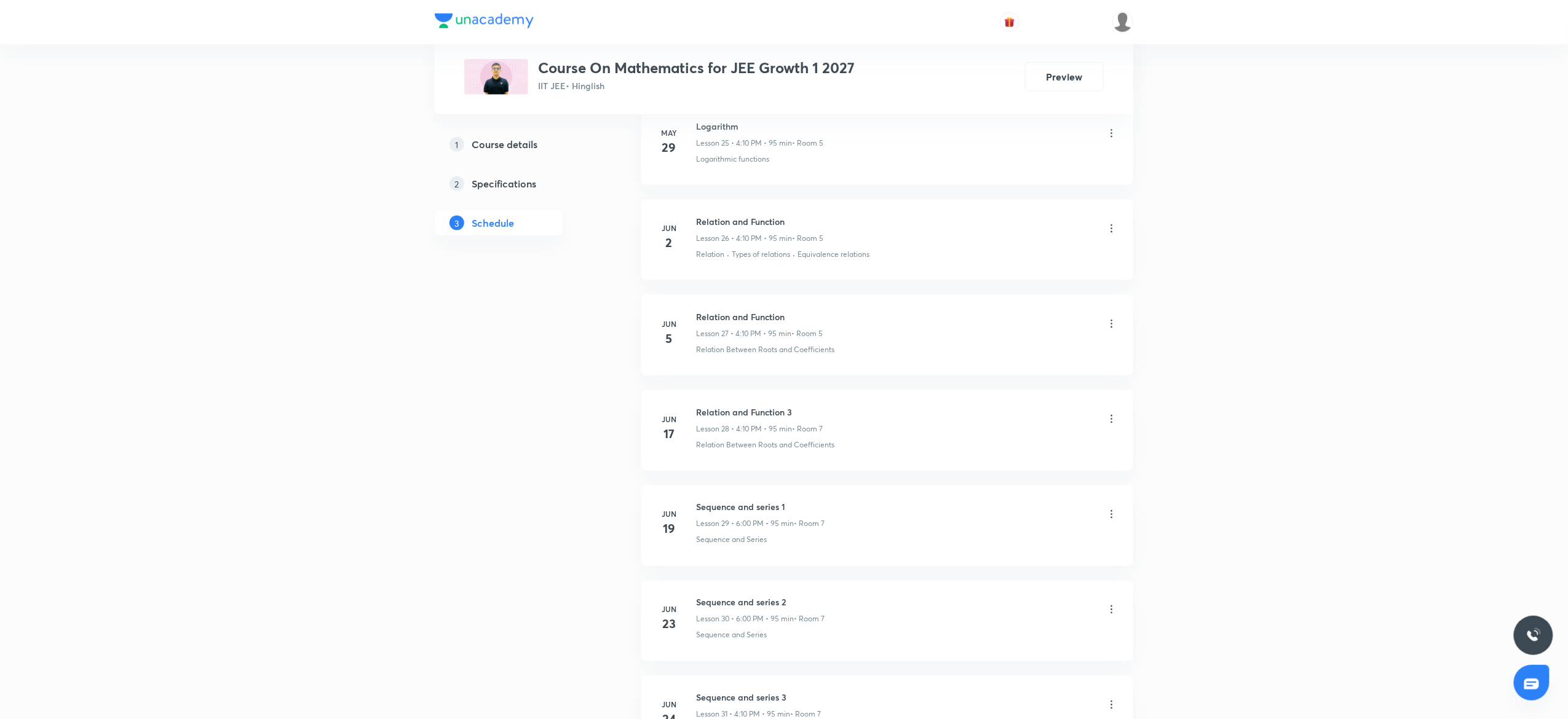
scroll to position [0, 0]
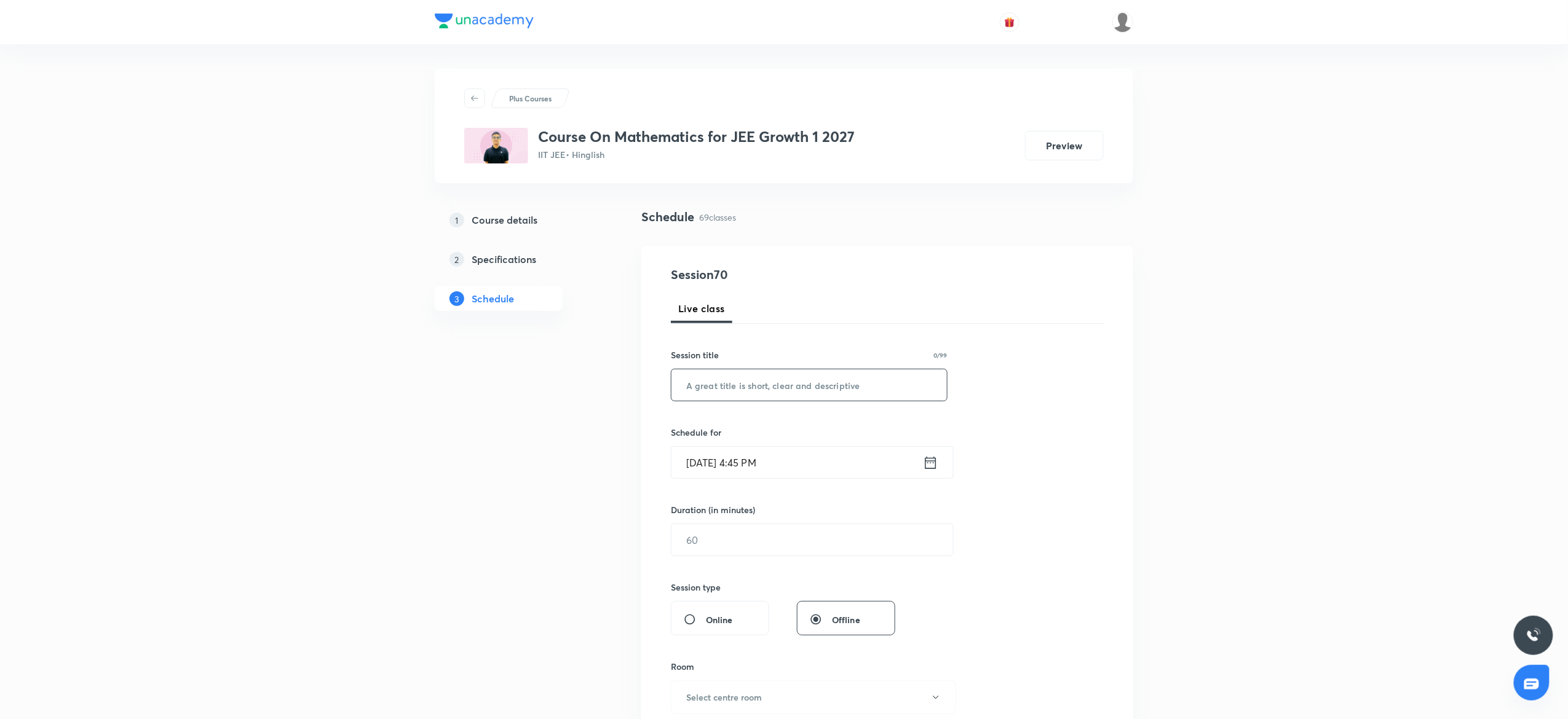
click at [743, 398] on input "text" at bounding box center [809, 385] width 276 height 31
paste input "Straight lines 4"
type input "Straight lines 5"
click at [855, 459] on input "Oct 3, 2025, 4:45 PM" at bounding box center [797, 463] width 252 height 31
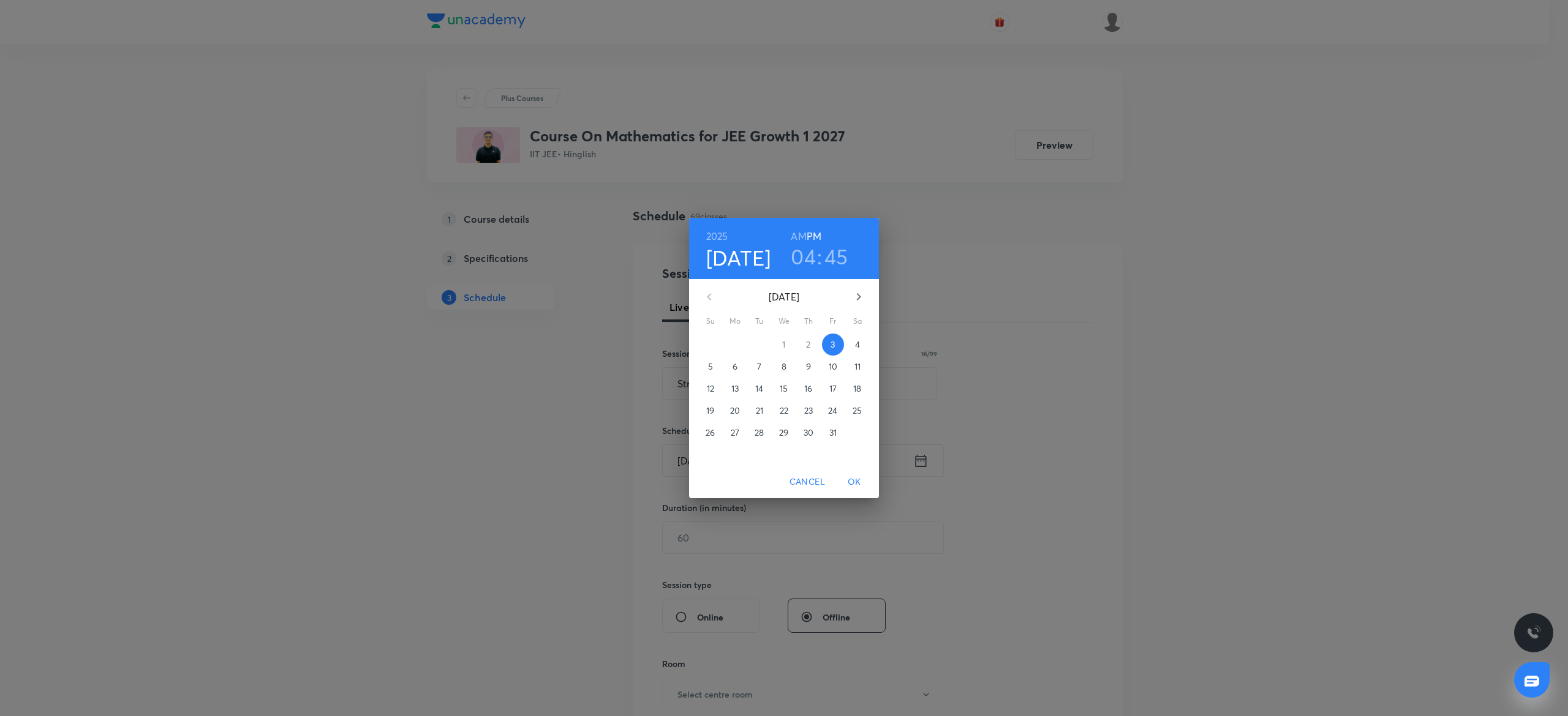
click at [804, 254] on h3 "04" at bounding box center [804, 257] width 25 height 25
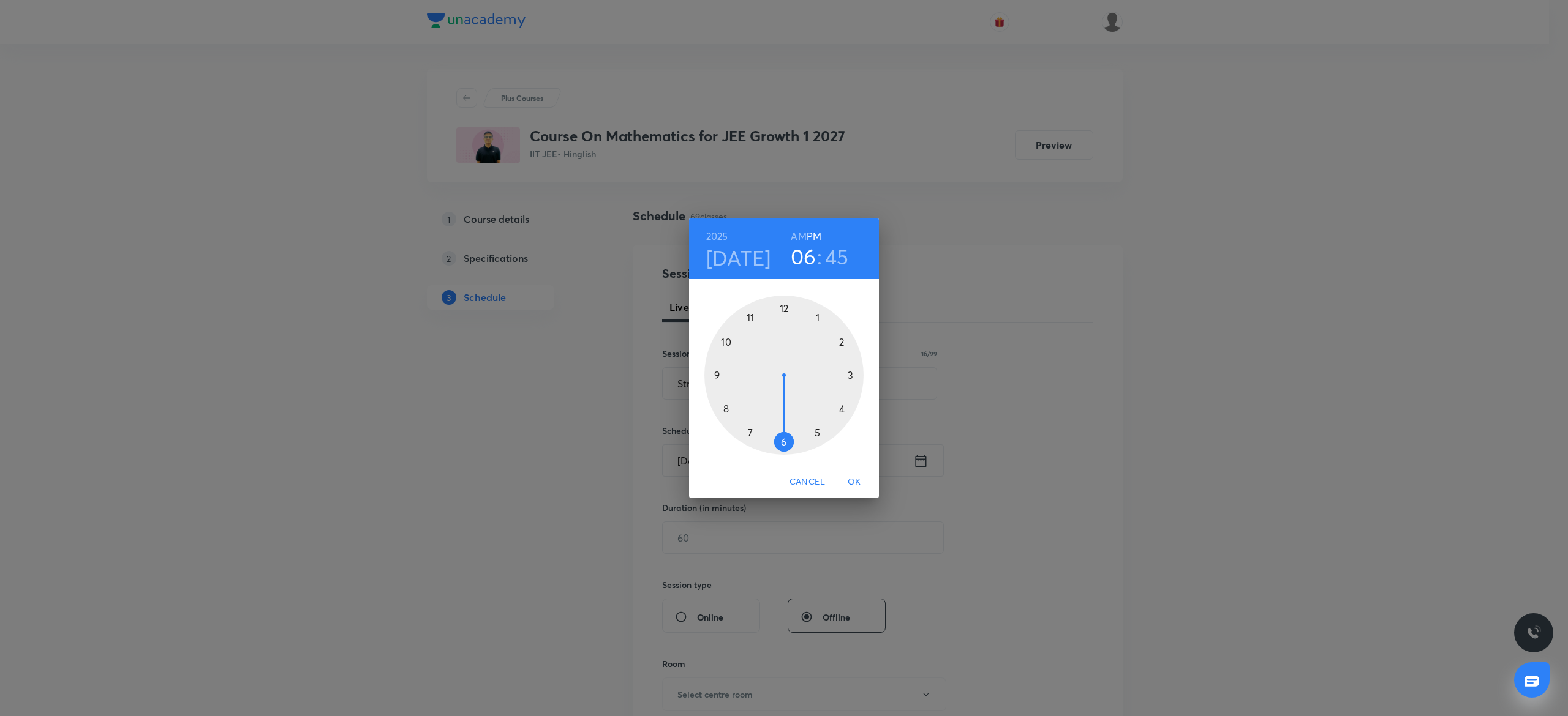
drag, startPoint x: 851, startPoint y: 421, endPoint x: 787, endPoint y: 438, distance: 66.2
click at [787, 438] on div at bounding box center [784, 374] width 159 height 159
click at [784, 299] on div at bounding box center [784, 374] width 159 height 159
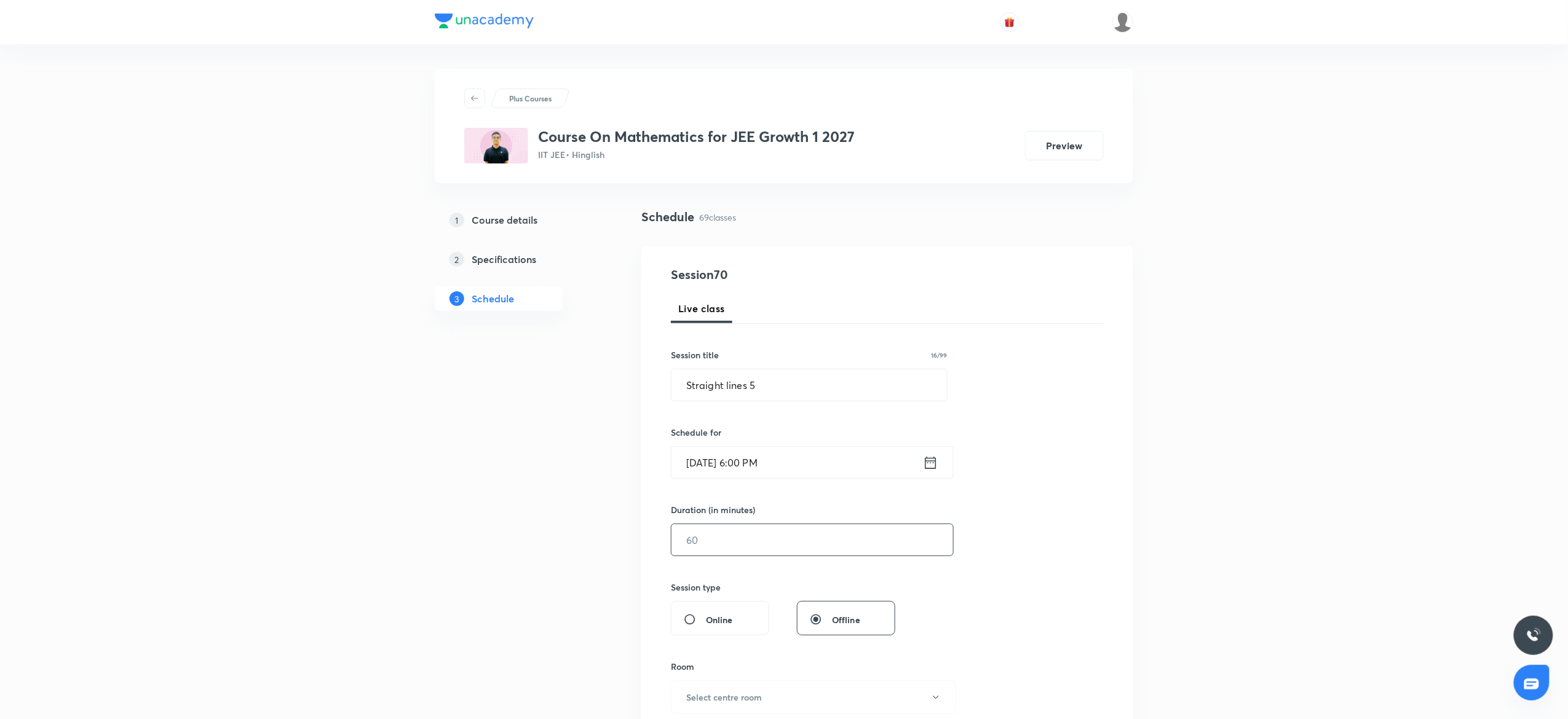
click at [781, 542] on input "text" at bounding box center [812, 540] width 282 height 31
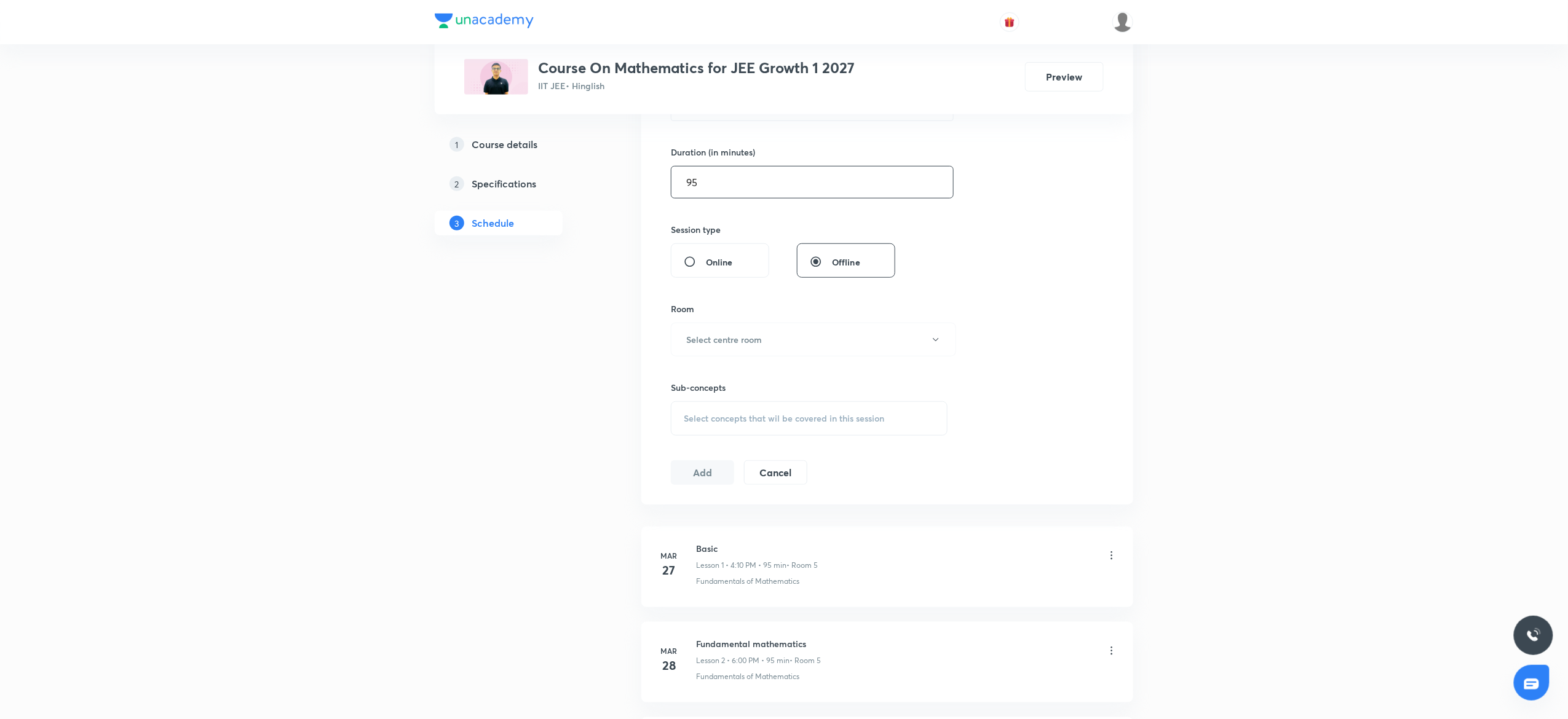
scroll to position [492, 0]
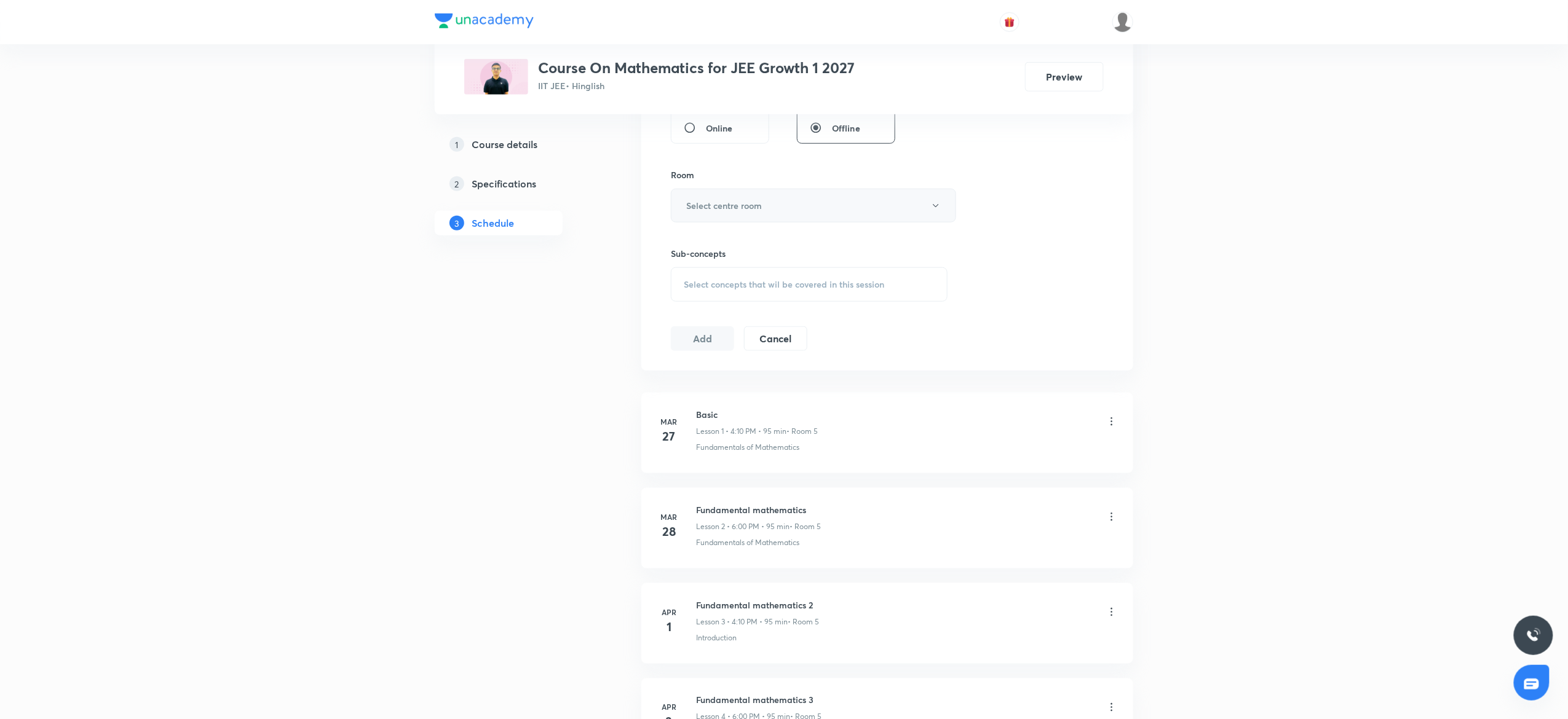
type input "95"
click at [762, 207] on h6 "Select centre room" at bounding box center [724, 205] width 76 height 13
click at [676, 358] on span "6" at bounding box center [808, 361] width 270 height 13
click at [709, 273] on div "Select concepts that wil be covered in this session" at bounding box center [808, 285] width 276 height 34
drag, startPoint x: 793, startPoint y: 318, endPoint x: 753, endPoint y: 318, distance: 40.0
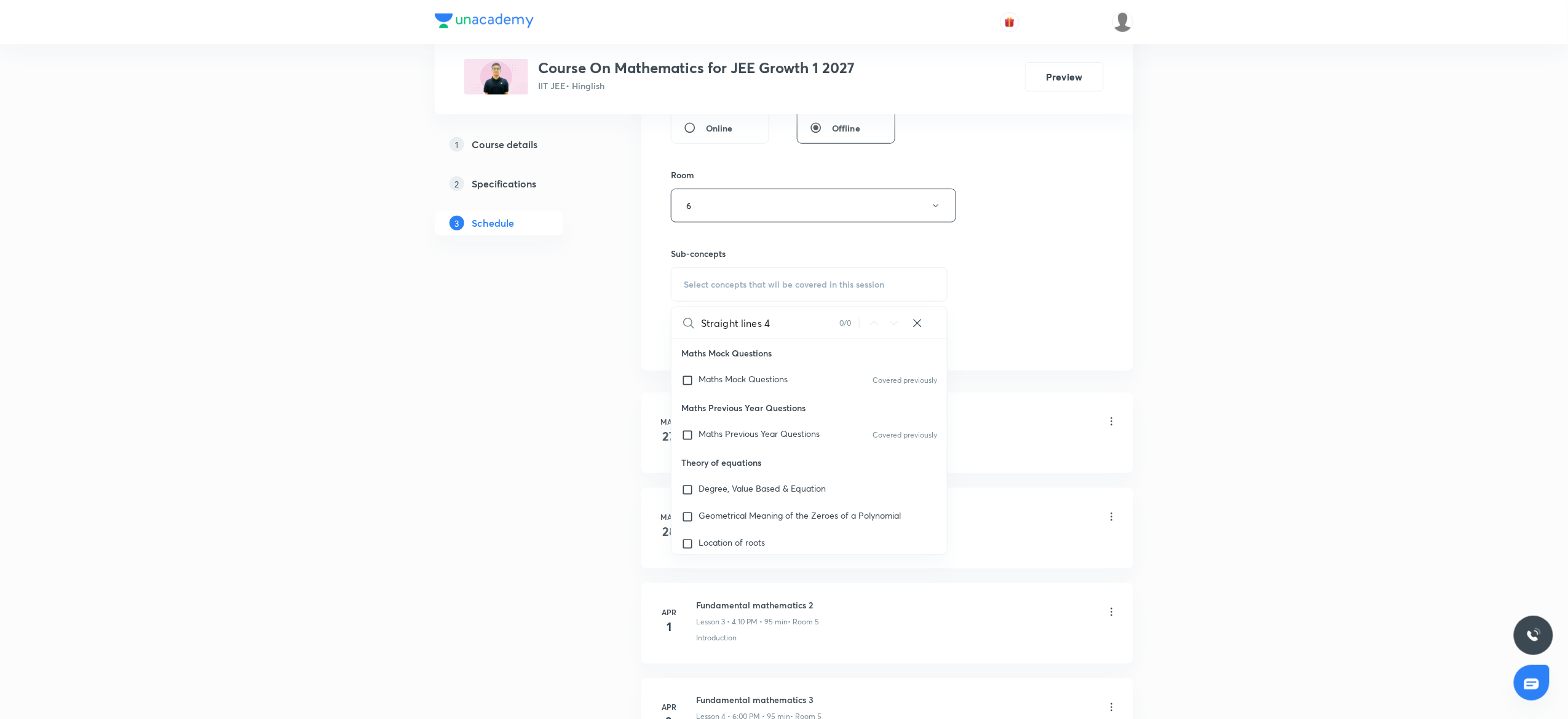
click at [753, 318] on input "Straight lines 4" at bounding box center [770, 323] width 139 height 31
type input "Straight lin"
click at [716, 504] on span "e, Circle, Number of Intersection" at bounding box center [743, 503] width 91 height 22
checkbox input "true"
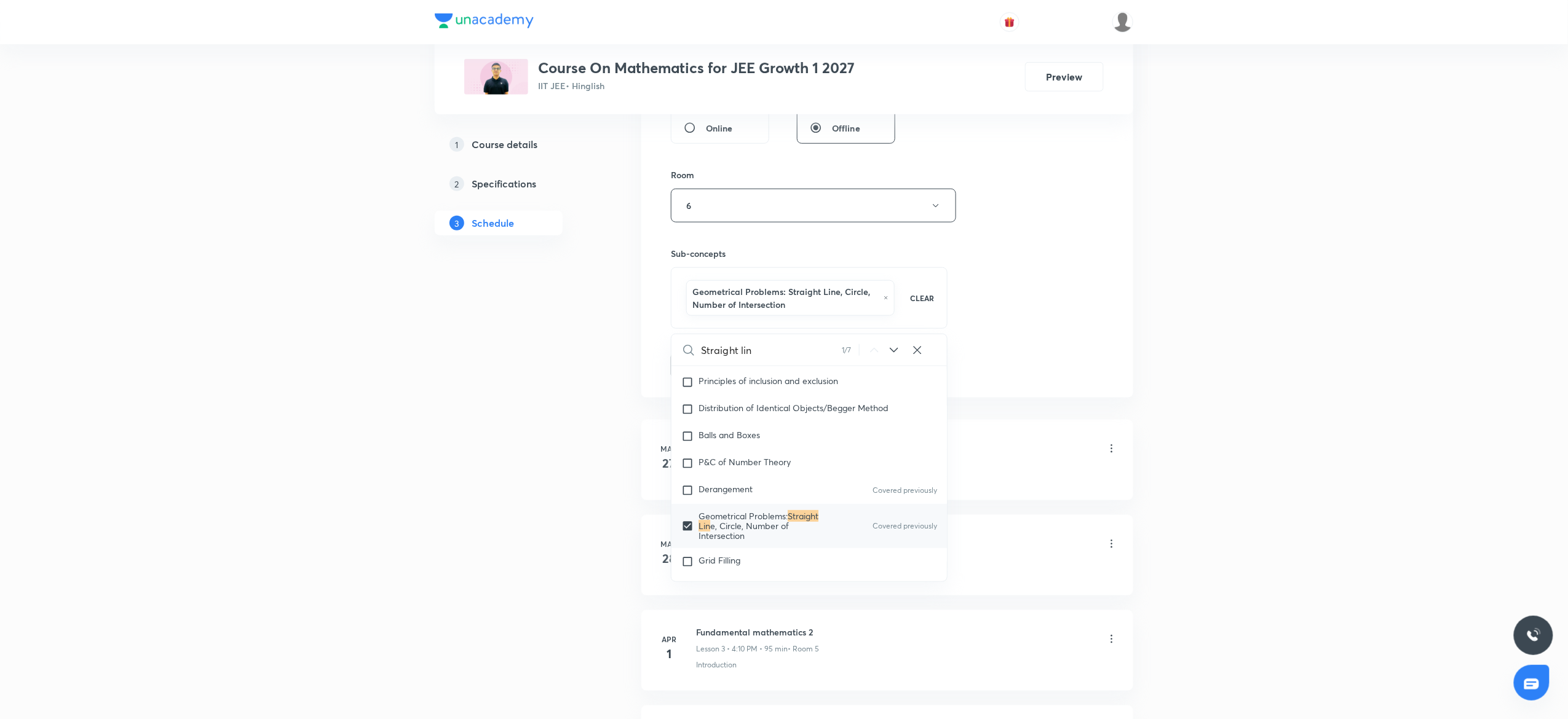
click at [715, 378] on button "Add" at bounding box center [702, 365] width 64 height 25
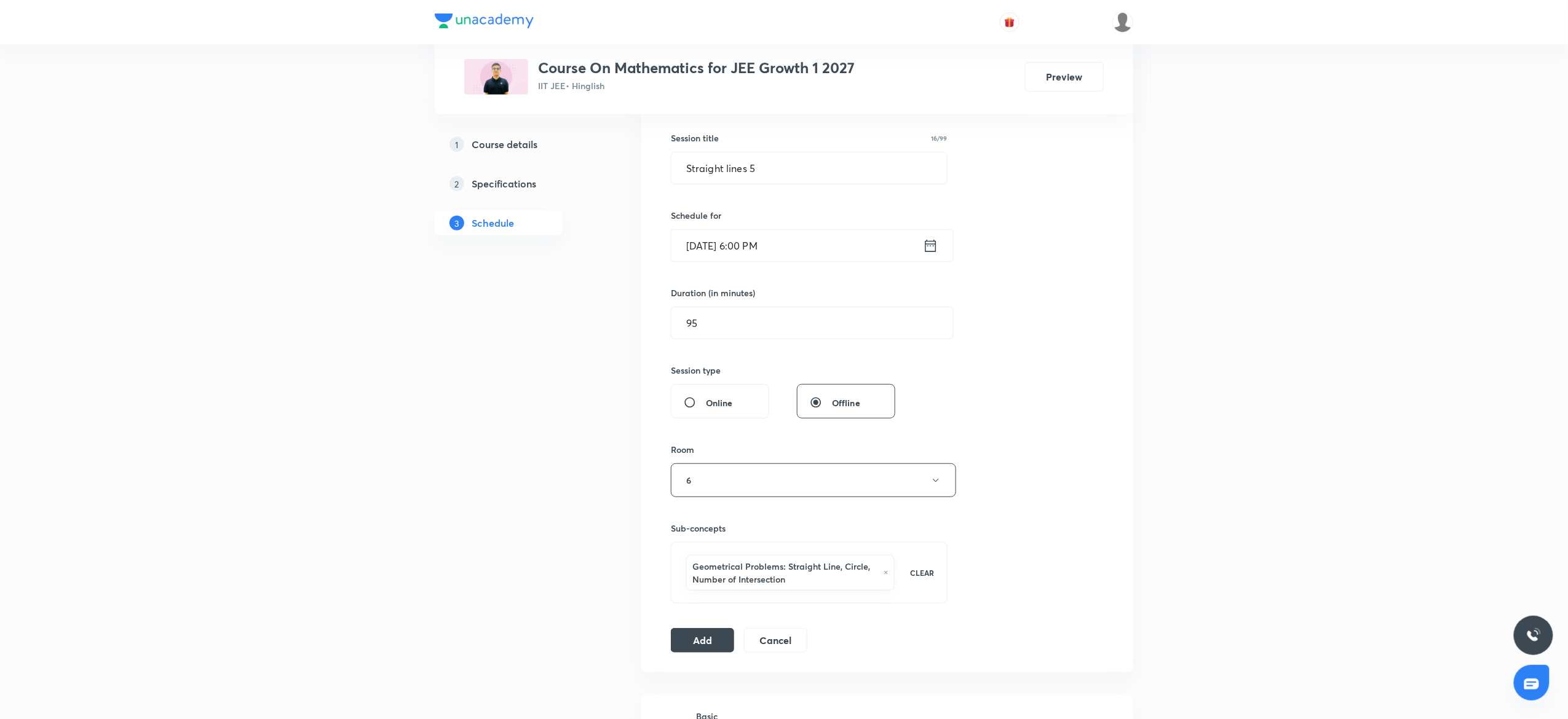
scroll to position [246, 0]
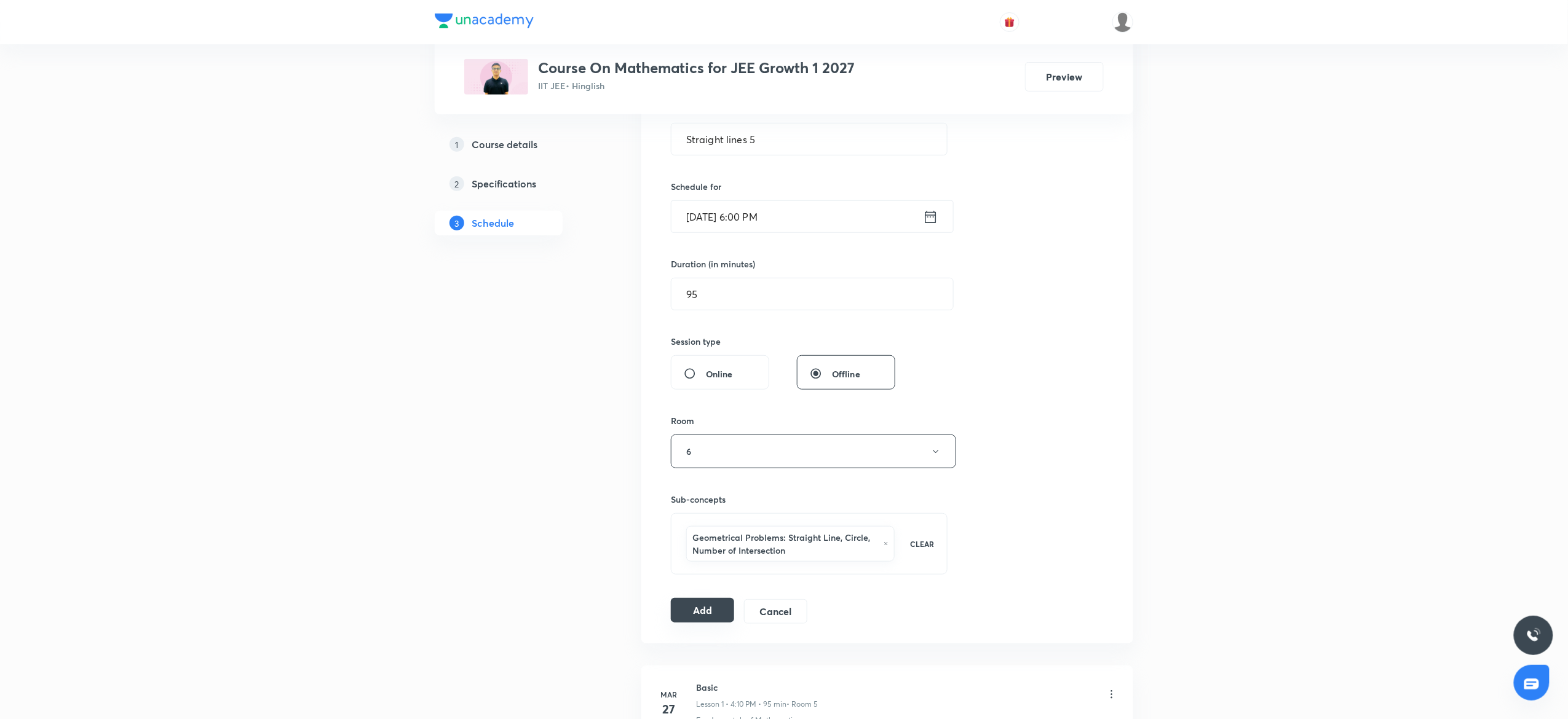
click at [687, 615] on button "Add" at bounding box center [702, 610] width 64 height 25
click at [832, 201] on input "[DATE] 6:00 PM" at bounding box center [797, 216] width 252 height 31
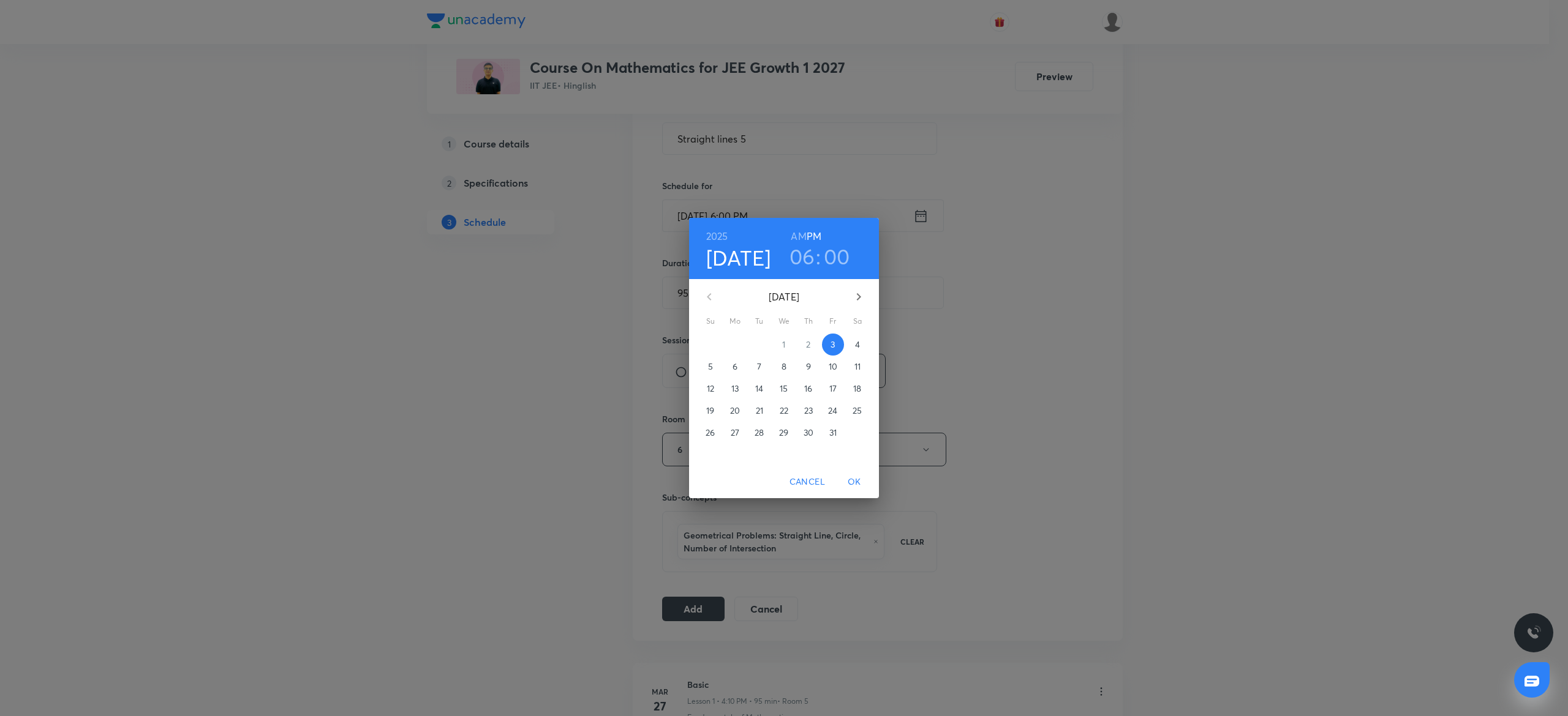
click at [836, 254] on h3 "00" at bounding box center [837, 257] width 26 height 25
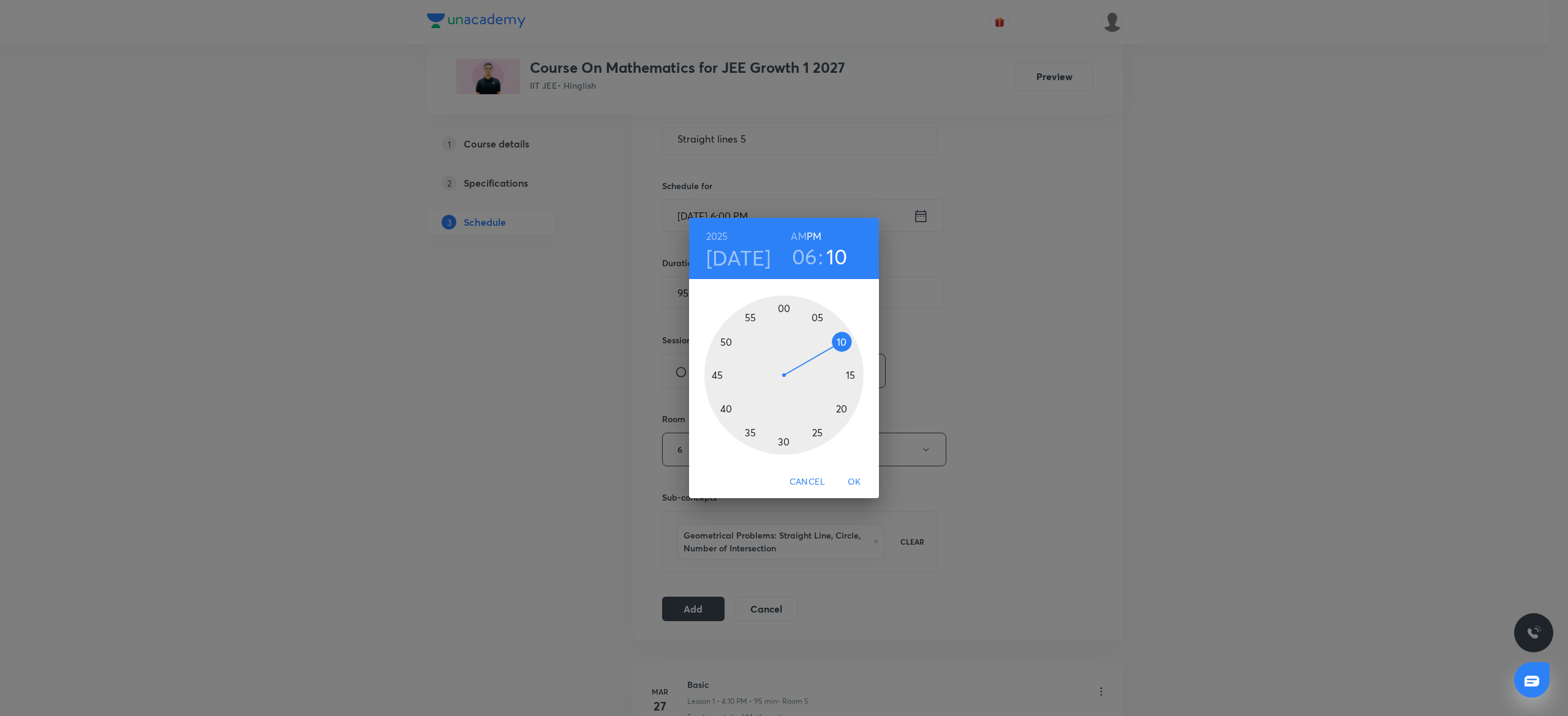
drag, startPoint x: 787, startPoint y: 305, endPoint x: 849, endPoint y: 334, distance: 68.4
click at [849, 334] on div at bounding box center [784, 374] width 159 height 159
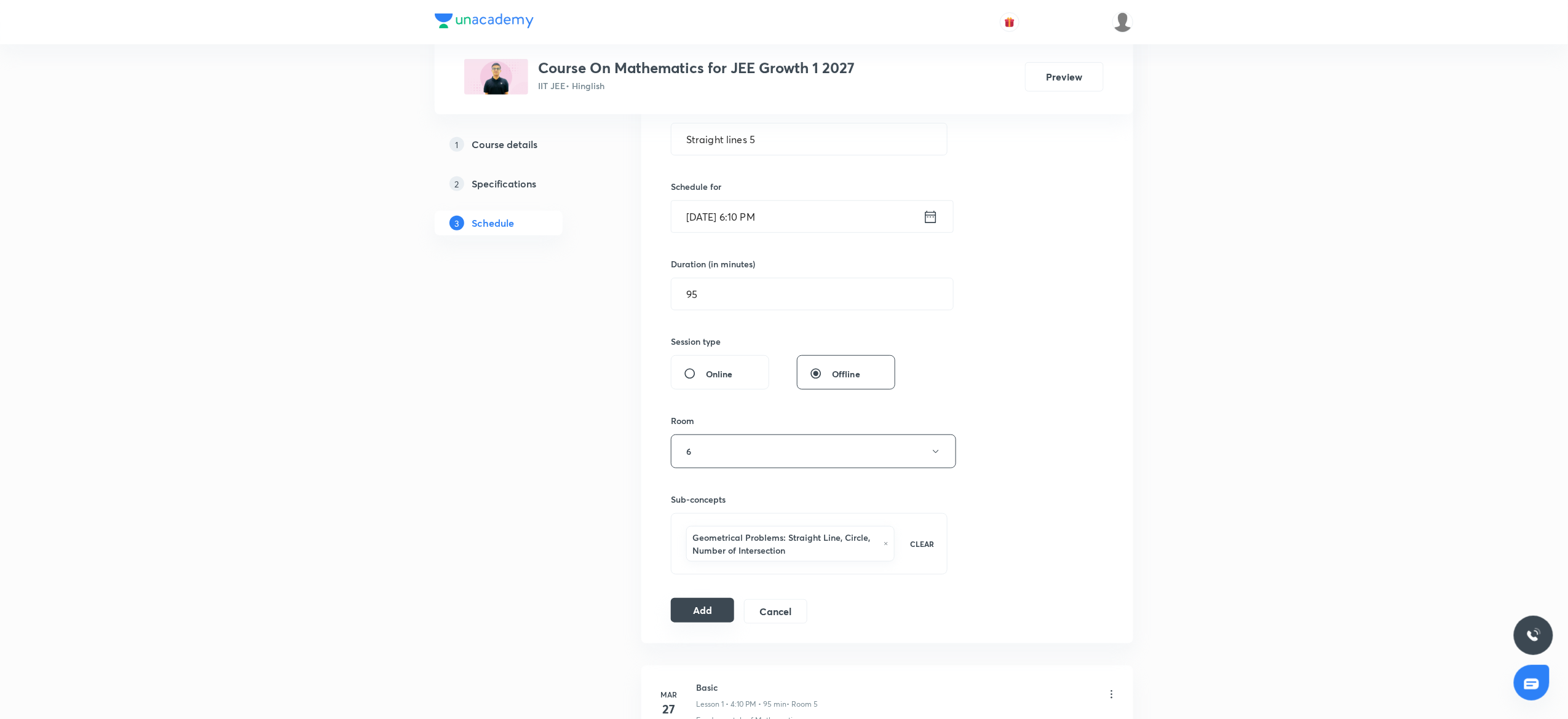
click at [705, 602] on button "Add" at bounding box center [702, 610] width 64 height 25
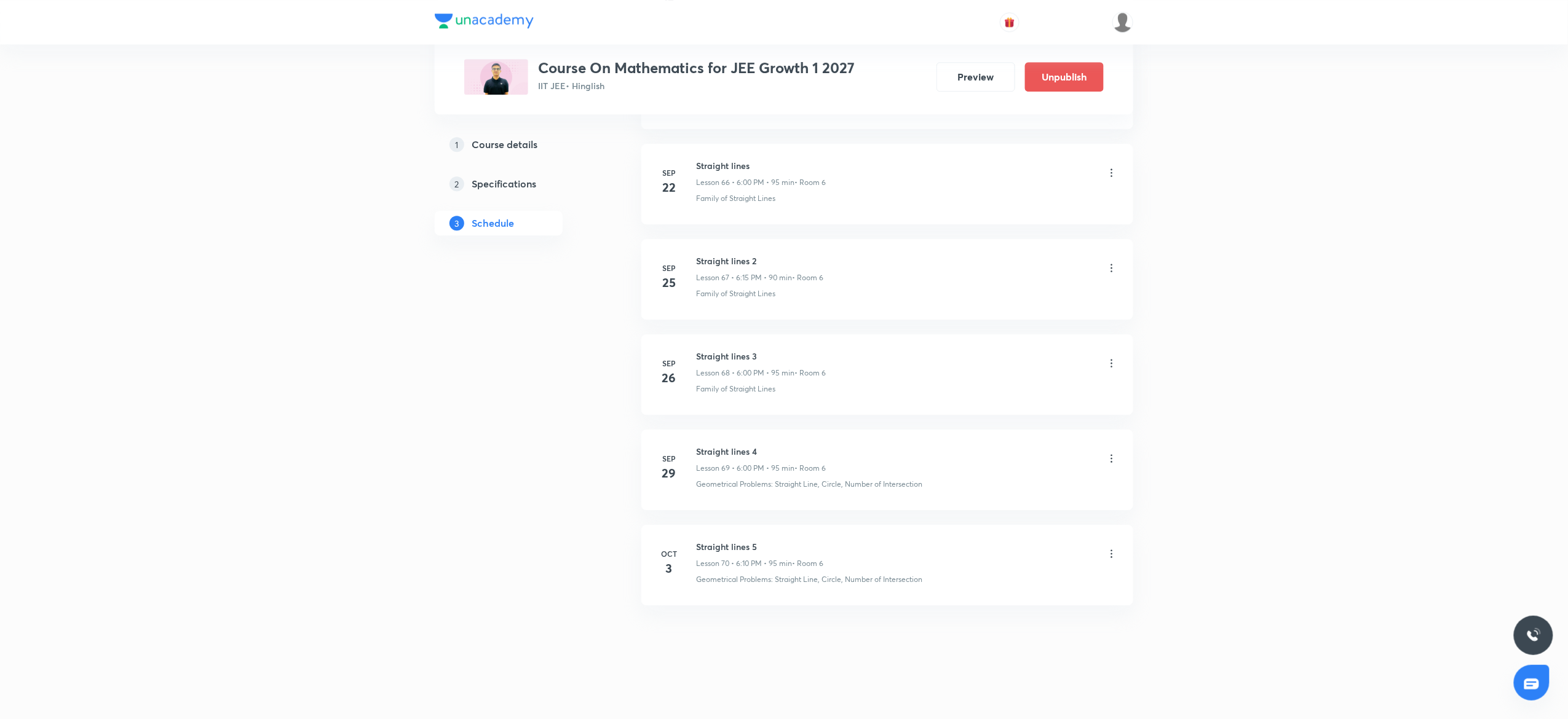
scroll to position [6400, 0]
click at [1101, 565] on div "Straight lines 5 Lesson 70 • 6:10 PM • 95 min • Room 6" at bounding box center [906, 553] width 422 height 29
click at [1107, 548] on icon at bounding box center [1112, 552] width 12 height 12
click at [1002, 579] on li "Edit" at bounding box center [1044, 583] width 135 height 22
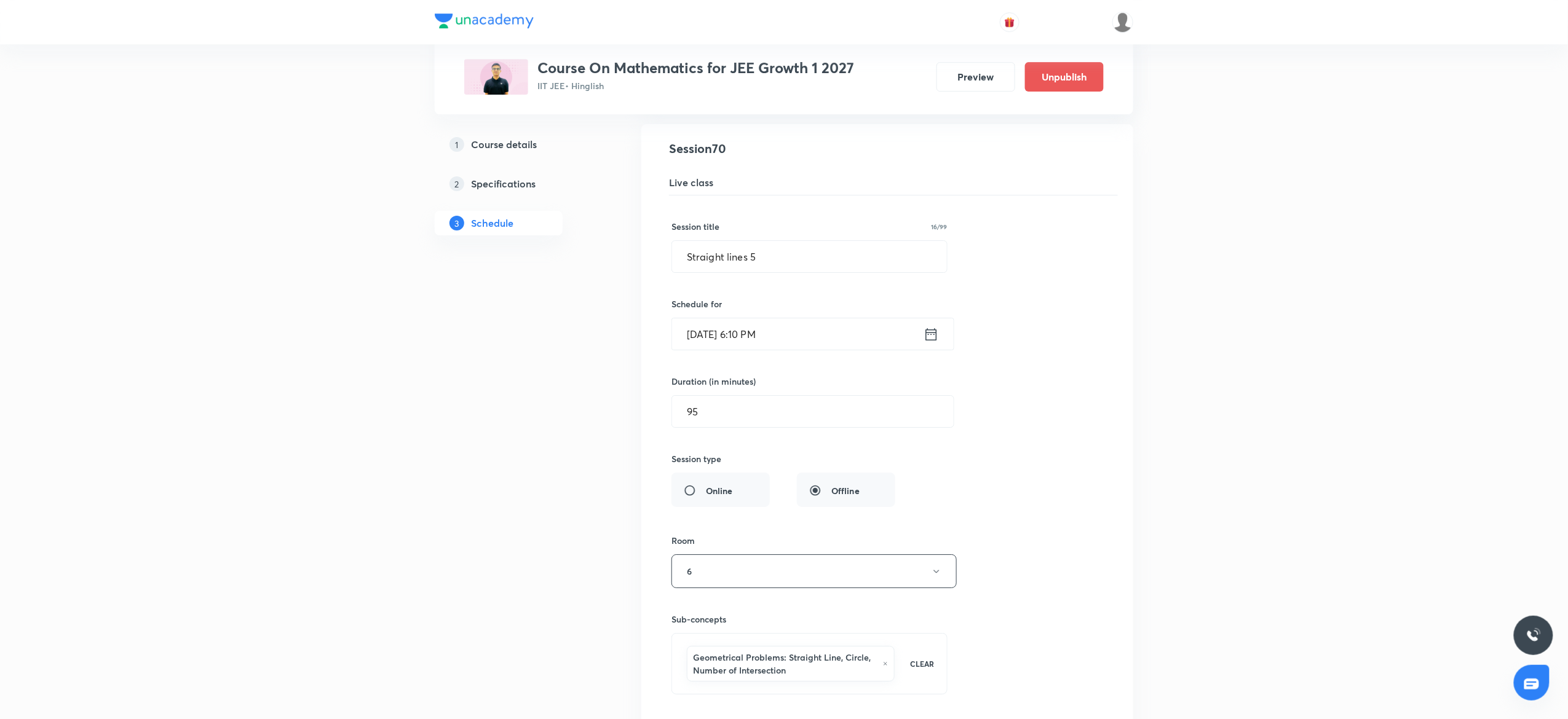
scroll to position [6768, 0]
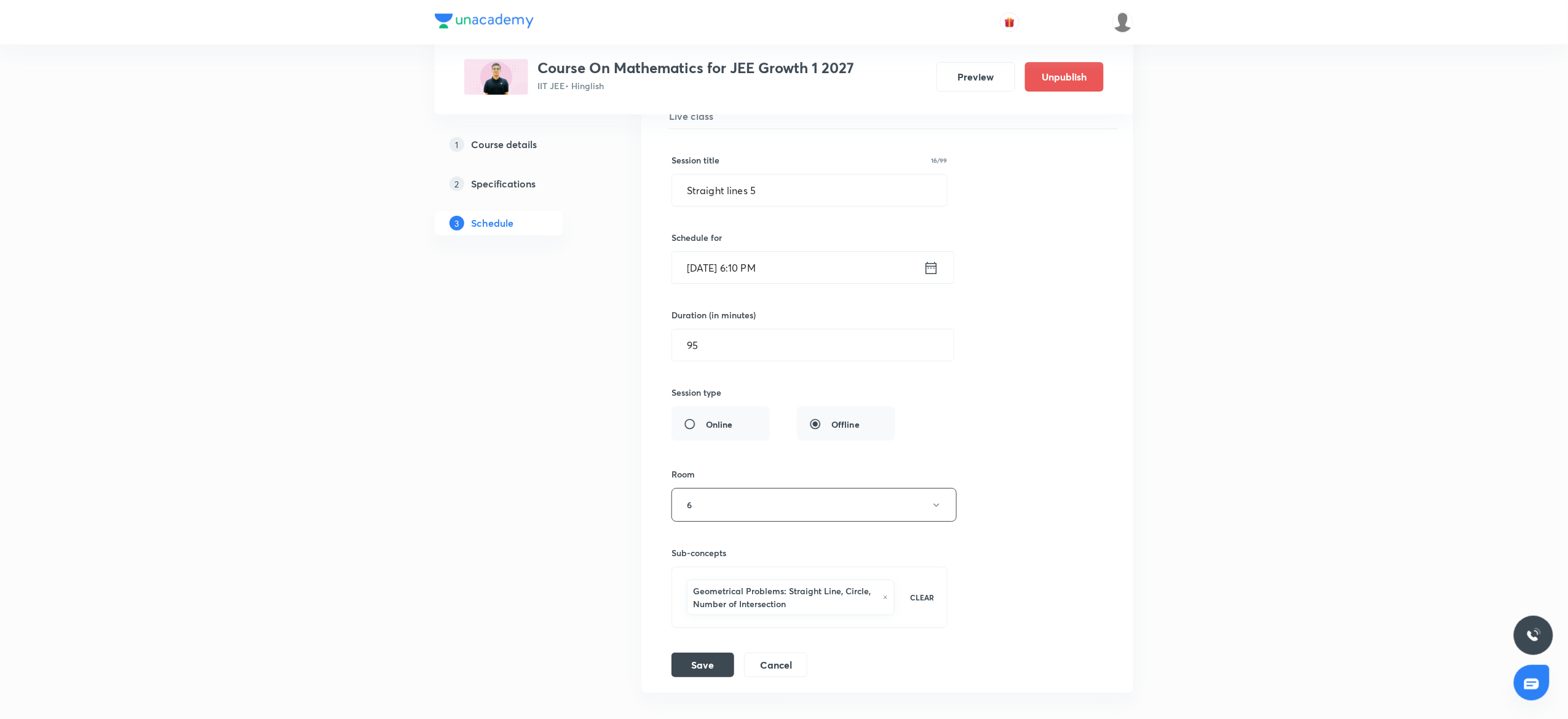
click at [800, 283] on input "Oct 3, 2025, 6:10 PM" at bounding box center [798, 268] width 252 height 31
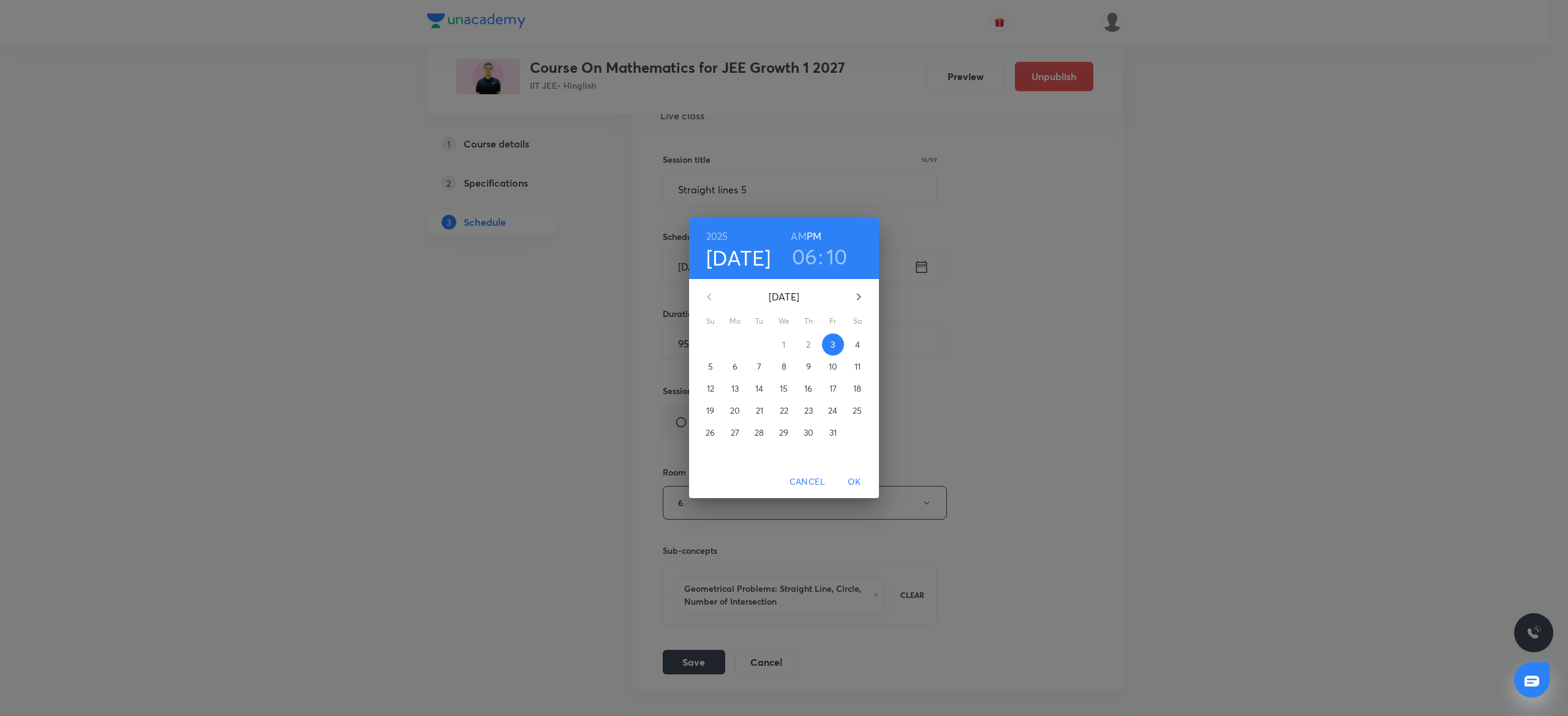
click at [829, 251] on h3 "10" at bounding box center [837, 257] width 22 height 25
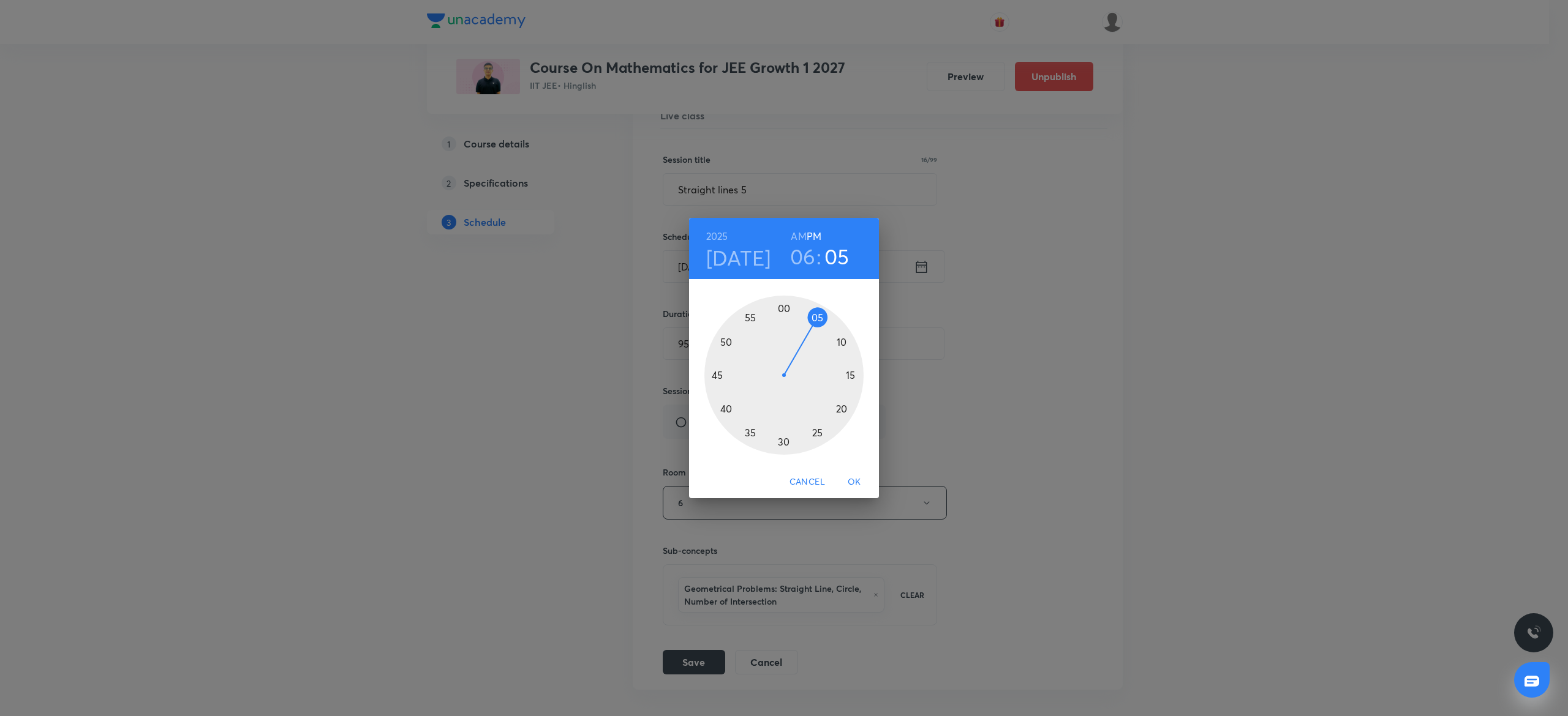
drag, startPoint x: 837, startPoint y: 339, endPoint x: 815, endPoint y: 323, distance: 27.2
click at [815, 323] on div at bounding box center [784, 374] width 159 height 159
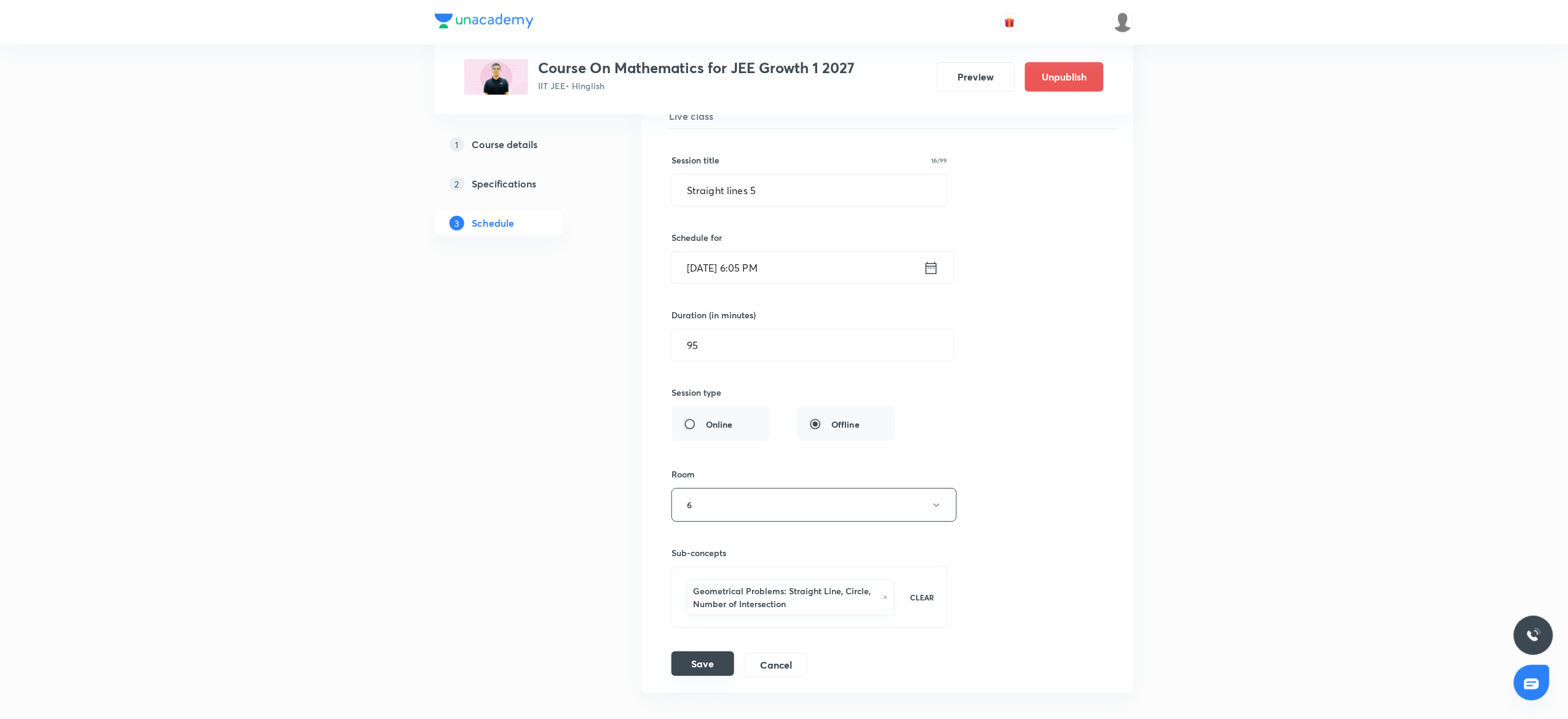
click at [712, 676] on button "Save" at bounding box center [703, 664] width 63 height 25
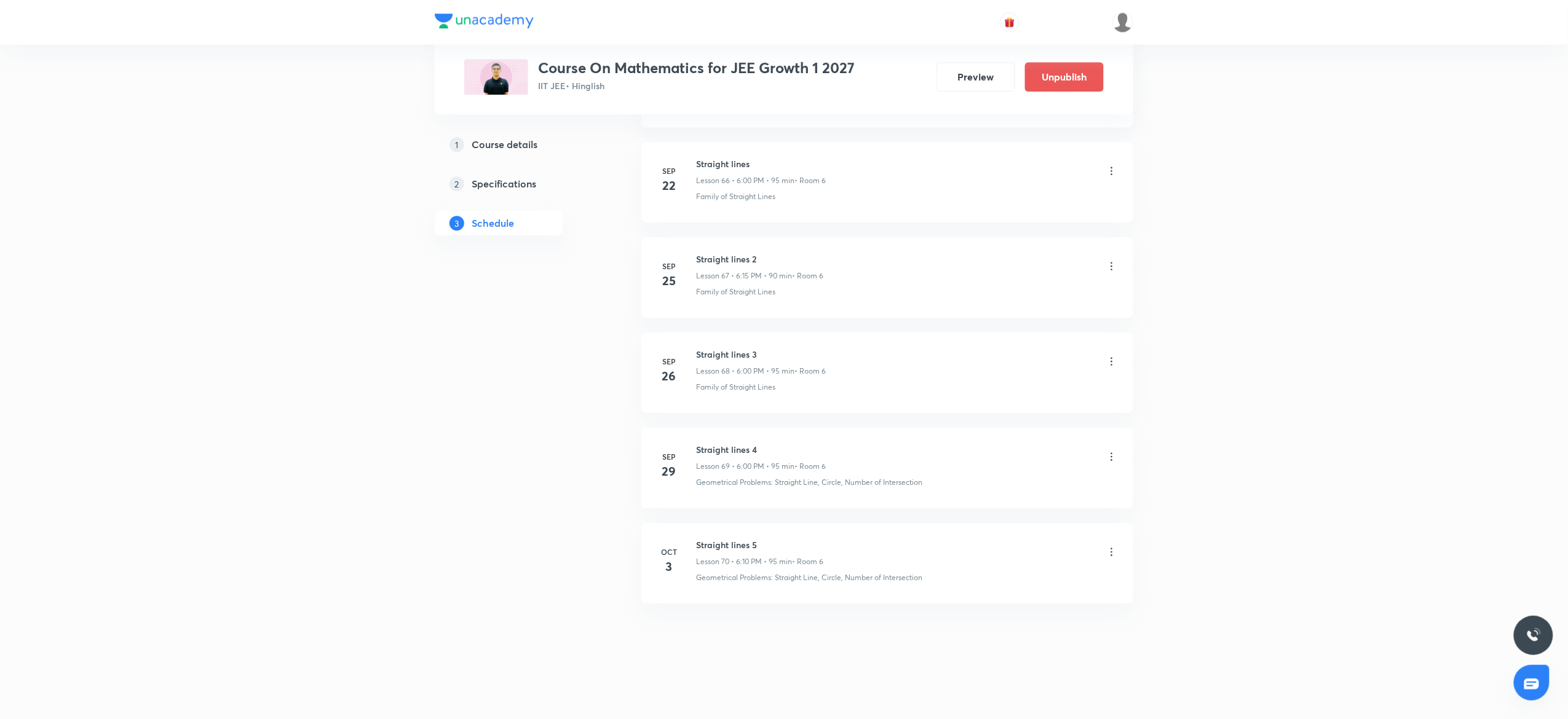
scroll to position [6400, 0]
click at [1108, 559] on div at bounding box center [1112, 553] width 12 height 14
click at [1117, 547] on icon at bounding box center [1112, 552] width 12 height 12
click at [1002, 581] on li "Edit" at bounding box center [1044, 583] width 135 height 22
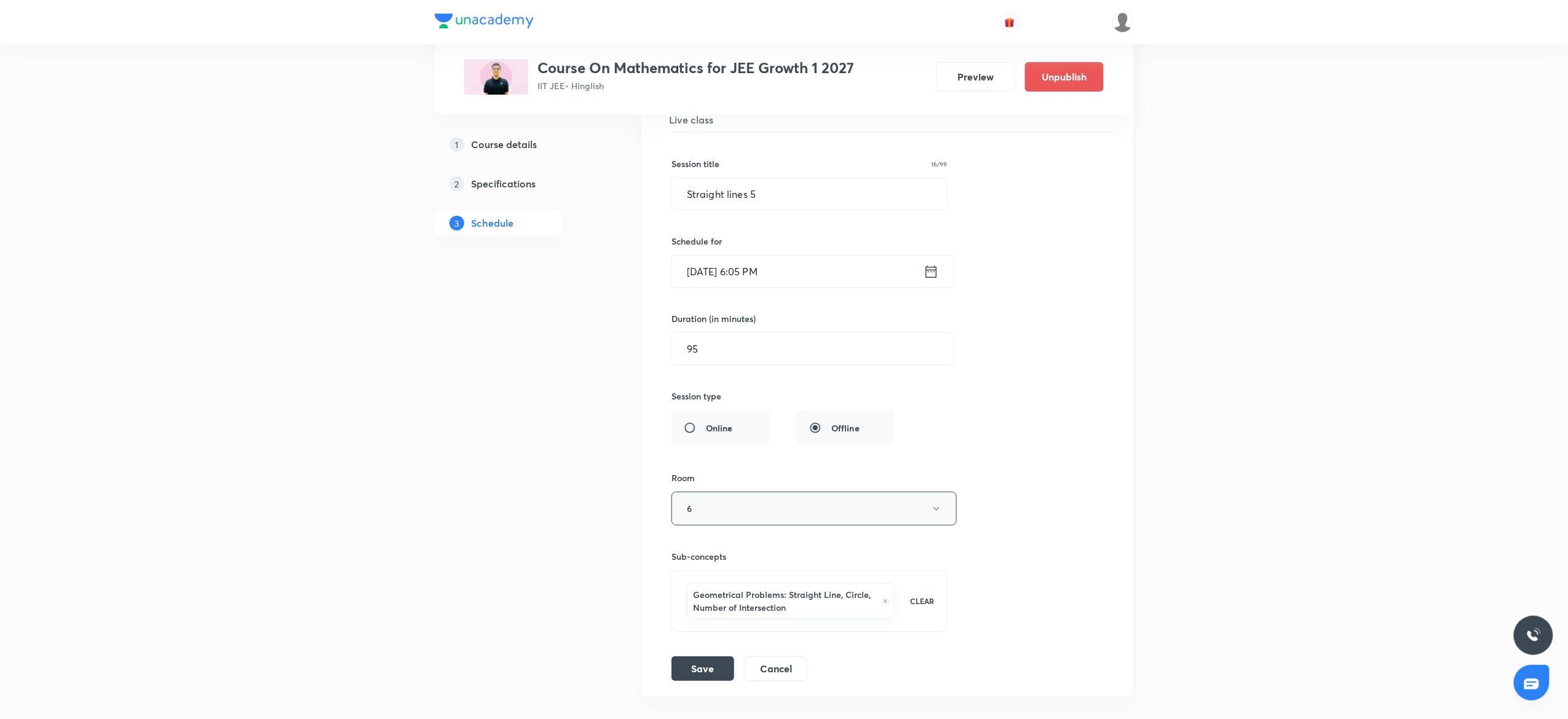
scroll to position [6768, 0]
click at [813, 283] on input "Oct 3, 2025, 6:05 PM" at bounding box center [798, 268] width 252 height 31
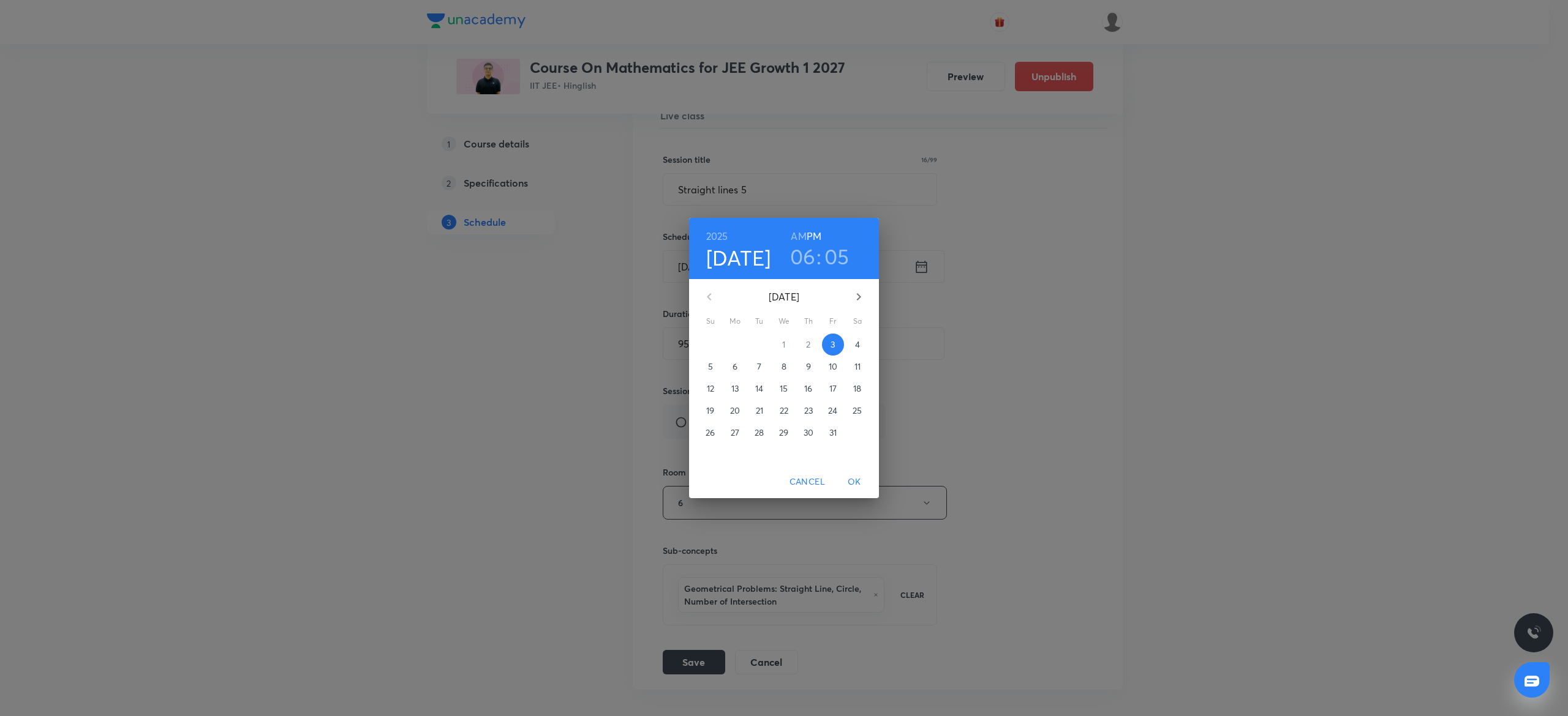
click at [834, 256] on h3 "05" at bounding box center [837, 257] width 25 height 25
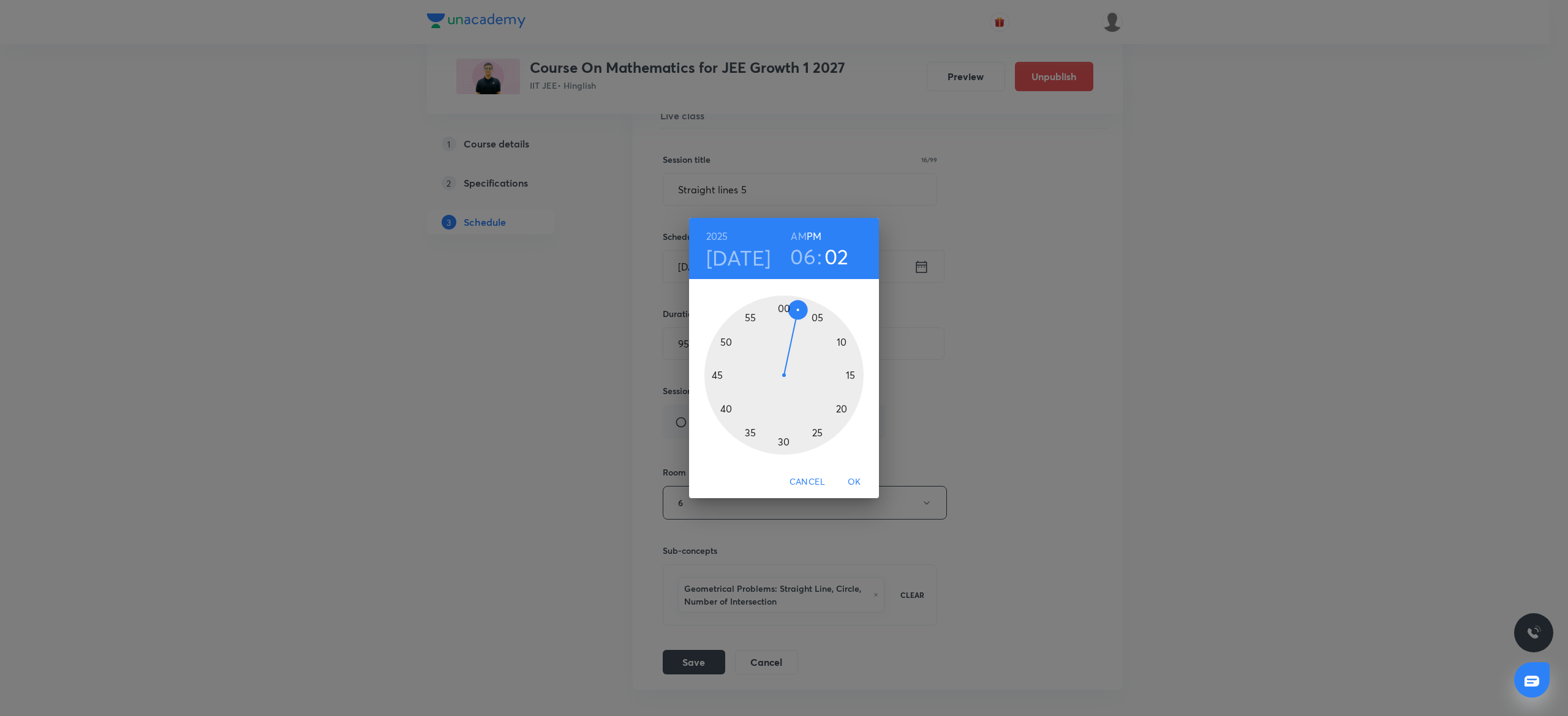
drag, startPoint x: 814, startPoint y: 318, endPoint x: 800, endPoint y: 313, distance: 14.9
click at [800, 313] on div at bounding box center [784, 374] width 159 height 159
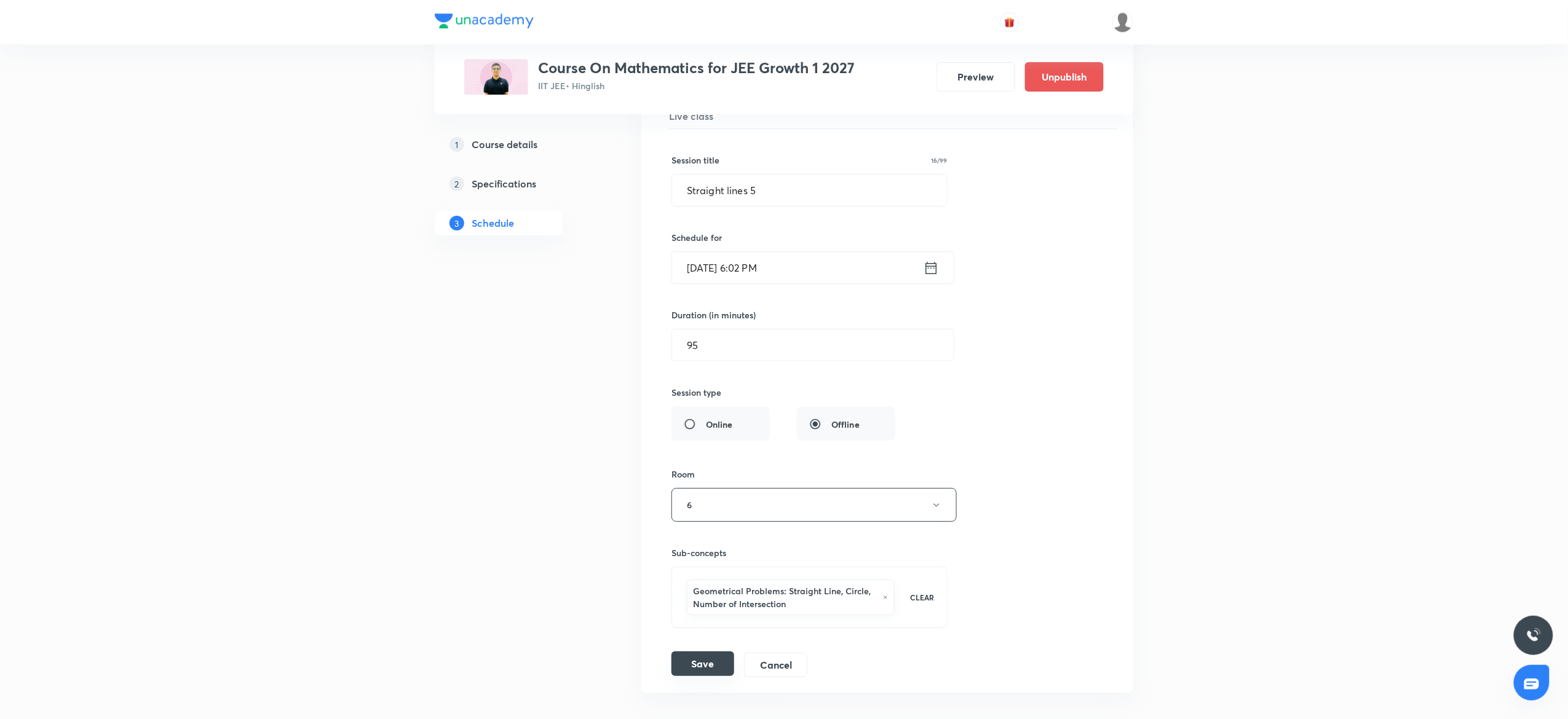
click at [717, 676] on button "Save" at bounding box center [703, 664] width 63 height 25
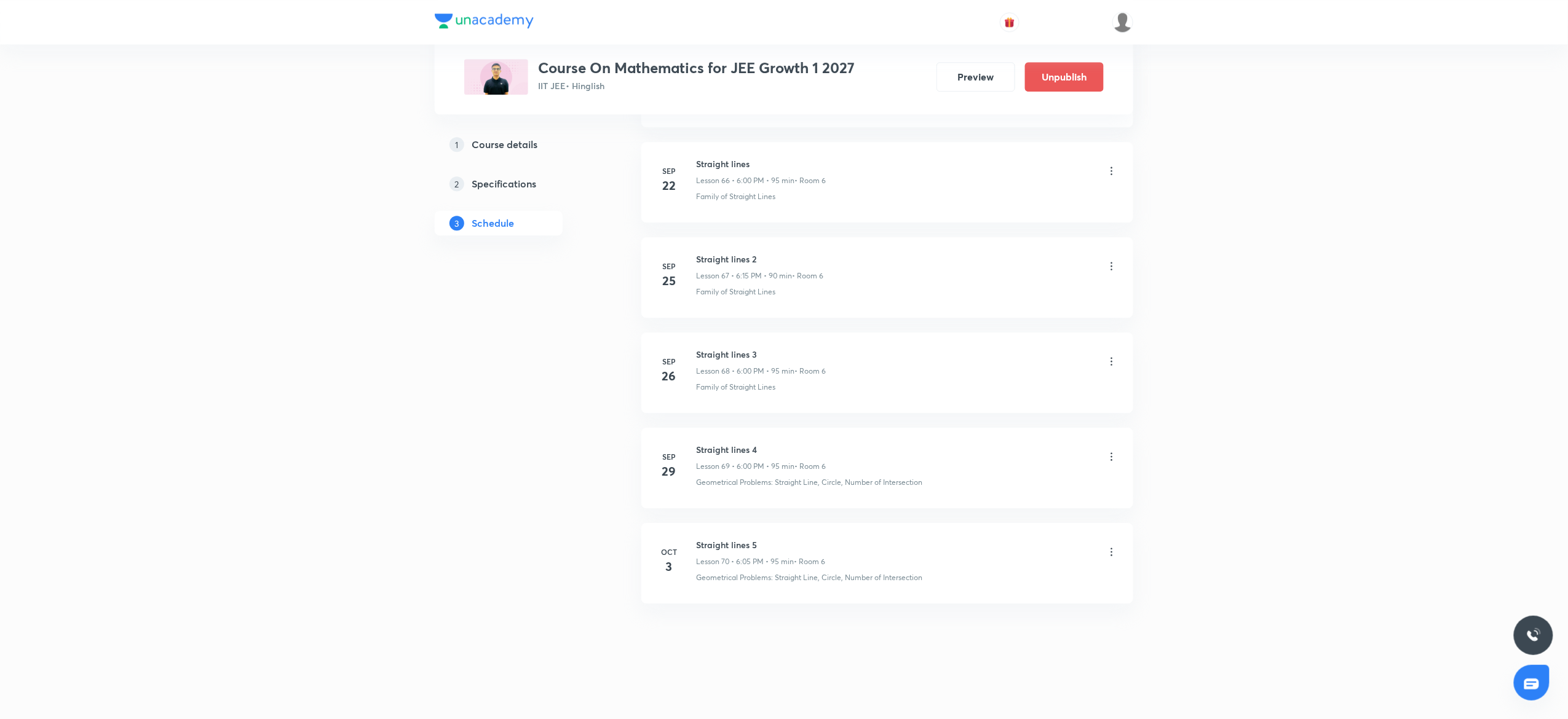
scroll to position [6400, 0]
click at [733, 558] on p "Lesson 34 • 6:00 PM • 95 min" at bounding box center [745, 562] width 98 height 11
click at [732, 544] on h6 "Laws of Motion 4" at bounding box center [760, 544] width 129 height 13
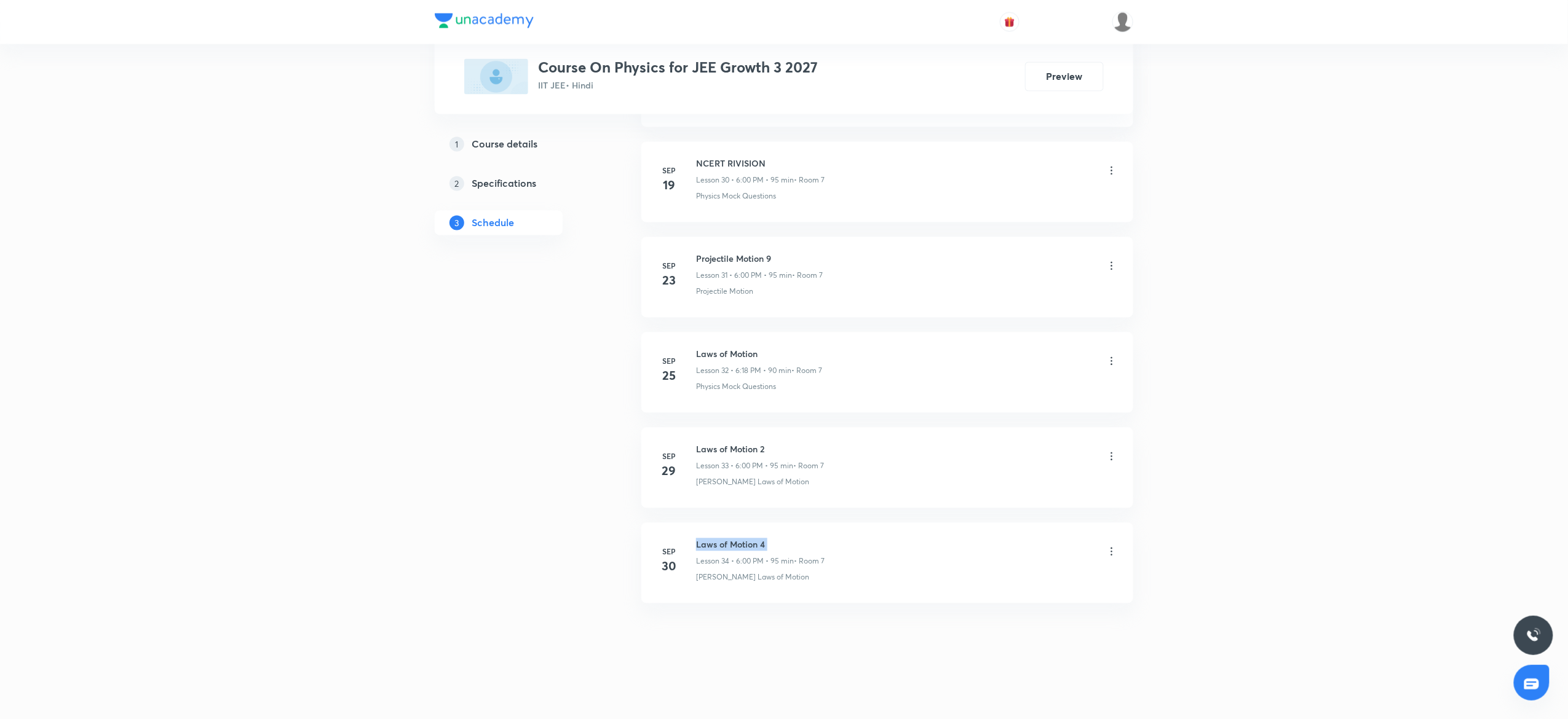
click at [732, 544] on h6 "Laws of Motion 4" at bounding box center [760, 544] width 129 height 13
copy h6 "Laws of Motion 4"
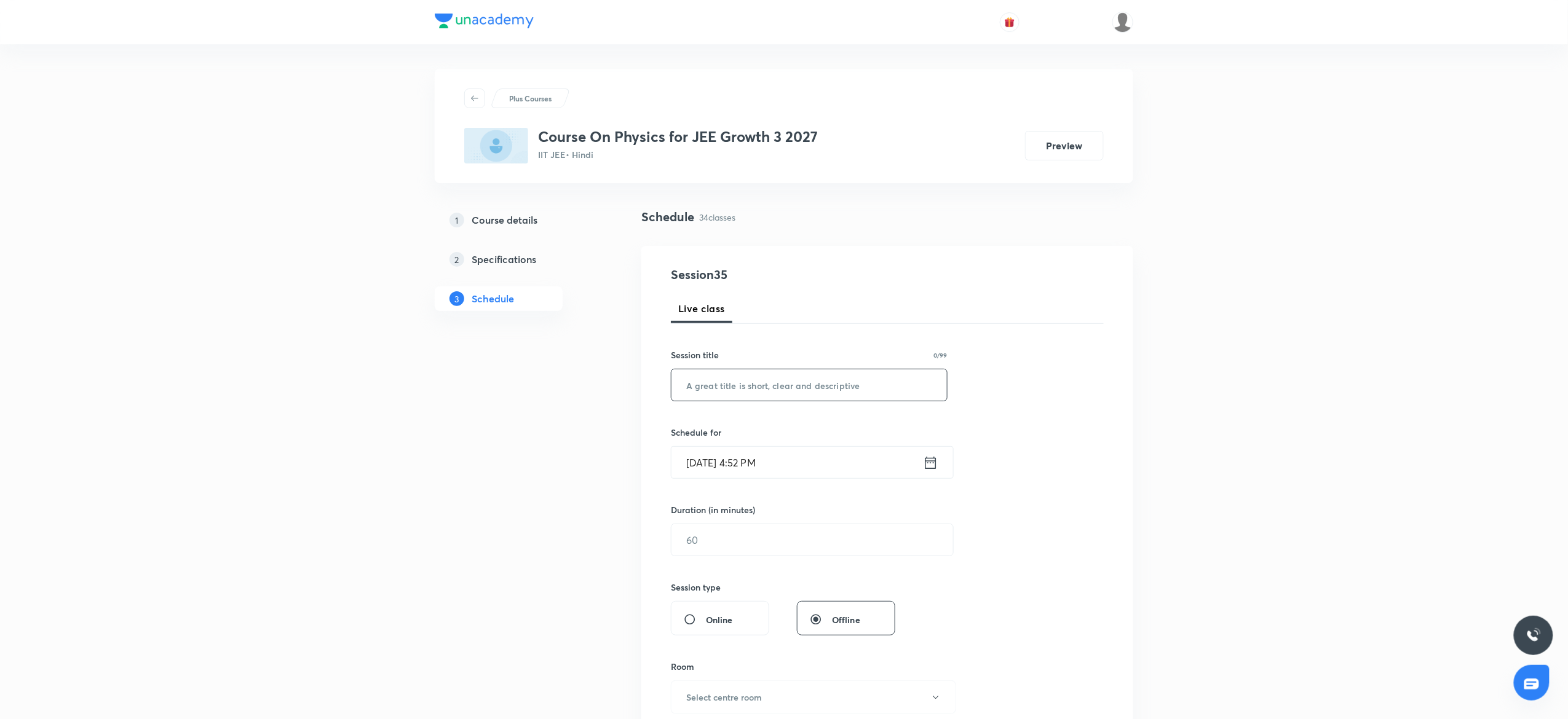
click at [827, 376] on input "text" at bounding box center [809, 385] width 276 height 31
paste input "Laws of Motion 4"
type input "Laws of Motion 5"
click at [812, 457] on input "[DATE] 4:52 PM" at bounding box center [797, 463] width 252 height 31
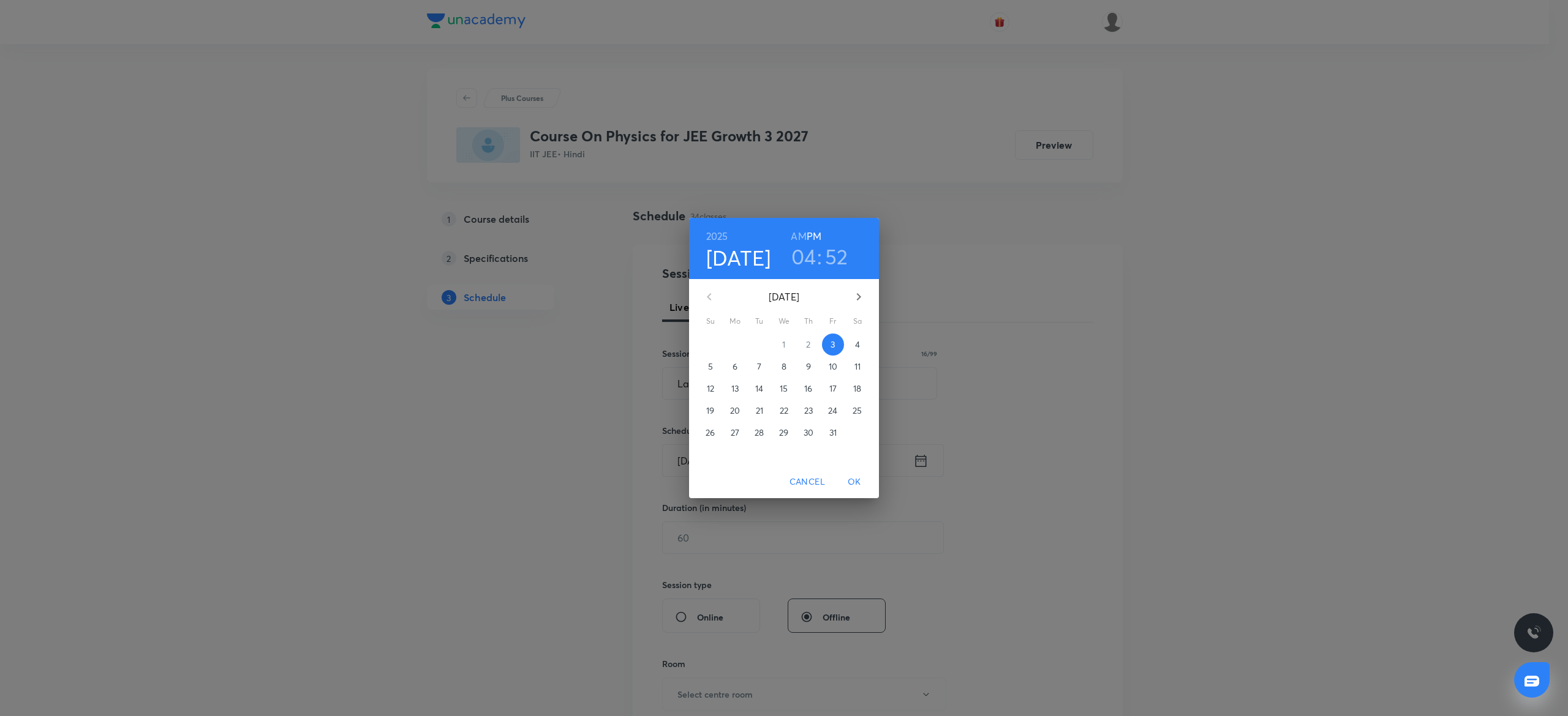
click at [795, 248] on h3 "04" at bounding box center [804, 257] width 25 height 25
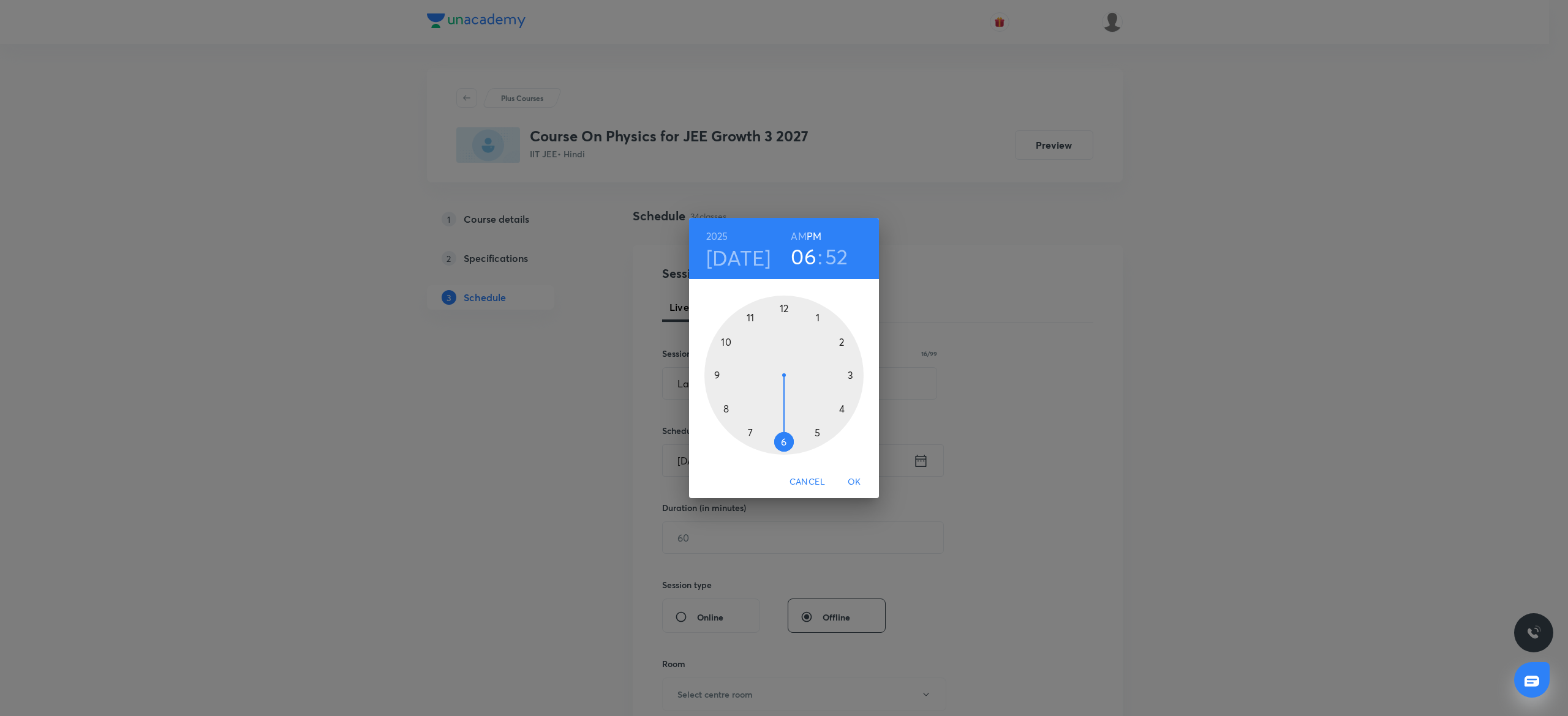
drag, startPoint x: 822, startPoint y: 429, endPoint x: 773, endPoint y: 298, distance: 139.9
click at [790, 447] on div at bounding box center [784, 374] width 159 height 159
click at [782, 309] on div at bounding box center [784, 374] width 159 height 159
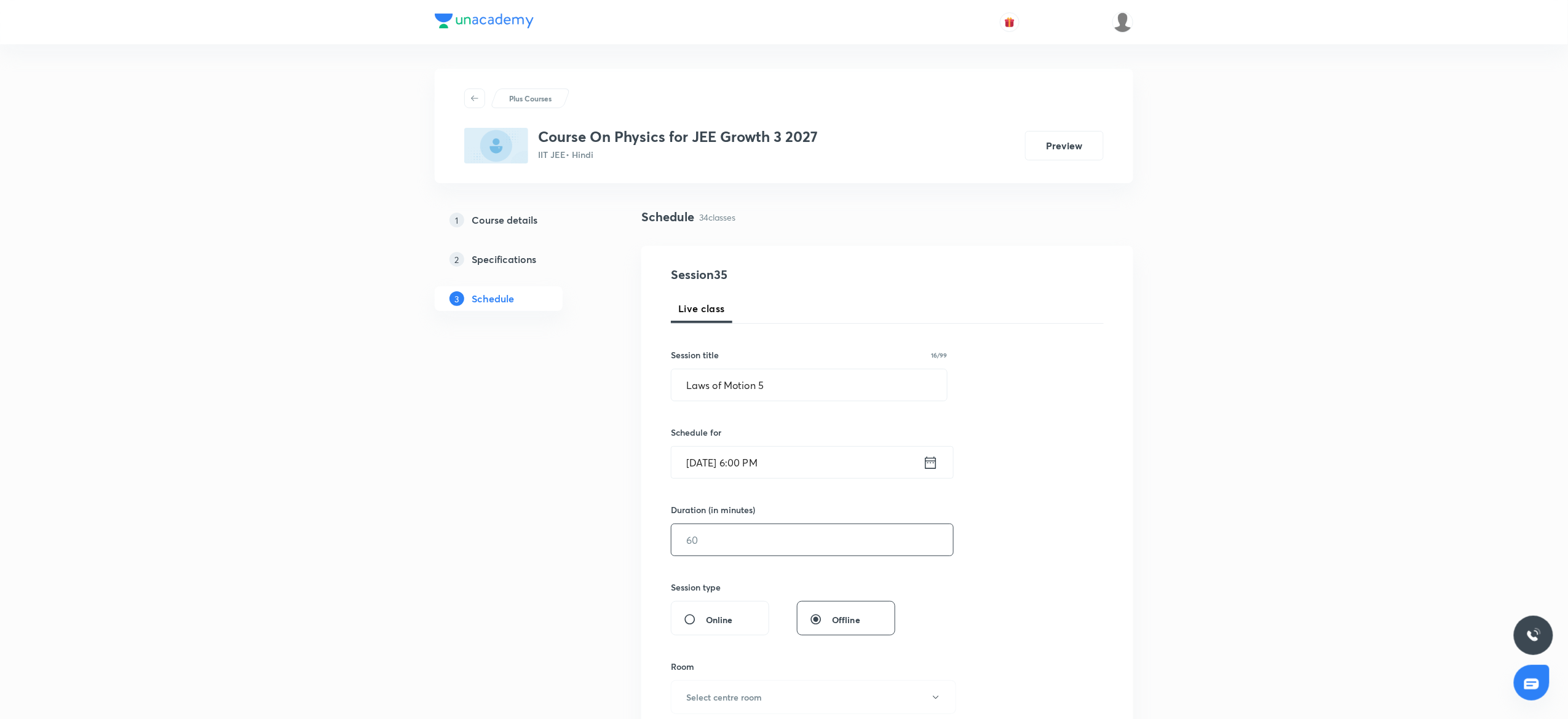
click at [778, 527] on input "text" at bounding box center [812, 540] width 282 height 31
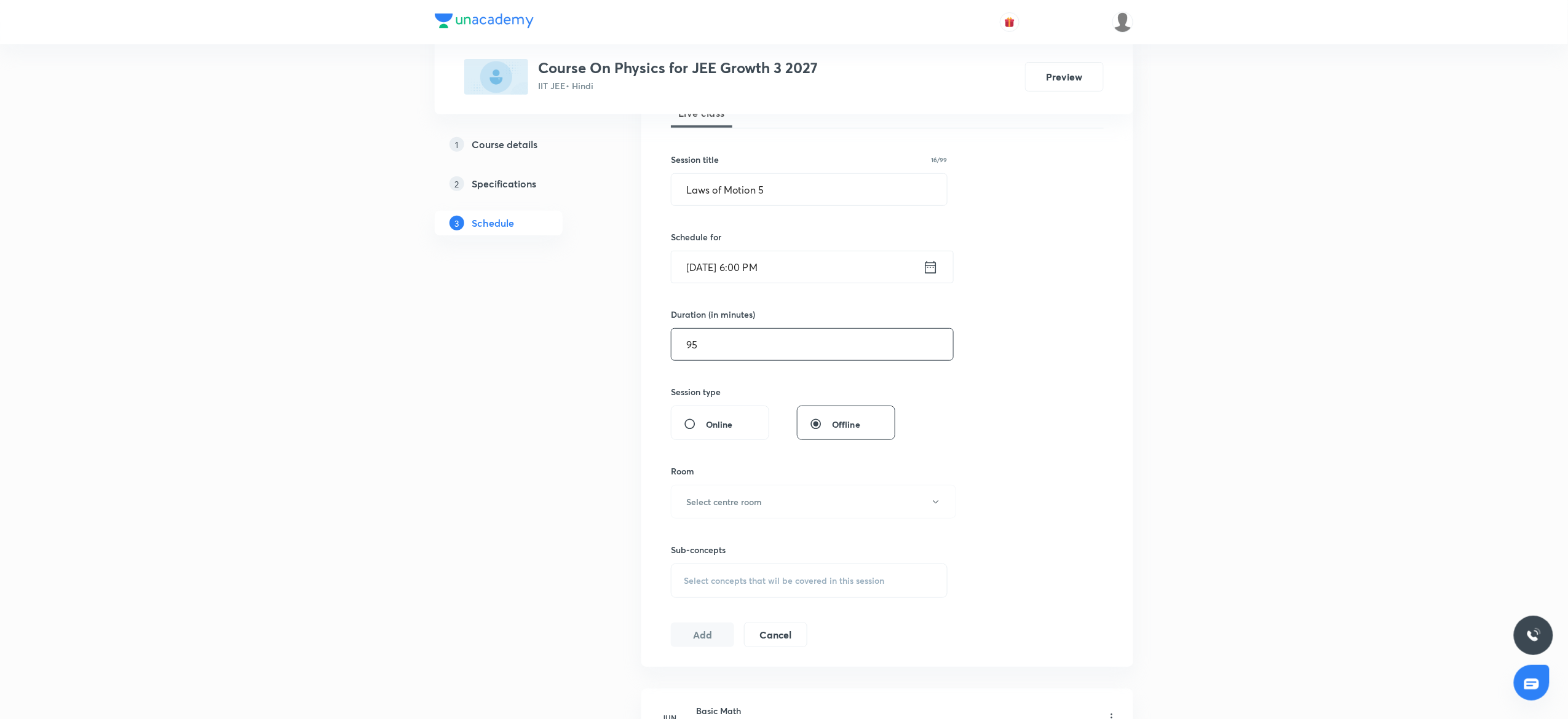
scroll to position [246, 0]
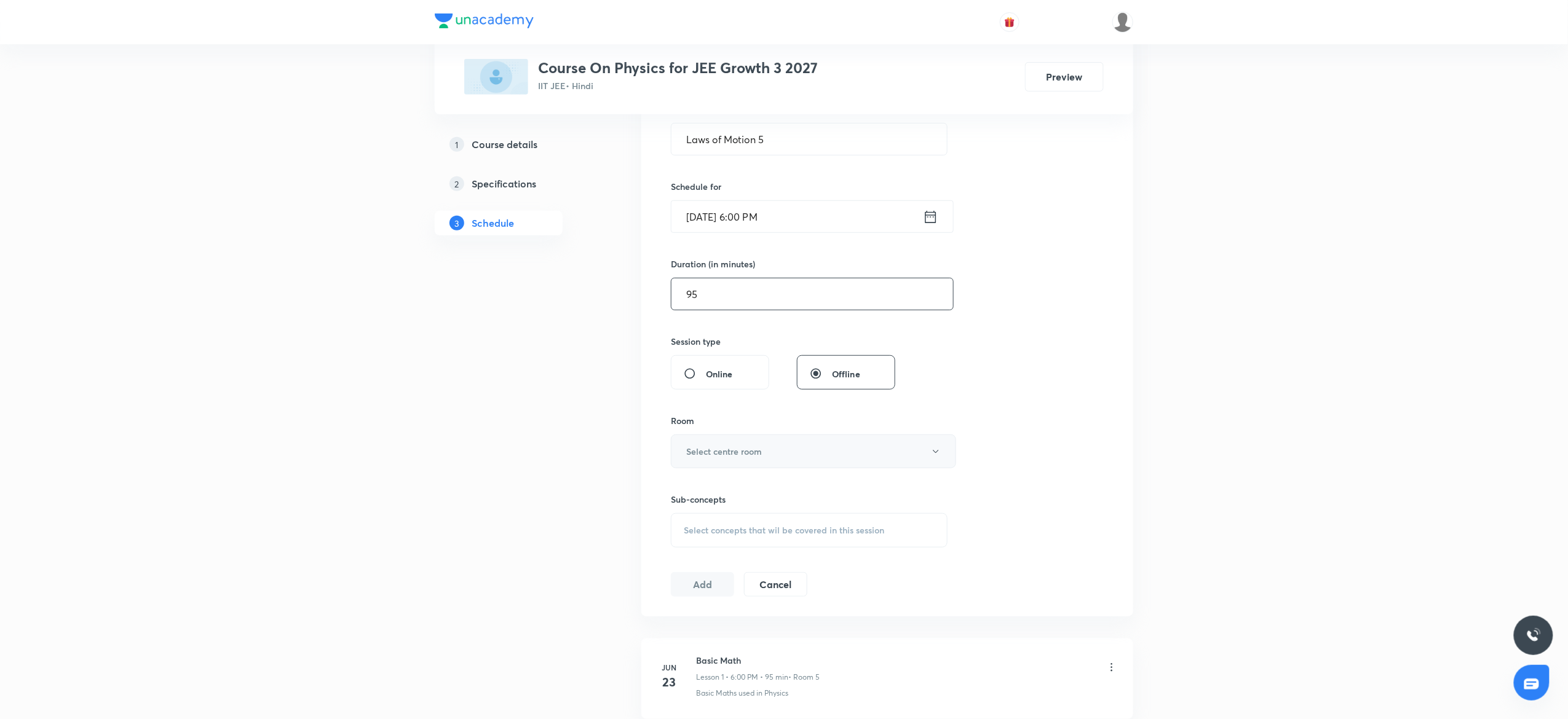
type input "95"
click at [739, 452] on h6 "Select centre room" at bounding box center [724, 451] width 76 height 13
click at [677, 619] on li "7" at bounding box center [807, 630] width 284 height 22
click at [719, 539] on div "Select concepts that wil be covered in this session" at bounding box center [808, 530] width 276 height 34
drag, startPoint x: 793, startPoint y: 568, endPoint x: 755, endPoint y: 572, distance: 38.2
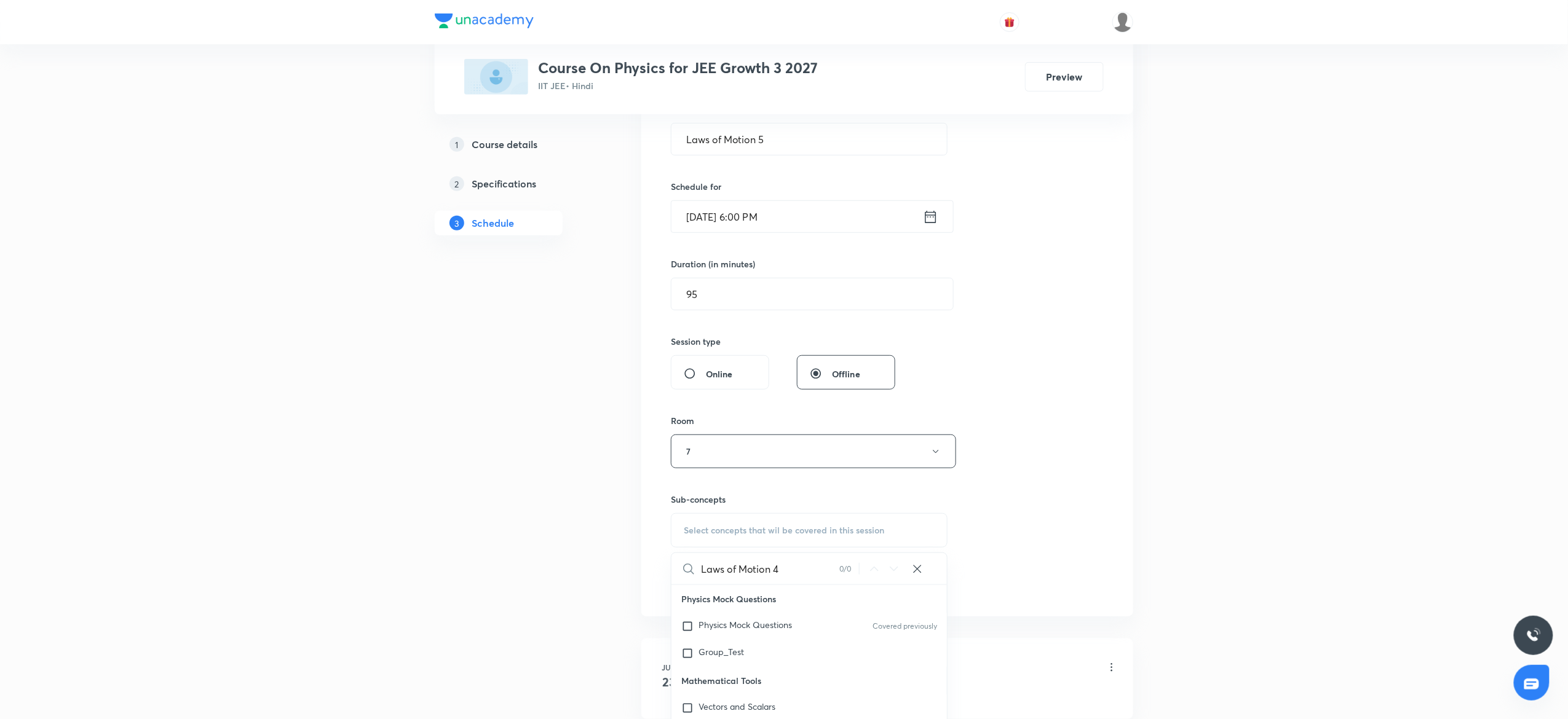
click at [755, 572] on input "Laws of Motion 4" at bounding box center [770, 569] width 139 height 31
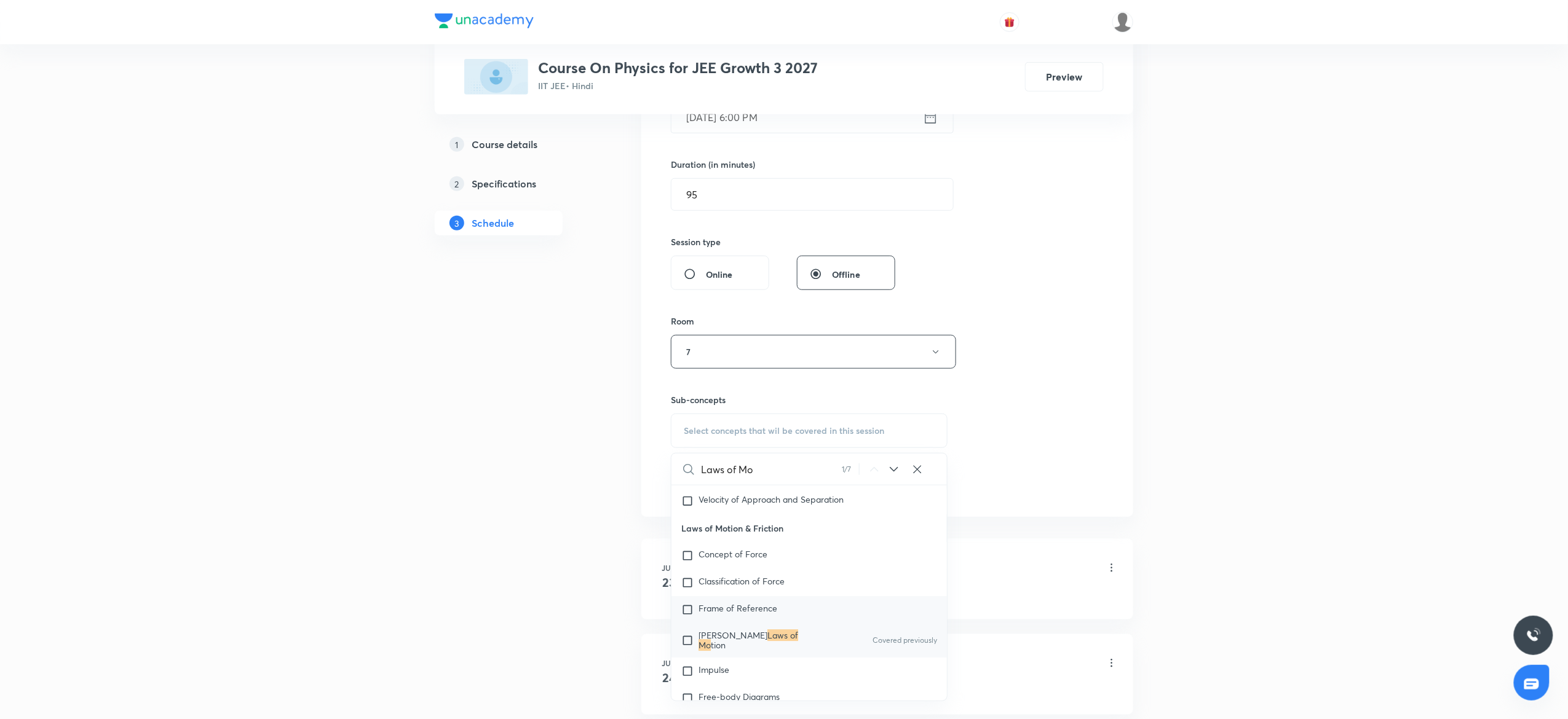
scroll to position [368, 0]
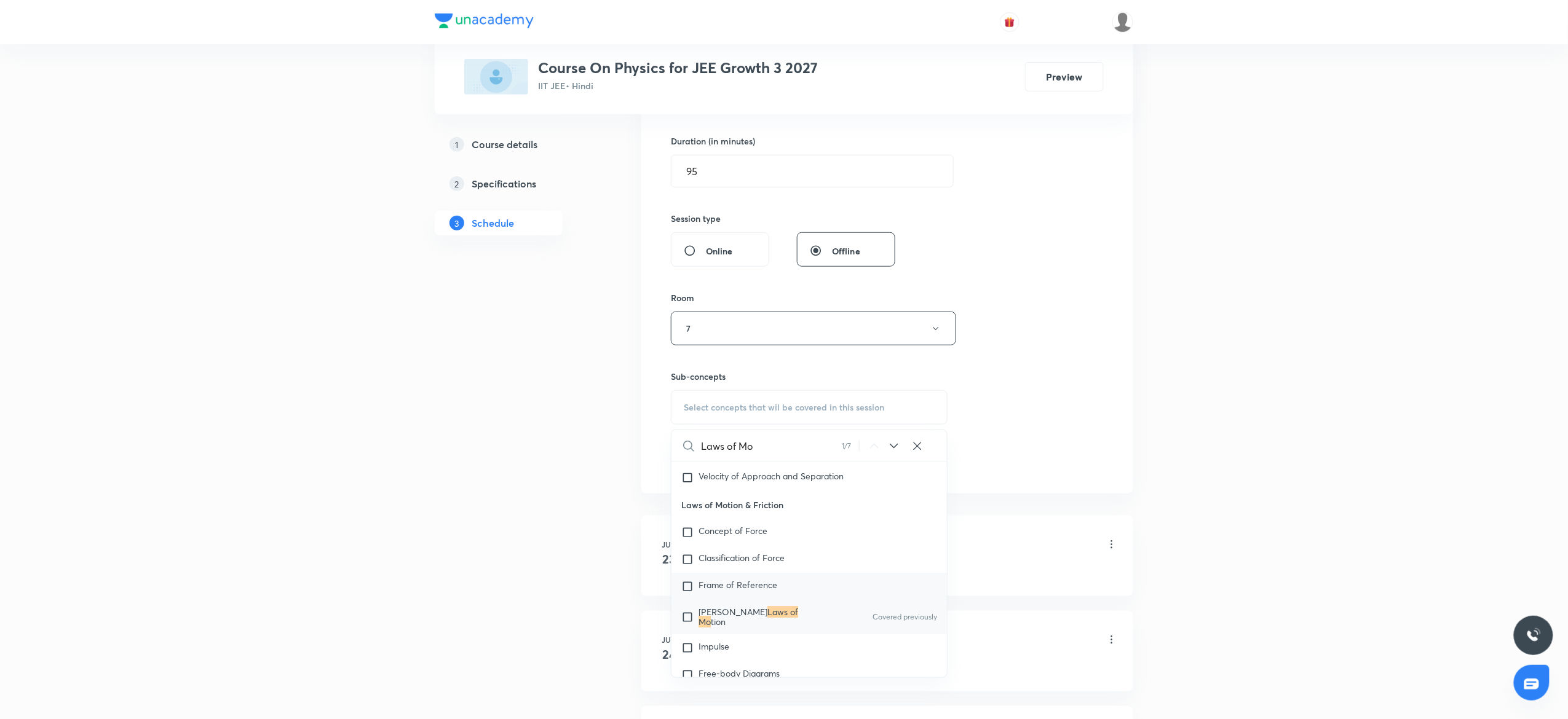
type input "Laws of Mo"
click at [773, 600] on div "Frame of Reference" at bounding box center [809, 586] width 276 height 27
checkbox input "true"
click at [1028, 368] on div "Session 35 Live class Session title 16/99 Laws of Motion 5 ​ Schedule for [DATE…" at bounding box center [887, 192] width 433 height 592
click at [689, 469] on button "Add" at bounding box center [702, 474] width 64 height 25
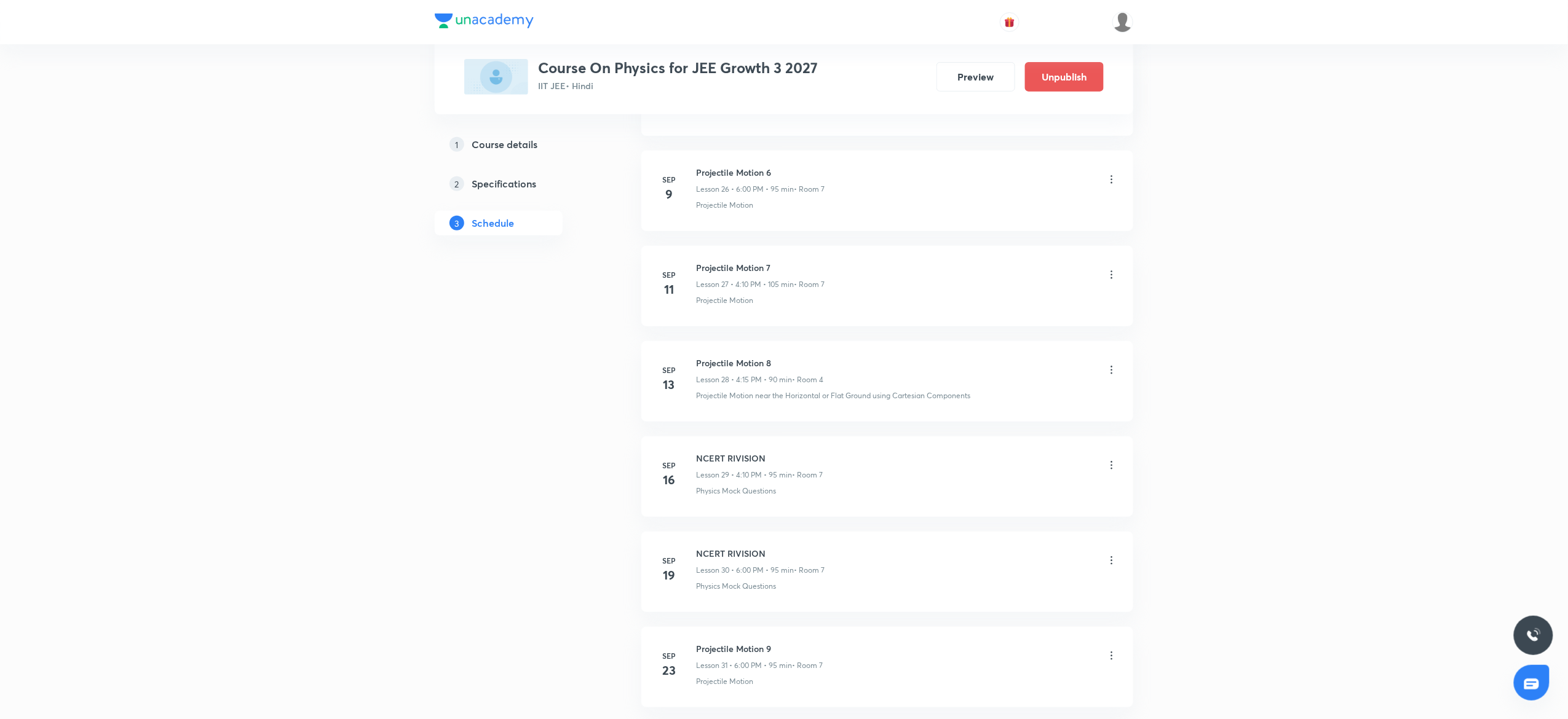
scroll to position [3050, 0]
click at [743, 544] on h6 "Laws of Motion 5" at bounding box center [760, 544] width 129 height 13
click at [742, 547] on h6 "Laws of Motion 5" at bounding box center [760, 544] width 129 height 13
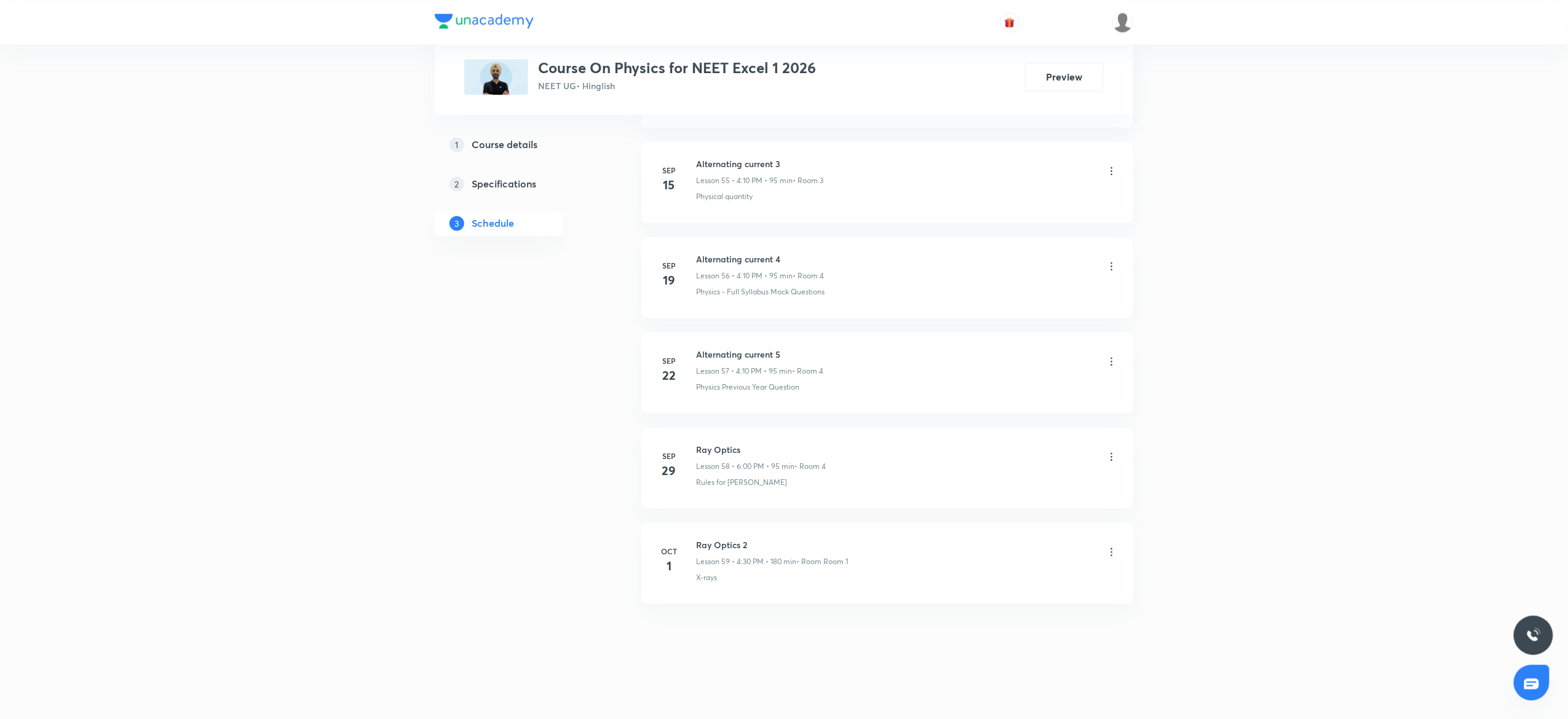
click at [711, 537] on li "Oct 1 Ray Optics 2 Lesson 59 • 4:30 PM • 180 min • Room Room 1 X-rays" at bounding box center [887, 563] width 492 height 81
copy h6 "Ray Optics 2"
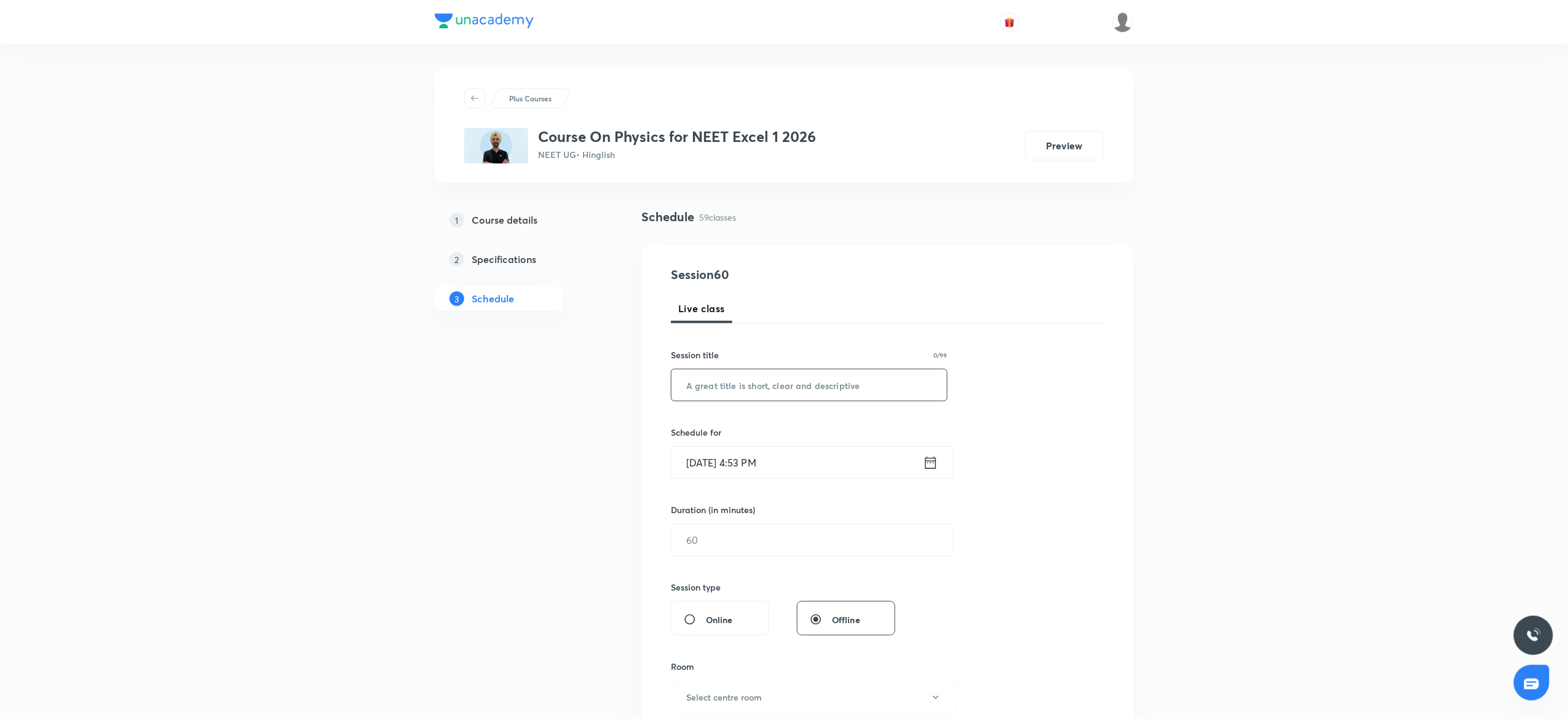
click at [741, 391] on input "text" at bounding box center [809, 385] width 276 height 31
paste input "Ray Optics 2"
type input "Ray Optics 3"
click at [828, 459] on input "Oct 3, 2025, 4:53 PM" at bounding box center [797, 463] width 252 height 31
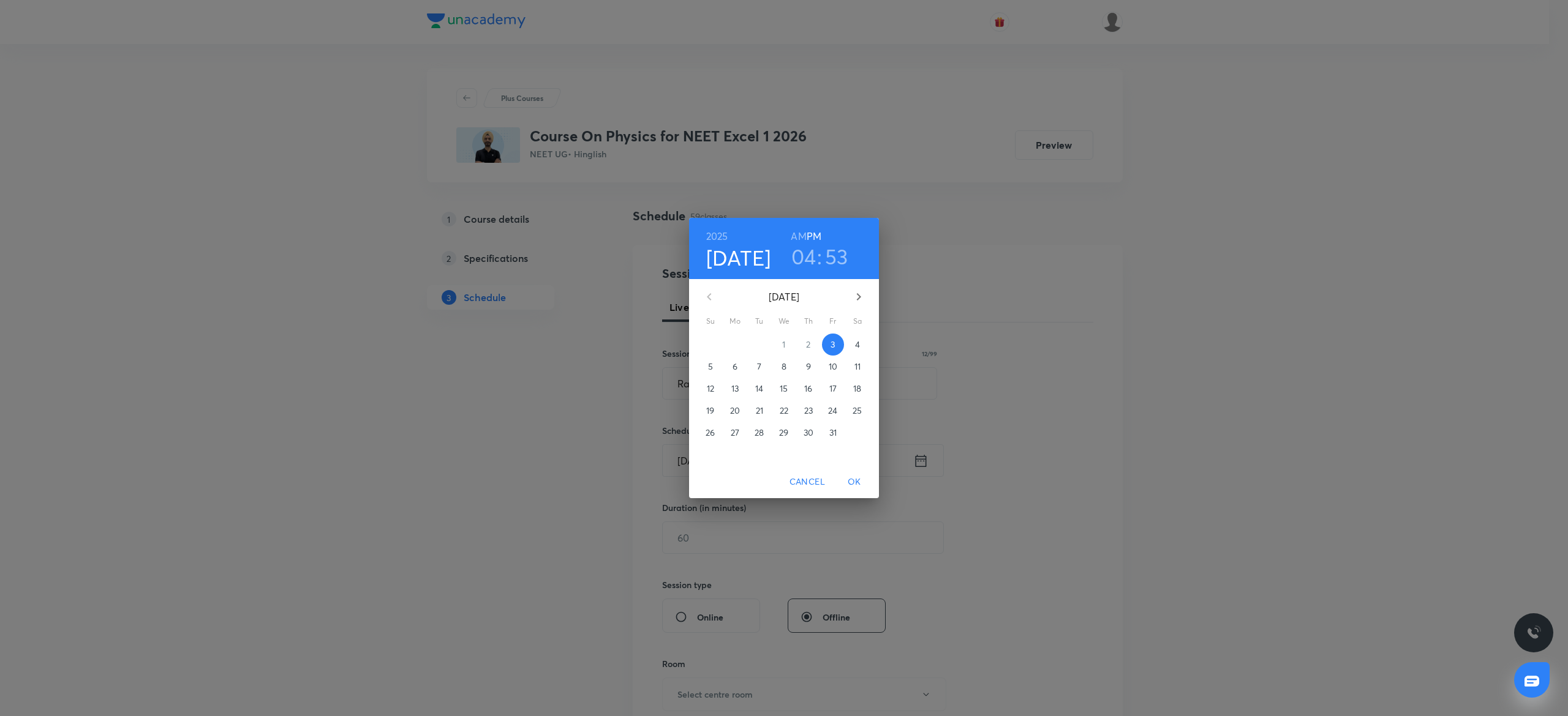
drag, startPoint x: 808, startPoint y: 260, endPoint x: 808, endPoint y: 267, distance: 7.0
click at [808, 259] on h3 "04" at bounding box center [804, 257] width 25 height 25
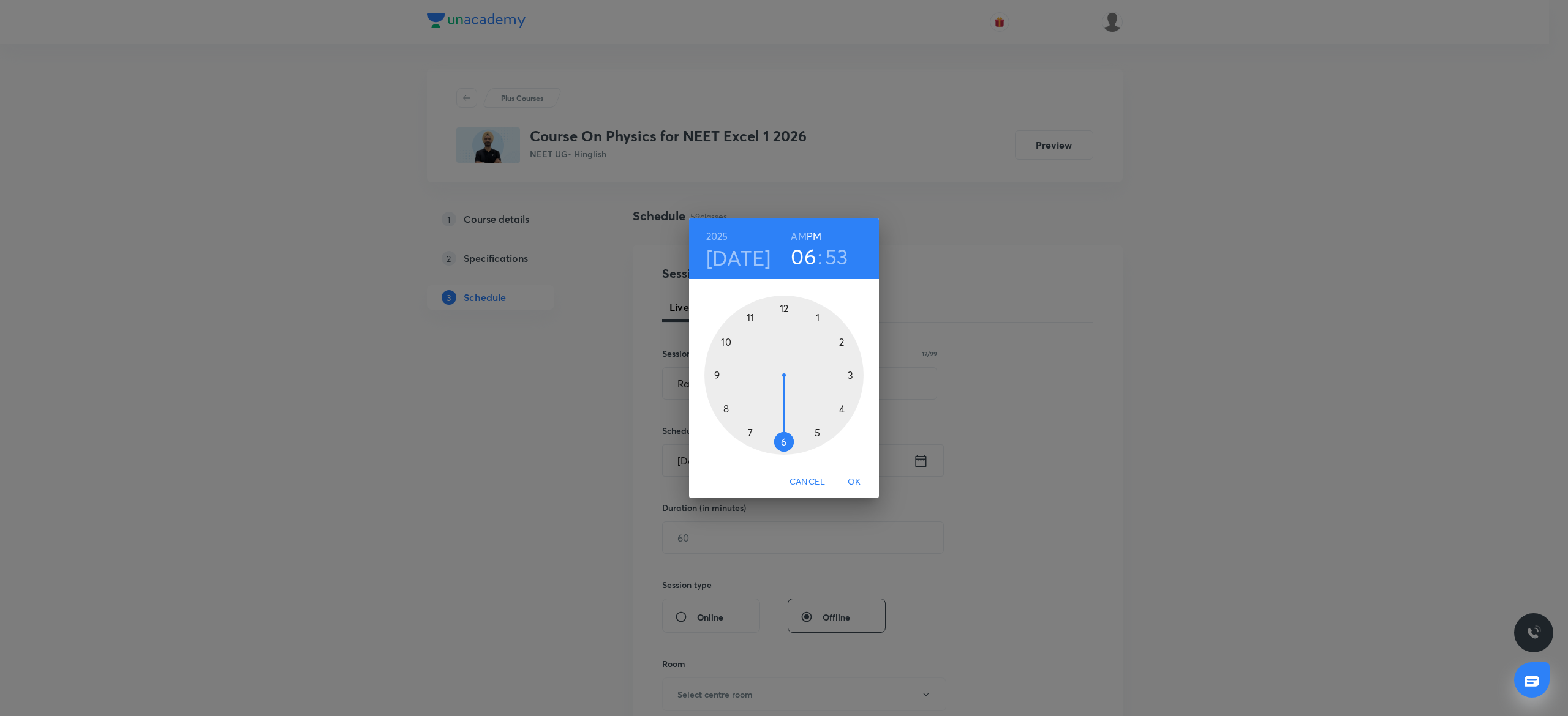
drag, startPoint x: 843, startPoint y: 436, endPoint x: 792, endPoint y: 441, distance: 51.2
click at [792, 450] on div at bounding box center [784, 374] width 159 height 159
click at [781, 300] on div at bounding box center [784, 374] width 159 height 159
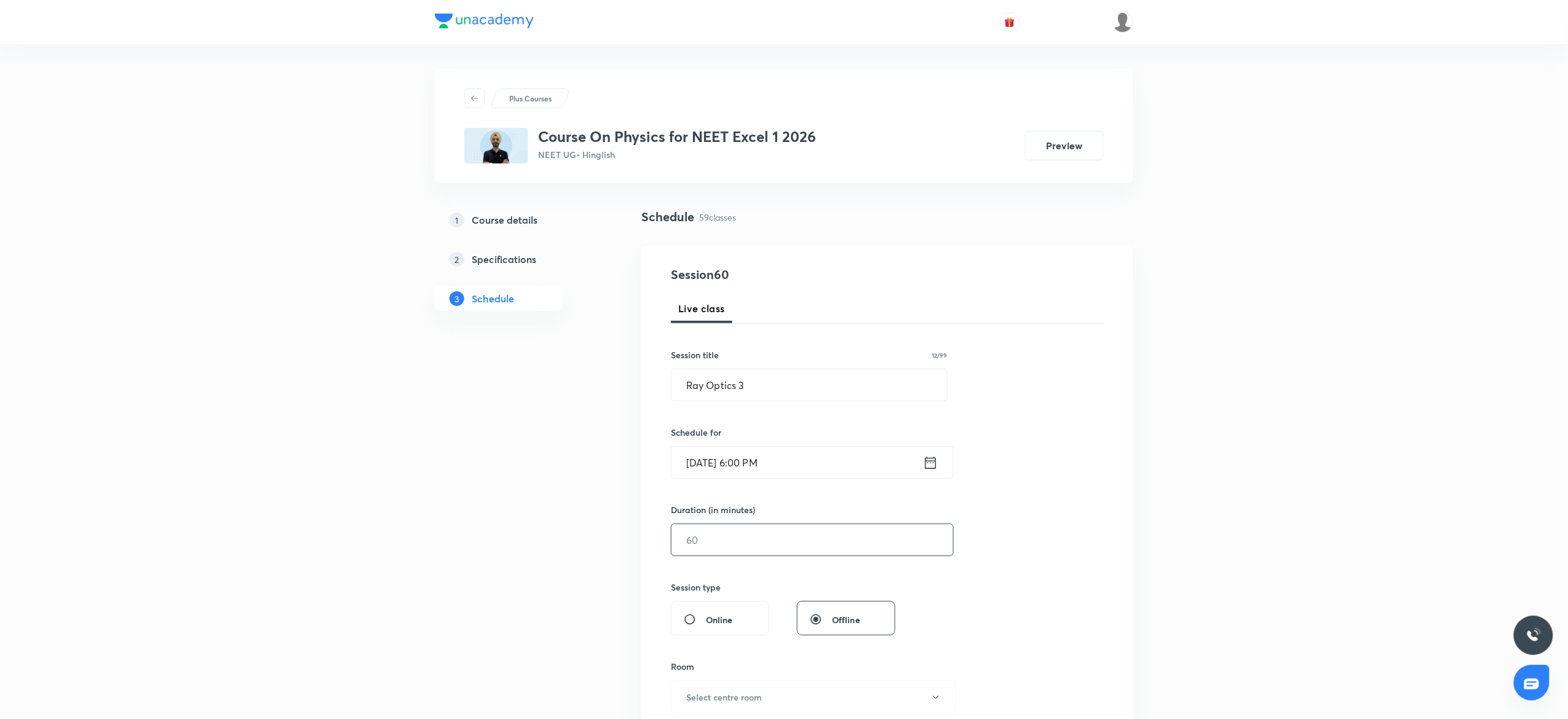
click at [763, 541] on input "text" at bounding box center [812, 540] width 282 height 31
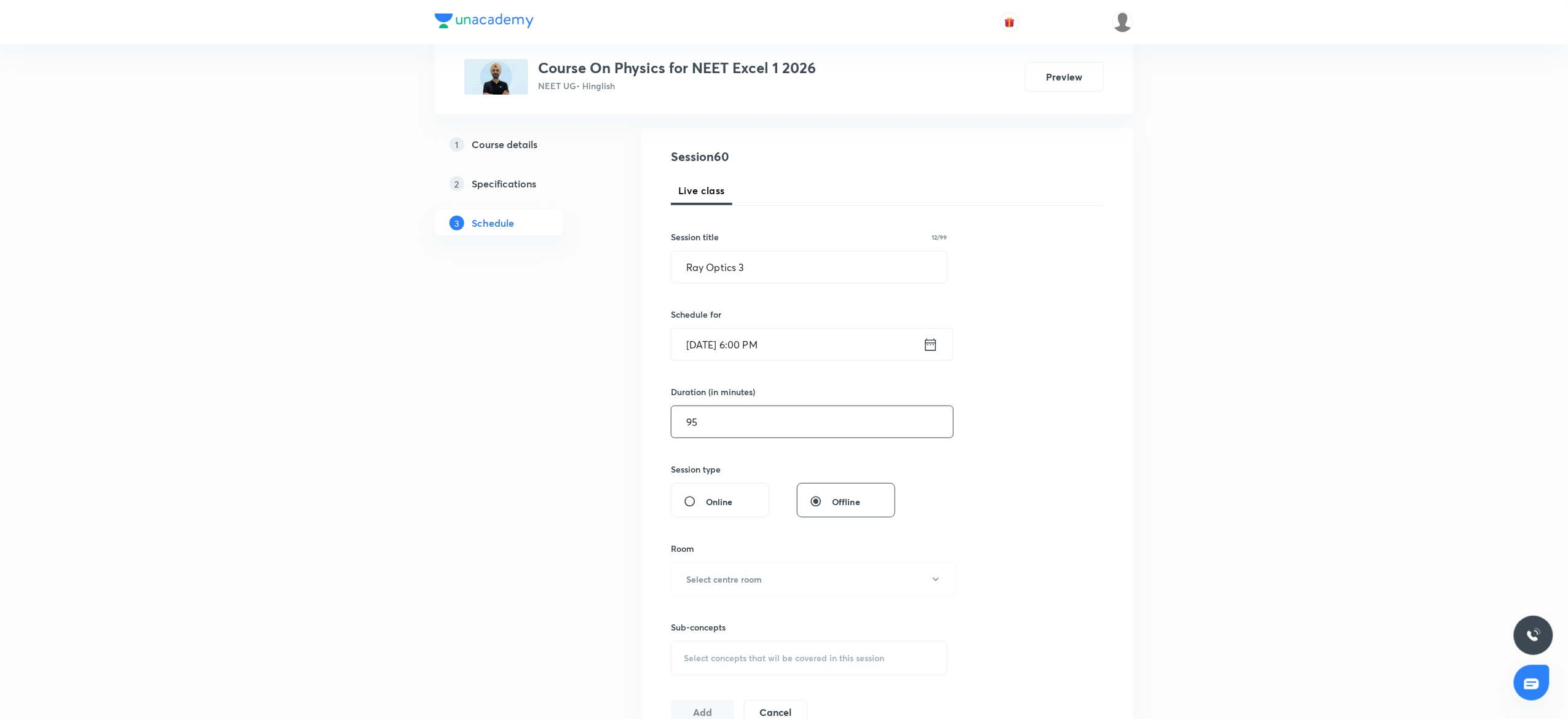
scroll to position [246, 0]
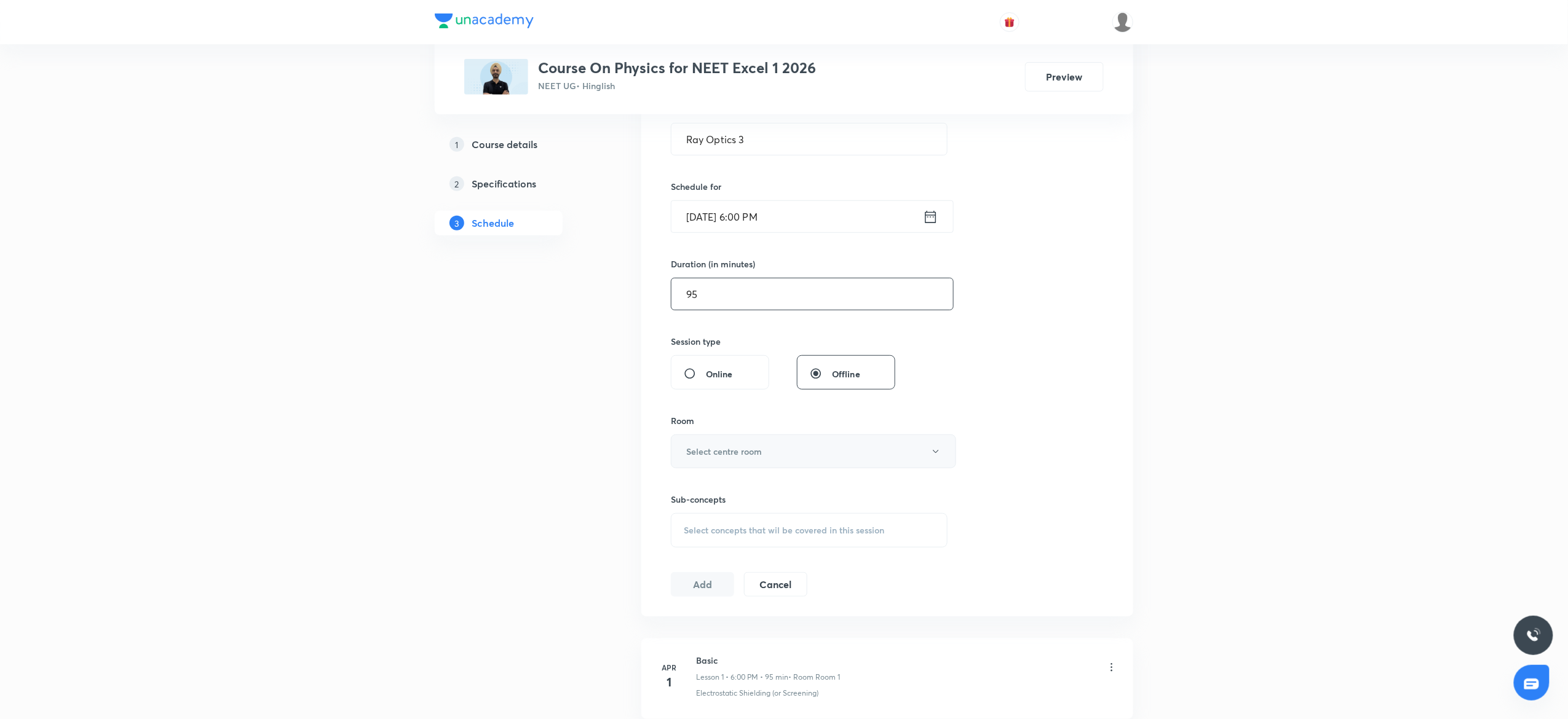
type input "95"
click at [723, 445] on button "Select centre room" at bounding box center [813, 451] width 285 height 34
click at [686, 562] on span "4" at bounding box center [808, 561] width 270 height 13
click at [778, 528] on span "Select concepts that wil be covered in this session" at bounding box center [784, 530] width 201 height 10
click at [754, 565] on input "text" at bounding box center [824, 569] width 246 height 31
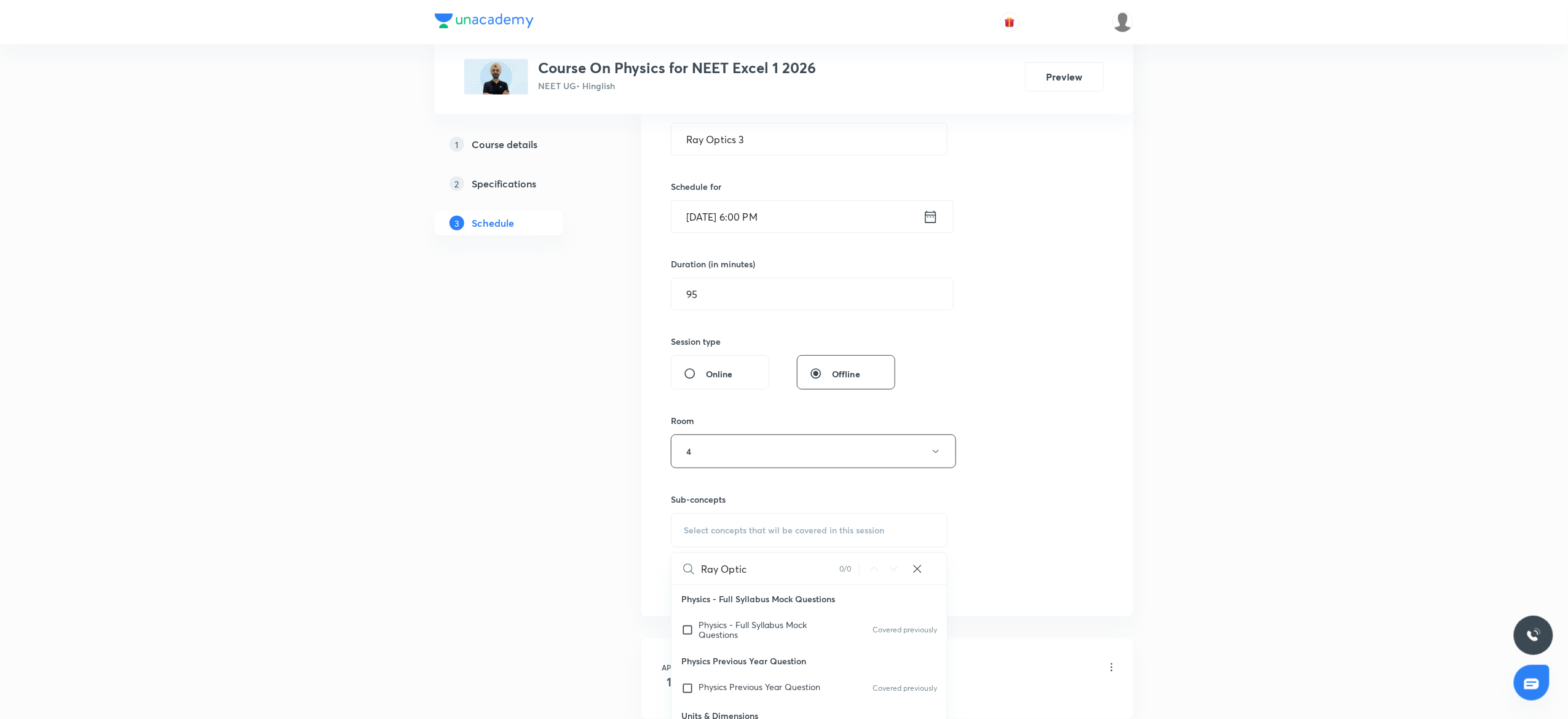
type input "Ray Optic"
click at [748, 651] on p "Physics Previous Year Question" at bounding box center [809, 661] width 276 height 28
click at [736, 640] on span "Physics - Full Syllabus Mock Questions" at bounding box center [752, 630] width 108 height 22
checkbox input "true"
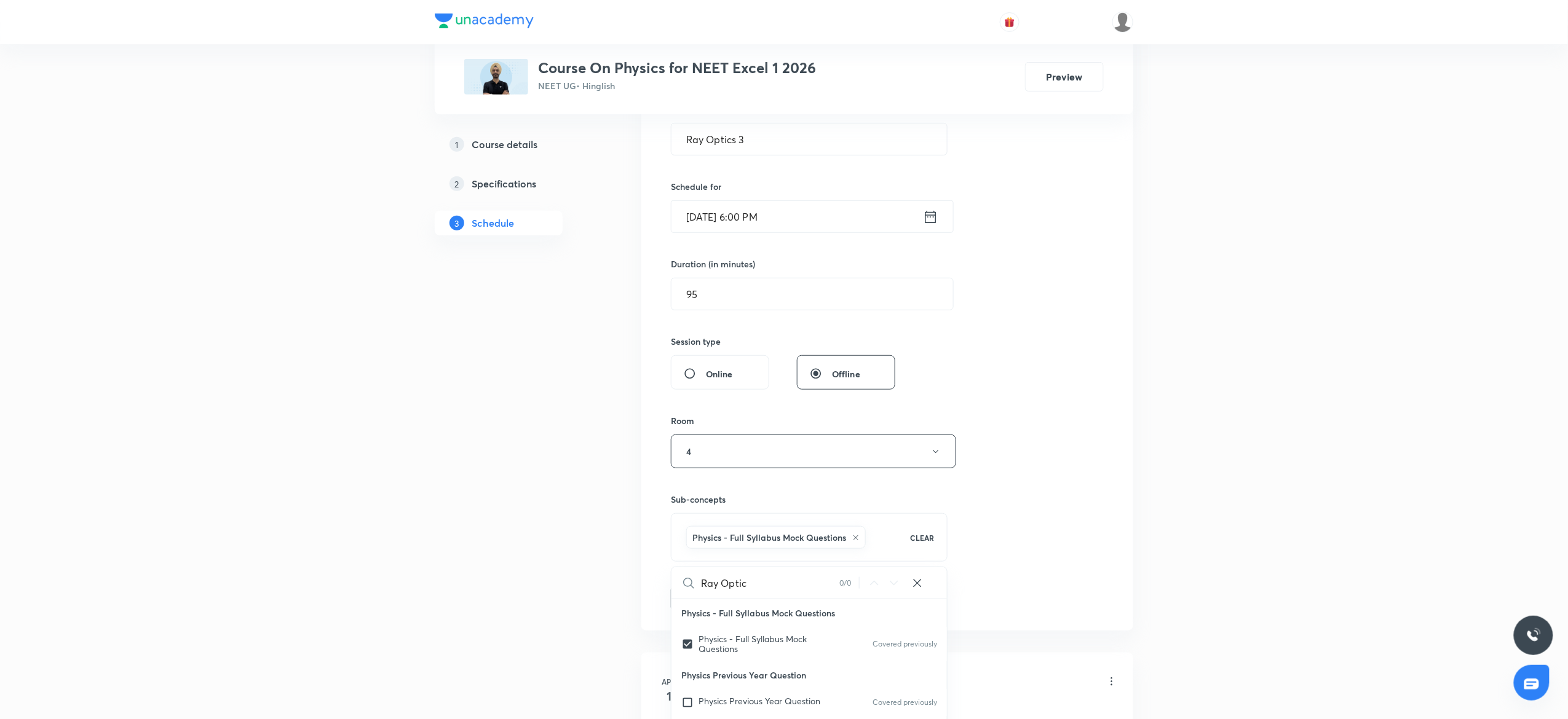
click at [1033, 492] on div "Session 60 Live class Session title 12/99 Ray Optics 3 ​ Schedule for Oct 3, 20…" at bounding box center [887, 315] width 433 height 592
click at [714, 597] on button "Add" at bounding box center [702, 597] width 64 height 25
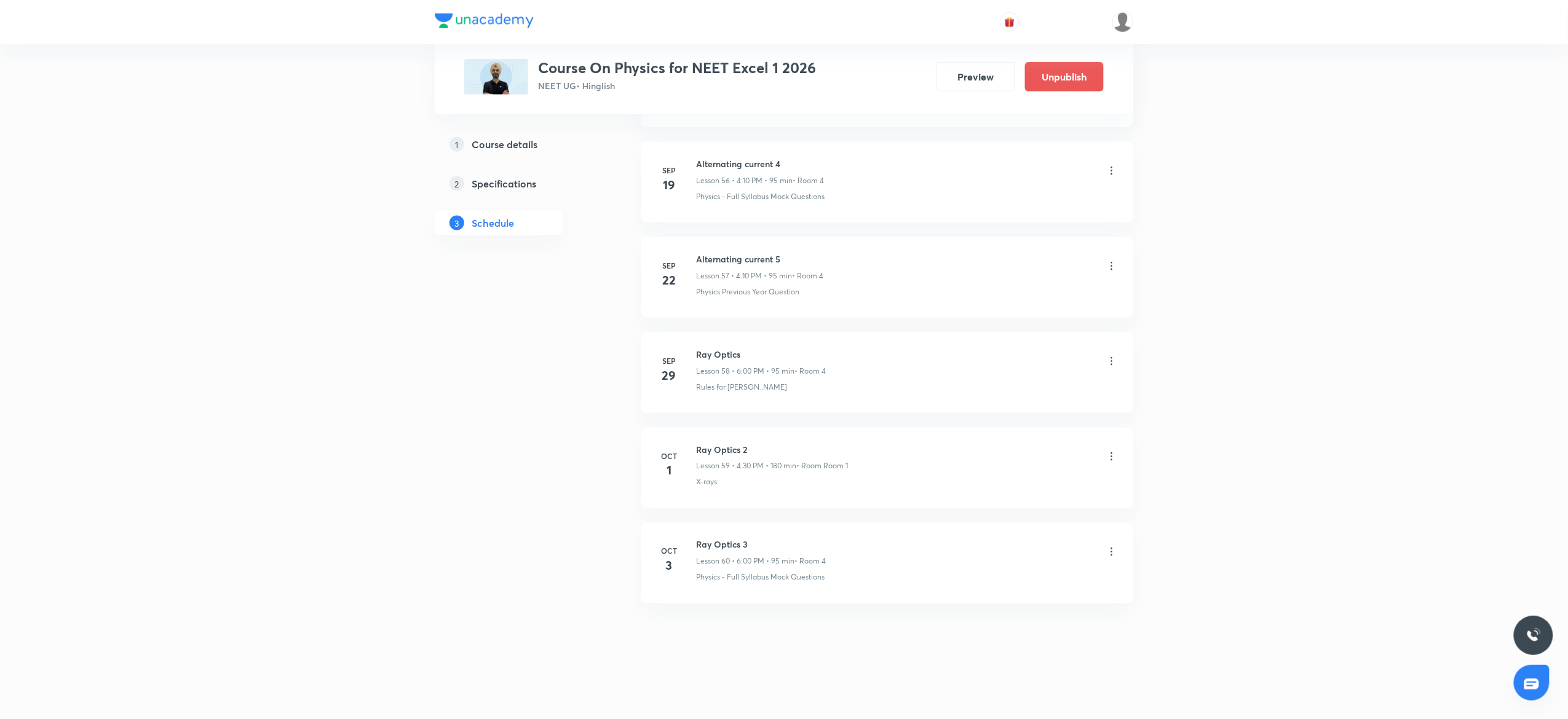
scroll to position [5443, 0]
click at [724, 544] on h6 "Ray Optics 3" at bounding box center [760, 544] width 130 height 13
click at [739, 543] on h6 "Ray Optics 3" at bounding box center [760, 544] width 130 height 13
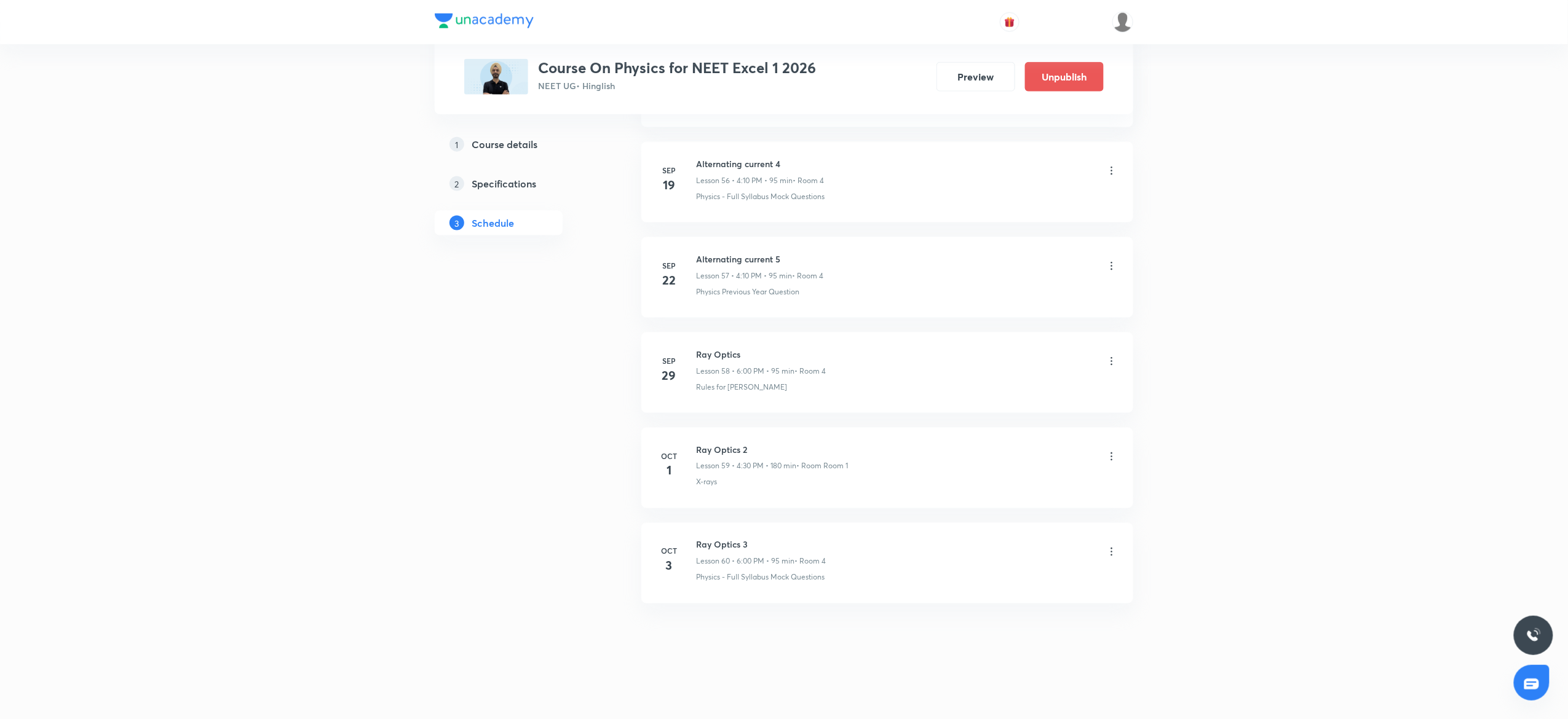
click at [1108, 557] on icon at bounding box center [1112, 552] width 12 height 12
click at [1010, 606] on p "Delete" at bounding box center [999, 605] width 25 height 13
click at [948, 688] on button "Delete" at bounding box center [961, 693] width 108 height 29
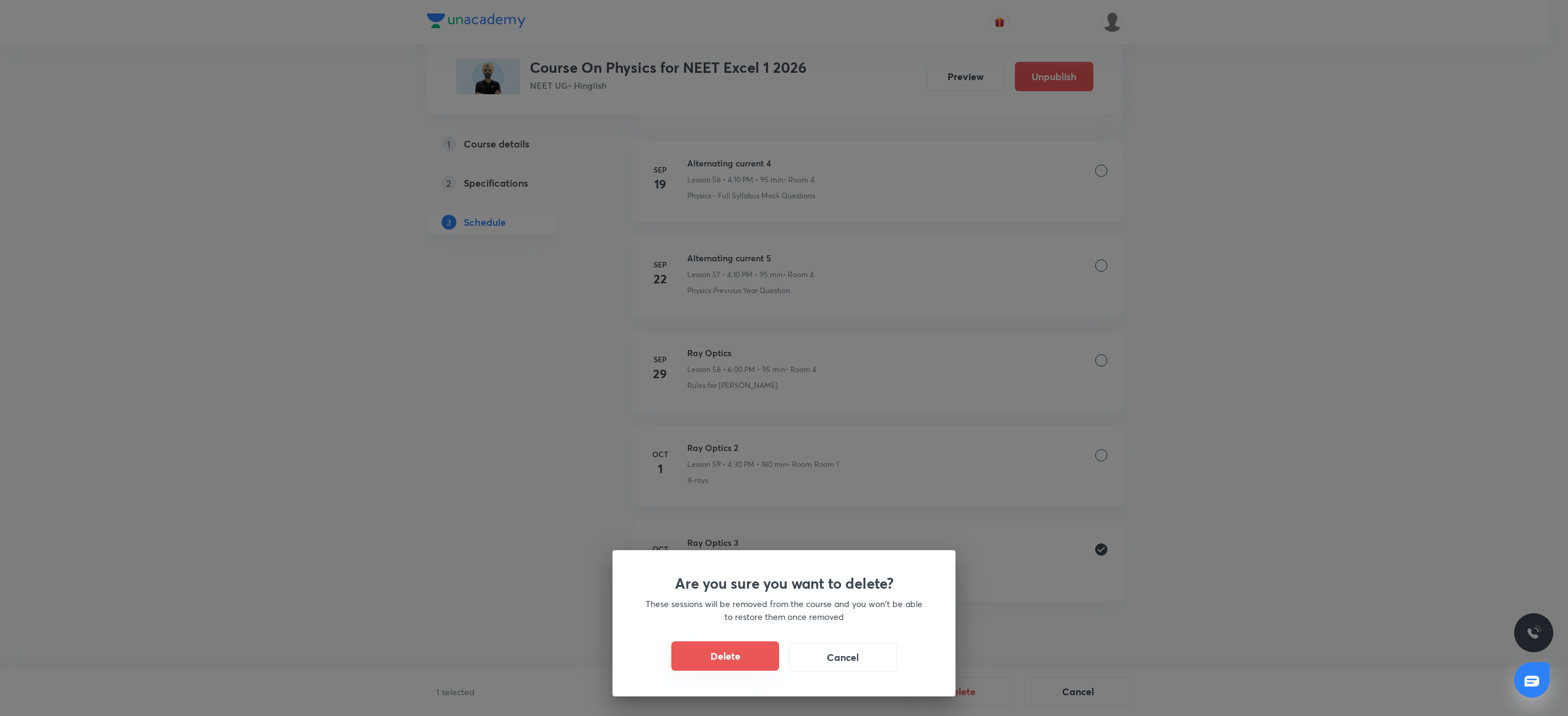
click at [747, 656] on button "Delete" at bounding box center [725, 656] width 107 height 29
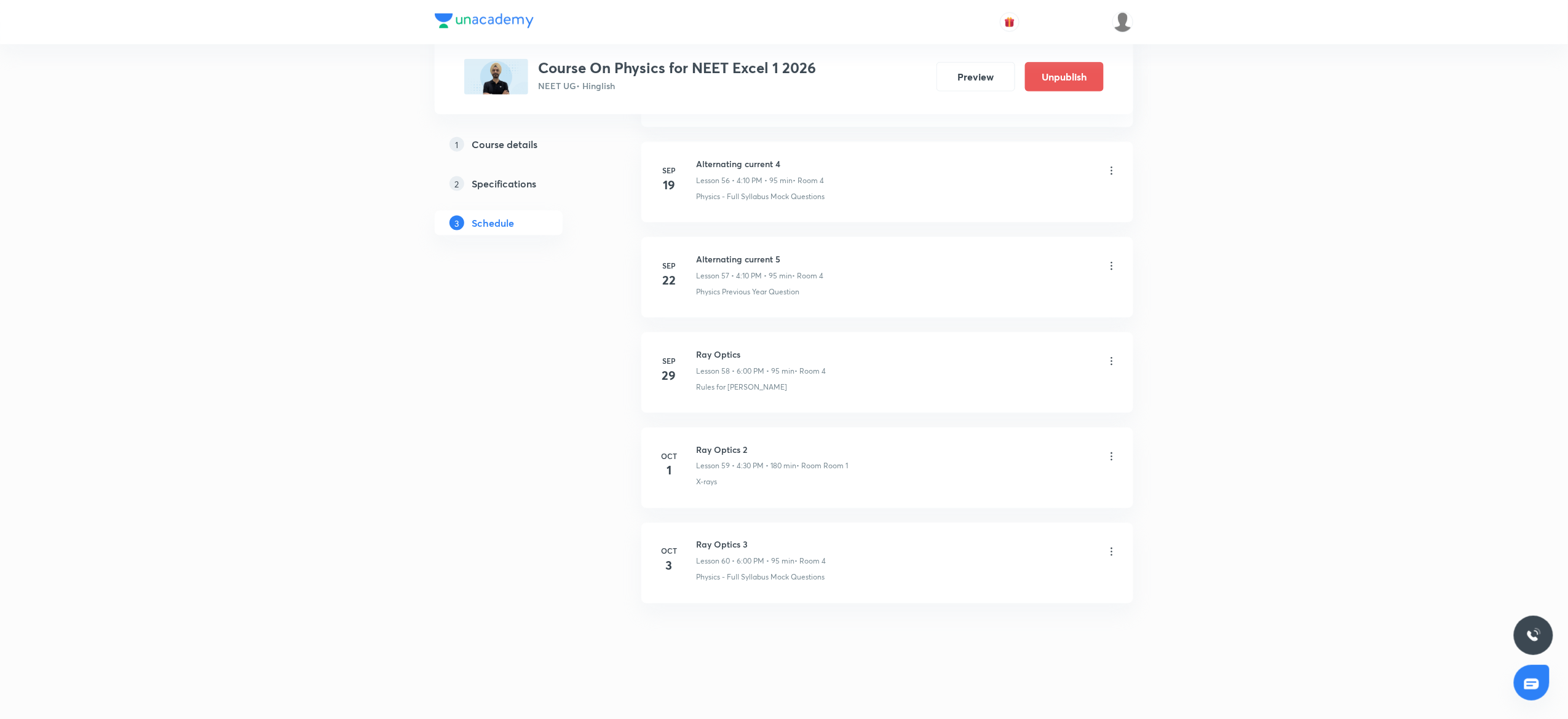
scroll to position [5347, 0]
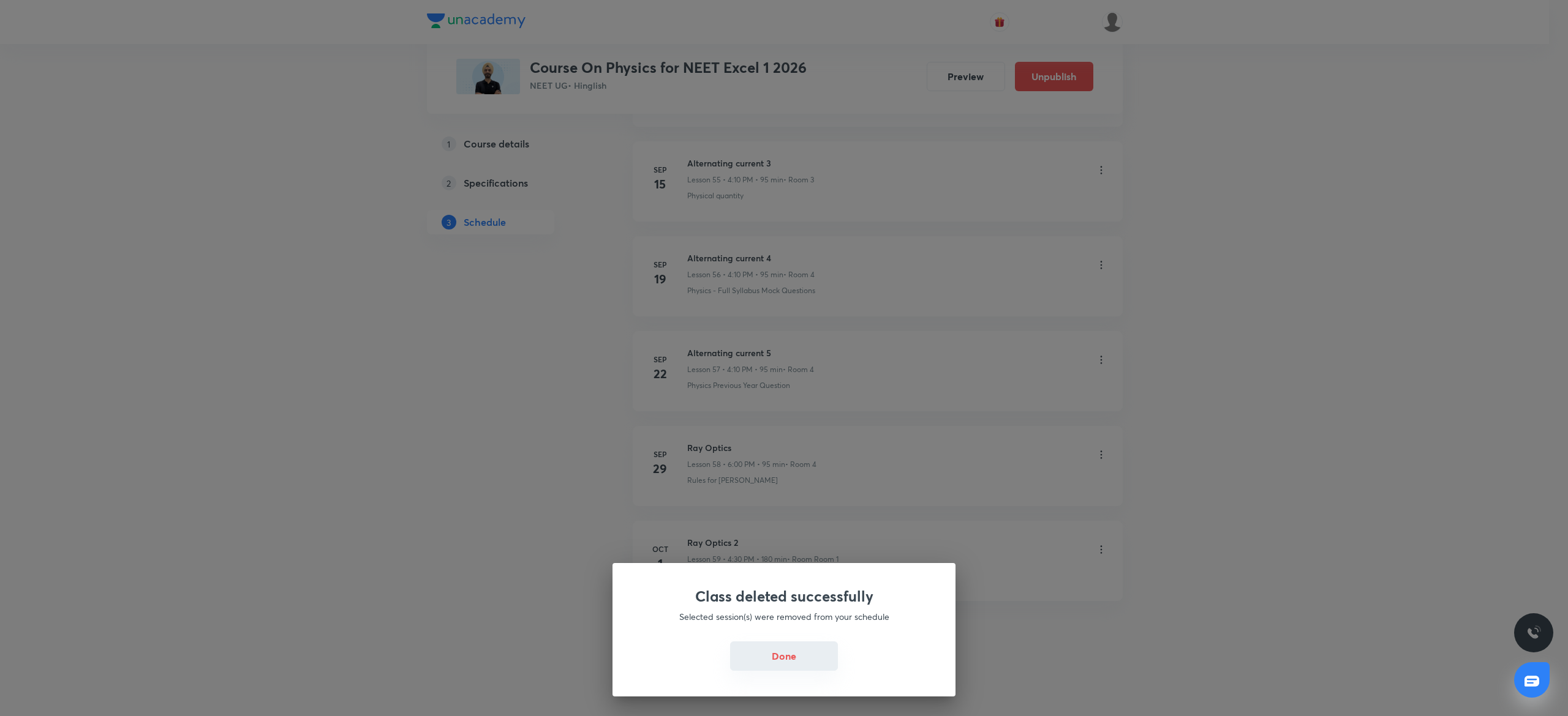
click at [770, 660] on button "Done" at bounding box center [784, 656] width 107 height 29
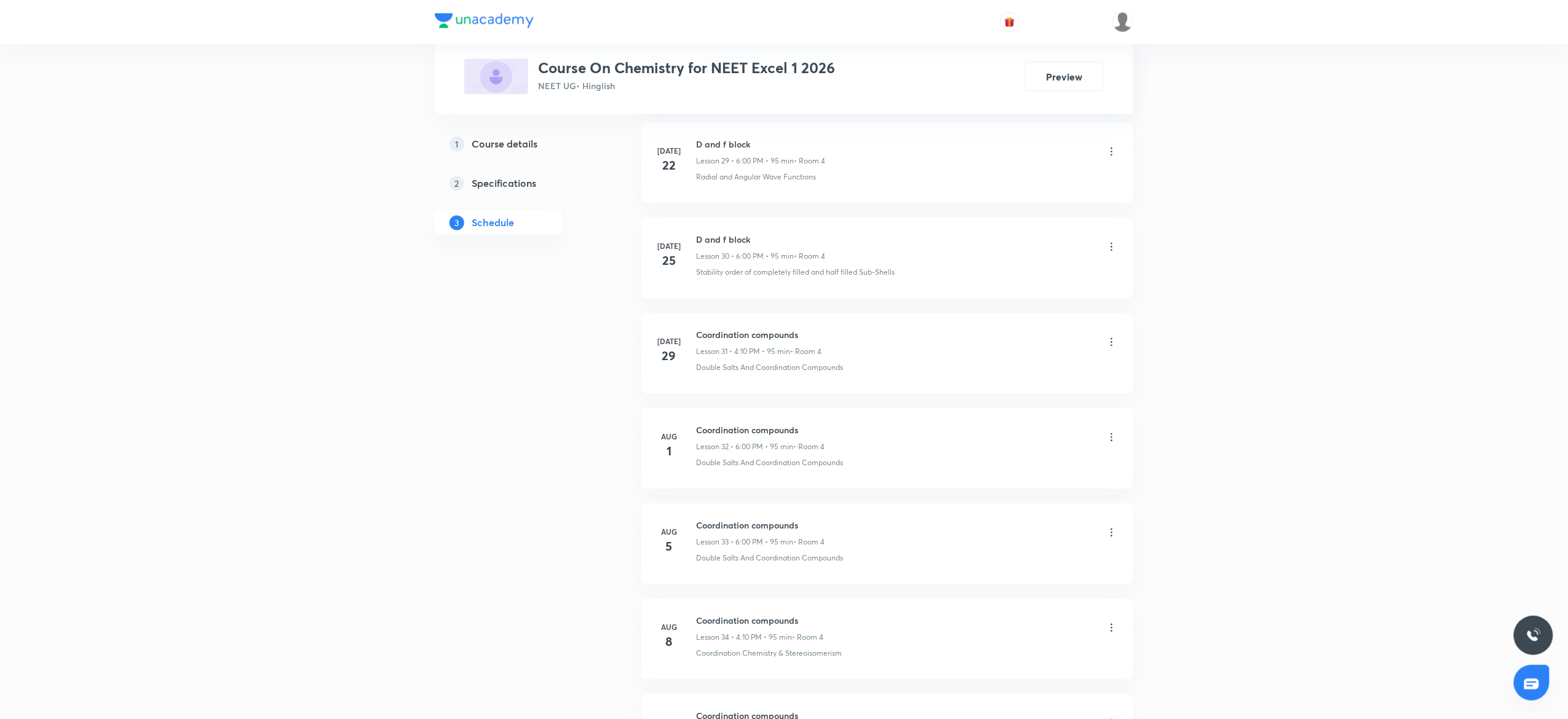
scroll to position [5148, 0]
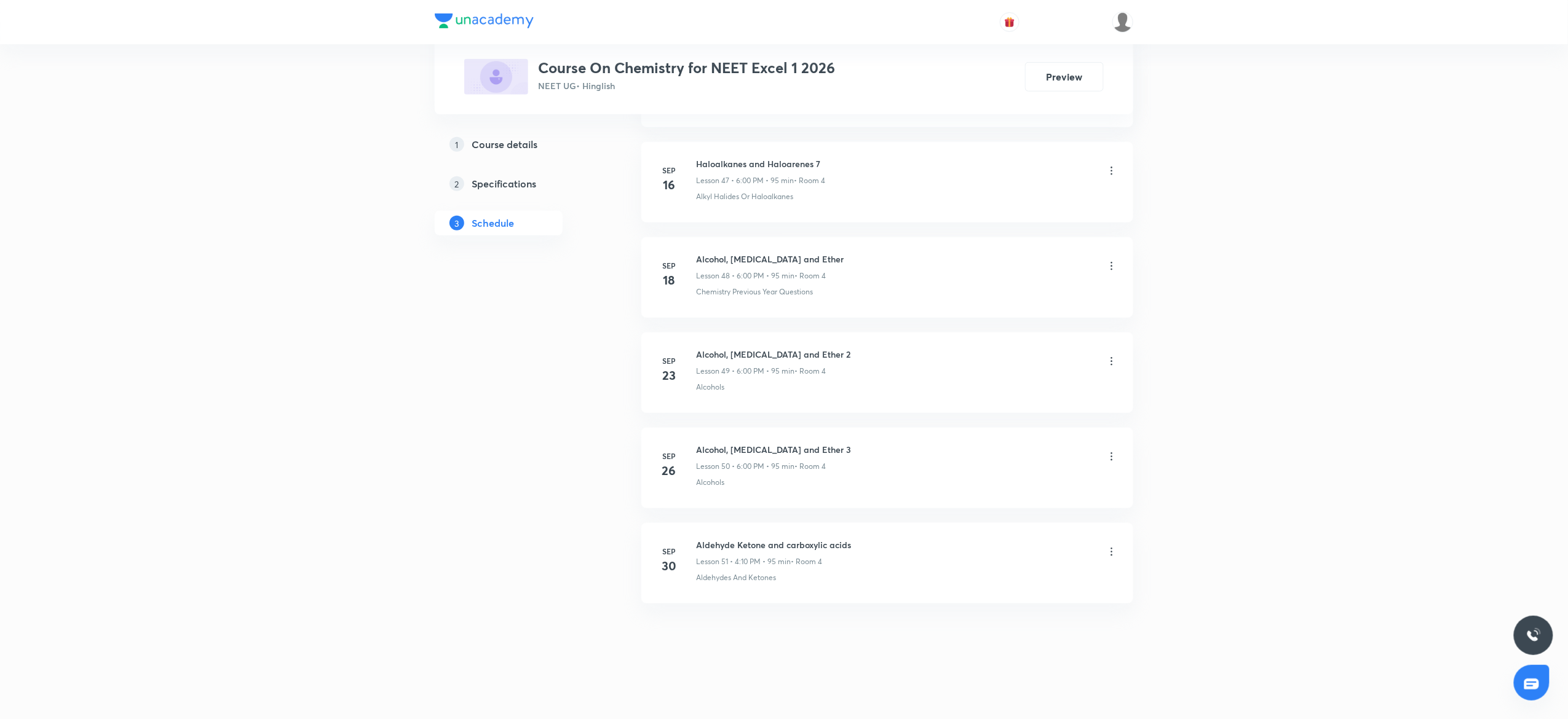
click at [771, 544] on h6 "Aldehyde Ketone and carboxylic acids" at bounding box center [773, 544] width 155 height 13
copy h6 "Aldehyde Ketone and carboxylic acids"
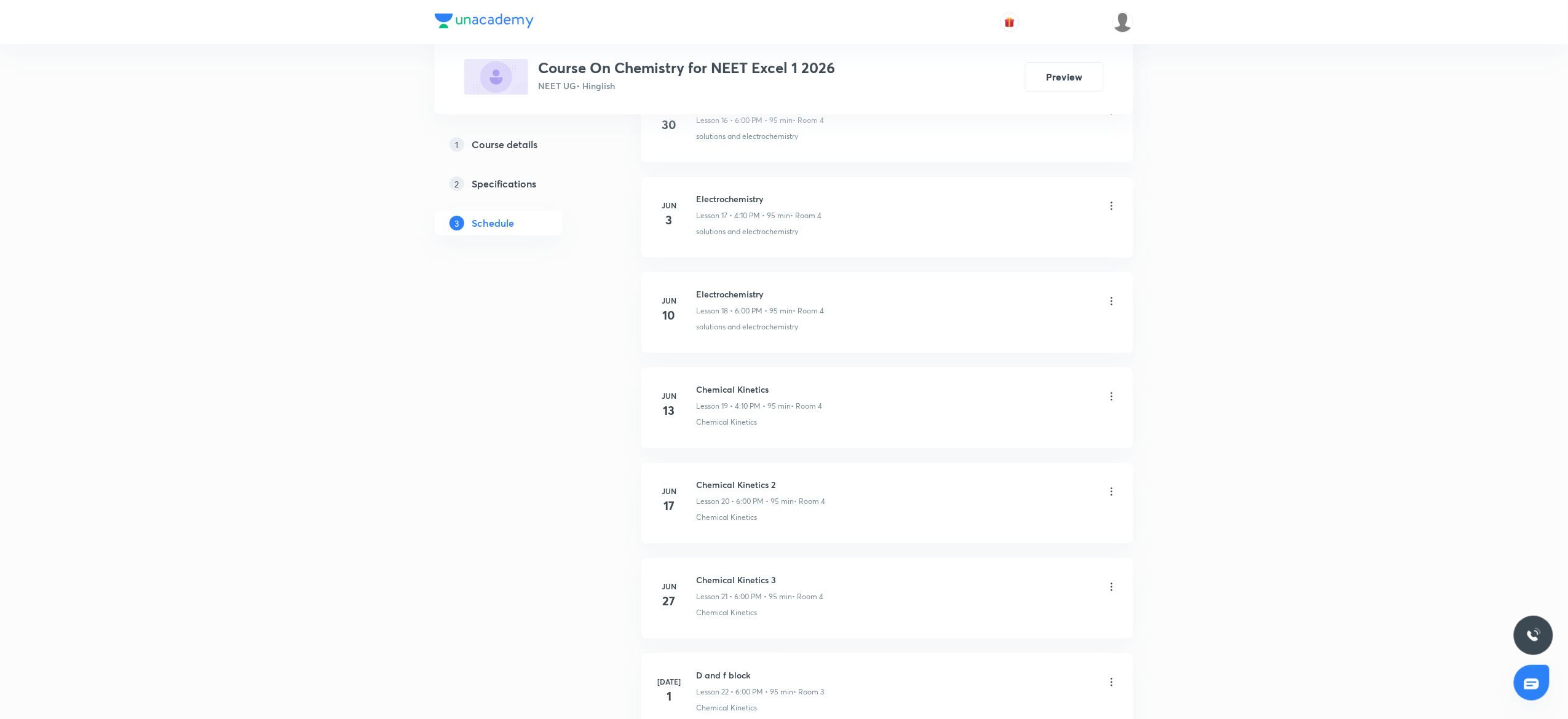
scroll to position [0, 0]
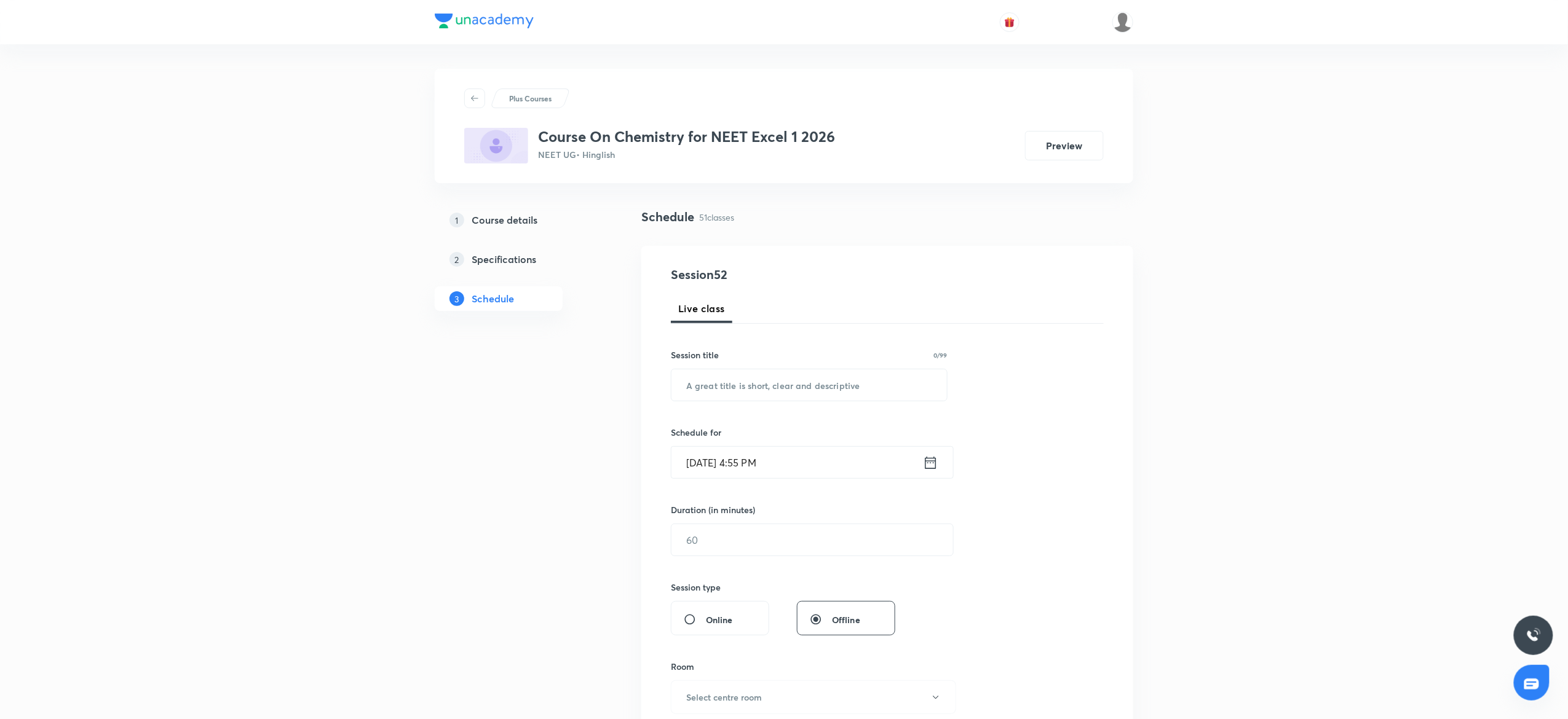
click at [738, 359] on div "Session title 0/99" at bounding box center [808, 354] width 276 height 13
click at [745, 389] on input "text" at bounding box center [809, 385] width 276 height 31
paste input "Aldehyde Ketone and carboxylic acids"
type input "Aldehyde Ketone and carboxylic acids 2"
click at [844, 469] on input "[DATE] 4:55 PM" at bounding box center [797, 463] width 252 height 31
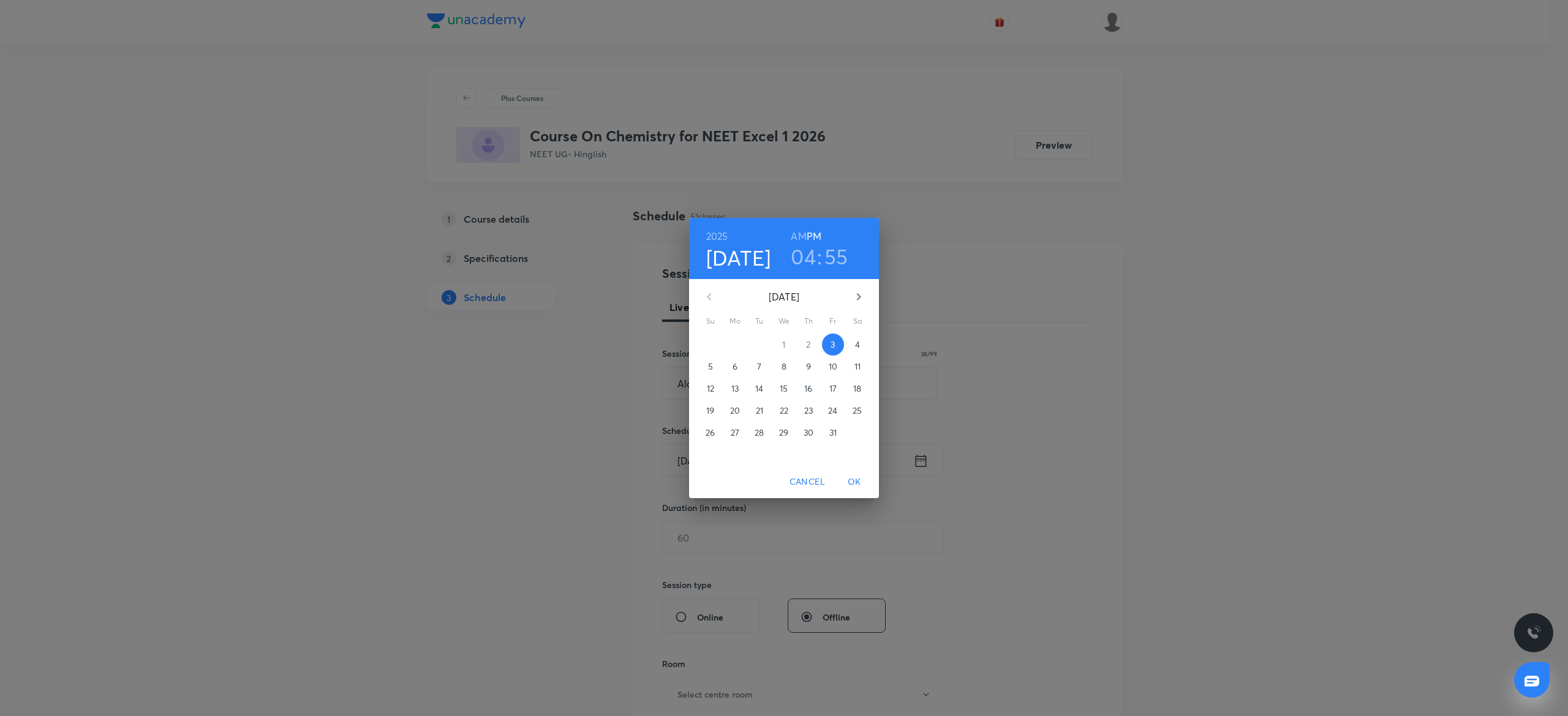
drag, startPoint x: 831, startPoint y: 262, endPoint x: 817, endPoint y: 261, distance: 14.0
click at [831, 261] on h3 "55" at bounding box center [837, 257] width 24 height 25
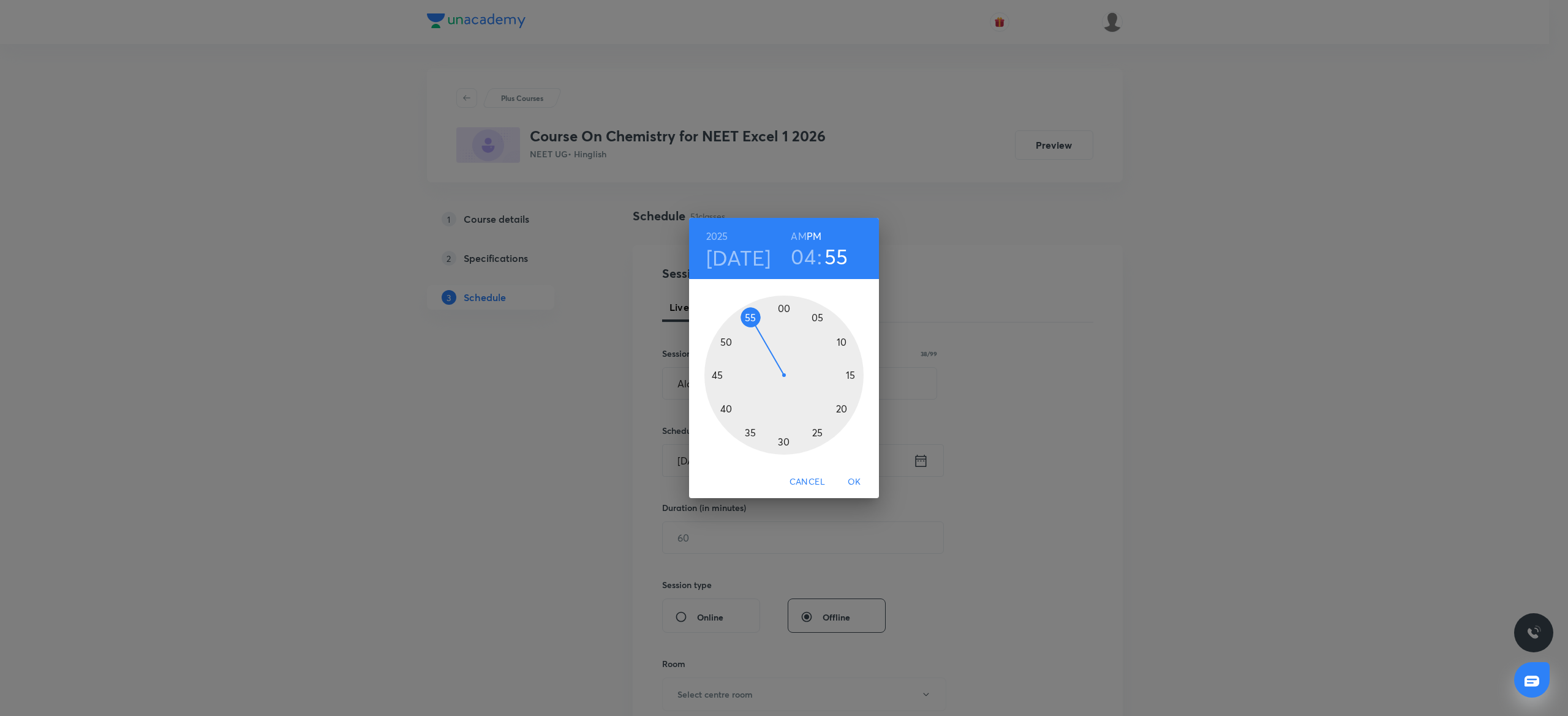
click at [805, 260] on h3 "04" at bounding box center [804, 257] width 25 height 25
drag, startPoint x: 848, startPoint y: 401, endPoint x: 779, endPoint y: 454, distance: 87.0
click at [779, 454] on div at bounding box center [784, 374] width 159 height 159
click at [782, 303] on div at bounding box center [784, 374] width 159 height 159
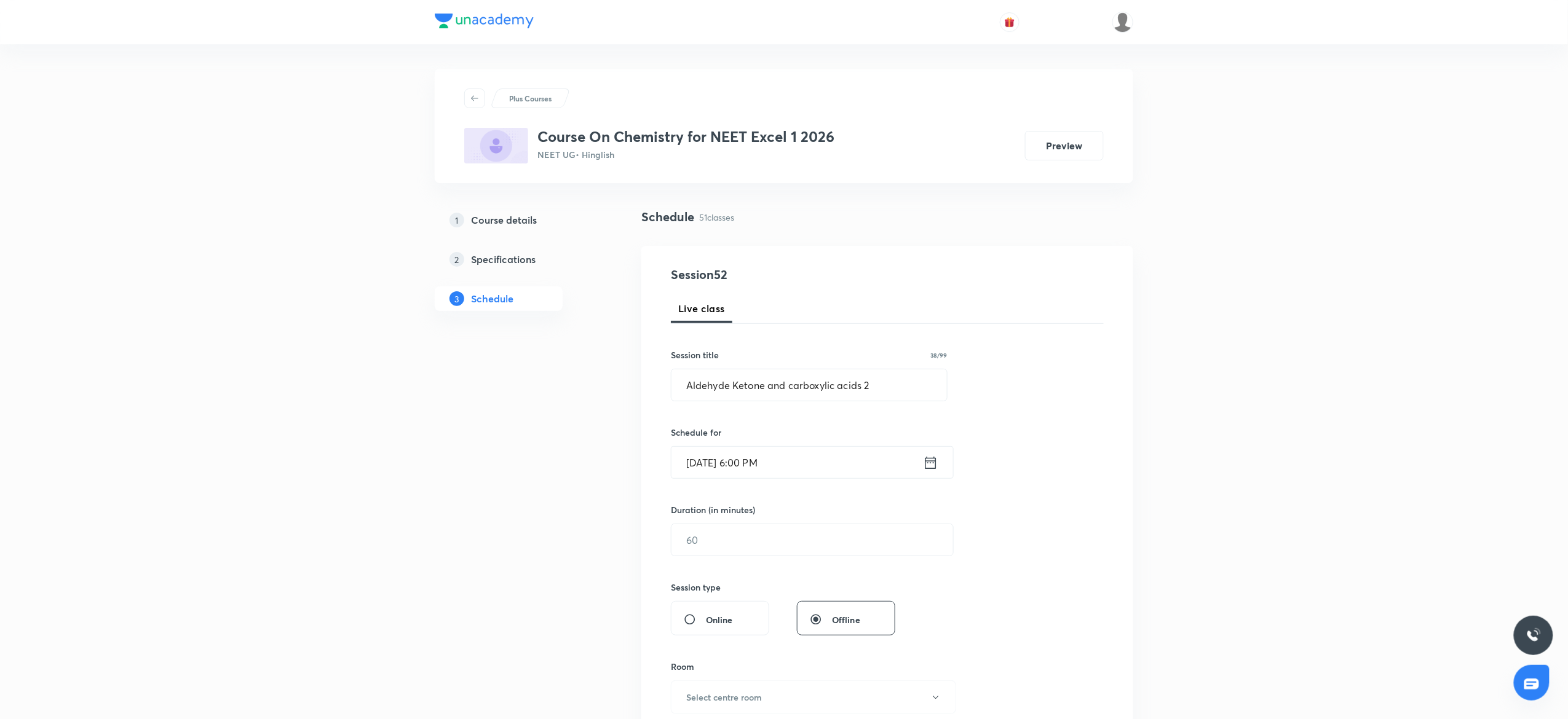
click at [753, 572] on div "Session 52 Live class Session title 38/99 Aldehyde Ketone and carboxylic acids …" at bounding box center [887, 554] width 433 height 577
click at [753, 547] on input "text" at bounding box center [812, 540] width 282 height 31
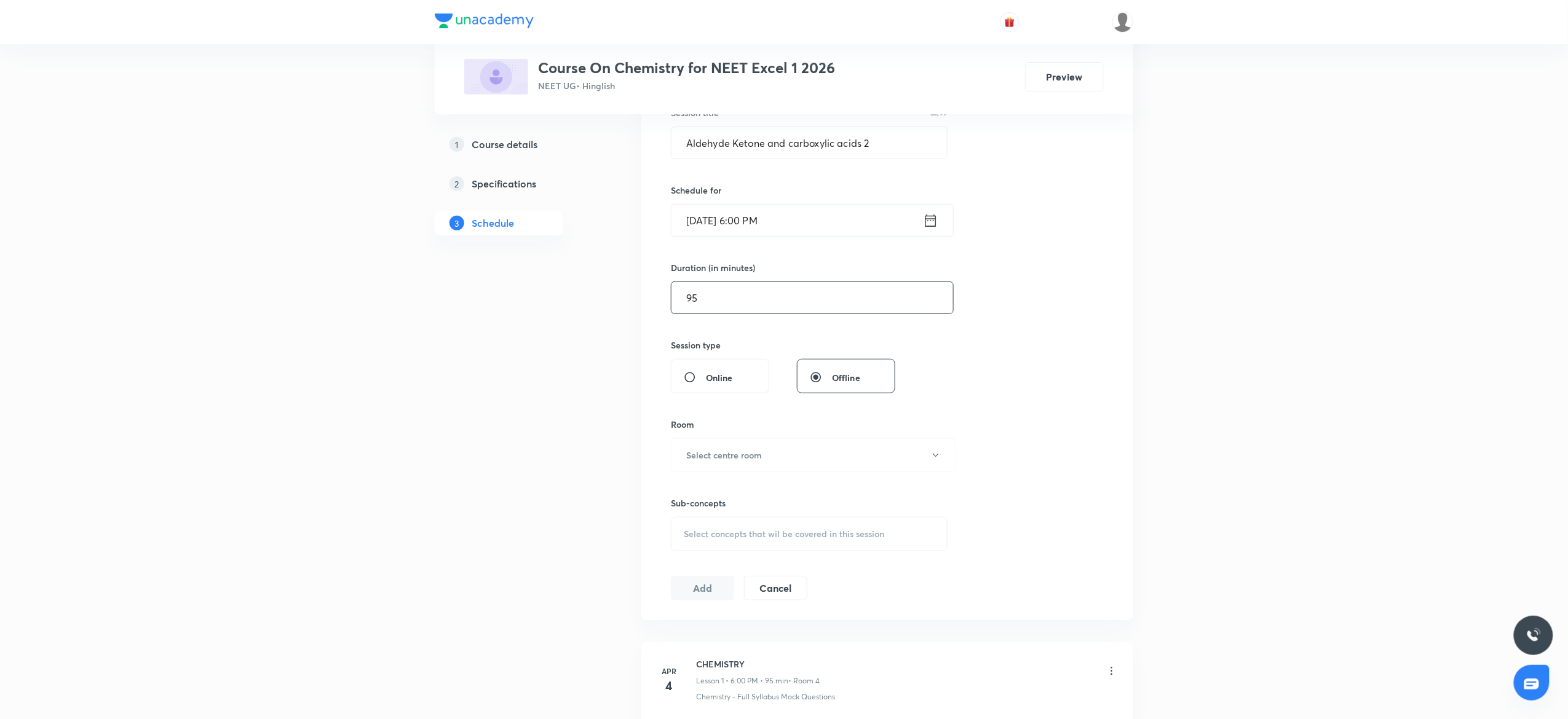
scroll to position [246, 0]
type input "95"
click at [712, 465] on button "Select centre room" at bounding box center [813, 451] width 285 height 34
click at [685, 555] on span "4" at bounding box center [808, 561] width 270 height 13
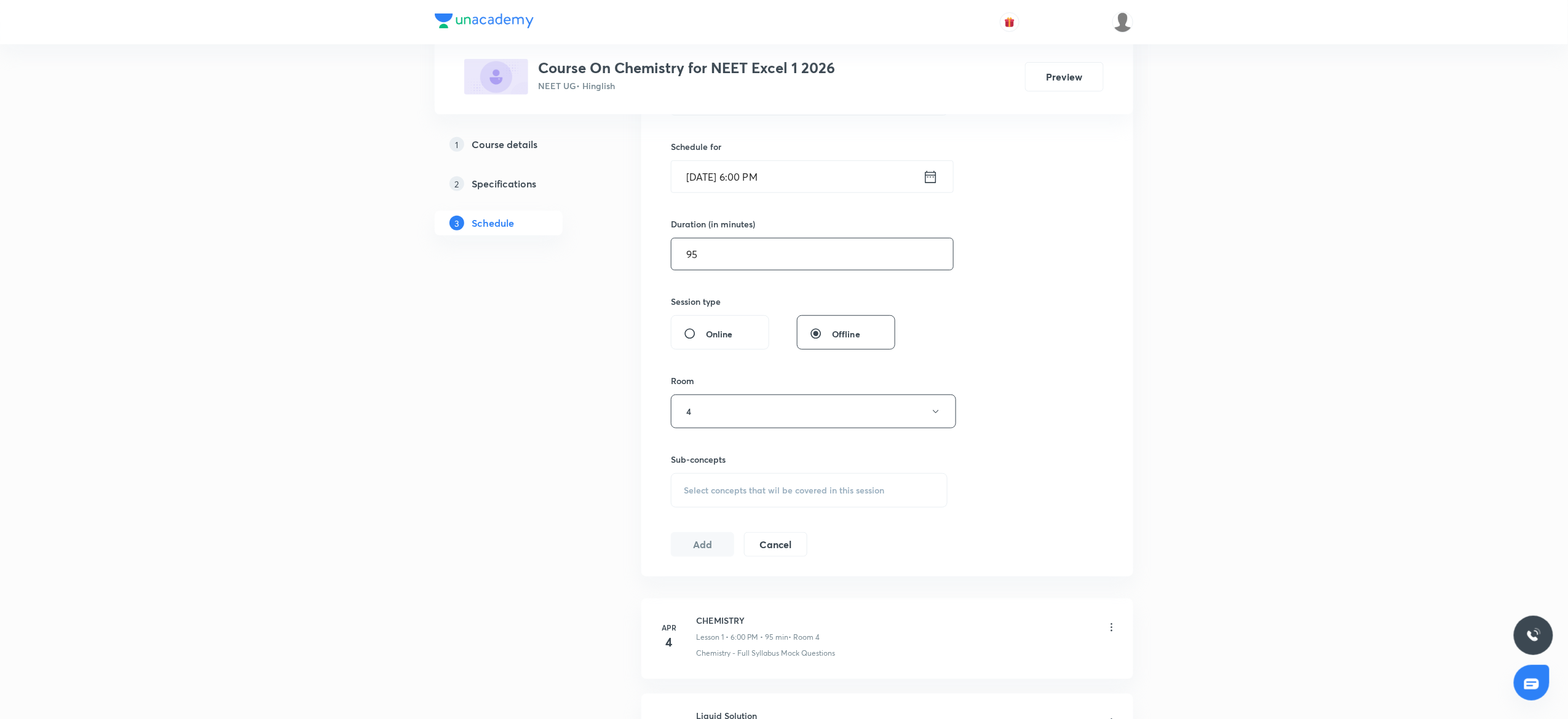
scroll to position [368, 0]
click at [723, 410] on span "Select concepts that wil be covered in this session" at bounding box center [784, 407] width 201 height 10
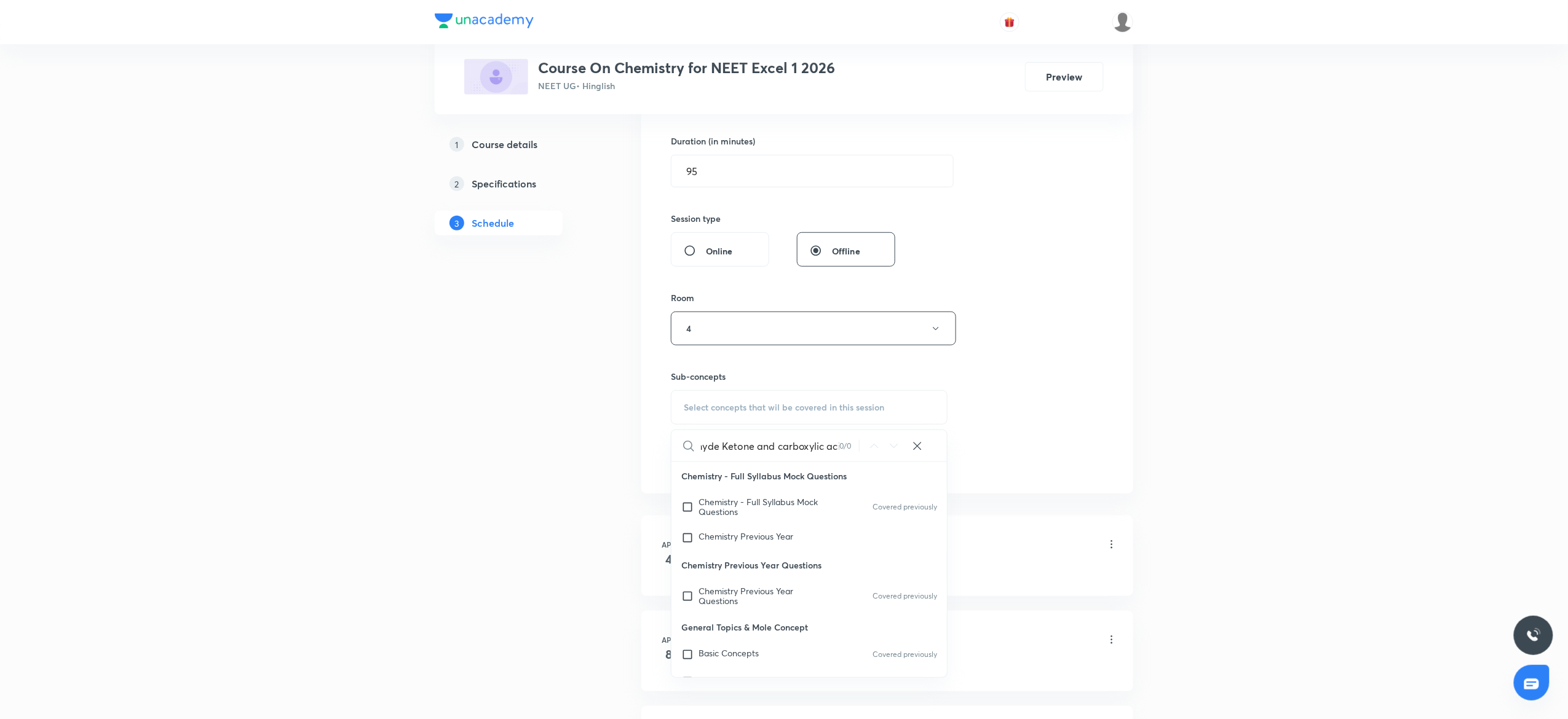
scroll to position [0, 37]
drag, startPoint x: 702, startPoint y: 448, endPoint x: 942, endPoint y: 460, distance: 240.3
click at [942, 460] on div "Aldehyde Ketone and carboxylic acids 0 / 0 ​" at bounding box center [809, 446] width 276 height 31
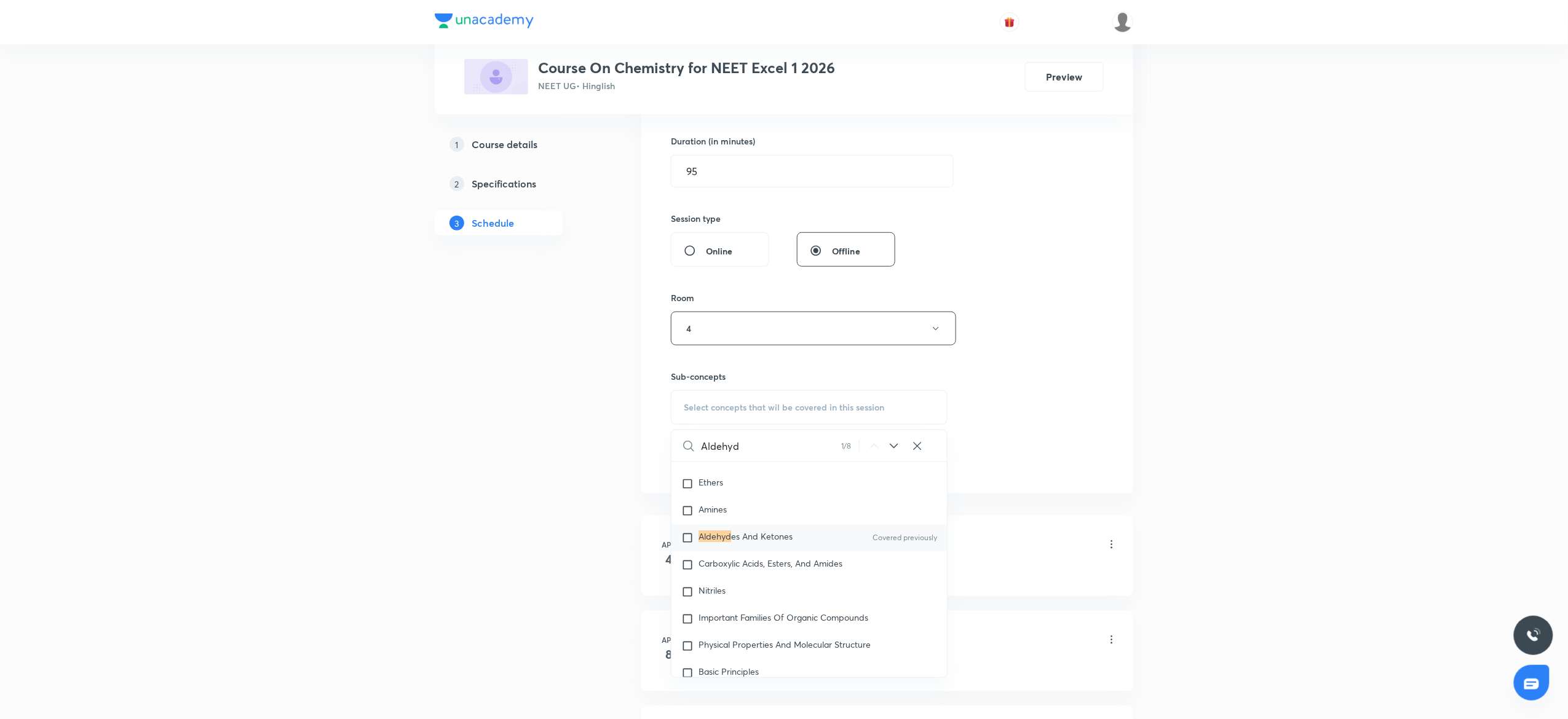
scroll to position [23201, 0]
type input "Aldehyd"
click at [778, 547] on div "Aldehyd es And Ketones Covered previously" at bounding box center [809, 533] width 276 height 27
checkbox input "true"
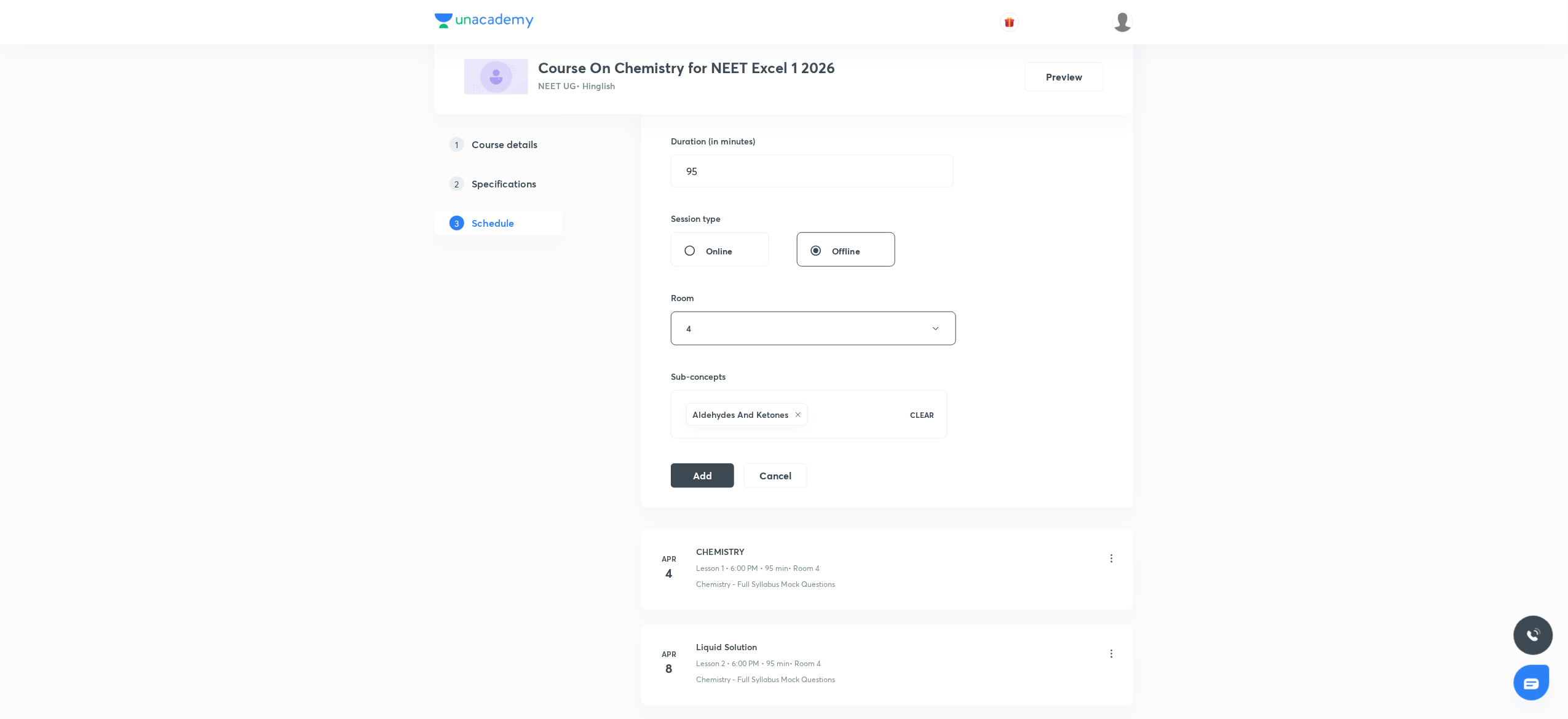
click at [670, 479] on div "Session 52 Live class Session title 38/99 Aldehyde Ketone and carboxylic acids …" at bounding box center [887, 192] width 492 height 631
click at [684, 479] on button "Add" at bounding box center [702, 474] width 64 height 25
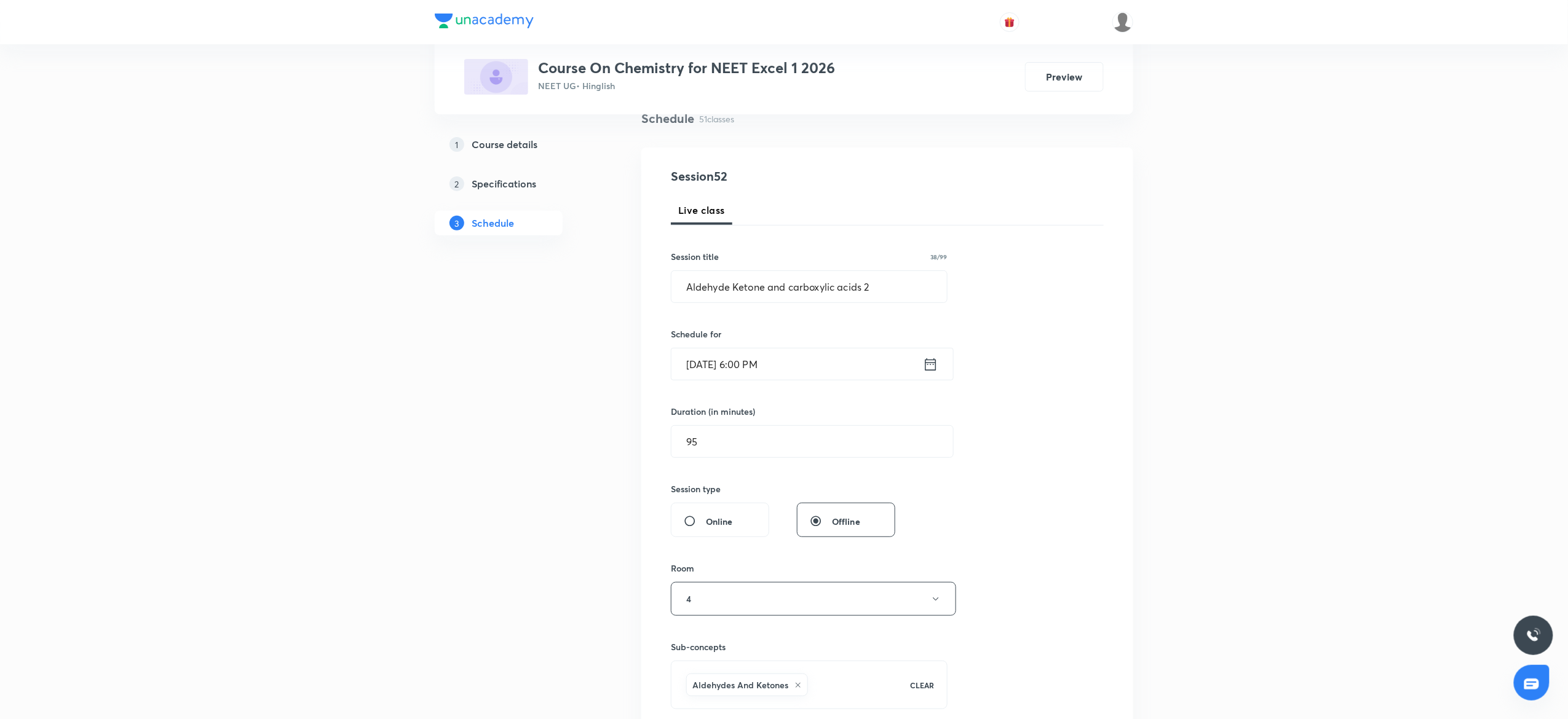
scroll to position [0, 0]
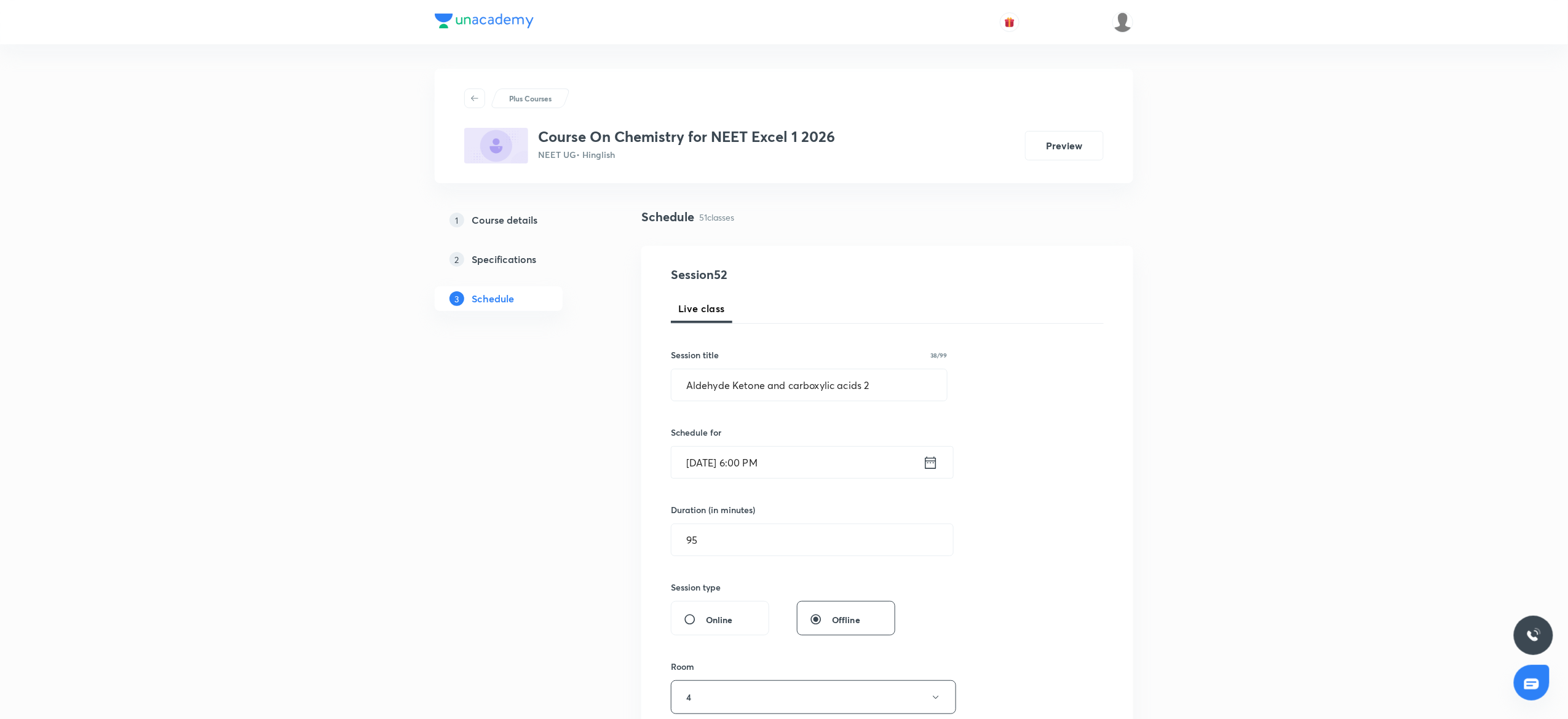
click at [676, 218] on h4 "Schedule" at bounding box center [668, 216] width 53 height 19
click at [679, 223] on h4 "Schedule" at bounding box center [668, 216] width 53 height 19
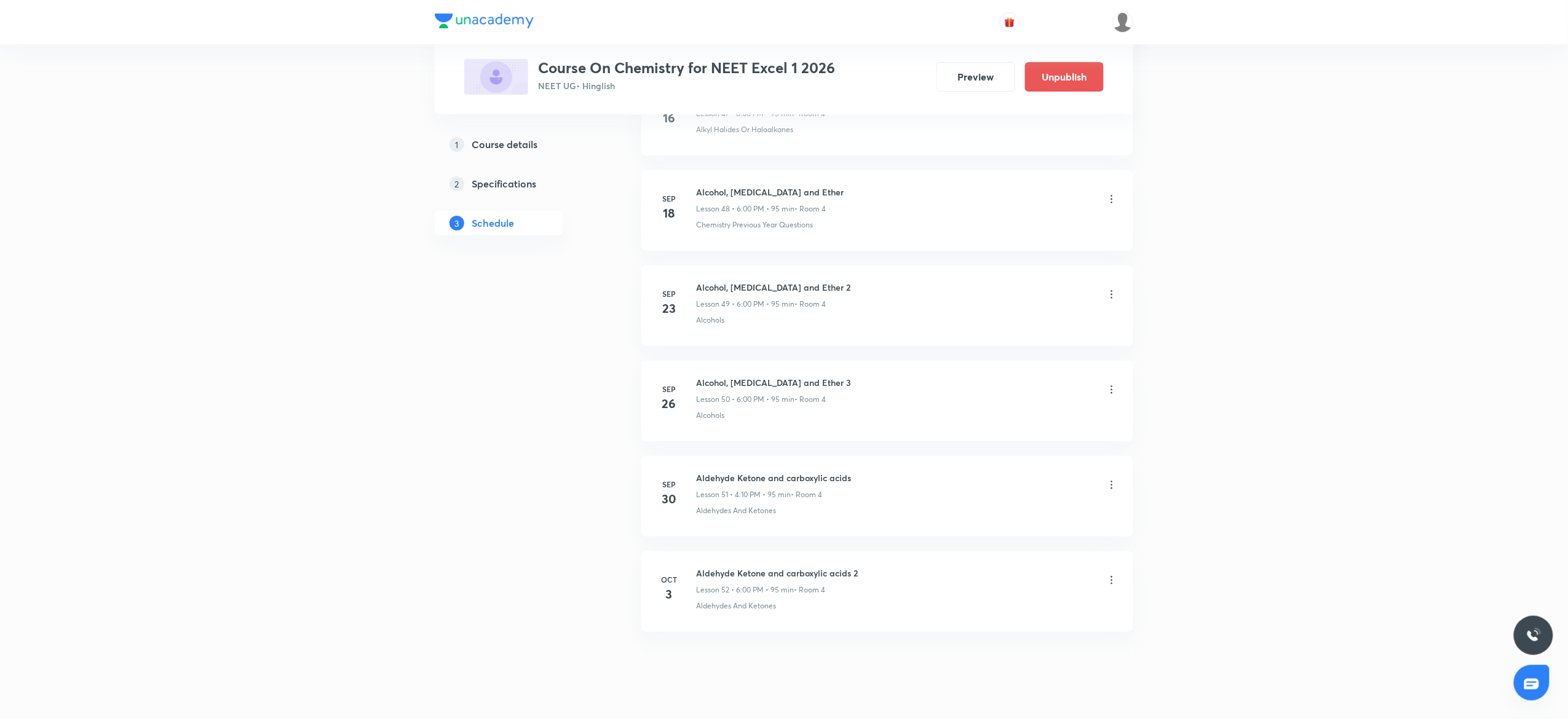
scroll to position [4677, 0]
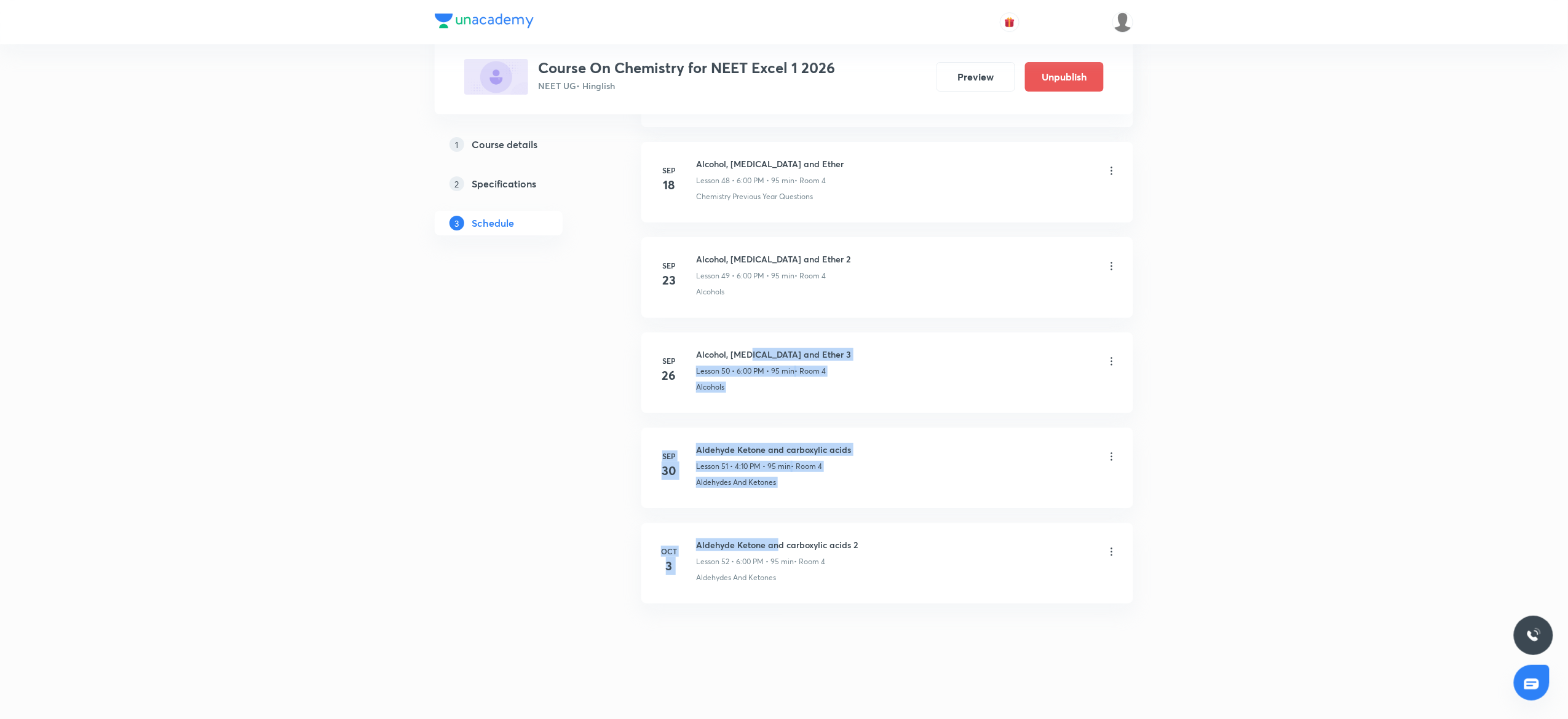
drag, startPoint x: 751, startPoint y: 351, endPoint x: 775, endPoint y: 550, distance: 200.4
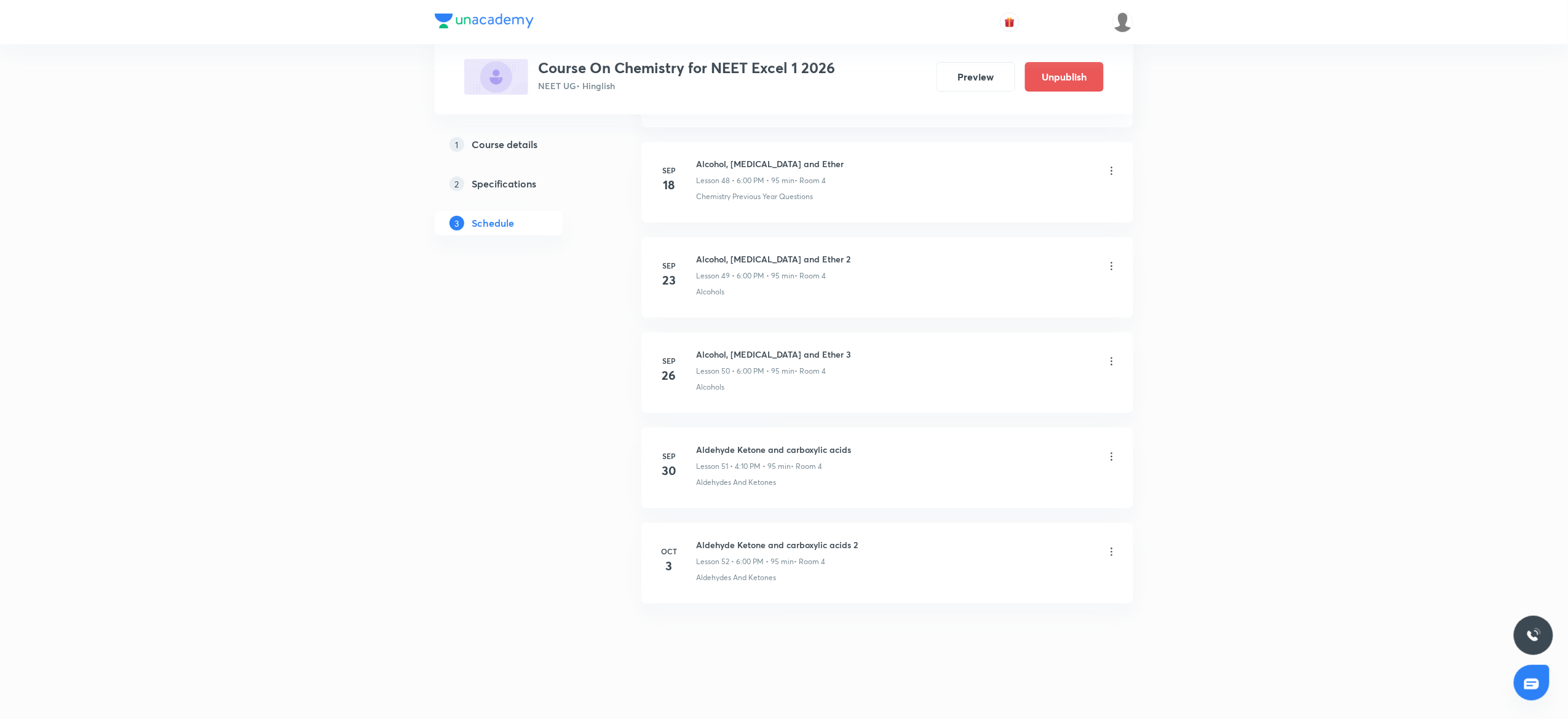
click at [782, 539] on h6 "Aldehyde Ketone and carboxylic acids 2" at bounding box center [777, 544] width 162 height 13
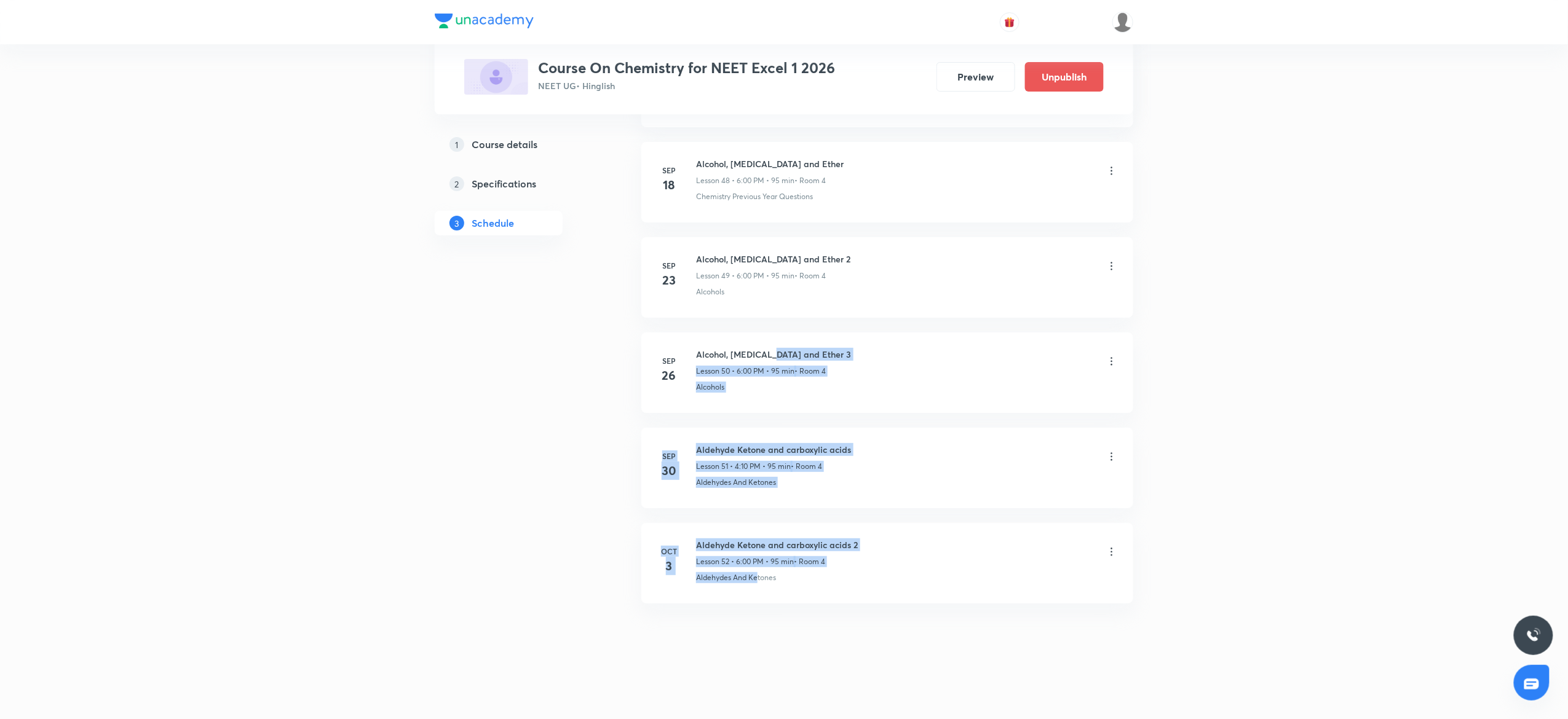
drag, startPoint x: 773, startPoint y: 356, endPoint x: 760, endPoint y: 580, distance: 224.4
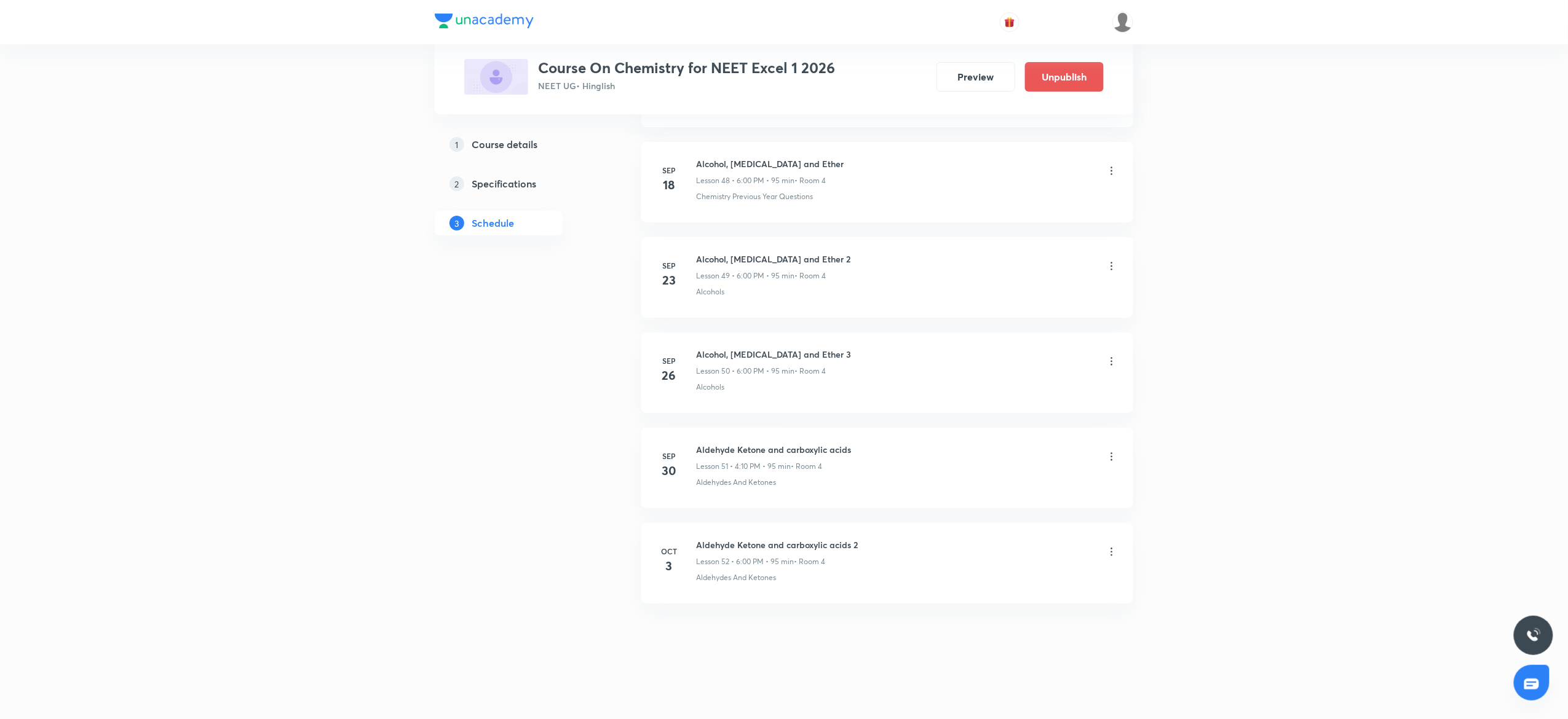
click at [761, 575] on p "Aldehydes And Ketones" at bounding box center [736, 577] width 80 height 11
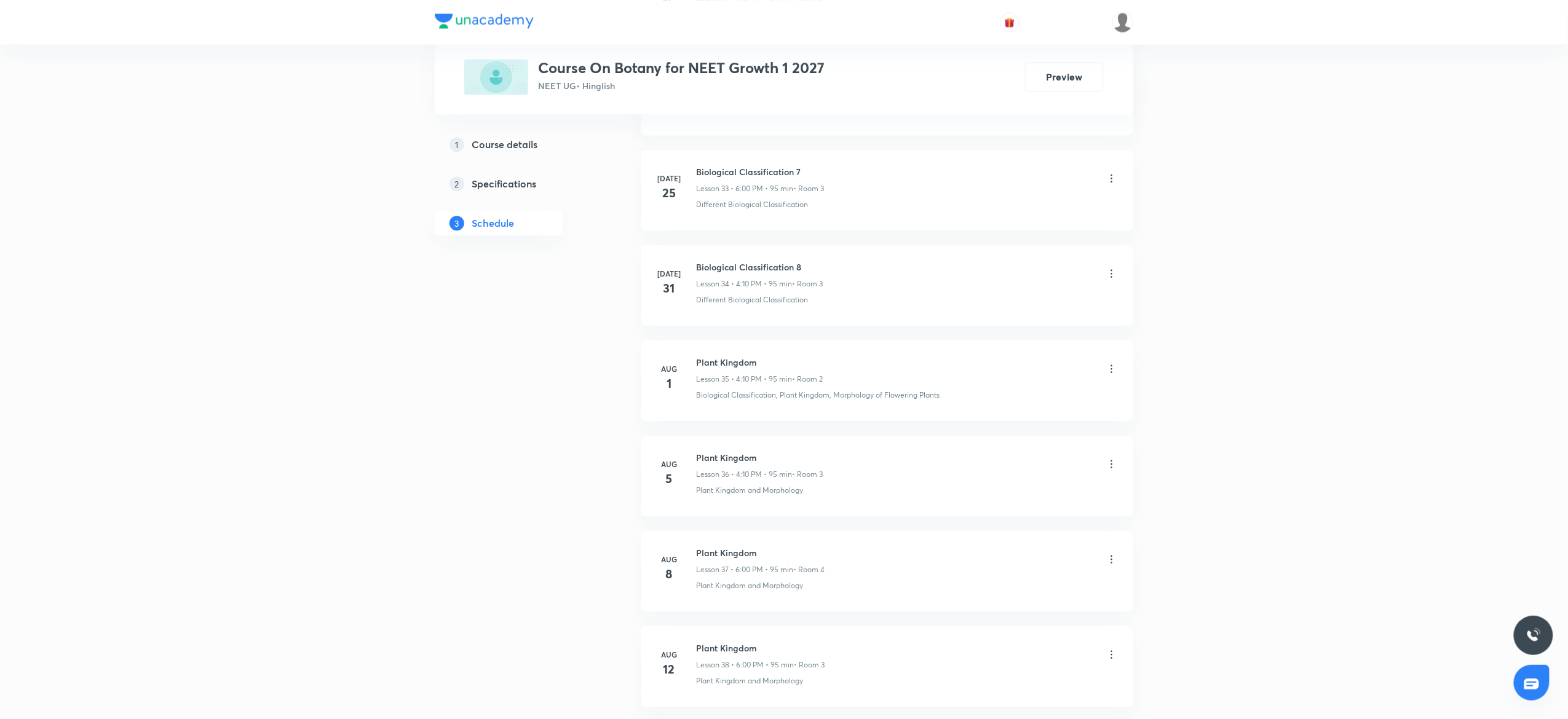
scroll to position [5053, 0]
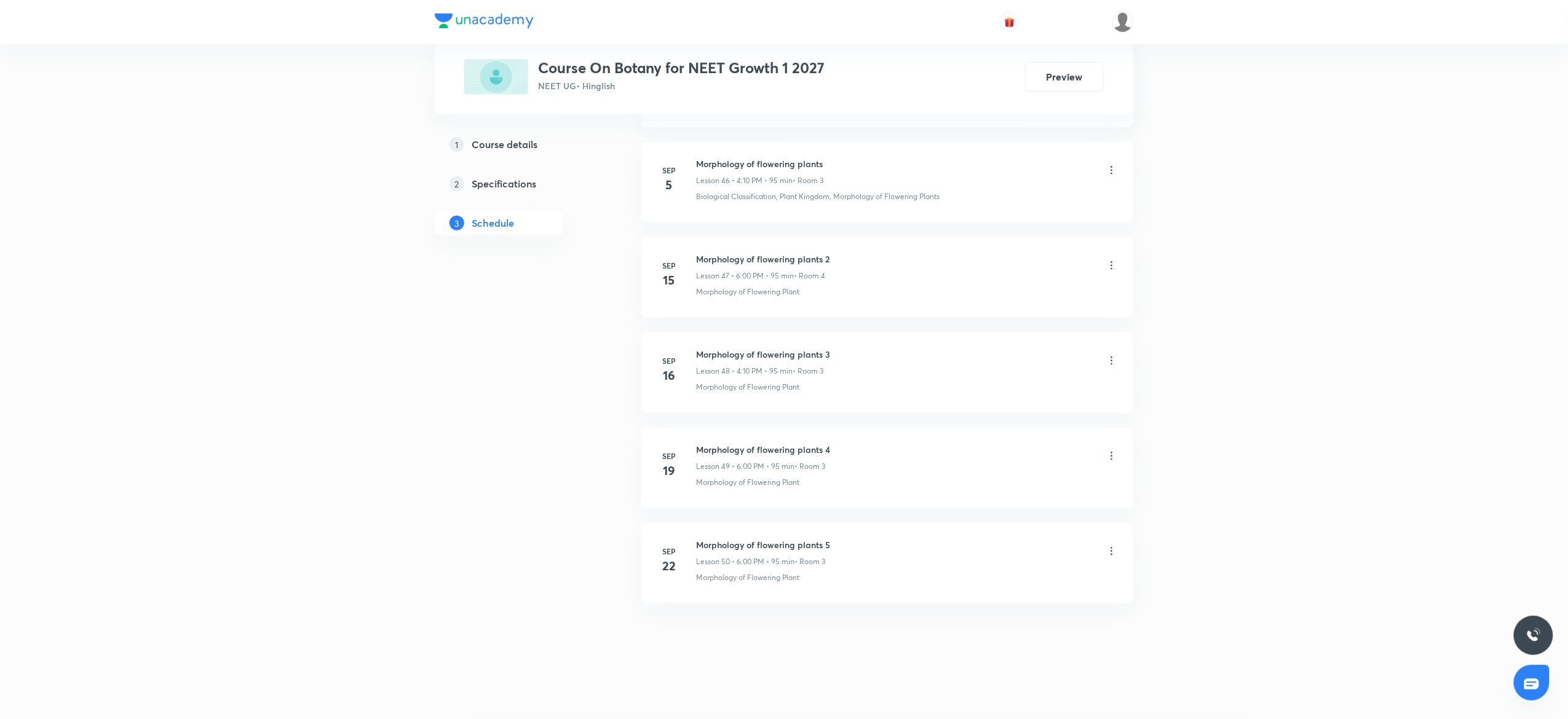
click at [784, 533] on li "[DATE] Morphology of flowering plants 5 Lesson 50 • 6:00 PM • 95 min • Room 3 M…" at bounding box center [887, 563] width 492 height 81
copy h6 "Morphology of flowering plants 5"
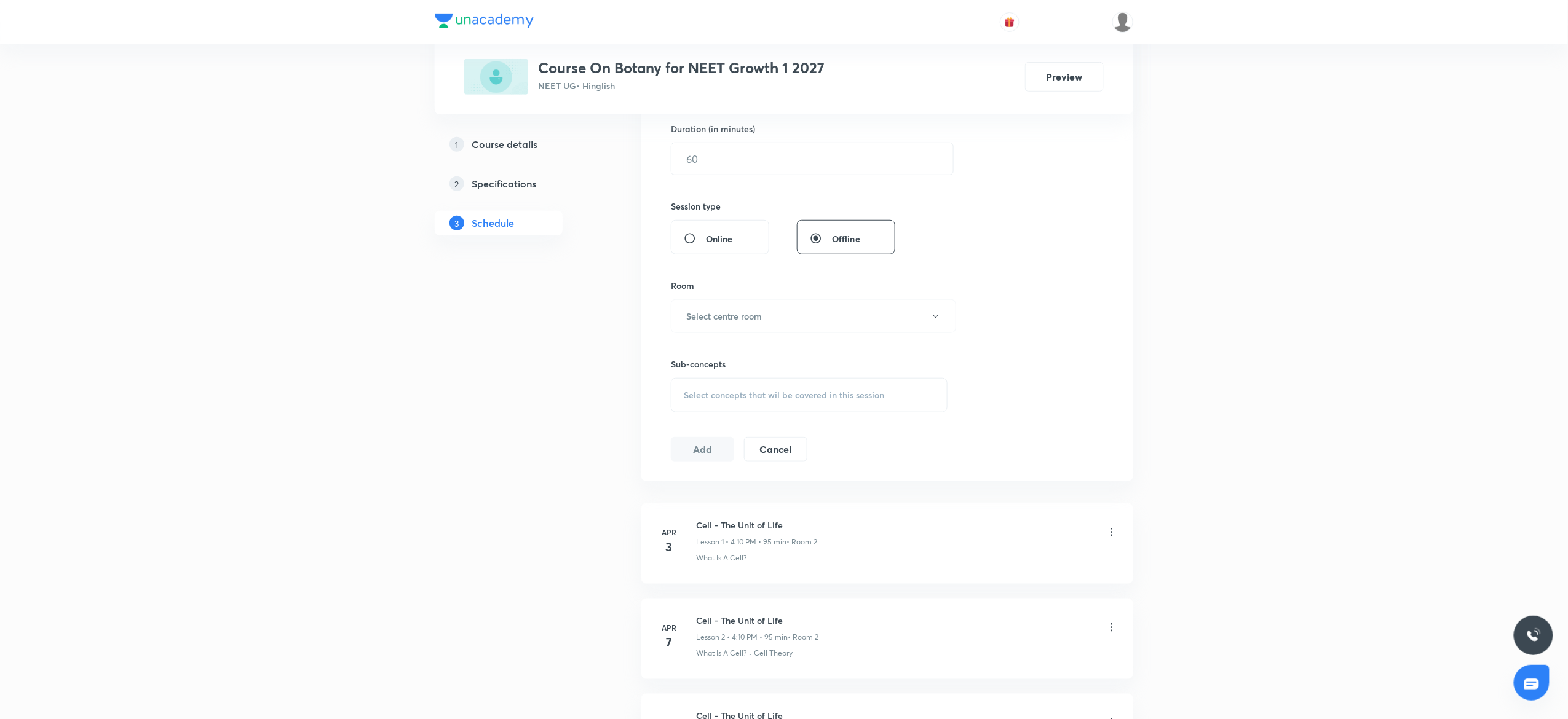
scroll to position [0, 0]
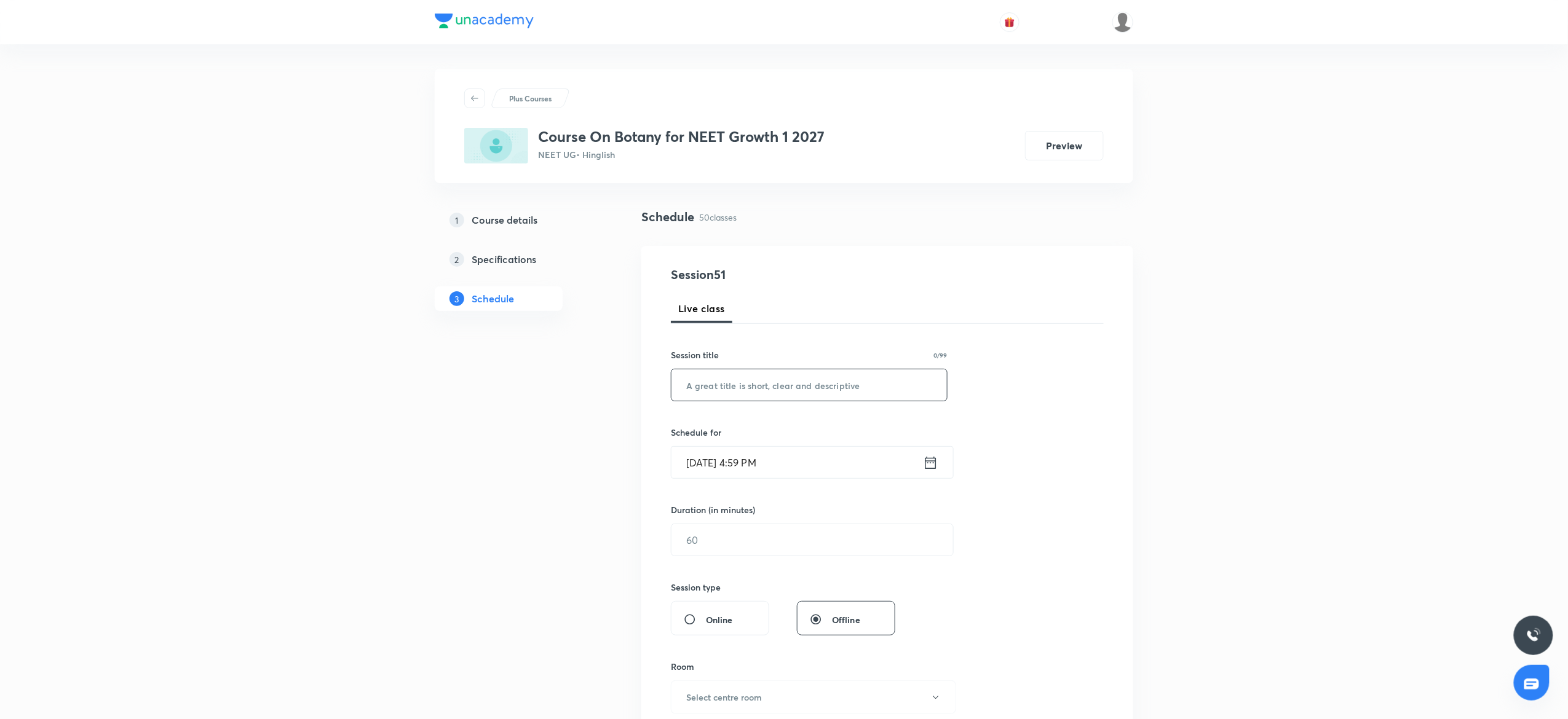
click at [773, 375] on input "text" at bounding box center [809, 385] width 276 height 31
paste input "Morphology of flowering plants 5"
type input "Morphology of flowering plants 6"
click at [838, 468] on input "[DATE] 4:59 PM" at bounding box center [797, 463] width 252 height 31
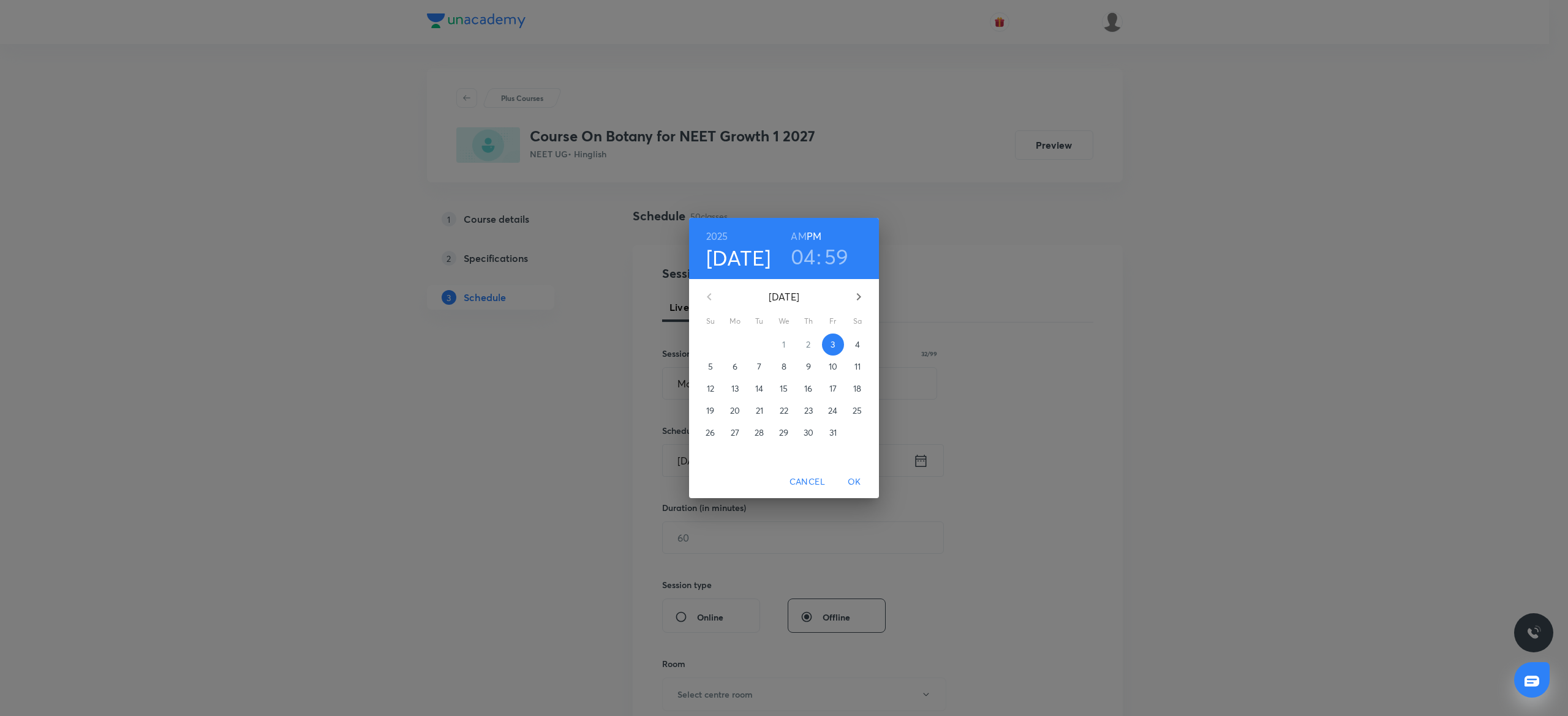
click at [799, 254] on h3 "04" at bounding box center [804, 257] width 25 height 25
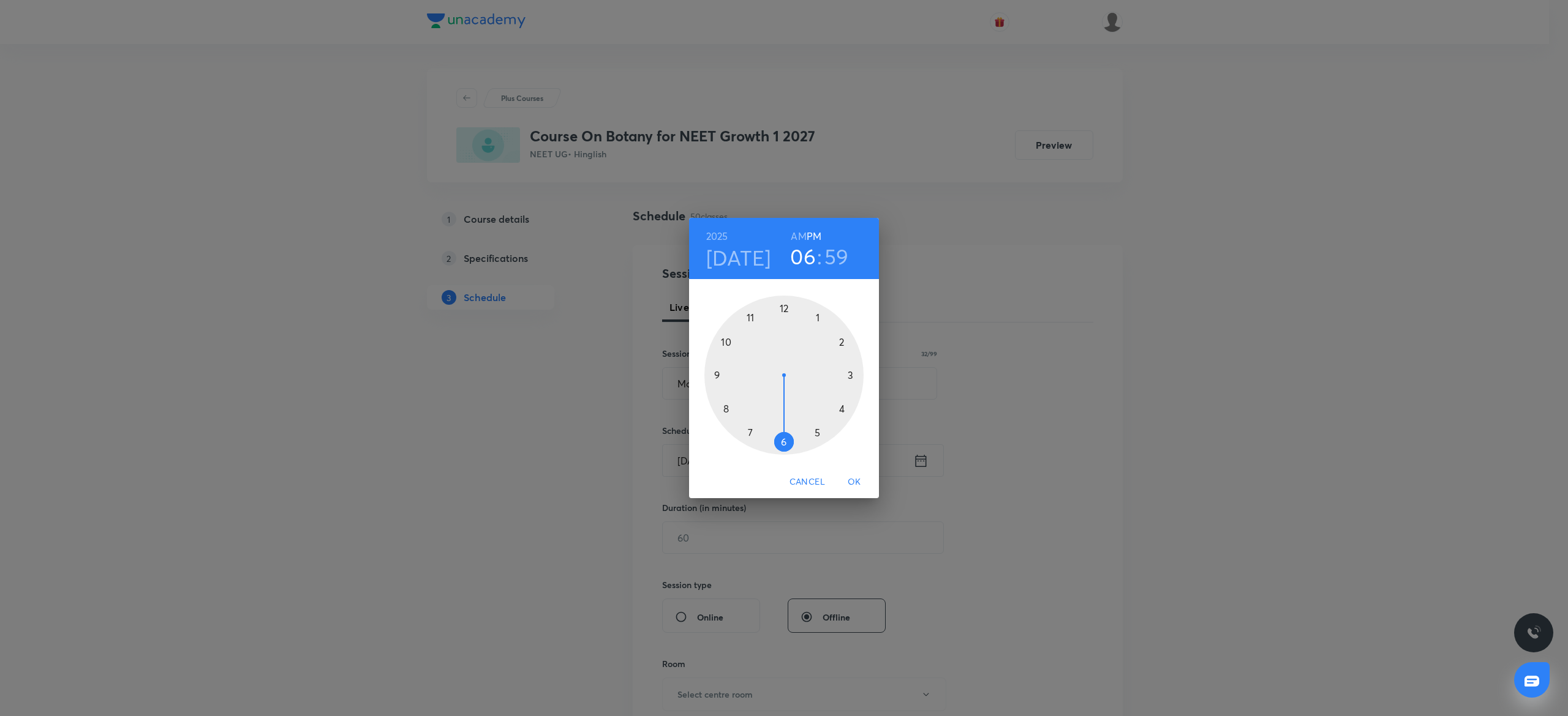
drag, startPoint x: 825, startPoint y: 425, endPoint x: 793, endPoint y: 438, distance: 34.5
click at [793, 438] on div at bounding box center [784, 374] width 159 height 159
click at [784, 306] on div at bounding box center [784, 374] width 159 height 159
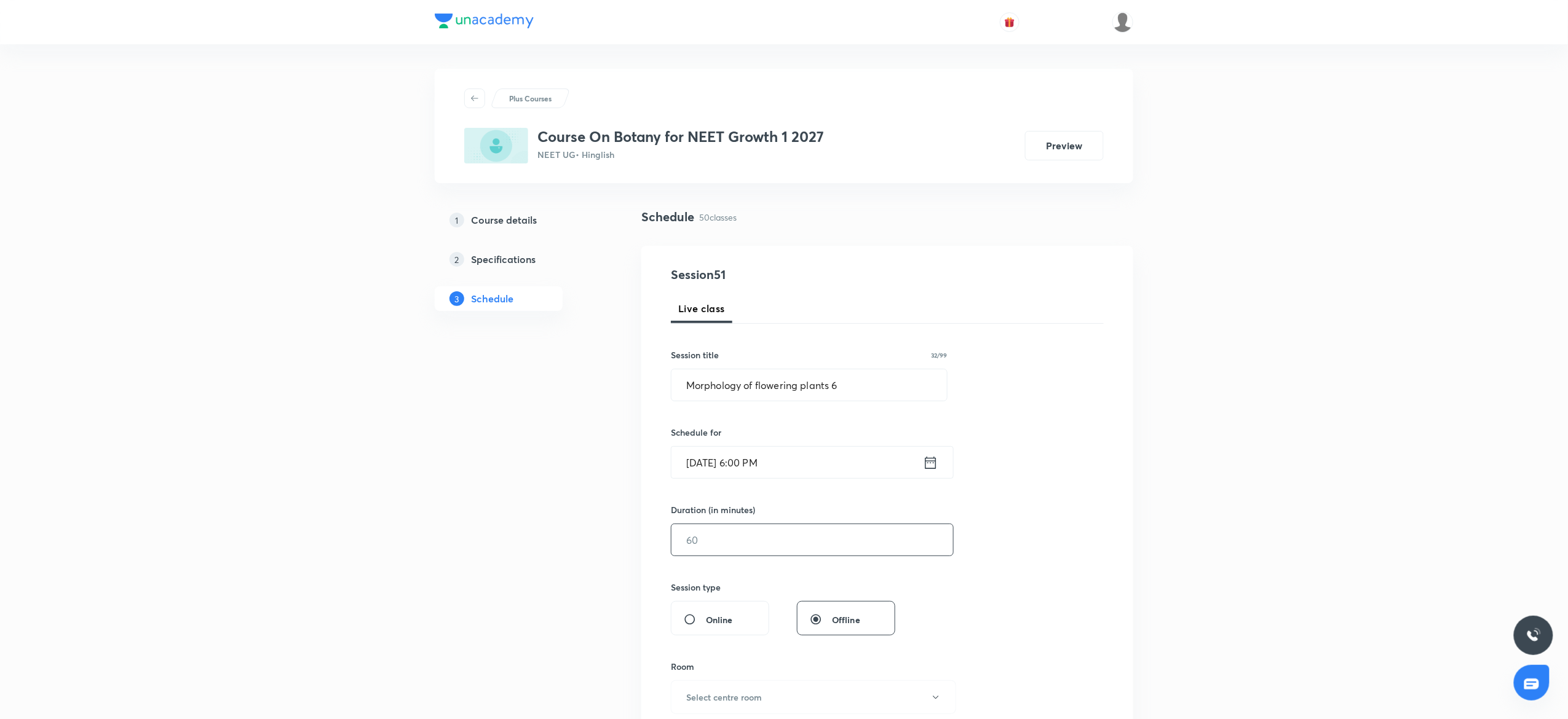
click at [778, 535] on input "text" at bounding box center [812, 540] width 282 height 31
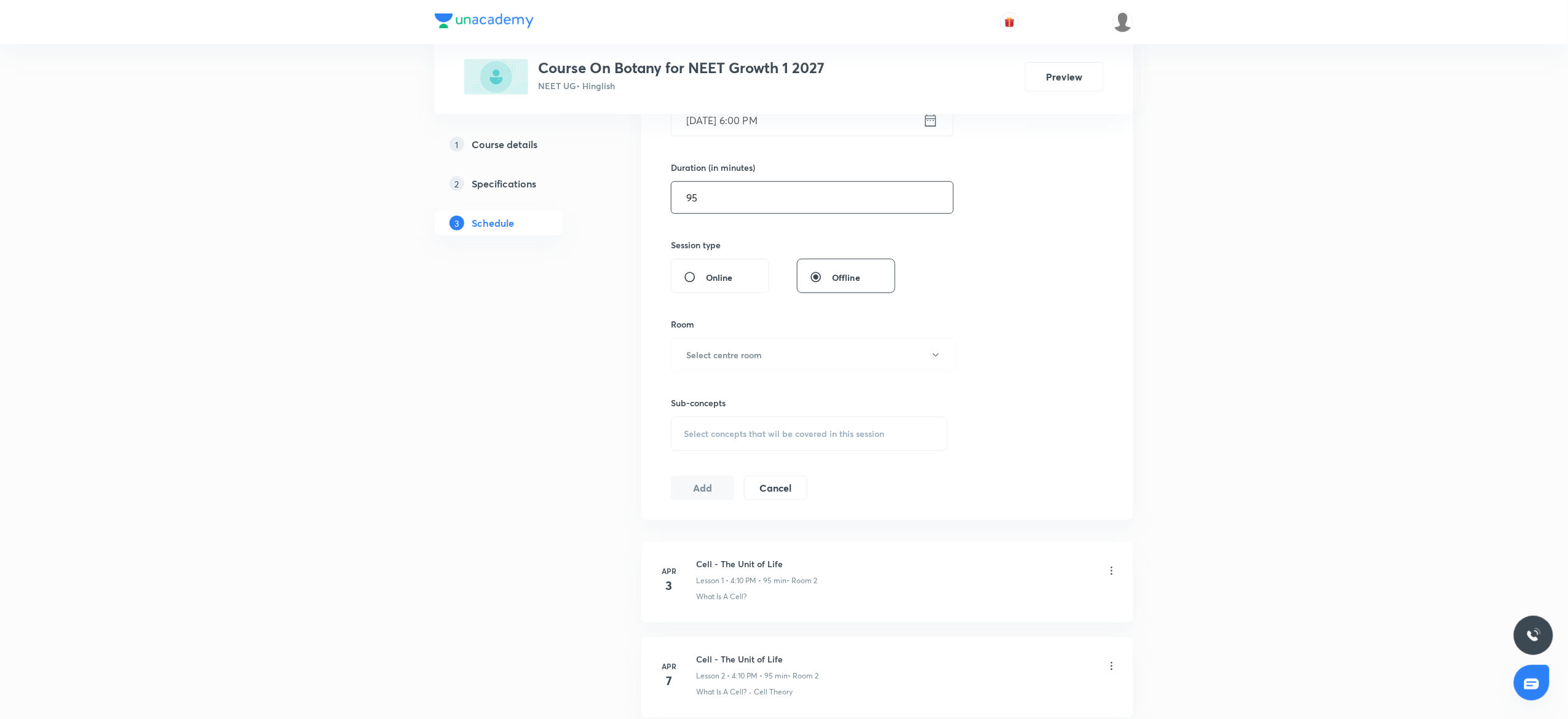
scroll to position [368, 0]
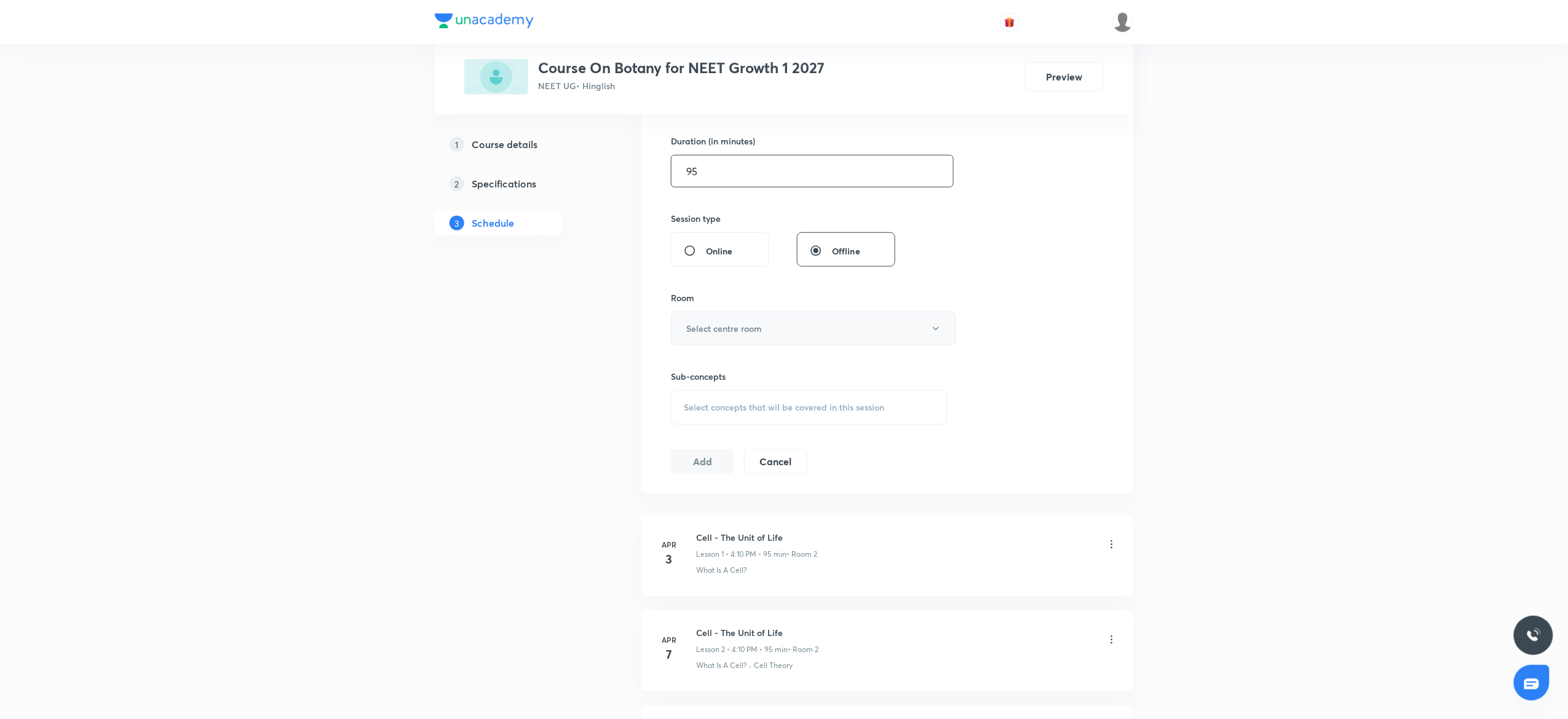
type input "95"
click at [736, 331] on h6 "Select centre room" at bounding box center [724, 328] width 76 height 13
click at [680, 403] on li "2" at bounding box center [807, 393] width 284 height 22
click at [766, 324] on button "2" at bounding box center [813, 328] width 285 height 34
click at [687, 415] on span "3" at bounding box center [808, 416] width 270 height 13
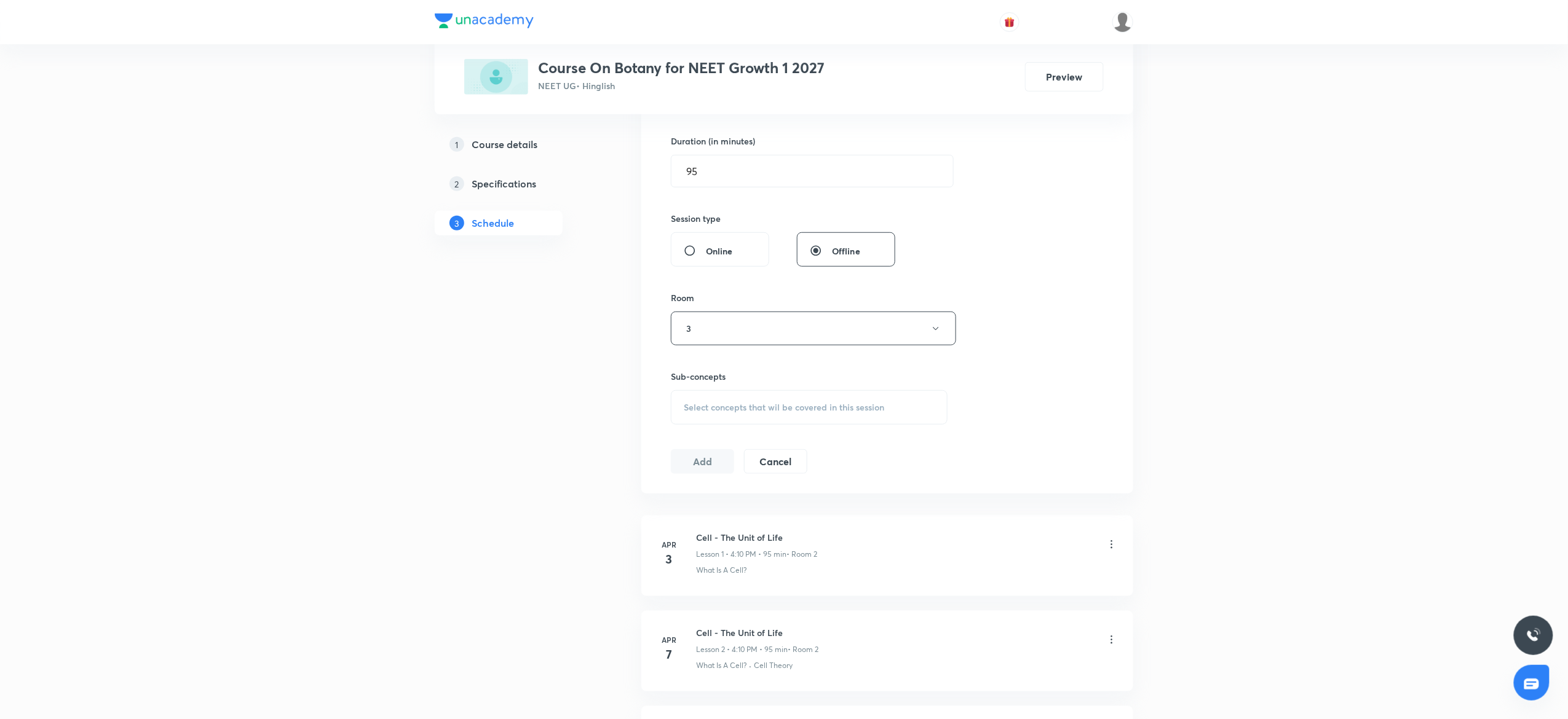
click at [688, 406] on span "Select concepts that wil be covered in this session" at bounding box center [784, 407] width 201 height 10
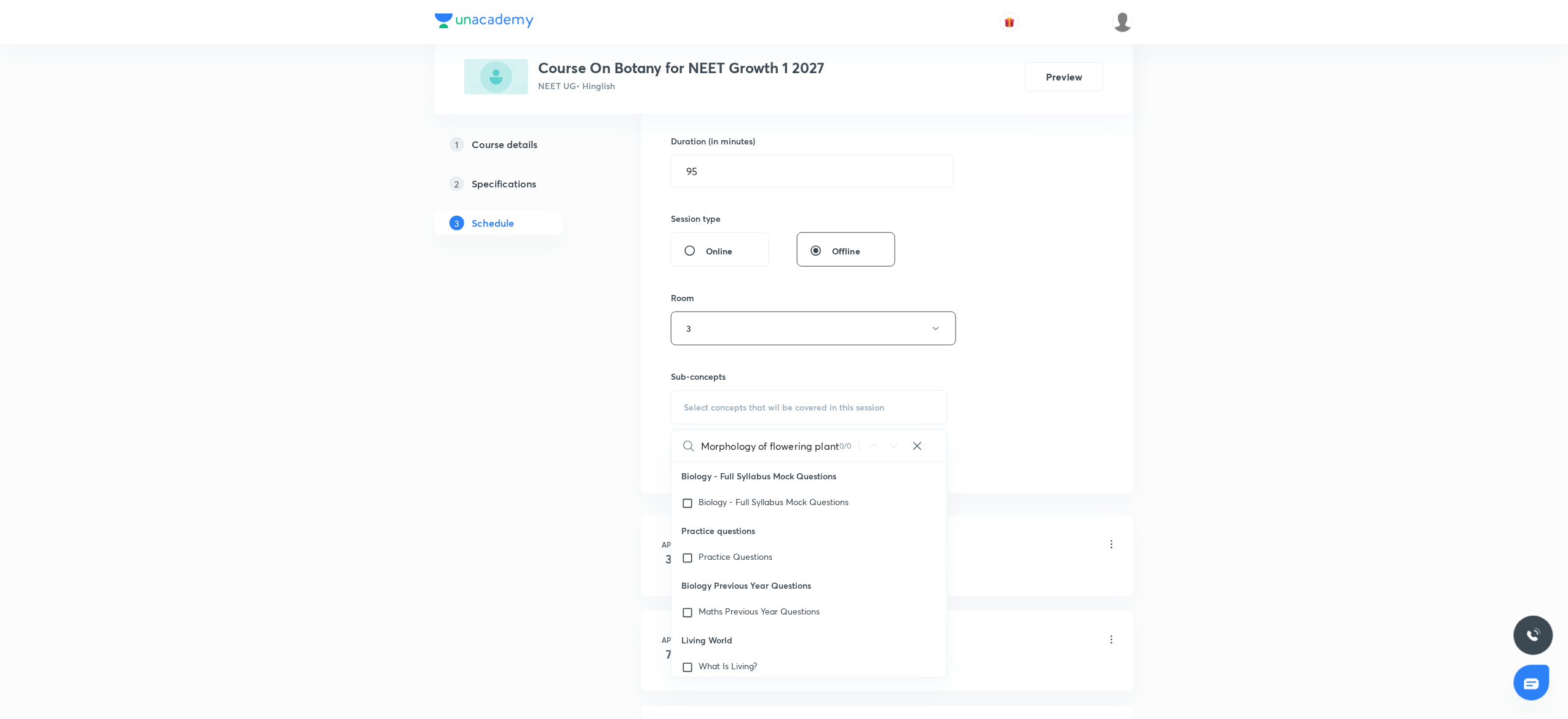
scroll to position [0, 15]
drag, startPoint x: 734, startPoint y: 448, endPoint x: 927, endPoint y: 468, distance: 194.0
click at [927, 468] on div "Morphology of flowering plants 5 0 / 0 ​ Biology - Full Syllabus Mock Questions…" at bounding box center [808, 554] width 276 height 249
type input "Morpholog"
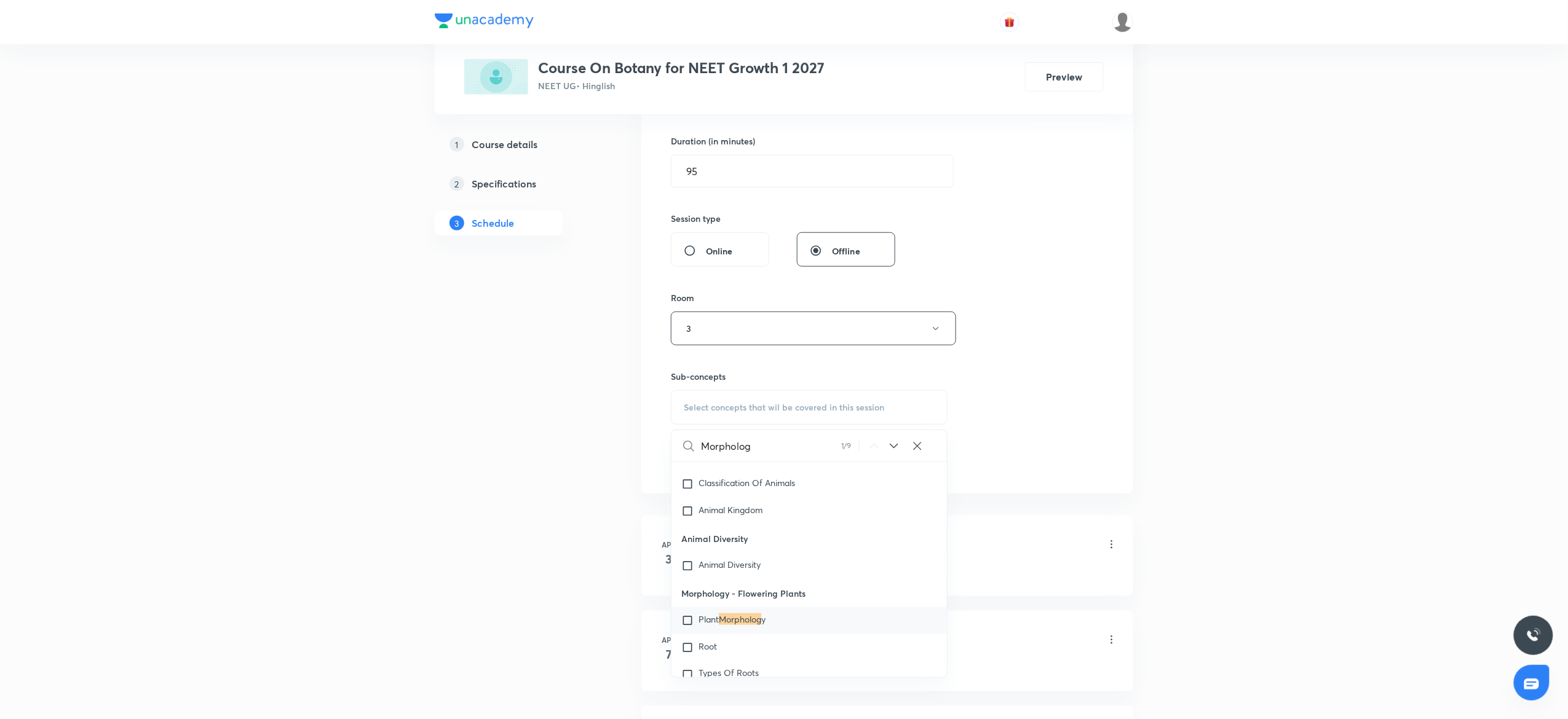
click at [767, 633] on div "Plant Morpholog y" at bounding box center [809, 621] width 276 height 27
checkbox input "true"
click at [1120, 458] on div "Session 51 Live class Session title 32/99 Morphology of flowering plants 6 ​ Sc…" at bounding box center [887, 192] width 492 height 631
click at [685, 479] on button "Add" at bounding box center [702, 474] width 64 height 25
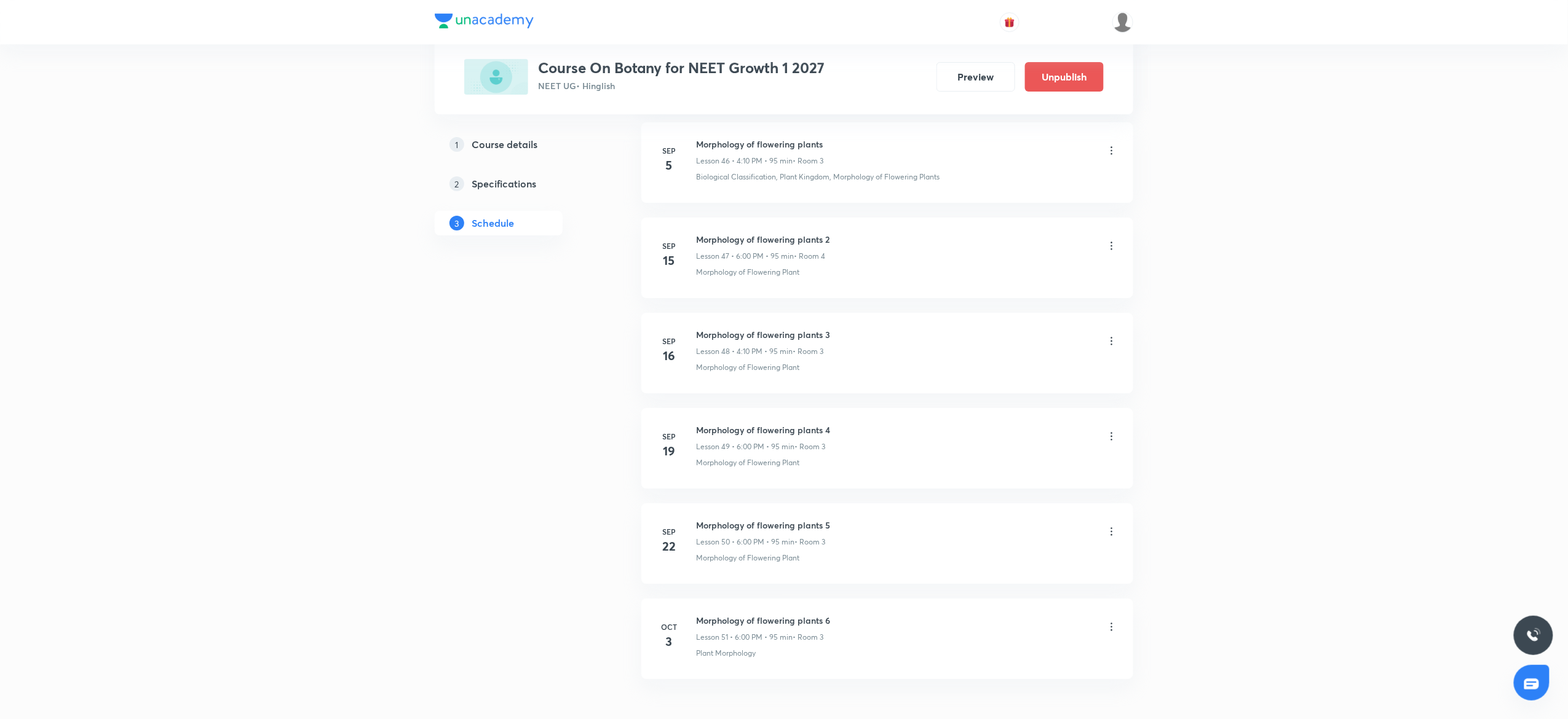
scroll to position [4581, 0]
